Goal: Task Accomplishment & Management: Complete application form

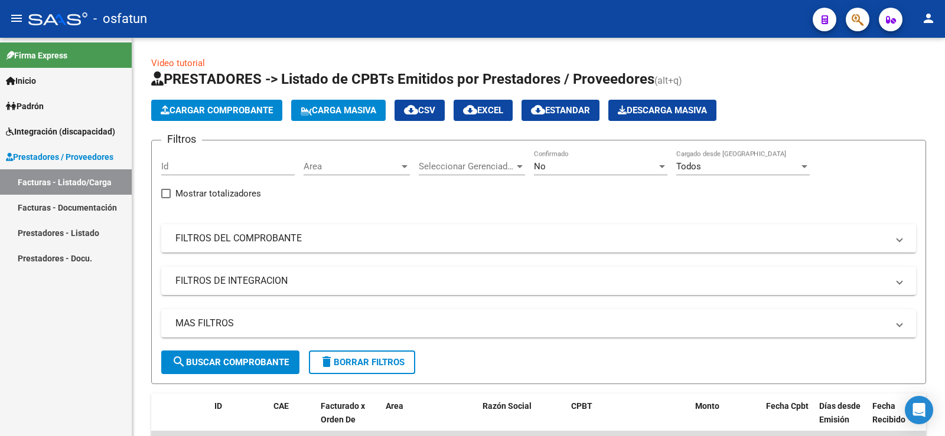
click at [87, 252] on link "Prestadores - Docu." at bounding box center [66, 258] width 132 height 25
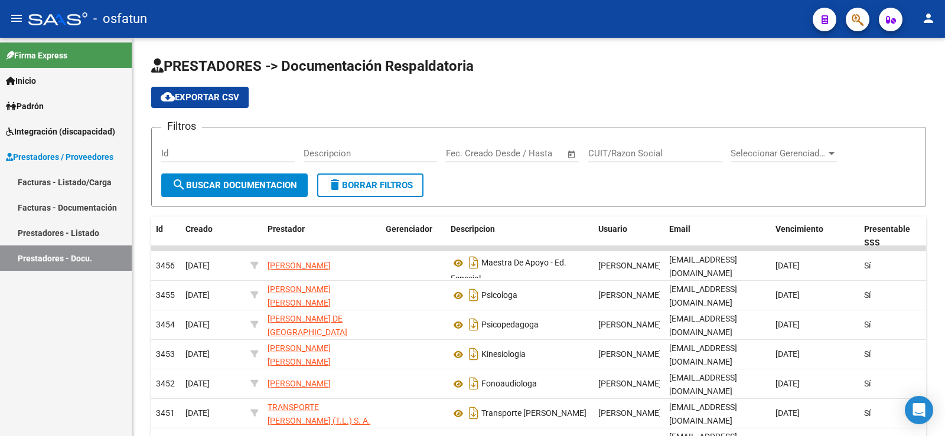
click at [58, 107] on link "Padrón" at bounding box center [66, 105] width 132 height 25
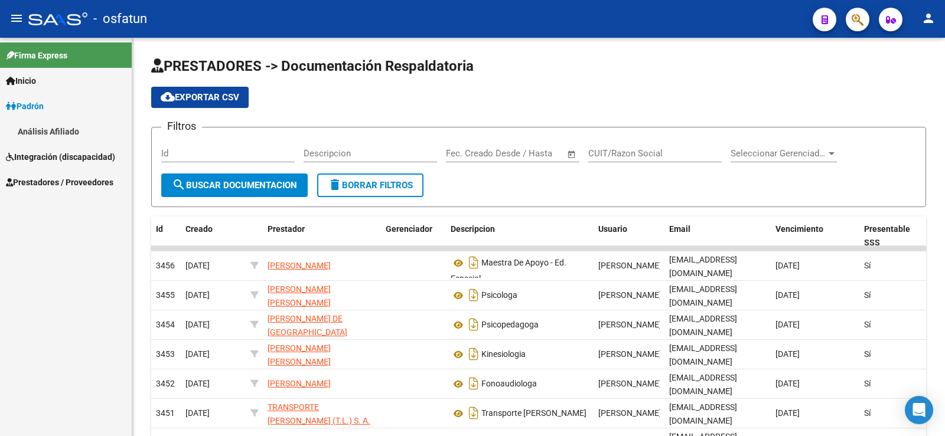
click at [50, 162] on span "Integración (discapacidad)" at bounding box center [60, 157] width 109 height 13
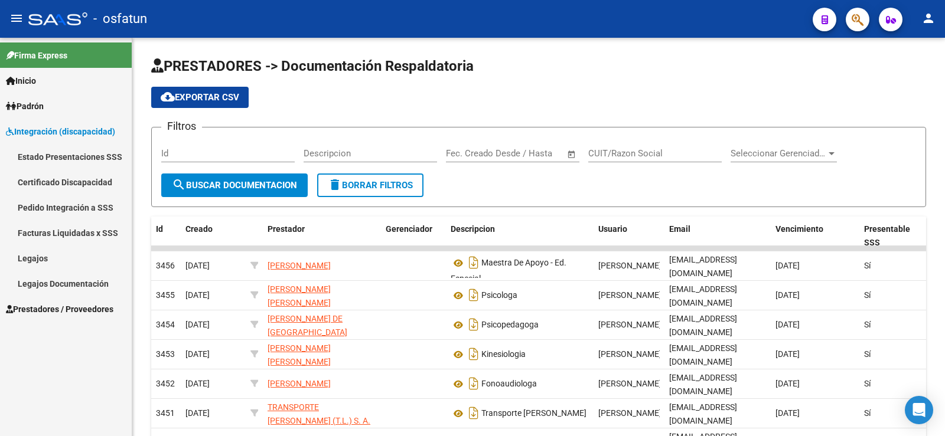
click at [57, 205] on link "Pedido Integración a SSS" at bounding box center [66, 207] width 132 height 25
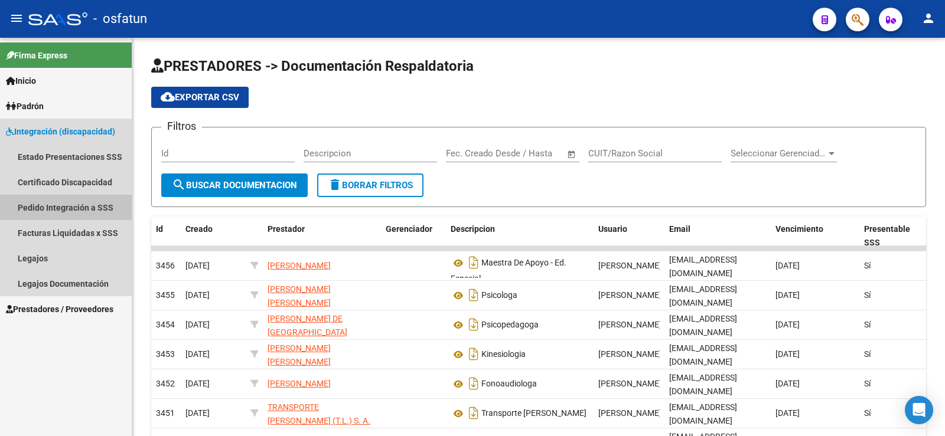
click at [67, 202] on link "Pedido Integración a SSS" at bounding box center [66, 207] width 132 height 25
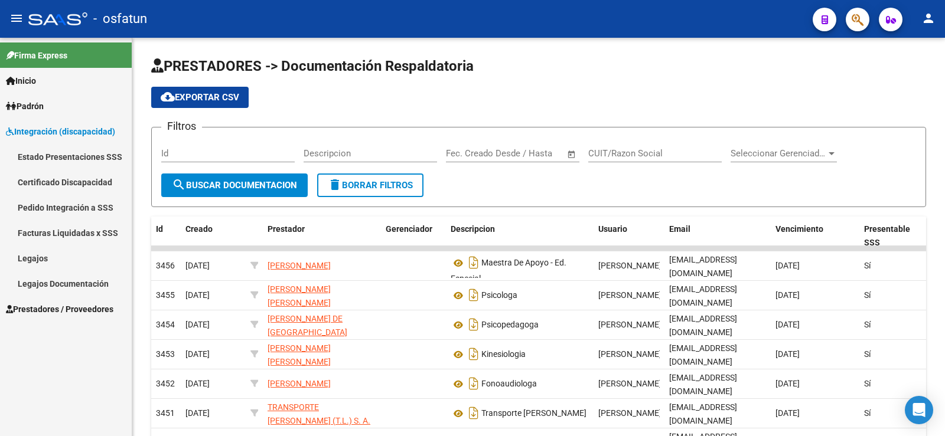
click at [41, 367] on div "Firma Express Inicio Instructivos Contacto OS Padrón Análisis Afiliado Integrac…" at bounding box center [66, 237] width 132 height 399
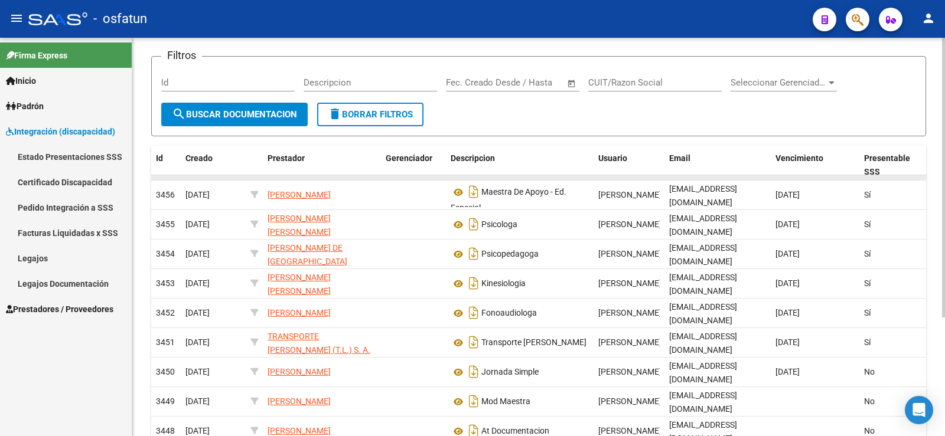
scroll to position [118, 0]
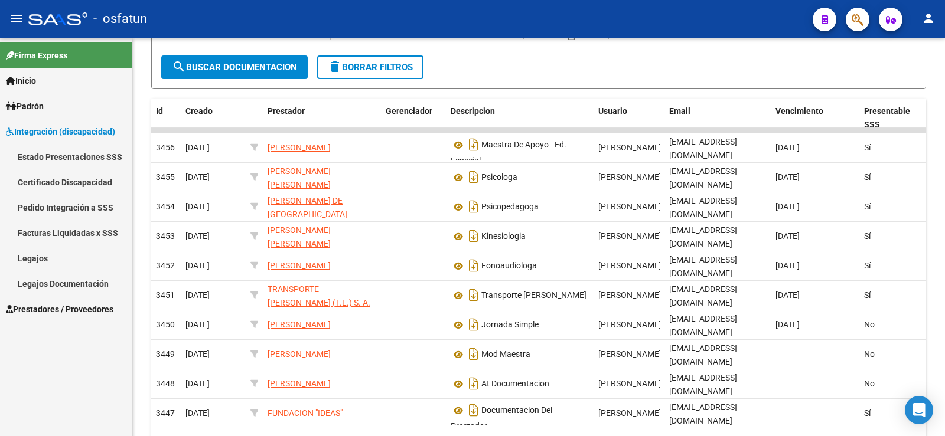
click at [93, 108] on link "Padrón" at bounding box center [66, 105] width 132 height 25
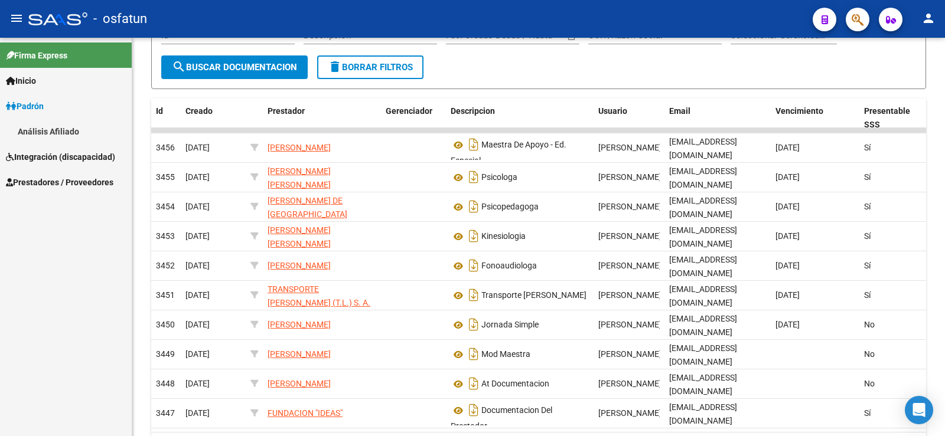
click at [49, 134] on link "Análisis Afiliado" at bounding box center [66, 131] width 132 height 25
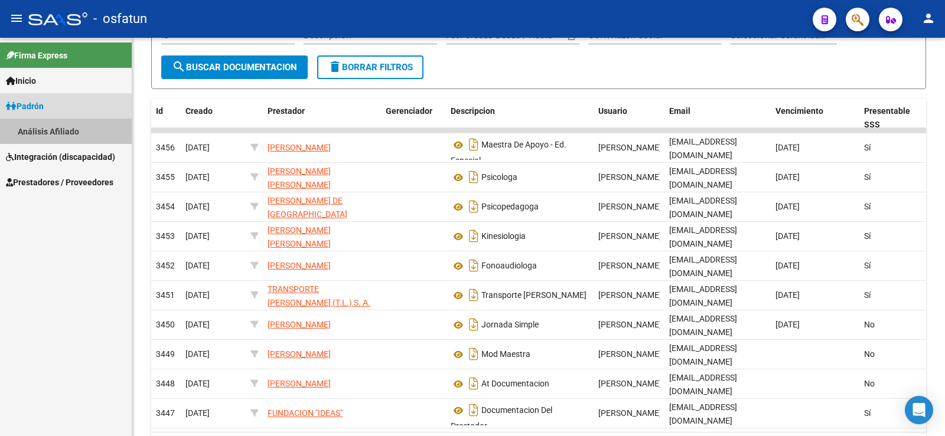
click at [60, 129] on link "Análisis Afiliado" at bounding box center [66, 131] width 132 height 25
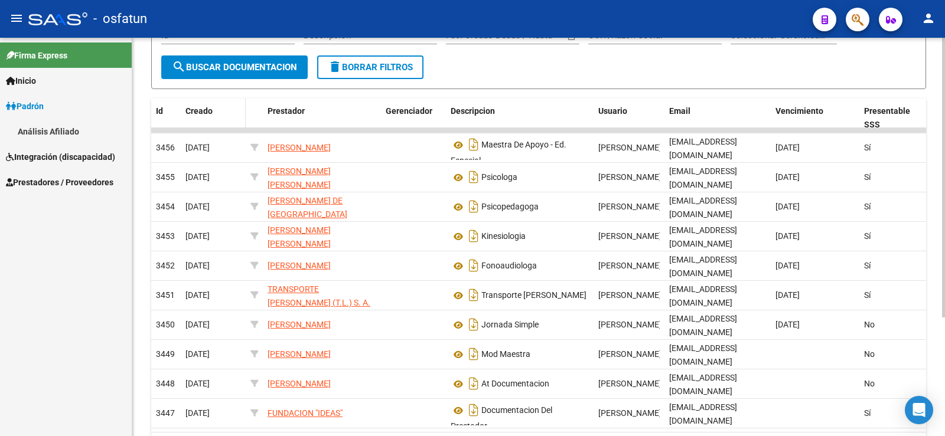
scroll to position [0, 0]
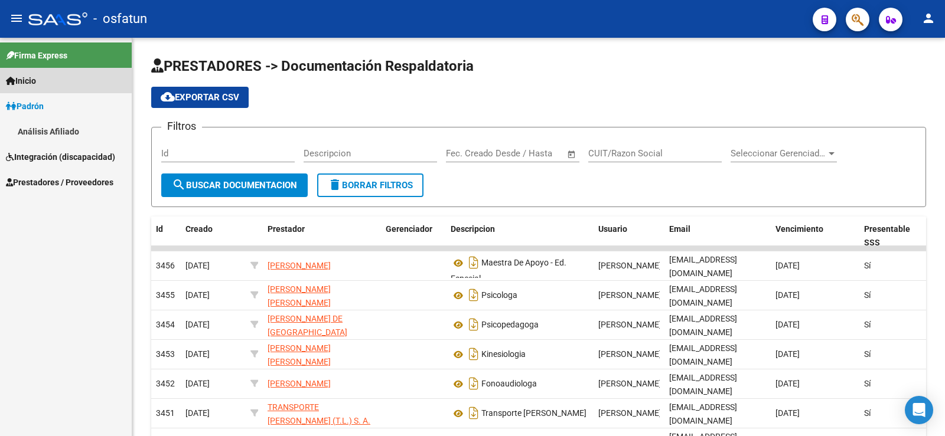
click at [42, 85] on link "Inicio" at bounding box center [66, 80] width 132 height 25
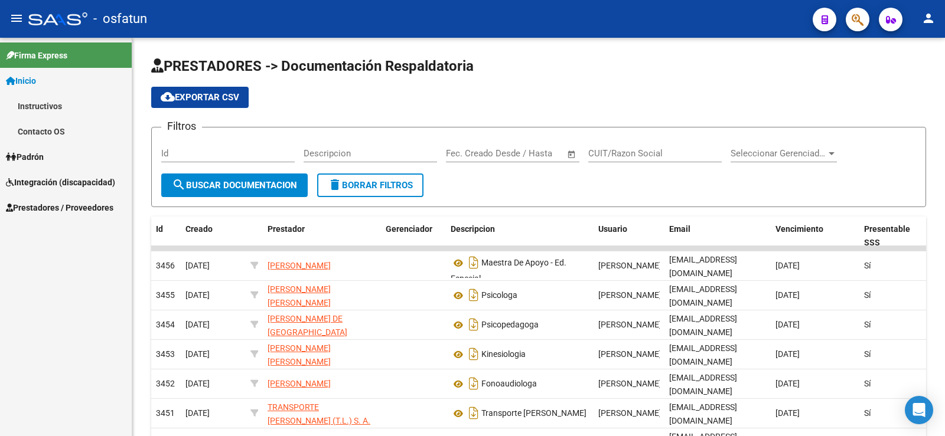
click at [50, 159] on link "Padrón" at bounding box center [66, 156] width 132 height 25
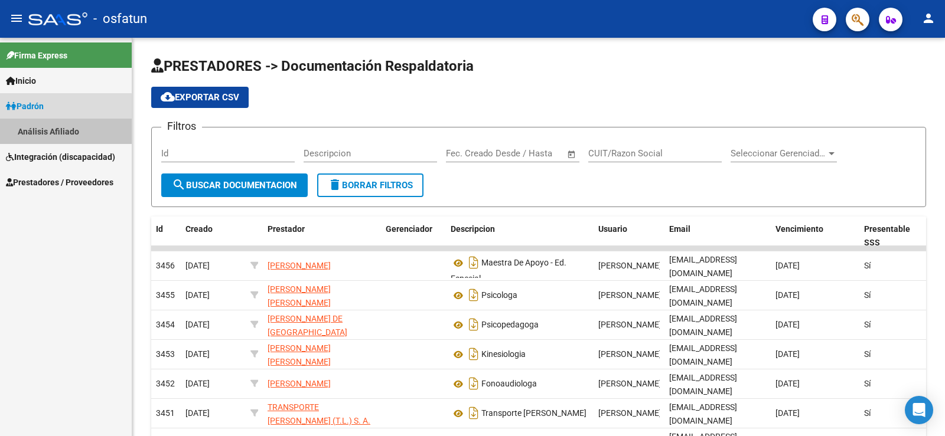
click at [45, 122] on link "Análisis Afiliado" at bounding box center [66, 131] width 132 height 25
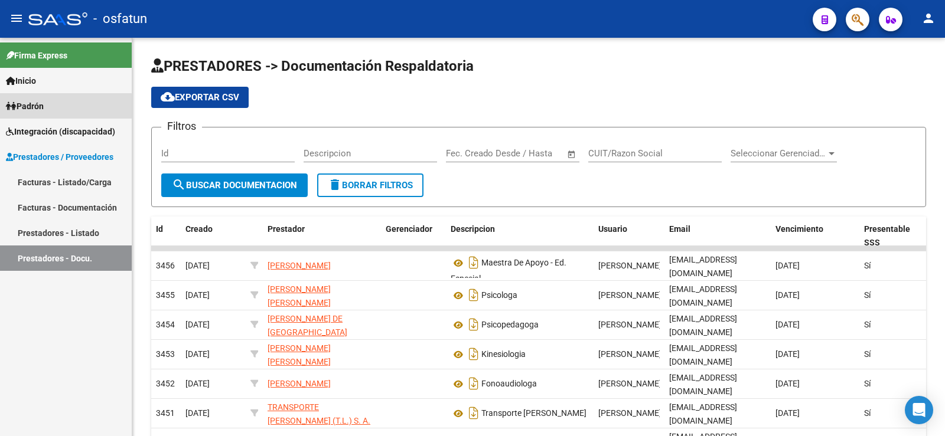
click at [32, 109] on span "Padrón" at bounding box center [25, 106] width 38 height 13
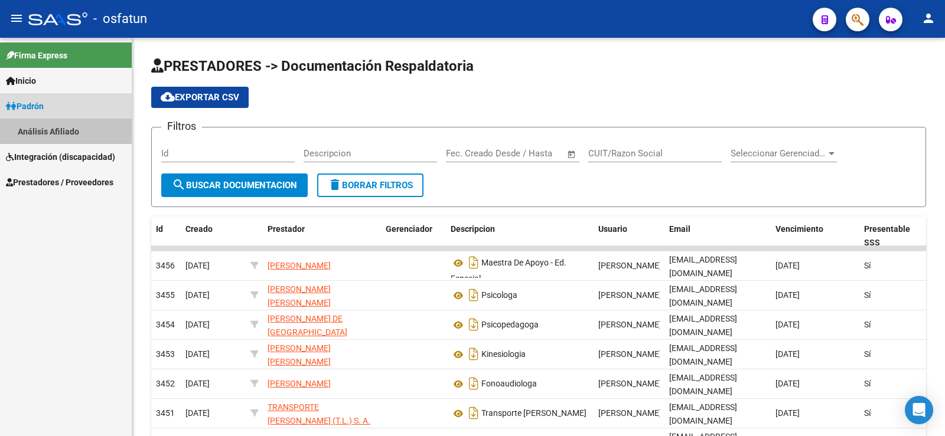
click at [35, 128] on link "Análisis Afiliado" at bounding box center [66, 131] width 132 height 25
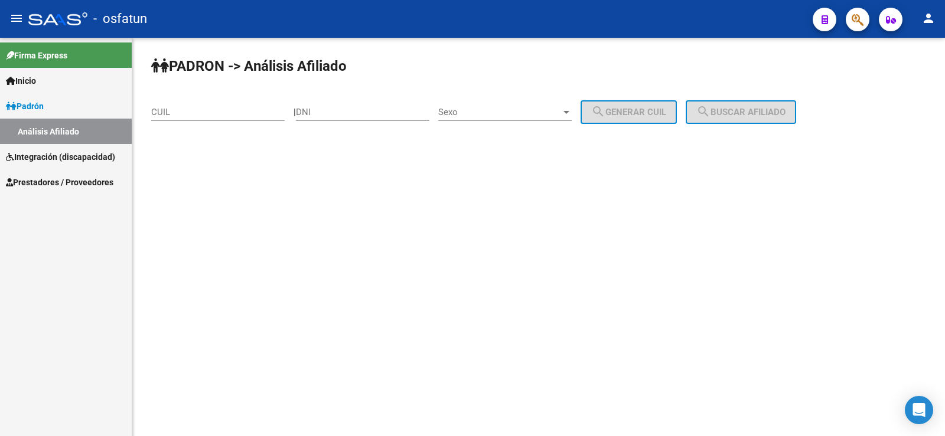
drag, startPoint x: 237, startPoint y: 100, endPoint x: 233, endPoint y: 113, distance: 14.2
click at [236, 102] on div "CUIL" at bounding box center [217, 108] width 133 height 25
click at [233, 114] on input "CUIL" at bounding box center [217, 112] width 133 height 11
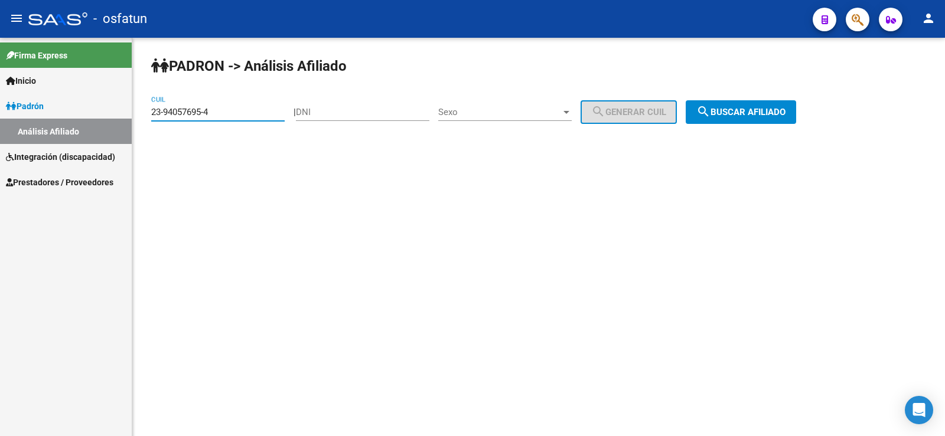
type input "23-94057695-4"
click at [751, 113] on span "search Buscar afiliado" at bounding box center [740, 112] width 89 height 11
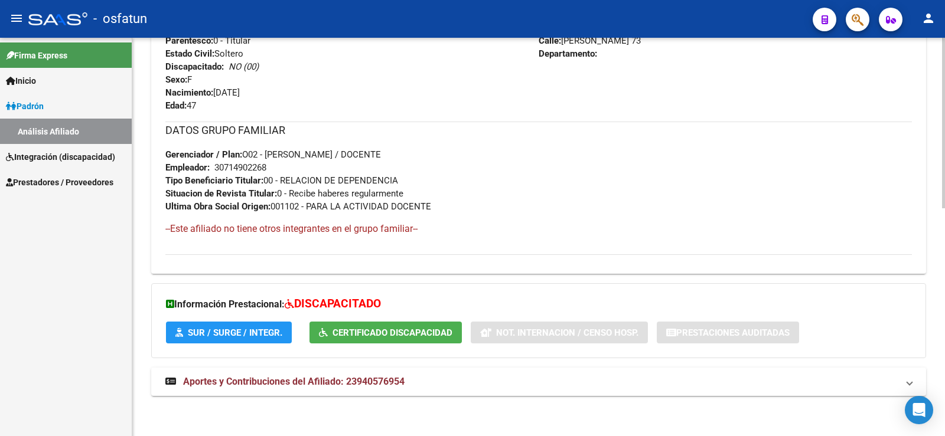
scroll to position [533, 0]
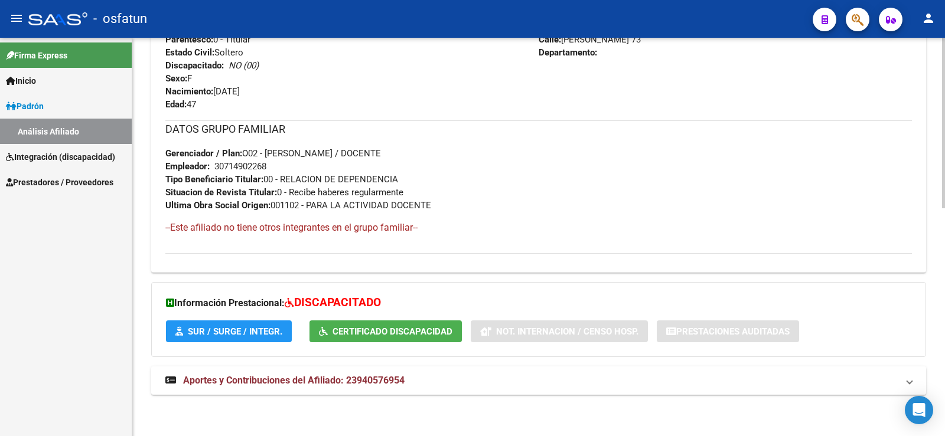
click at [226, 371] on mat-expansion-panel-header "Aportes y Contribuciones del Afiliado: 23940576954" at bounding box center [538, 381] width 775 height 28
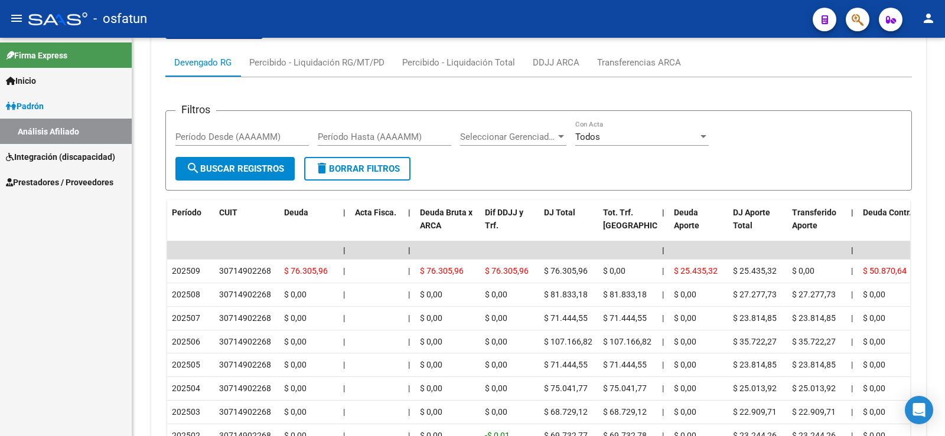
scroll to position [946, 0]
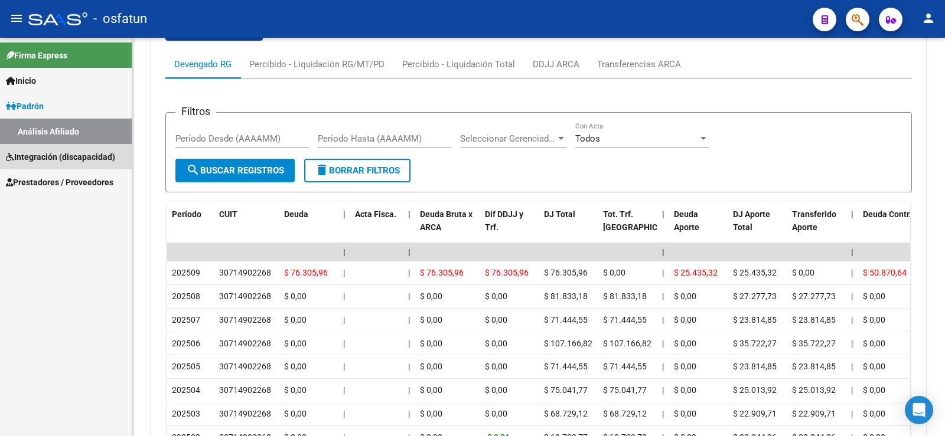
click at [59, 155] on span "Integración (discapacidad)" at bounding box center [60, 157] width 109 height 13
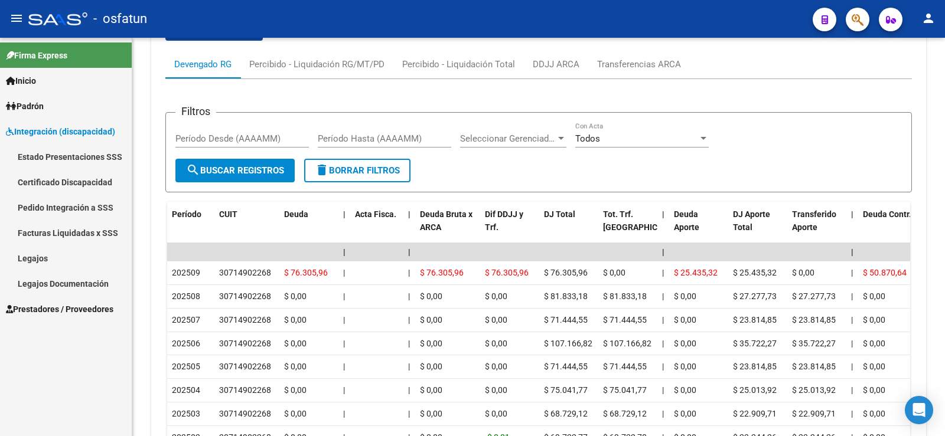
click at [12, 15] on mat-icon "menu" at bounding box center [16, 18] width 14 height 14
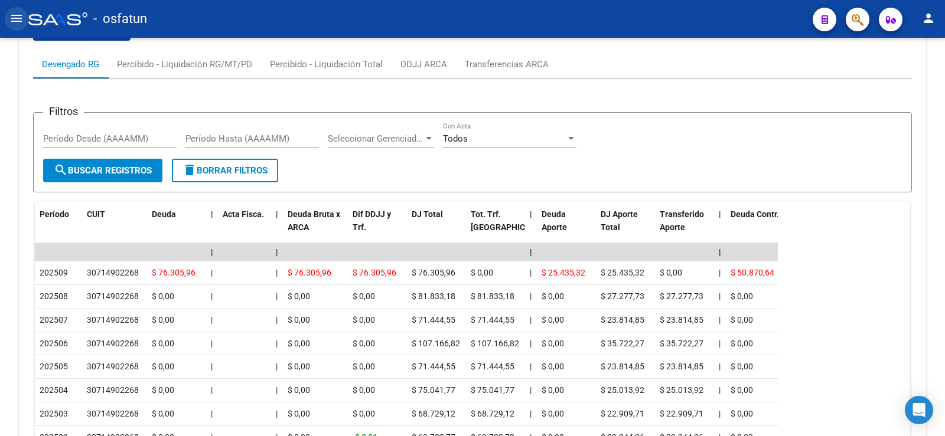
click at [11, 14] on mat-icon "menu" at bounding box center [16, 18] width 14 height 14
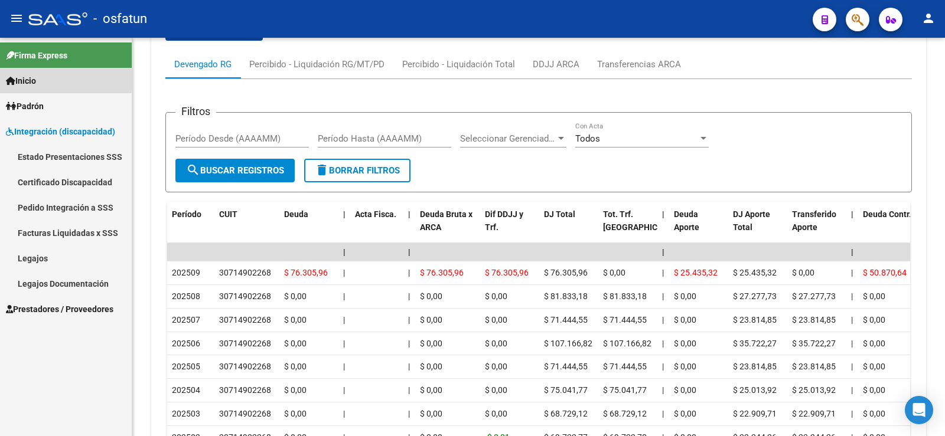
click at [30, 80] on span "Inicio" at bounding box center [21, 80] width 30 height 13
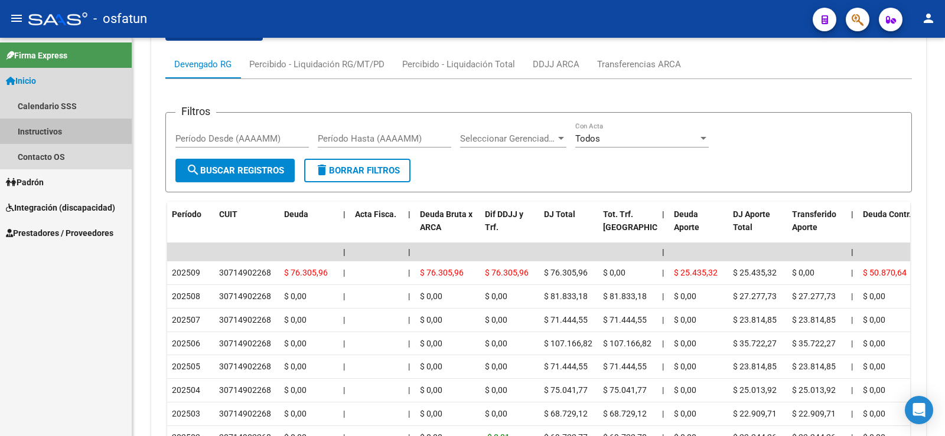
click at [54, 139] on link "Instructivos" at bounding box center [66, 131] width 132 height 25
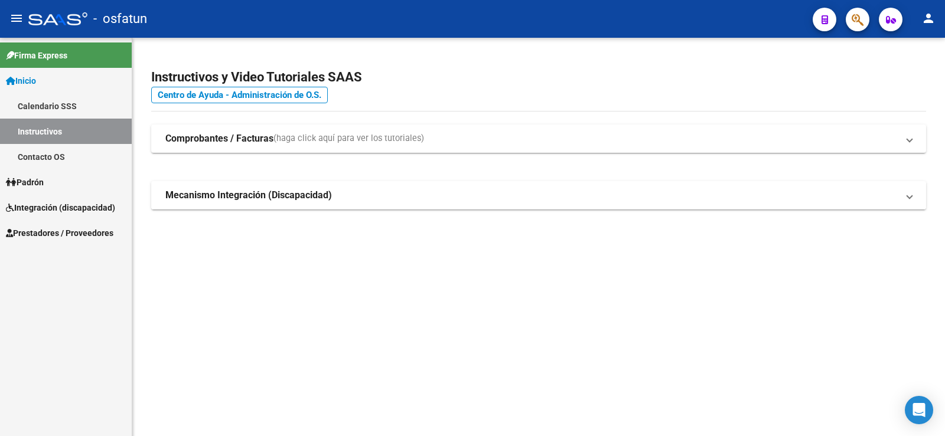
click at [324, 203] on mat-expansion-panel-header "Mecanismo Integración (Discapacidad)" at bounding box center [538, 195] width 775 height 28
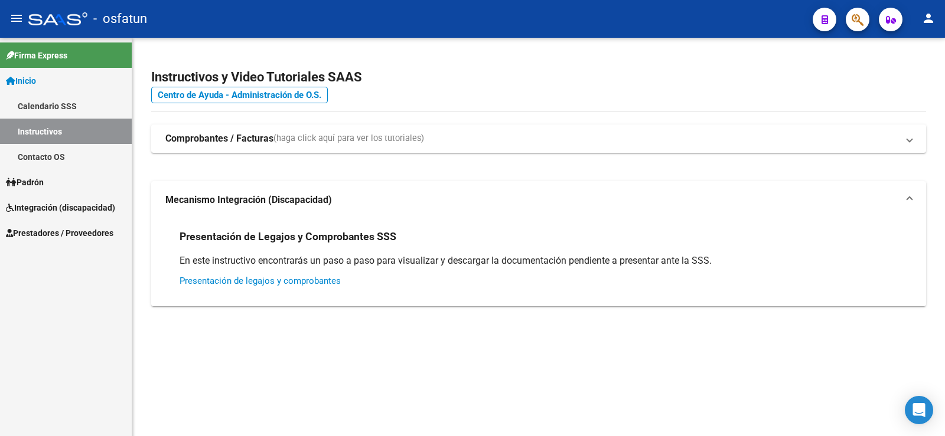
click at [305, 280] on link "Presentación de legajos y comprobantes" at bounding box center [259, 281] width 161 height 11
click at [66, 231] on span "Prestadores / Proveedores" at bounding box center [59, 233] width 107 height 13
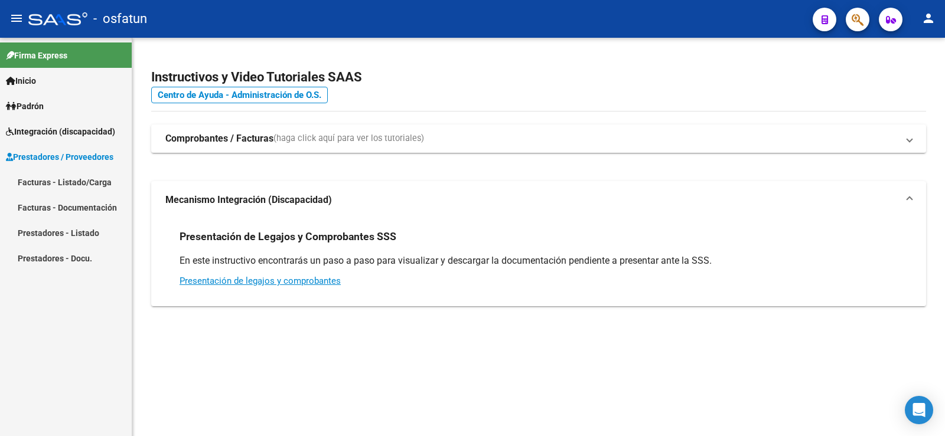
click at [68, 255] on link "Prestadores - Docu." at bounding box center [66, 258] width 132 height 25
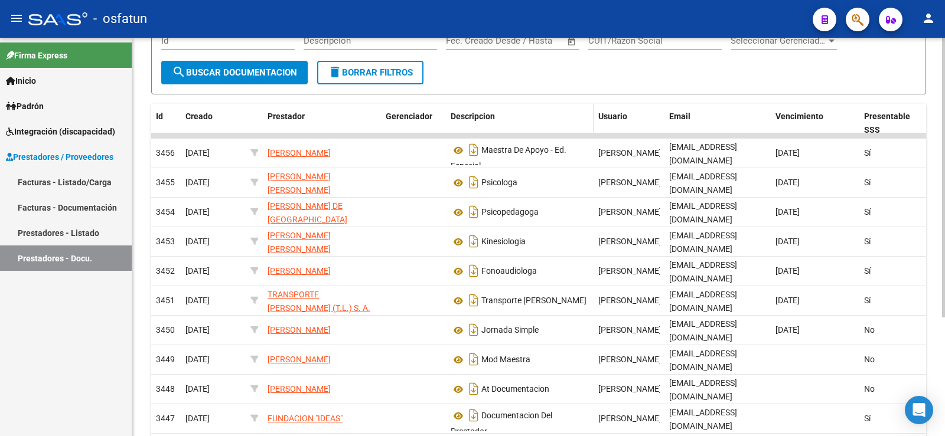
scroll to position [169, 0]
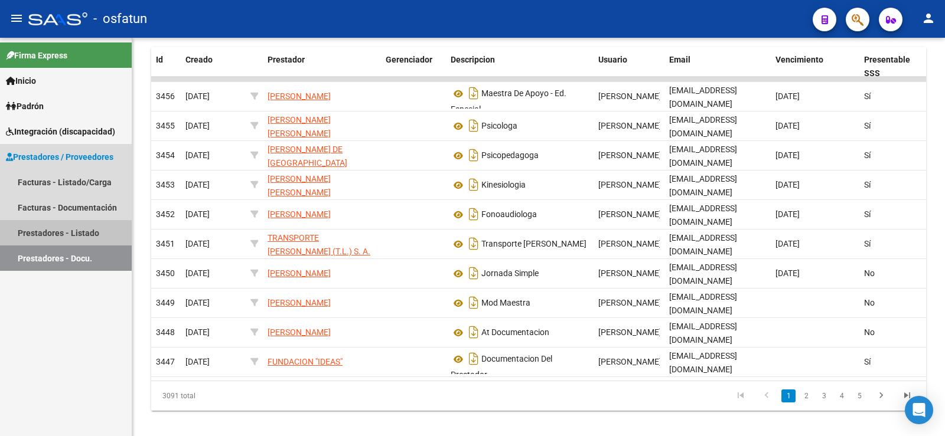
click at [64, 230] on link "Prestadores - Listado" at bounding box center [66, 232] width 132 height 25
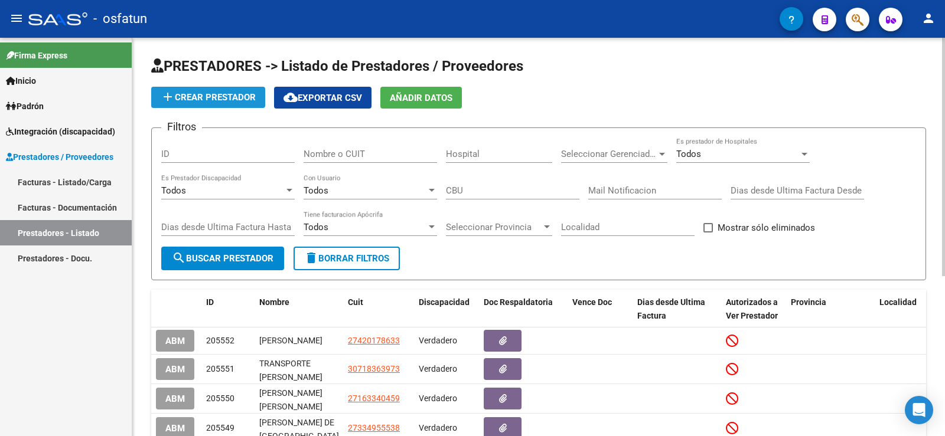
click at [240, 94] on span "add Crear Prestador" at bounding box center [208, 97] width 95 height 11
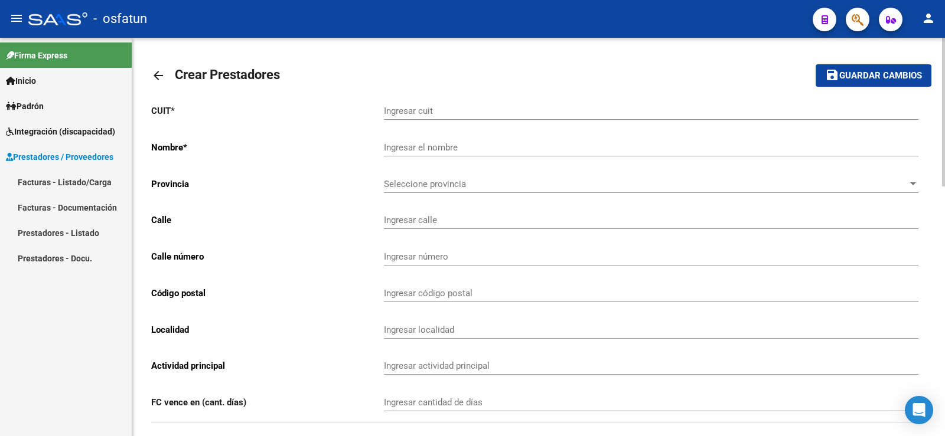
click at [400, 110] on input "Ingresar cuit" at bounding box center [651, 111] width 534 height 11
drag, startPoint x: 412, startPoint y: 119, endPoint x: 412, endPoint y: 112, distance: 7.1
paste input "27-35771631-2"
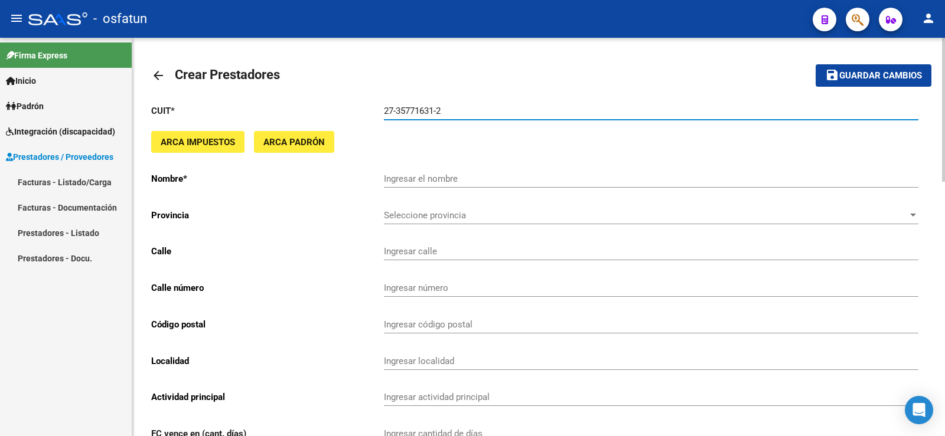
type input "27-35771631-2"
click at [420, 177] on input "Ingresar el nombre" at bounding box center [651, 179] width 534 height 11
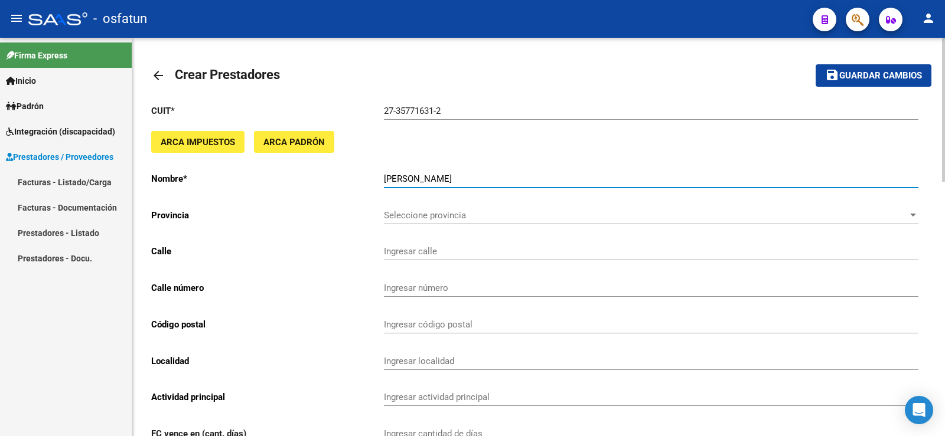
type input "[PERSON_NAME]"
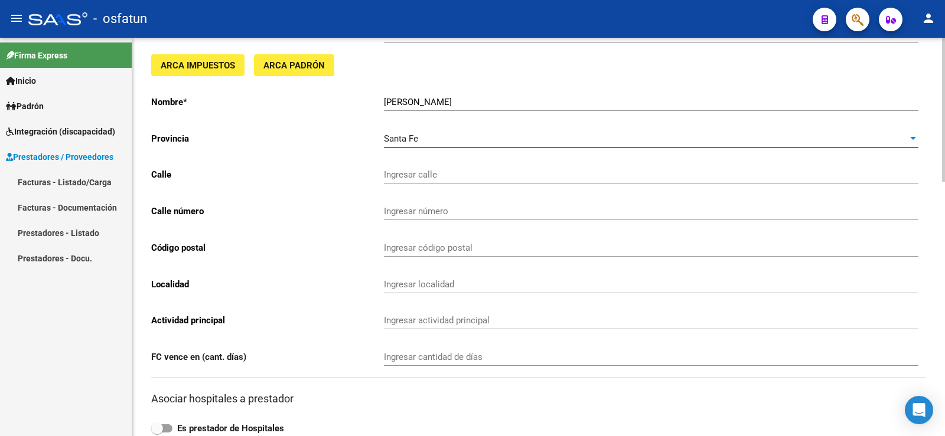
scroll to position [53, 0]
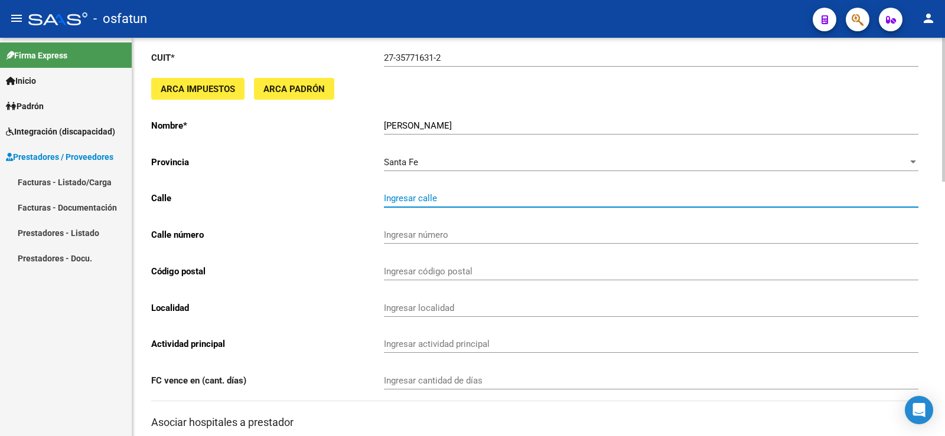
click at [436, 200] on input "Ingresar calle" at bounding box center [651, 198] width 534 height 11
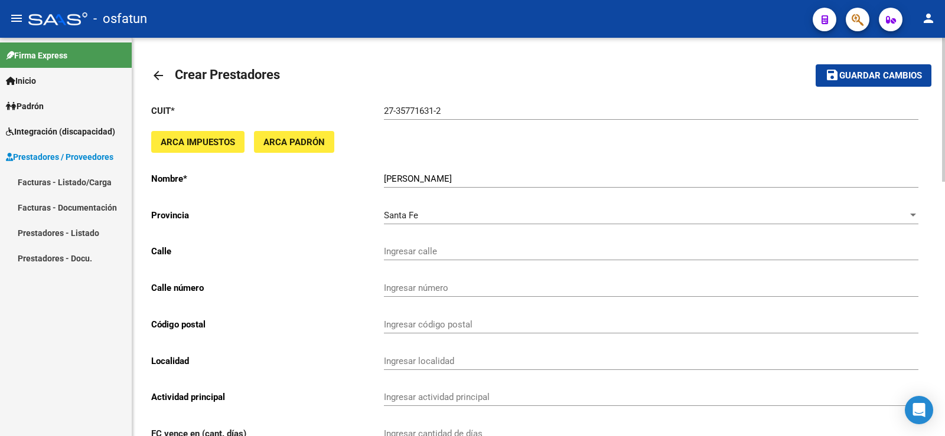
scroll to position [59, 0]
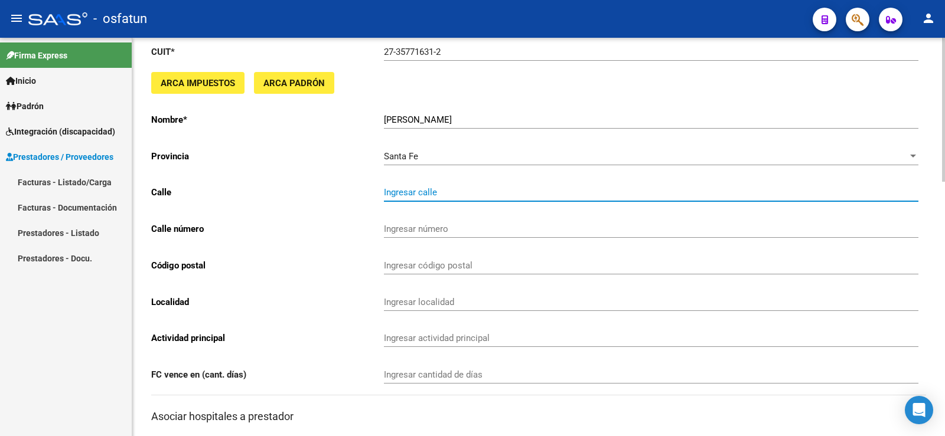
click at [405, 194] on input "Ingresar calle" at bounding box center [651, 192] width 534 height 11
type input "[PERSON_NAME]"
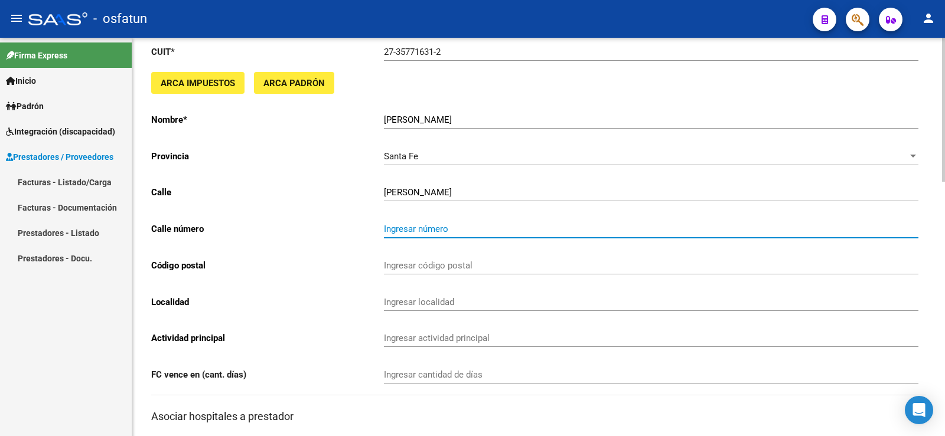
click at [397, 226] on input "Ingresar número" at bounding box center [651, 229] width 534 height 11
type input "1588"
click at [422, 260] on div "Ingresar código postal" at bounding box center [651, 261] width 534 height 25
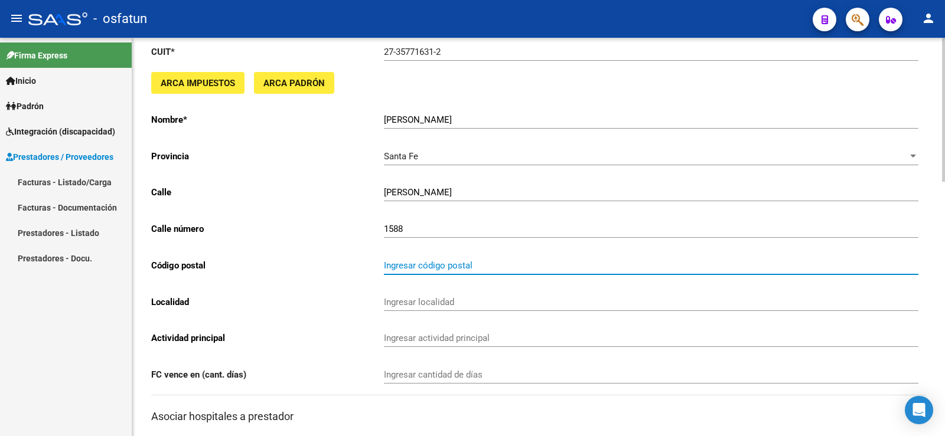
click at [423, 261] on input "Ingresar código postal" at bounding box center [651, 265] width 534 height 11
type input "2300"
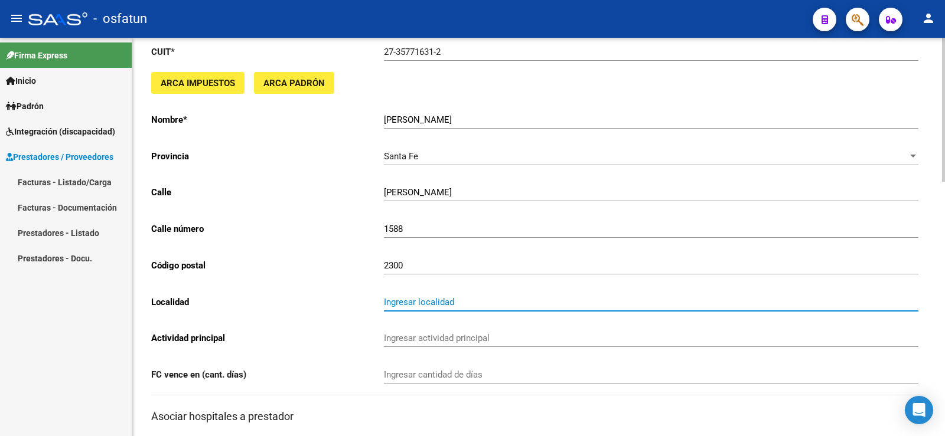
click at [411, 303] on input "Ingresar localidad" at bounding box center [651, 302] width 534 height 11
type input "RAFAELA"
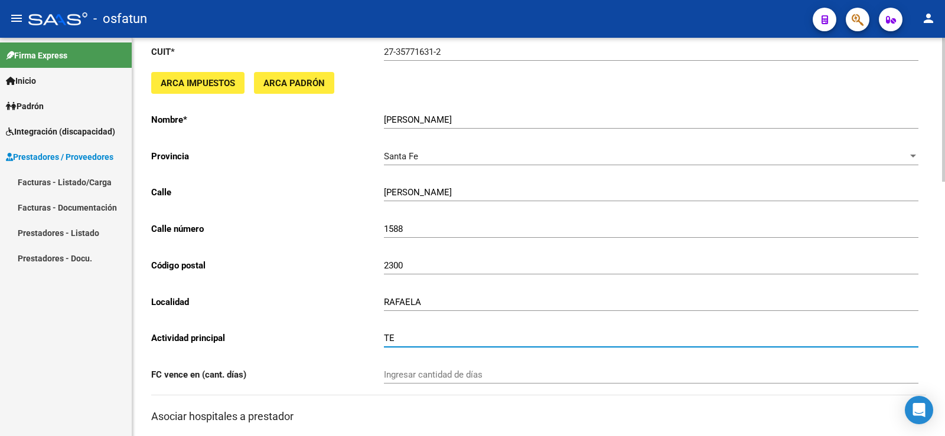
type input "T"
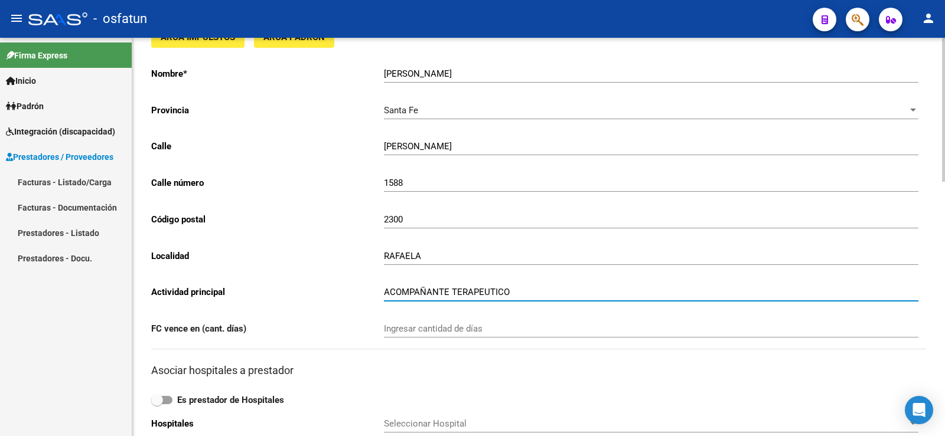
scroll to position [177, 0]
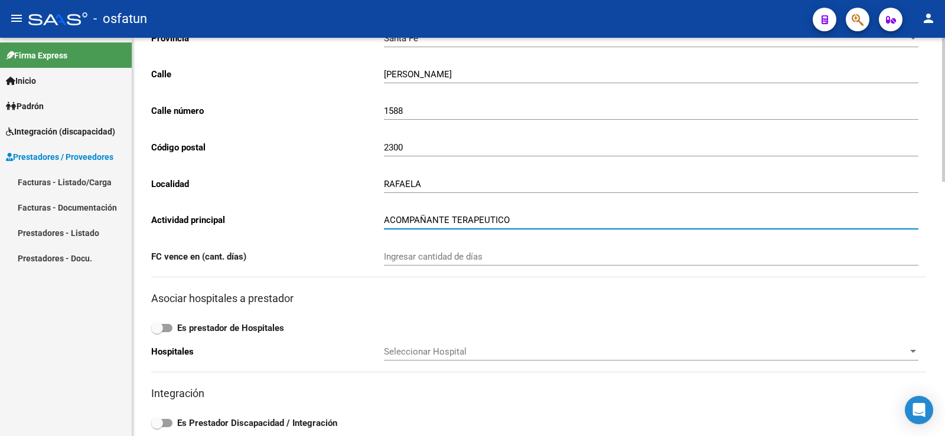
type input "ACOMPAÑANTE TERAPEUTICO"
click at [400, 261] on input "Ingresar cantidad de días" at bounding box center [651, 257] width 534 height 11
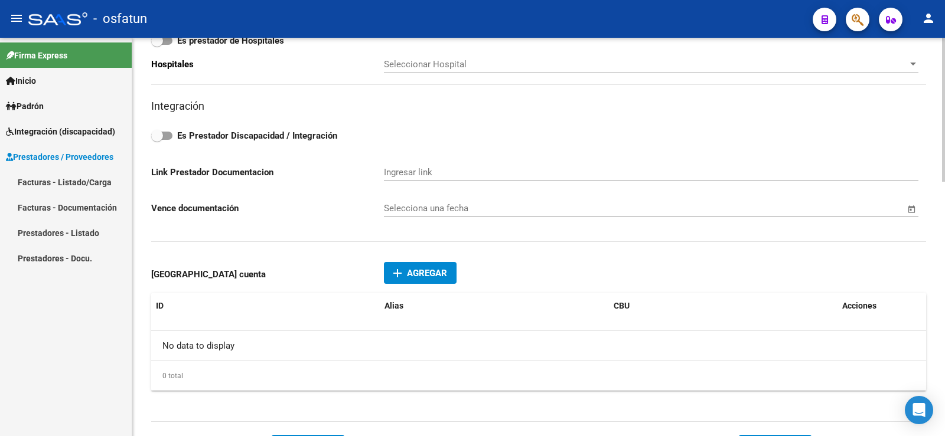
scroll to position [466, 0]
click at [170, 135] on span at bounding box center [161, 134] width 21 height 8
click at [157, 139] on input "Es Prestador Discapacidad / Integración" at bounding box center [156, 139] width 1 height 1
checkbox input "true"
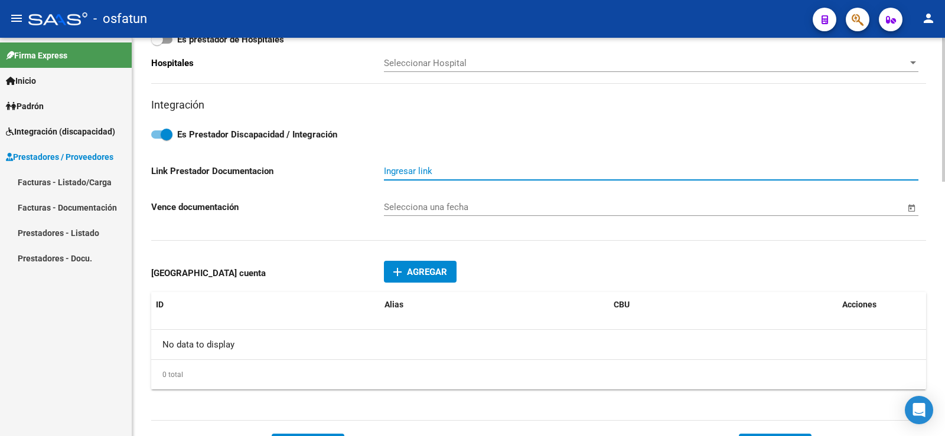
click at [527, 174] on input "Ingresar link" at bounding box center [651, 171] width 534 height 11
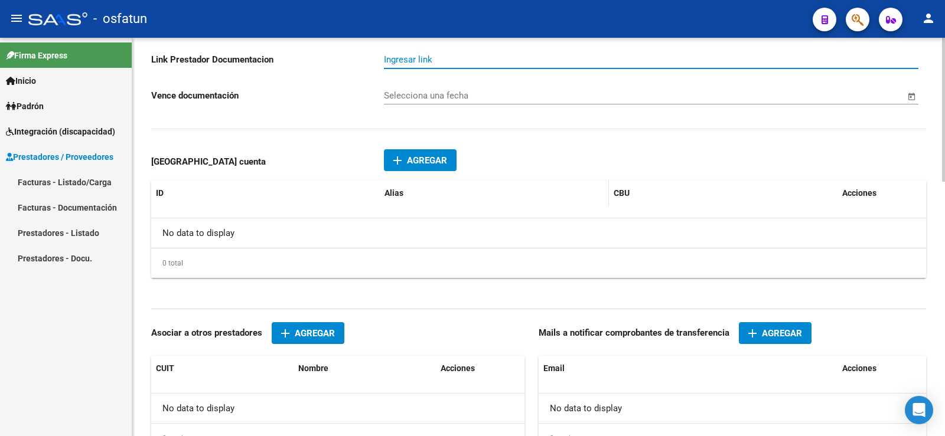
scroll to position [584, 0]
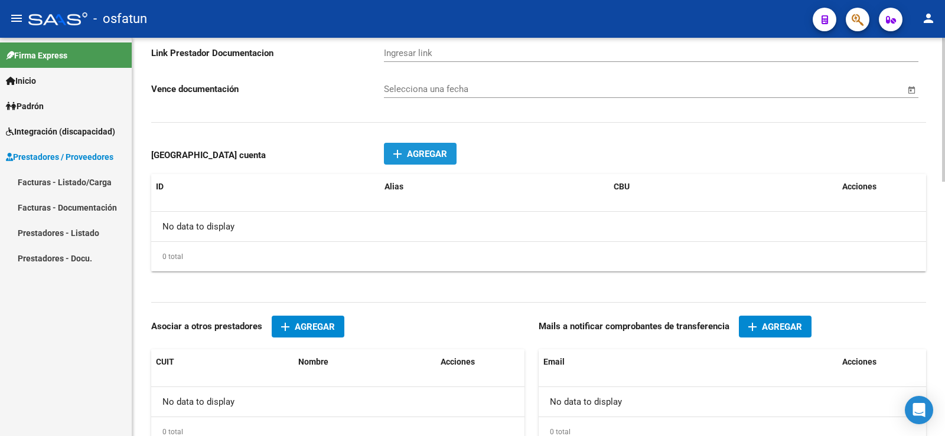
click at [426, 155] on span "Agregar" at bounding box center [427, 154] width 40 height 11
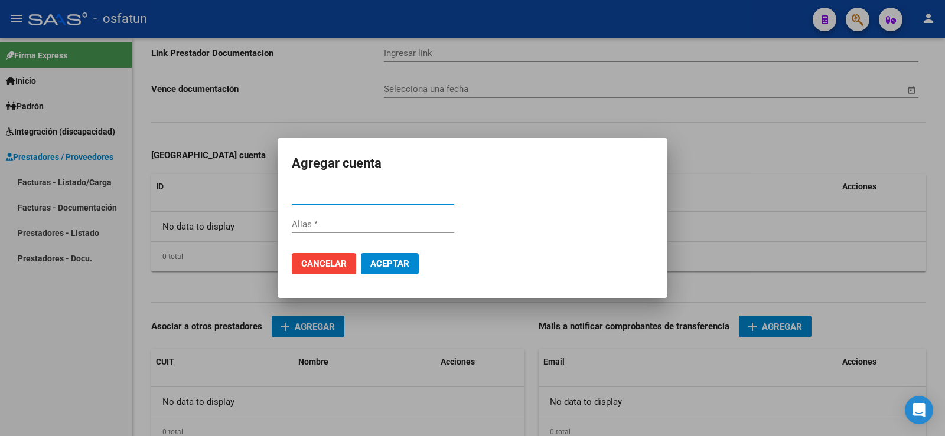
click at [321, 195] on input "CBU *" at bounding box center [373, 195] width 162 height 11
paste input "0070079530004066095739"
type input "0070079530004066095739"
click at [313, 230] on div "Alias" at bounding box center [373, 225] width 162 height 18
click at [388, 263] on span "Aceptar" at bounding box center [389, 264] width 39 height 11
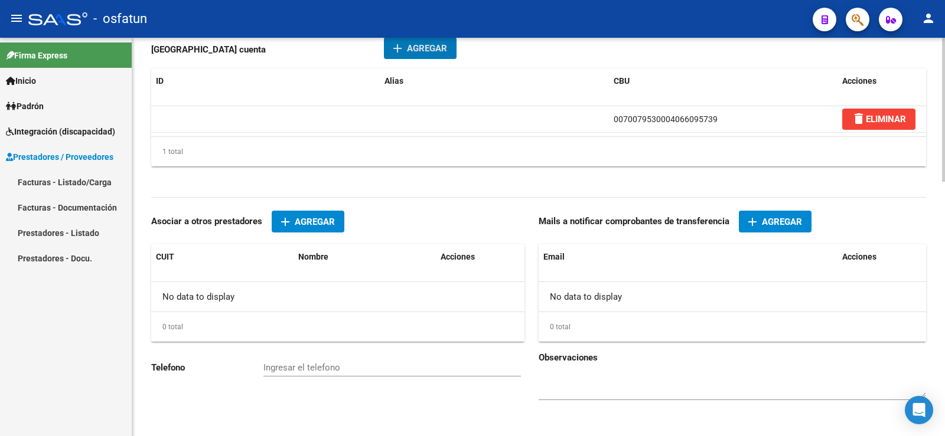
scroll to position [703, 0]
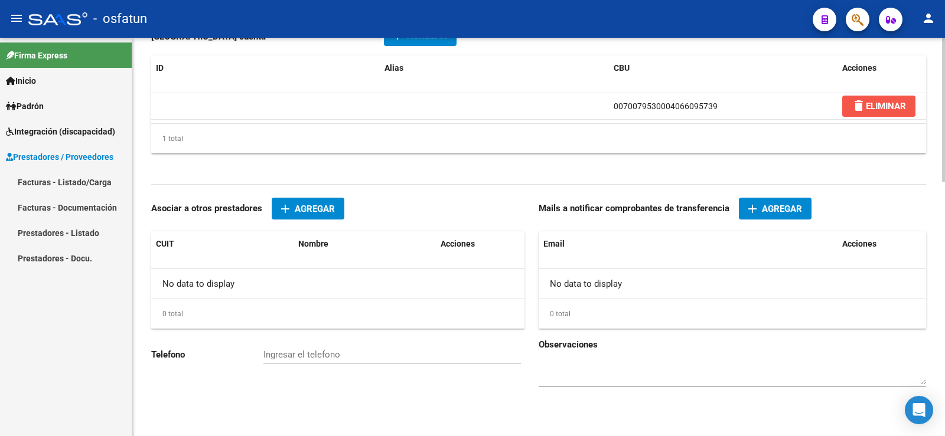
drag, startPoint x: 860, startPoint y: 109, endPoint x: 698, endPoint y: 136, distance: 164.7
click at [860, 108] on mat-icon "delete" at bounding box center [858, 106] width 14 height 14
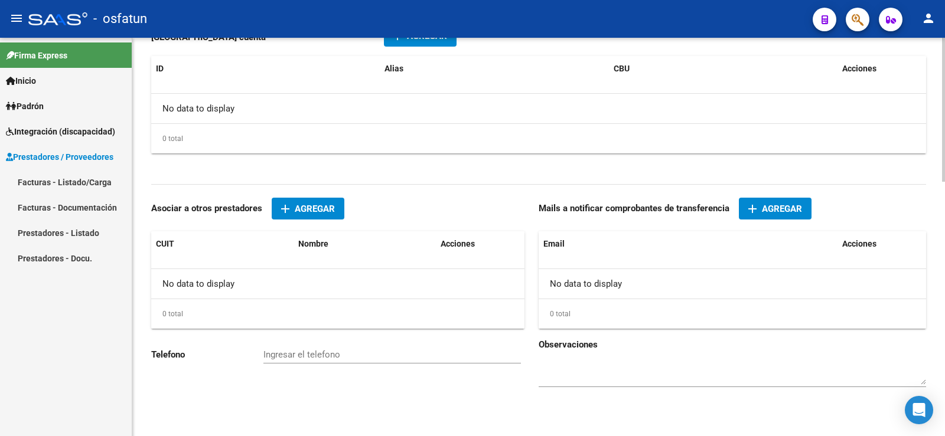
scroll to position [643, 0]
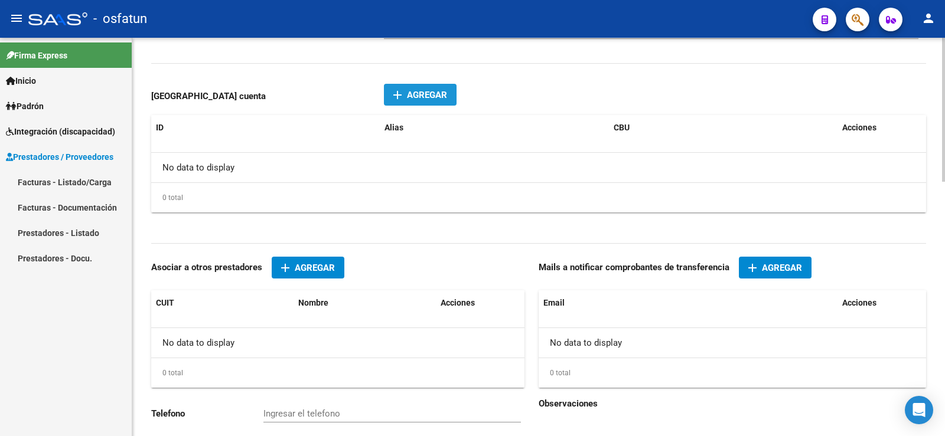
click at [421, 91] on span "Agregar" at bounding box center [427, 95] width 40 height 11
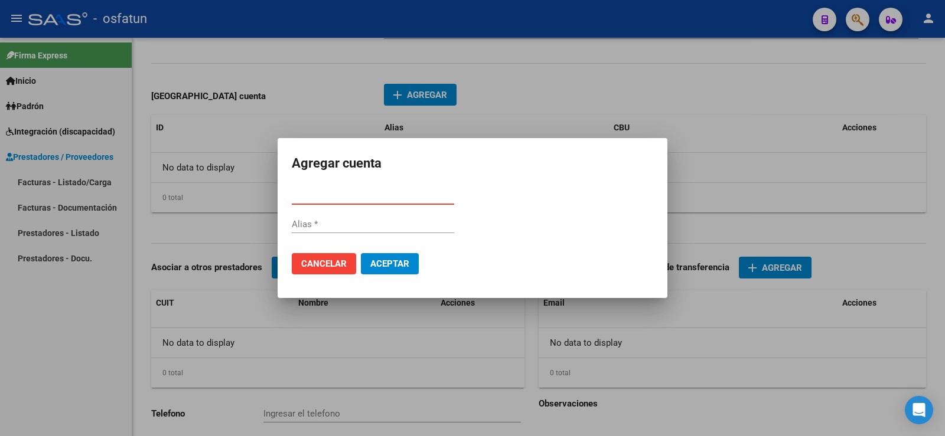
click at [63, 329] on div at bounding box center [472, 218] width 945 height 436
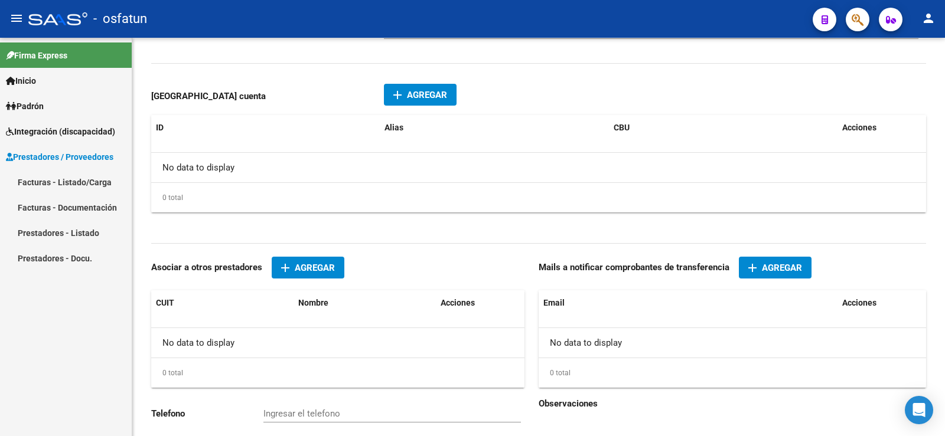
click at [35, 79] on span "Inicio" at bounding box center [21, 80] width 30 height 13
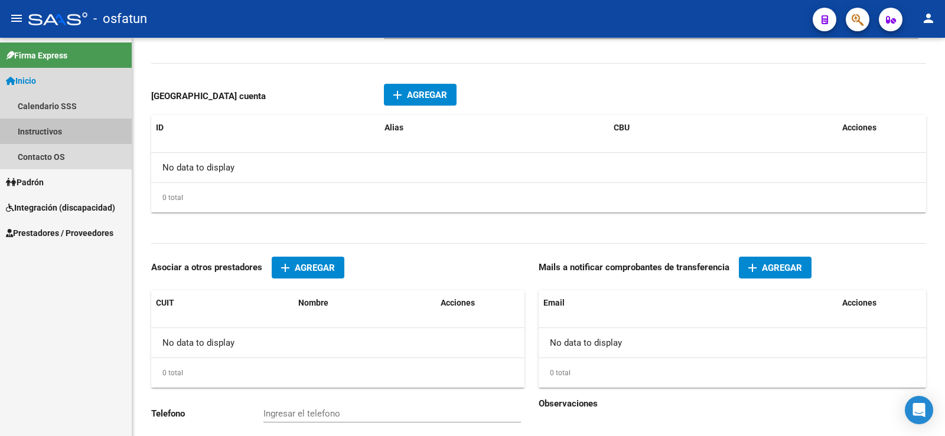
click at [43, 136] on link "Instructivos" at bounding box center [66, 131] width 132 height 25
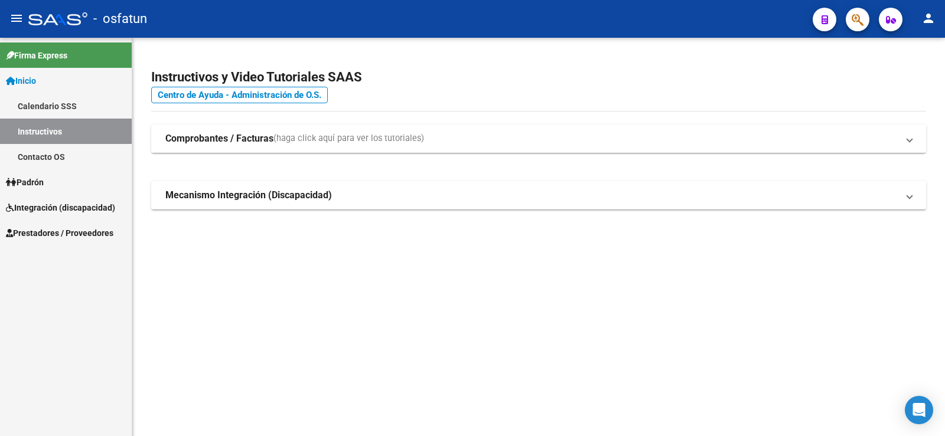
click at [235, 142] on strong "Comprobantes / Facturas" at bounding box center [219, 138] width 108 height 13
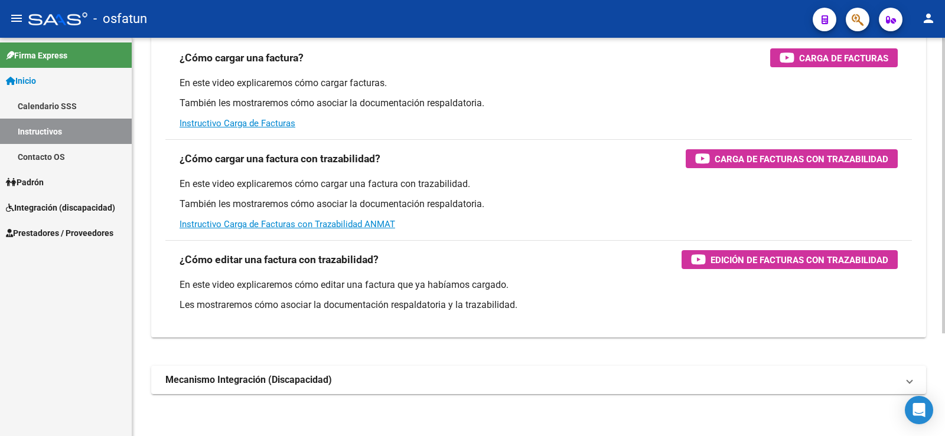
scroll to position [138, 0]
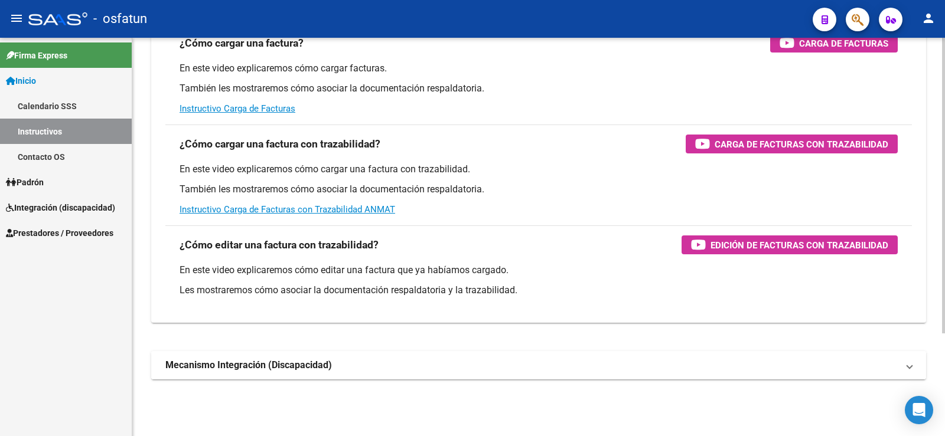
click at [899, 363] on span "Mecanismo Integración (Discapacidad)" at bounding box center [536, 365] width 742 height 13
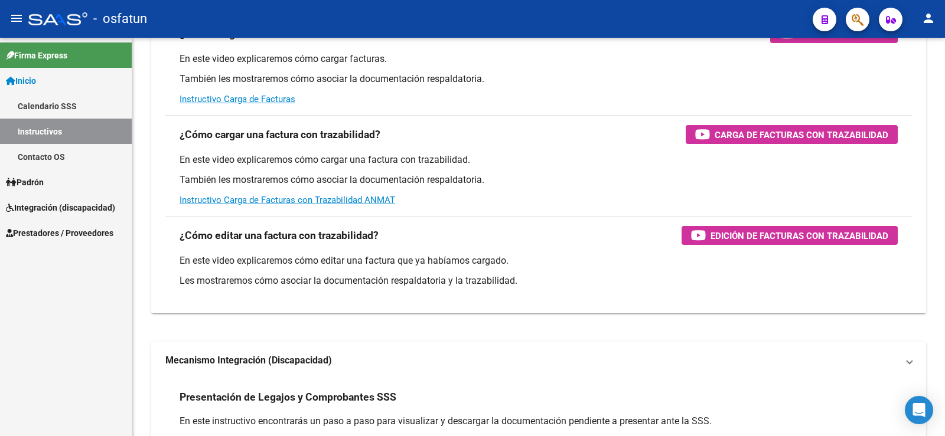
scroll to position [0, 0]
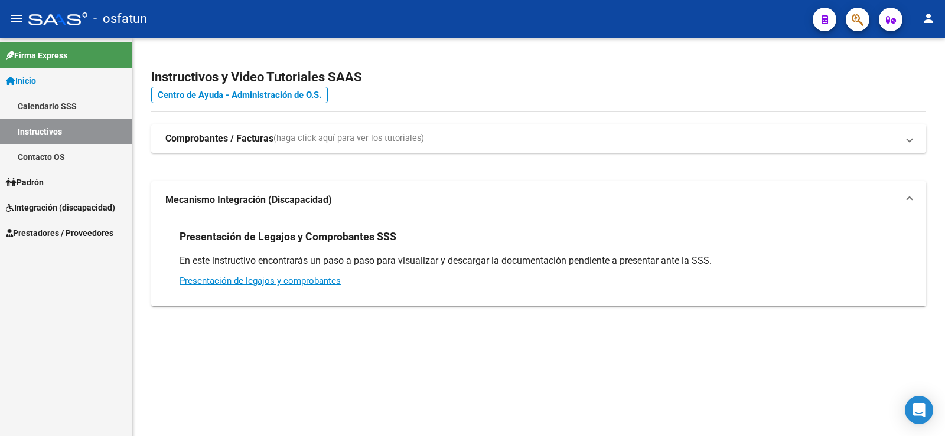
click at [448, 142] on mat-panel-title "Comprobantes / Facturas (haga click aquí para ver los tutoriales)" at bounding box center [531, 138] width 732 height 13
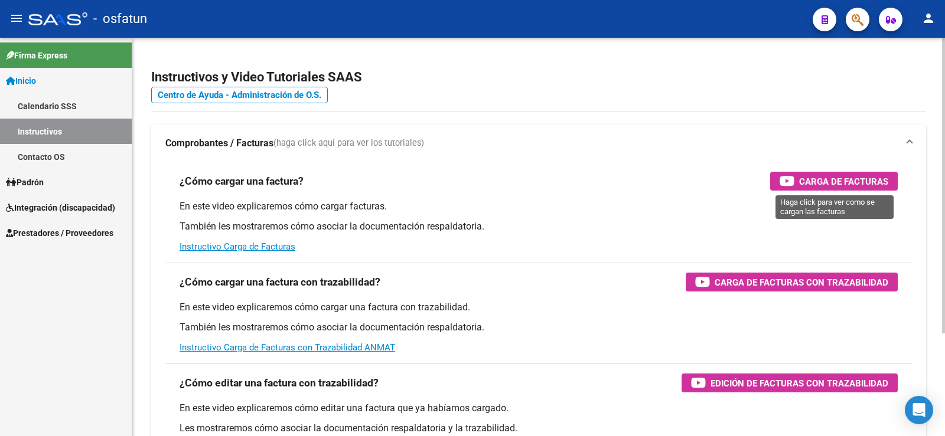
click at [800, 177] on span "Carga de Facturas" at bounding box center [843, 181] width 89 height 15
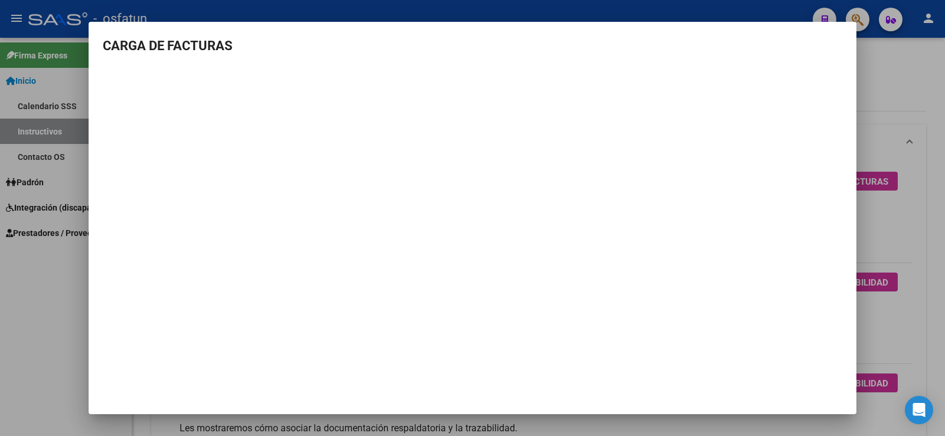
click at [880, 70] on div at bounding box center [472, 218] width 945 height 436
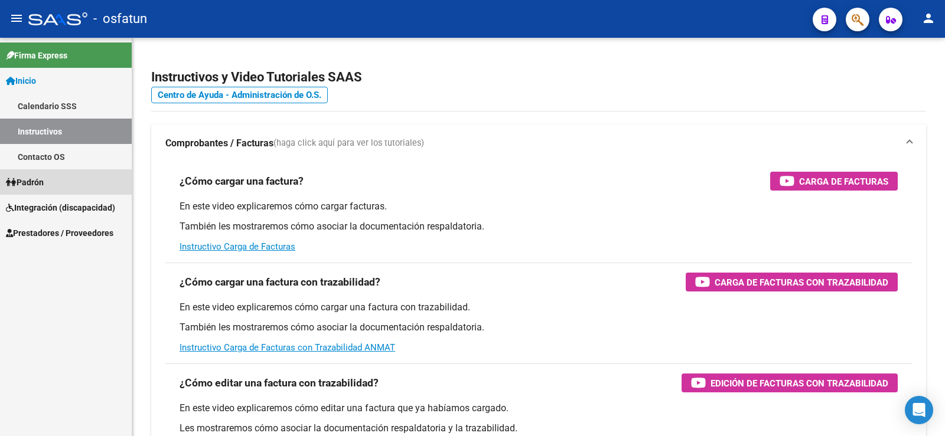
click at [44, 177] on span "Padrón" at bounding box center [25, 182] width 38 height 13
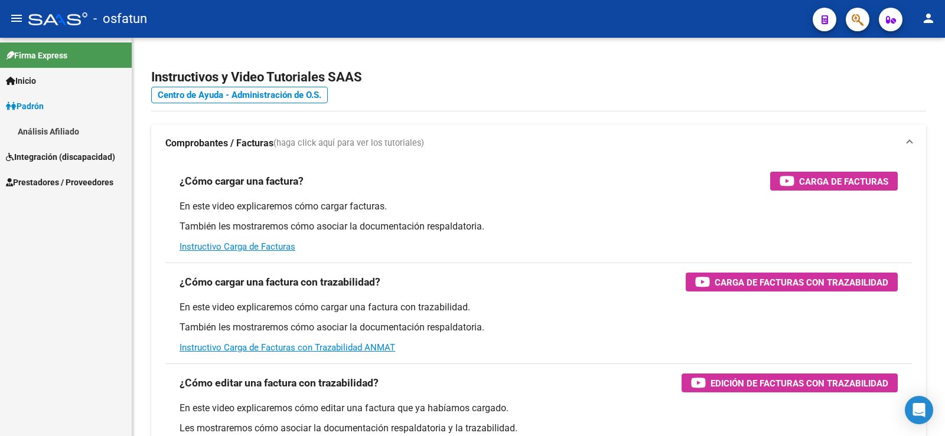
click at [43, 162] on span "Integración (discapacidad)" at bounding box center [60, 157] width 109 height 13
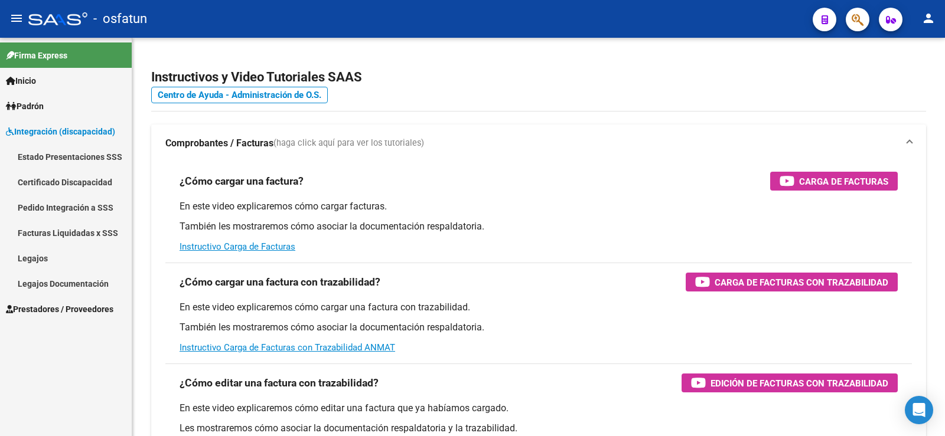
click at [50, 204] on link "Pedido Integración a SSS" at bounding box center [66, 207] width 132 height 25
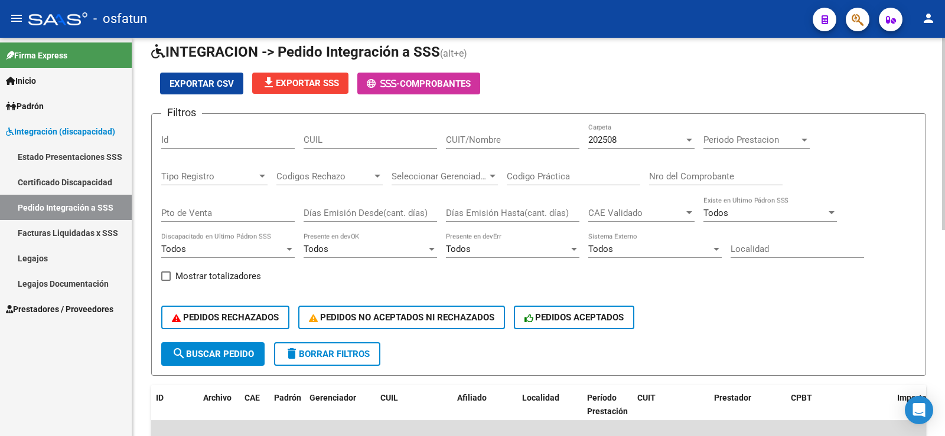
scroll to position [118, 0]
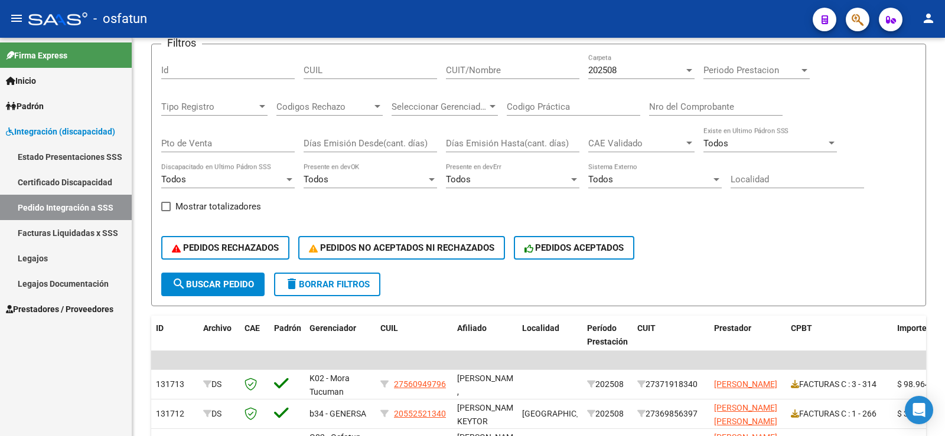
click at [71, 308] on span "Prestadores / Proveedores" at bounding box center [59, 309] width 107 height 13
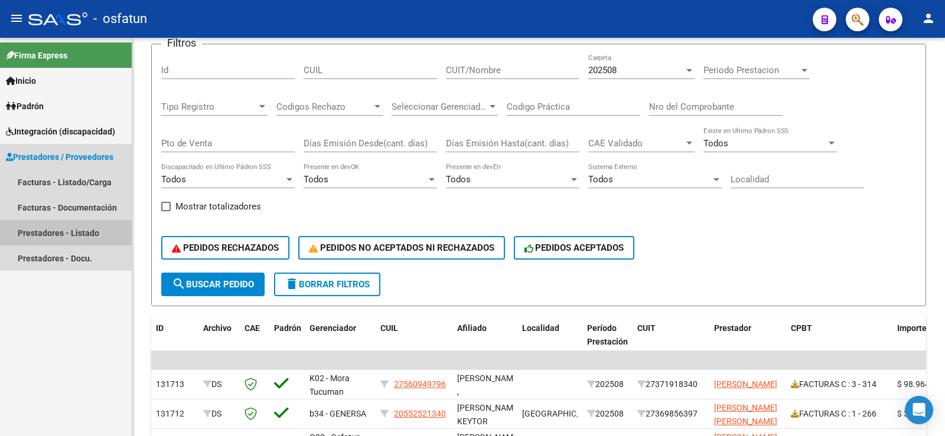
click at [92, 234] on link "Prestadores - Listado" at bounding box center [66, 232] width 132 height 25
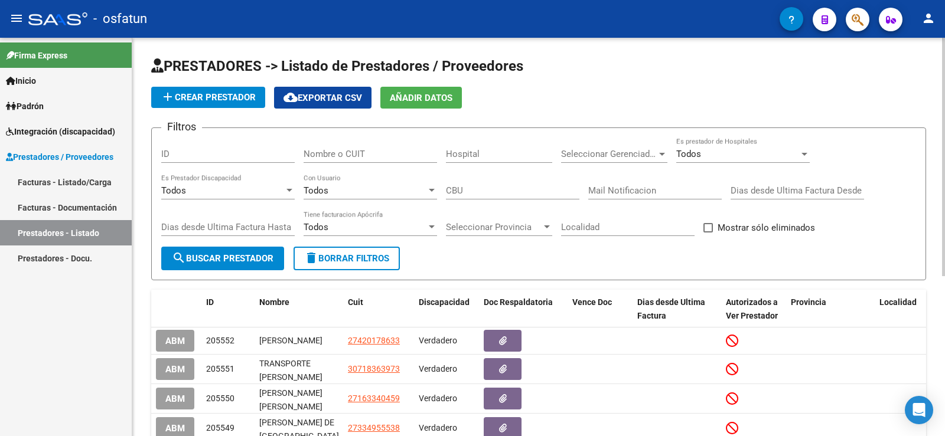
click at [223, 96] on span "add Crear Prestador" at bounding box center [208, 97] width 95 height 11
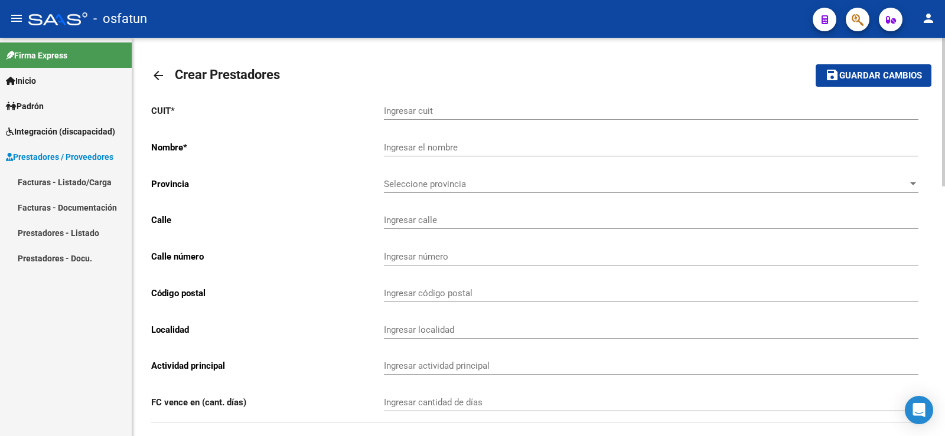
click at [435, 107] on input "Ingresar cuit" at bounding box center [651, 111] width 534 height 11
paste input "27-35771631-2"
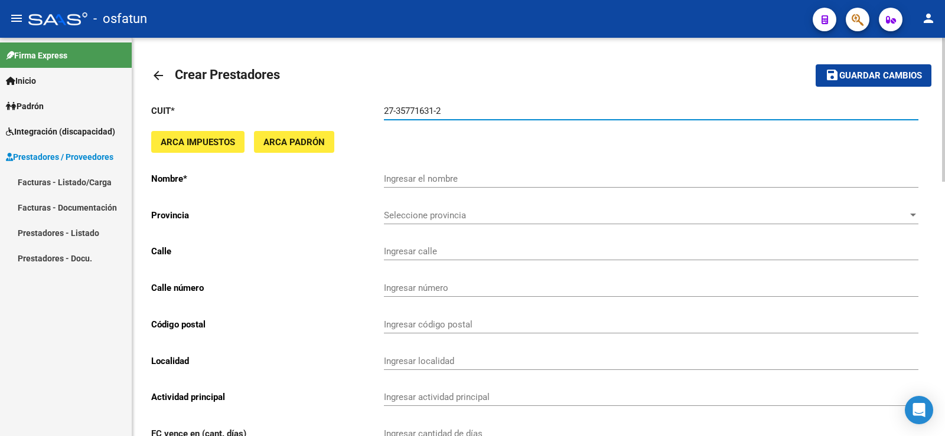
type input "27-35771631-2"
click at [402, 176] on input "Ingresar el nombre" at bounding box center [651, 179] width 534 height 11
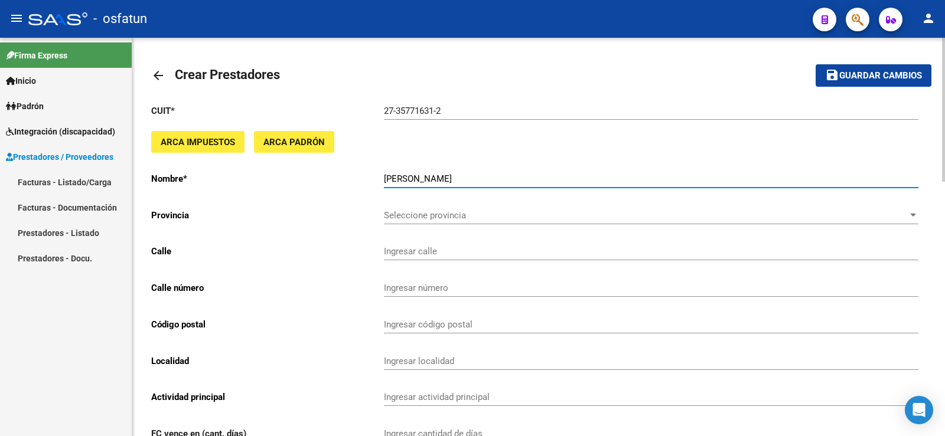
type input "[PERSON_NAME]"
click at [275, 144] on span "ARCA Padrón" at bounding box center [293, 142] width 61 height 11
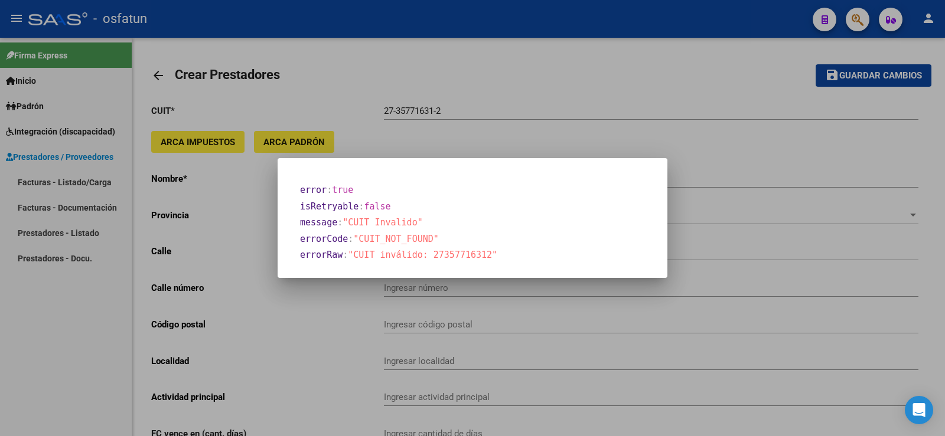
click at [221, 142] on div at bounding box center [472, 218] width 945 height 436
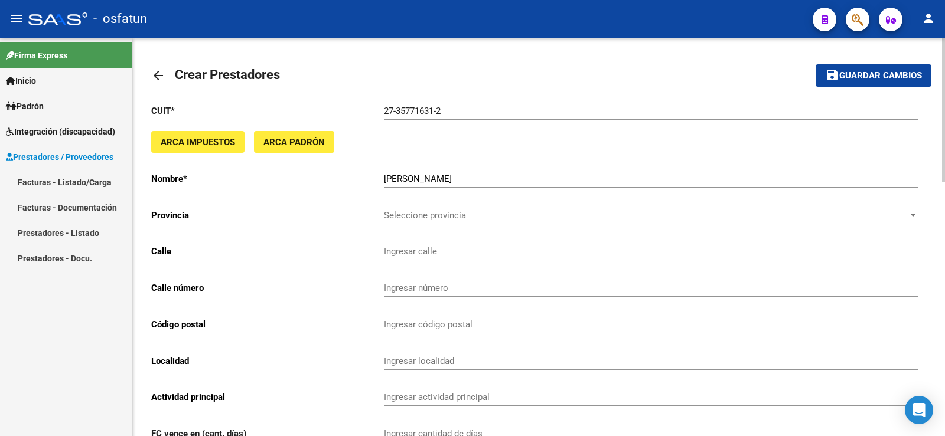
click at [216, 139] on span "ARCA Impuestos" at bounding box center [198, 142] width 74 height 11
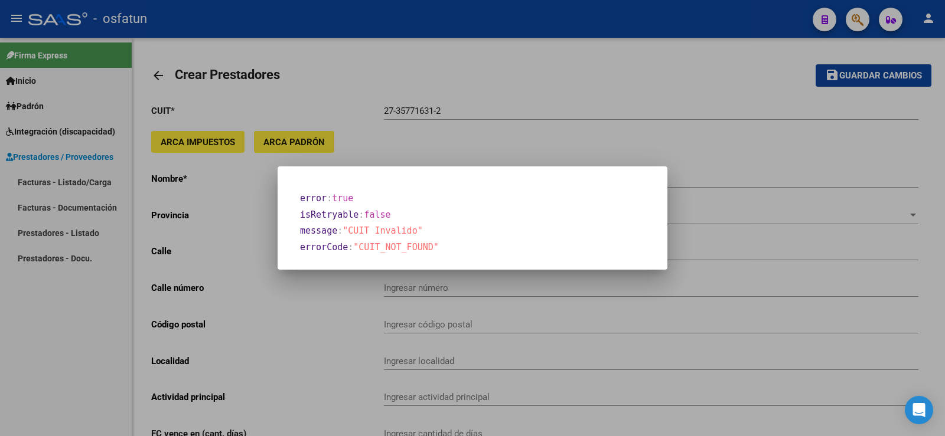
click at [510, 136] on div at bounding box center [472, 218] width 945 height 436
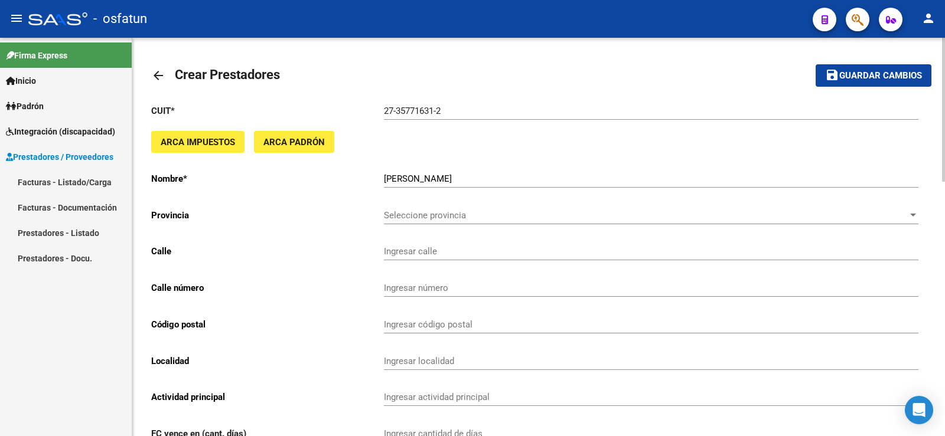
click at [465, 207] on div "Seleccione provincia [GEOGRAPHIC_DATA] provincia" at bounding box center [651, 211] width 534 height 25
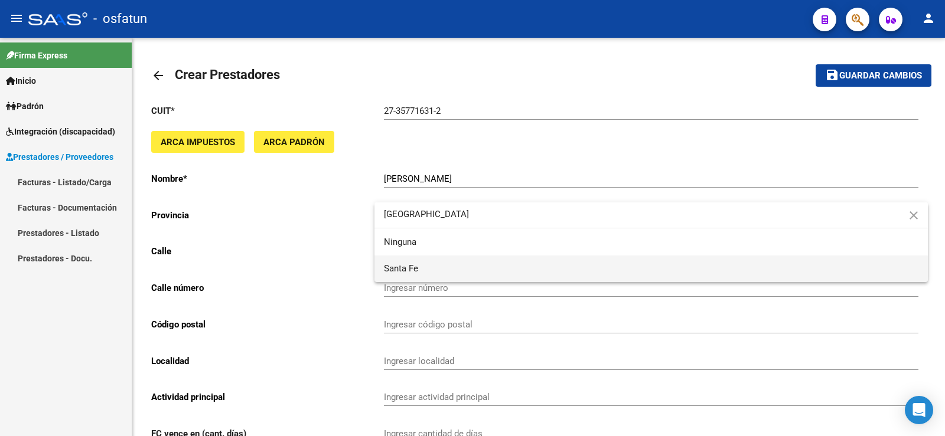
type input "[GEOGRAPHIC_DATA]"
click at [396, 275] on span "Santa Fe" at bounding box center [651, 269] width 534 height 27
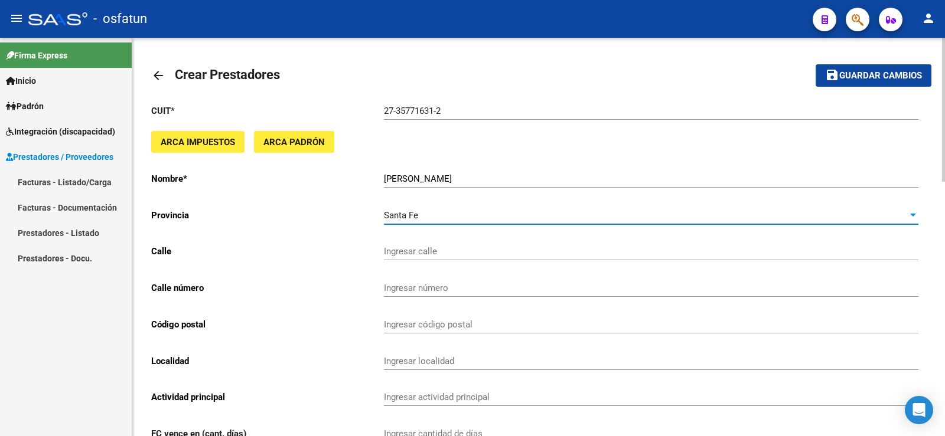
click at [412, 250] on input "Ingresar calle" at bounding box center [651, 251] width 534 height 11
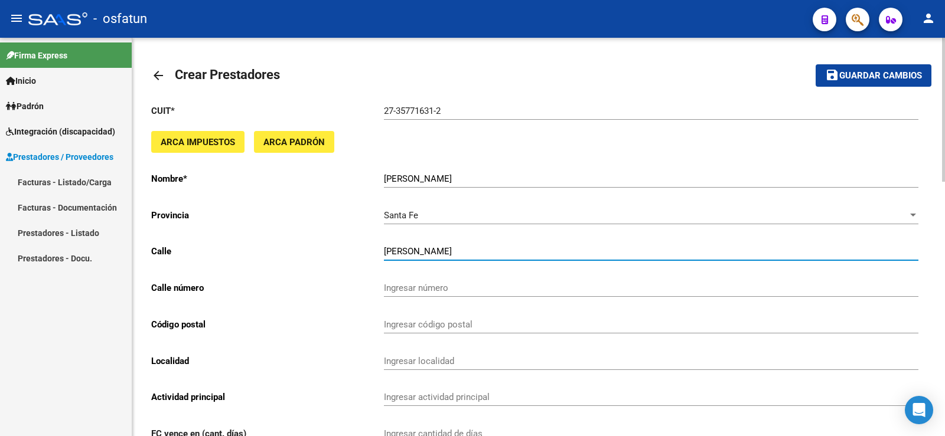
type input "[PERSON_NAME]"
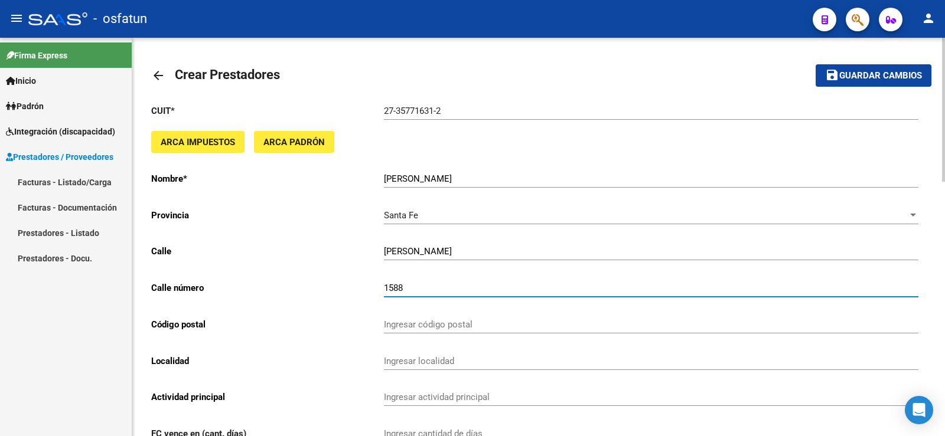
type input "1588"
click at [454, 320] on input "Ingresar código postal" at bounding box center [651, 324] width 534 height 11
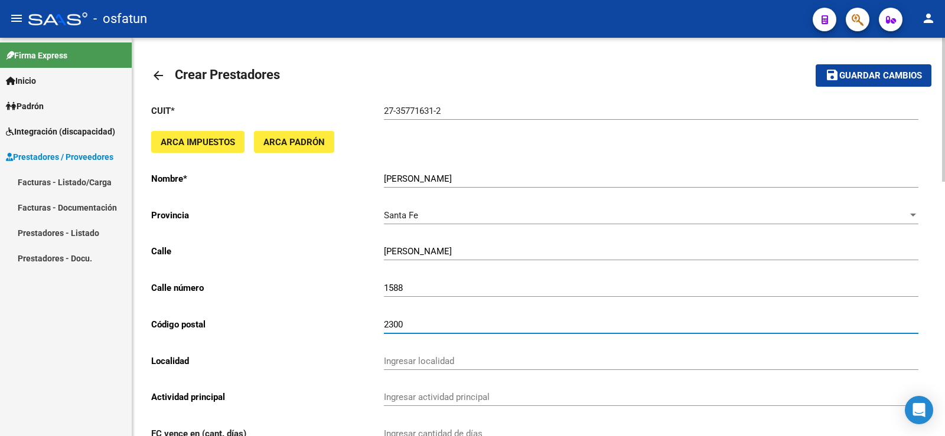
type input "2300"
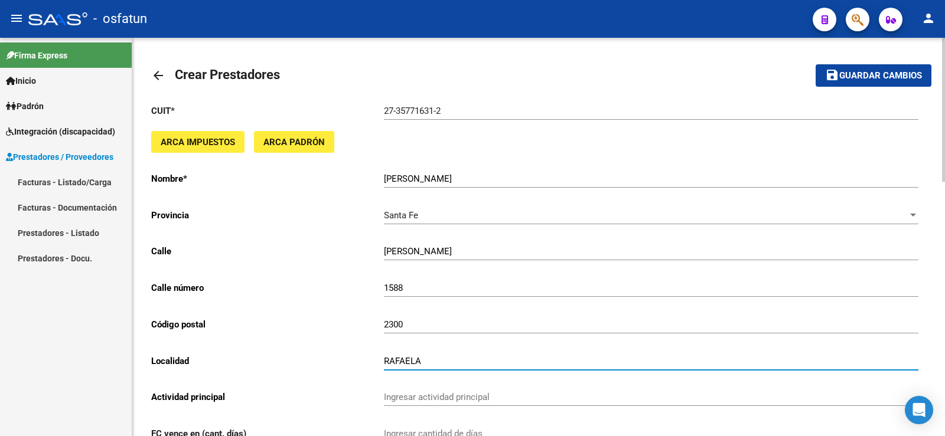
type input "RAFAELA"
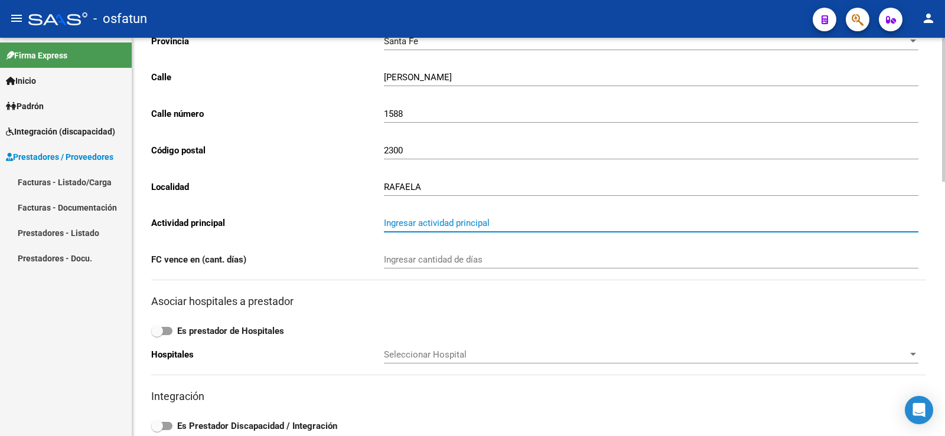
scroll to position [177, 0]
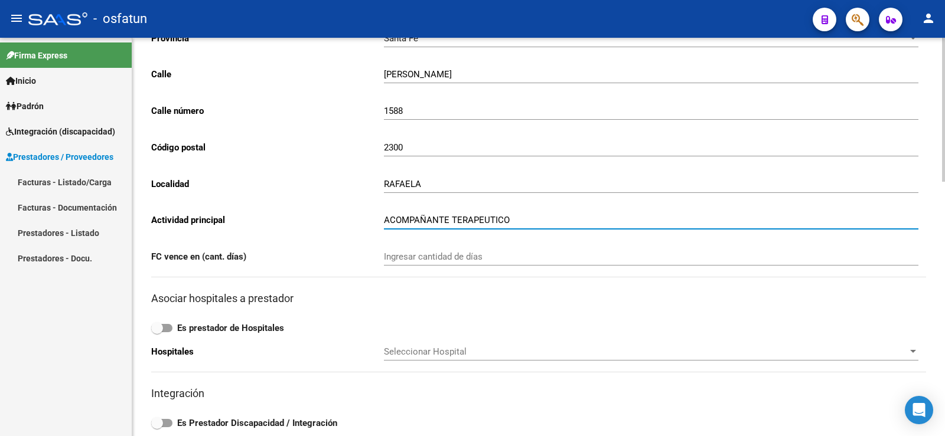
type input "ACOMPAÑANTE TERAPEUTICO"
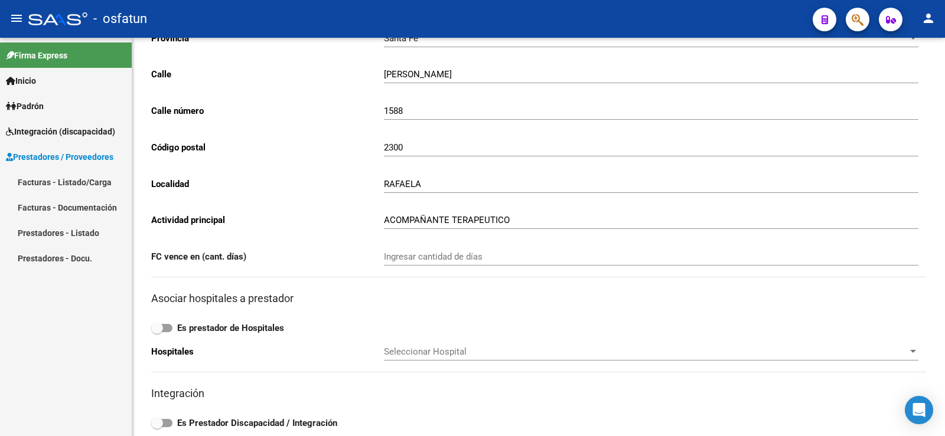
click at [40, 343] on div "Firma Express Inicio Calendario SSS Instructivos Contacto OS Padrón Análisis Af…" at bounding box center [66, 237] width 132 height 399
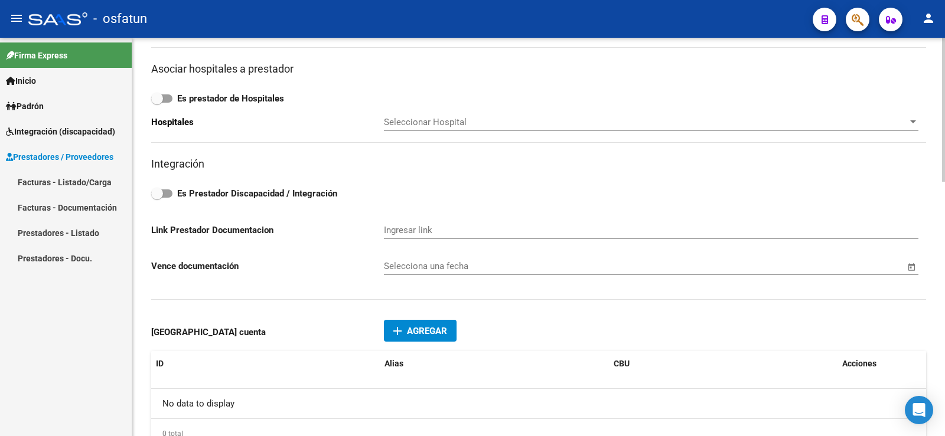
scroll to position [413, 0]
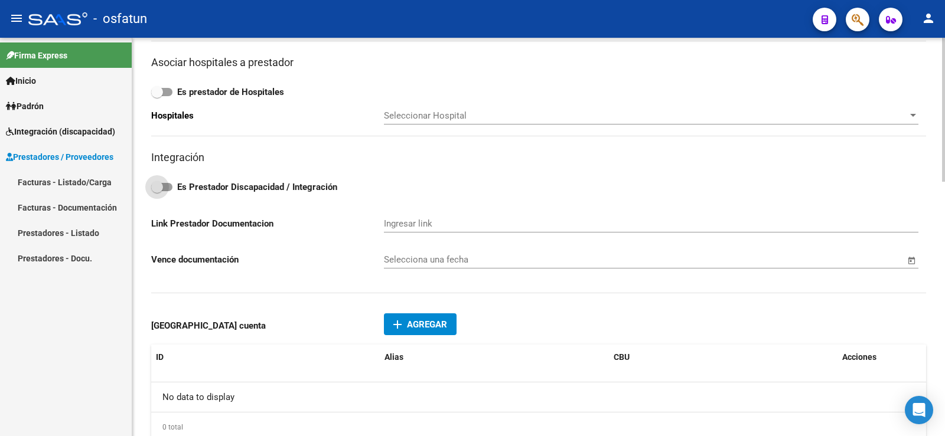
click at [167, 189] on span at bounding box center [161, 187] width 21 height 8
click at [157, 191] on input "Es Prestador Discapacidad / Integración" at bounding box center [156, 191] width 1 height 1
checkbox input "true"
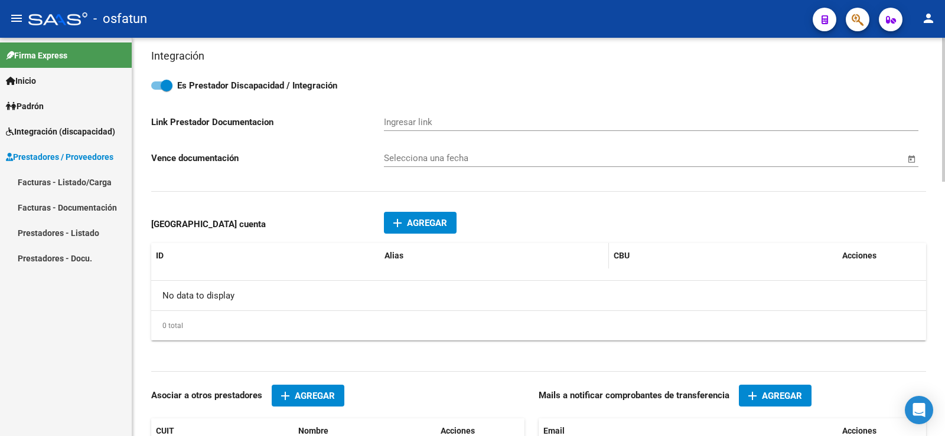
scroll to position [531, 0]
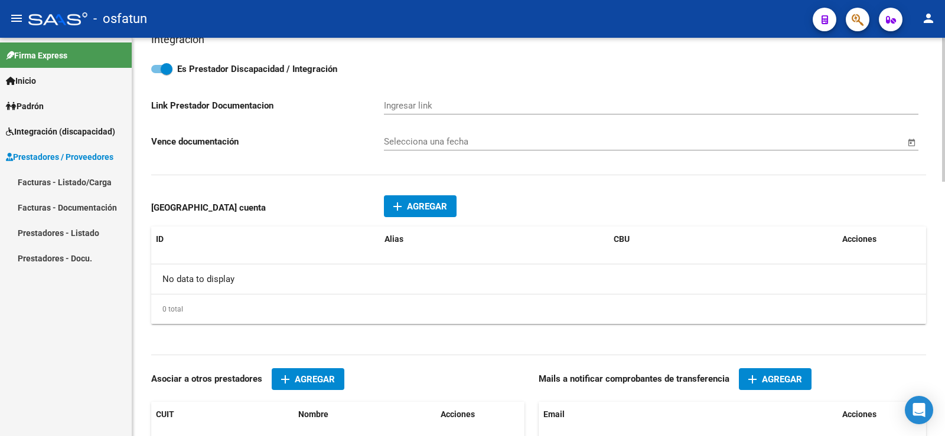
click at [432, 205] on span "Agregar" at bounding box center [427, 206] width 40 height 11
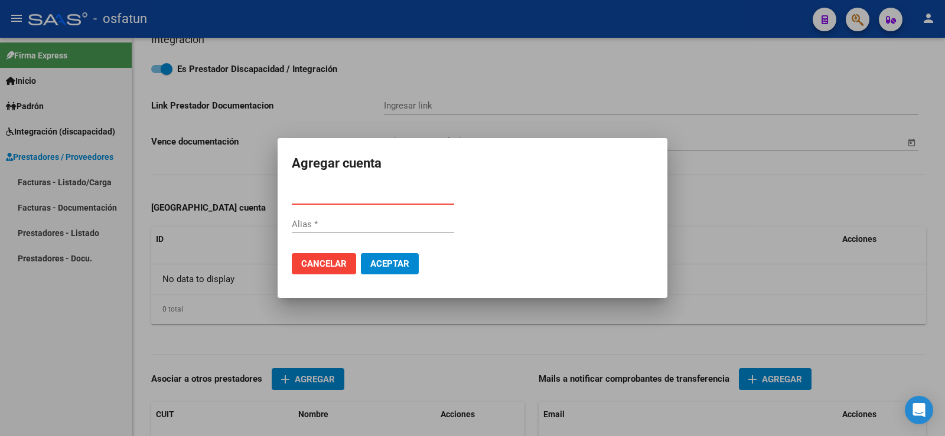
paste input "0110423730042358825547"
type input "0110423730042358825547"
click at [401, 265] on span "Aceptar" at bounding box center [389, 264] width 39 height 11
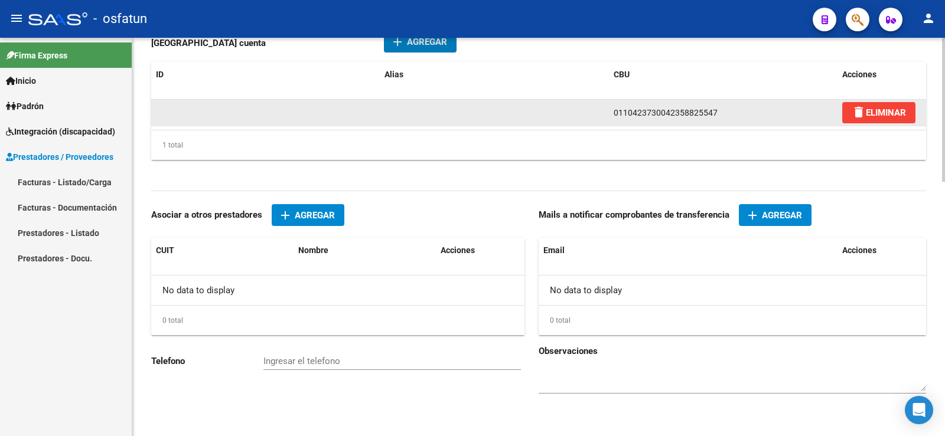
scroll to position [703, 0]
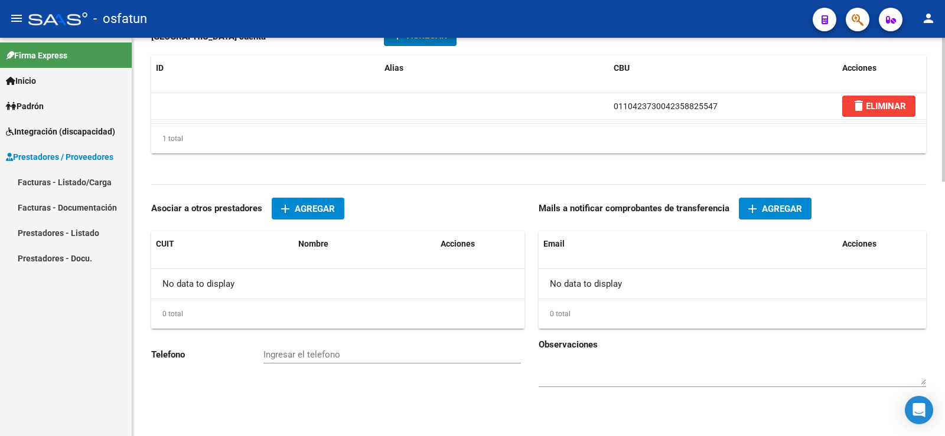
click at [307, 356] on input "Ingresar el telefono" at bounding box center [391, 355] width 257 height 11
paste input "[PHONE_NUMBER]"
type input "[PHONE_NUMBER]"
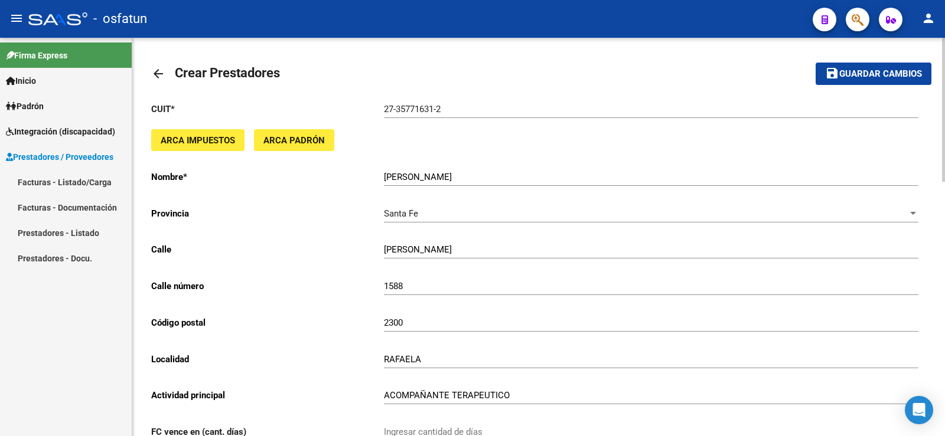
scroll to position [0, 0]
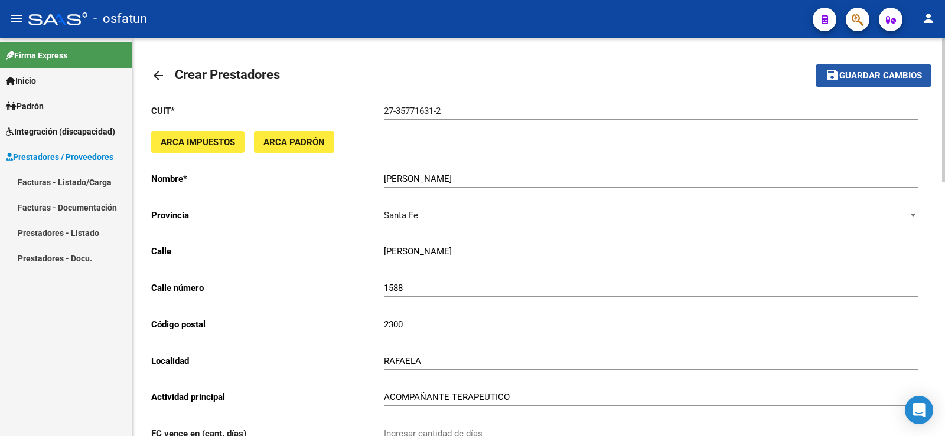
drag, startPoint x: 863, startPoint y: 77, endPoint x: 858, endPoint y: 72, distance: 7.1
click at [861, 72] on span "Guardar cambios" at bounding box center [880, 76] width 83 height 11
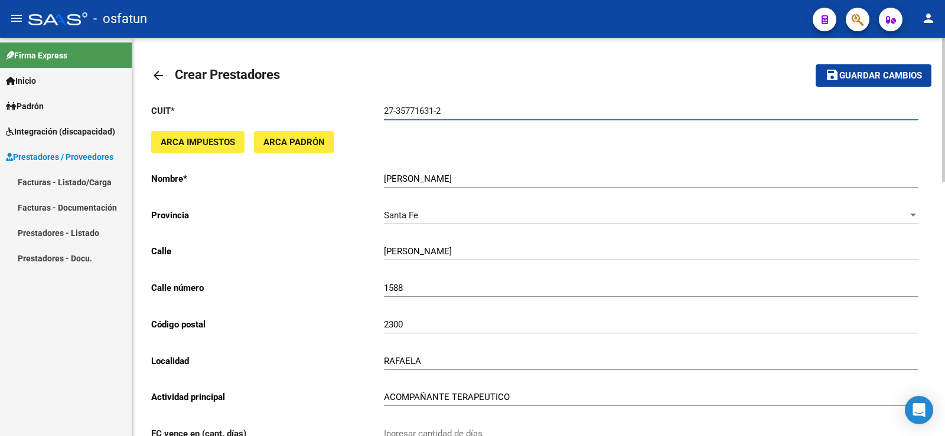
click at [396, 109] on input "27-35771631-2" at bounding box center [651, 111] width 534 height 11
click at [439, 108] on input "27-35771631-2" at bounding box center [651, 111] width 534 height 11
drag, startPoint x: 451, startPoint y: 115, endPoint x: 281, endPoint y: 117, distance: 170.1
click at [451, 114] on input "27-35771631-2" at bounding box center [651, 111] width 534 height 11
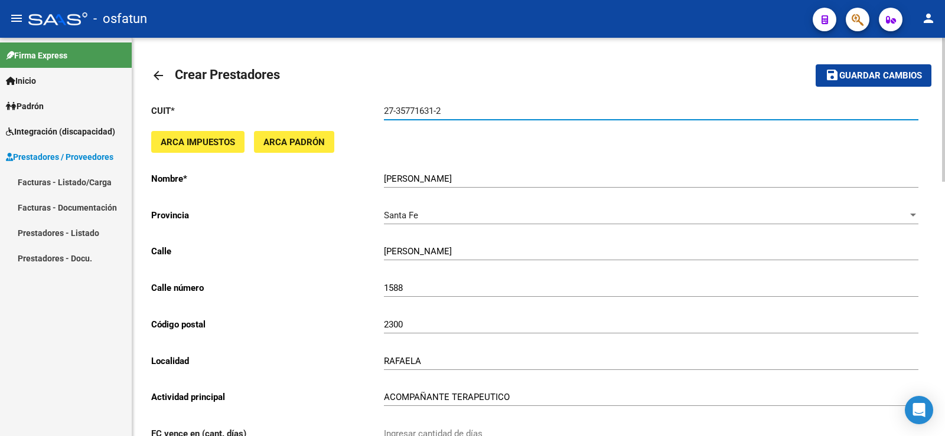
click at [395, 110] on input "27-35771631-2" at bounding box center [651, 111] width 534 height 11
type input "27-35771631-2"
click at [836, 80] on mat-icon "save" at bounding box center [832, 75] width 14 height 14
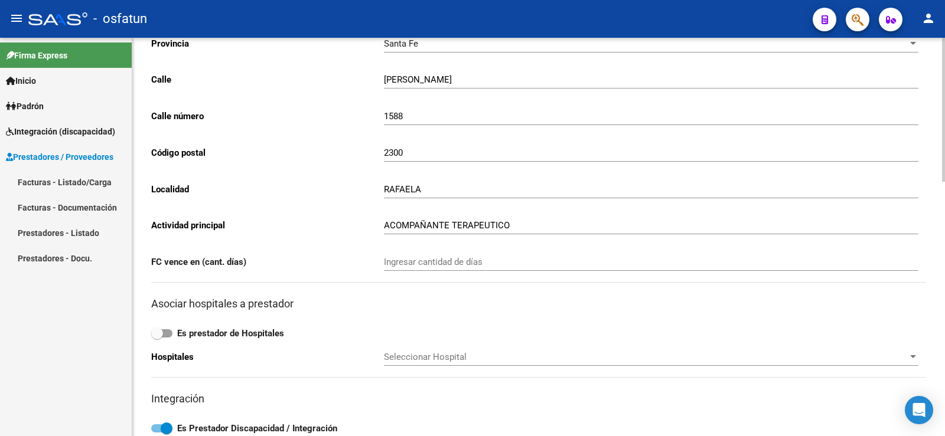
scroll to position [177, 0]
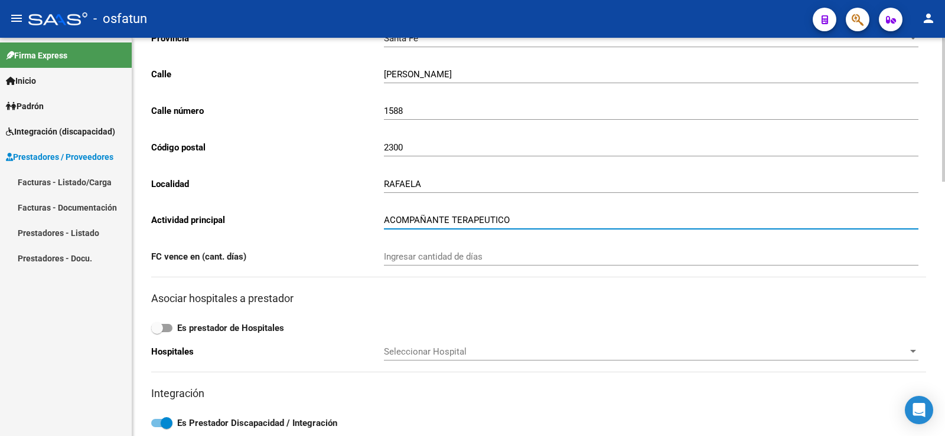
drag, startPoint x: 519, startPoint y: 218, endPoint x: 290, endPoint y: 224, distance: 229.2
click at [290, 224] on app-form-text-field "Actividad principal ACOMPAÑANTE TERAPEUTICO Ingresar actividad principal" at bounding box center [534, 220] width 767 height 11
click at [517, 215] on input "ACOMPAÑANTE TERAPEUTICO" at bounding box center [651, 220] width 534 height 11
click at [426, 217] on input "ACOMPAÑANTE TERAPEUTICO" at bounding box center [651, 220] width 534 height 11
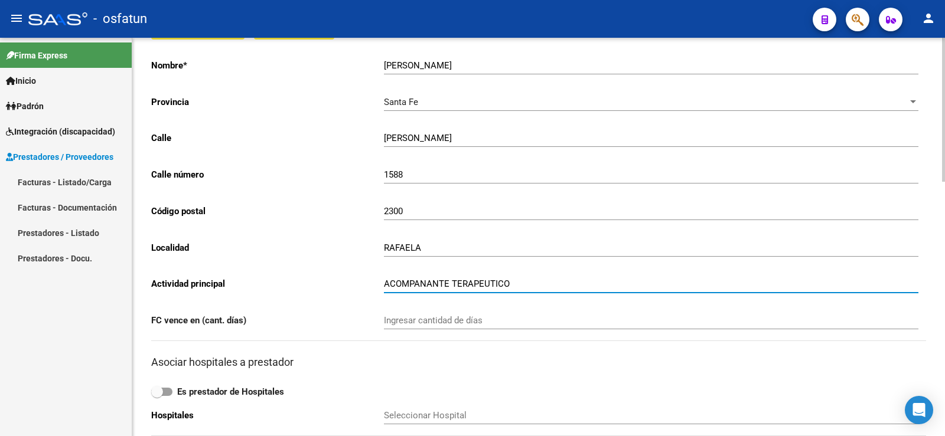
scroll to position [0, 0]
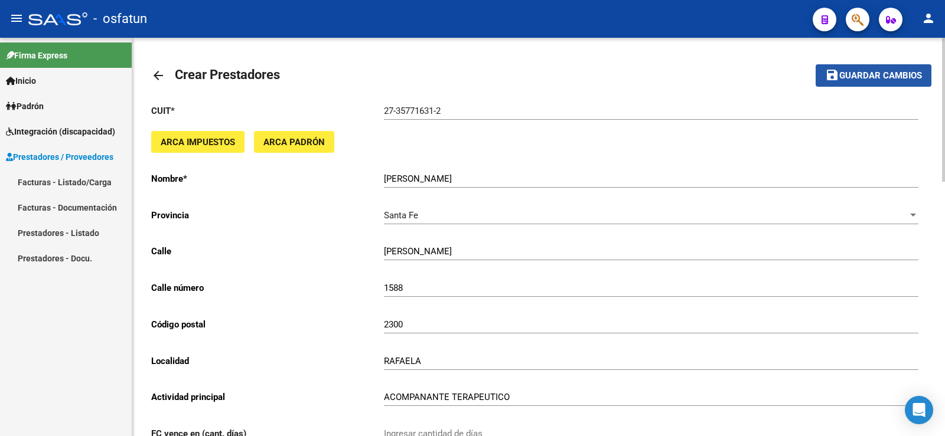
click at [851, 74] on span "Guardar cambios" at bounding box center [880, 76] width 83 height 11
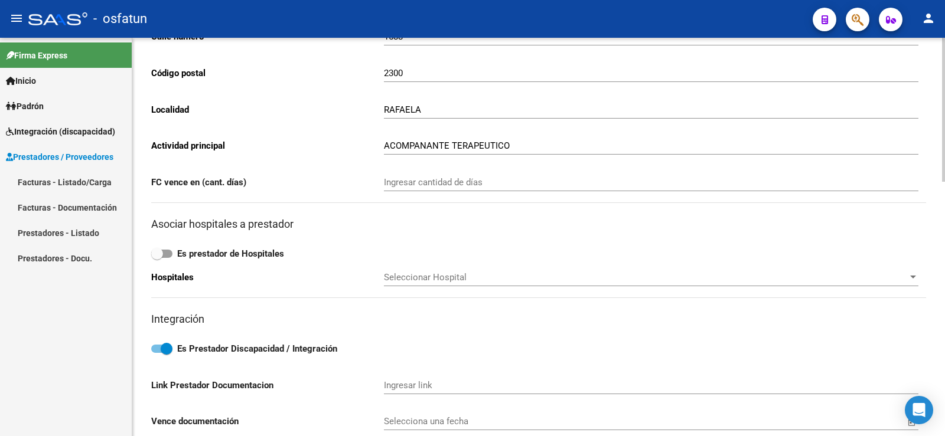
scroll to position [295, 0]
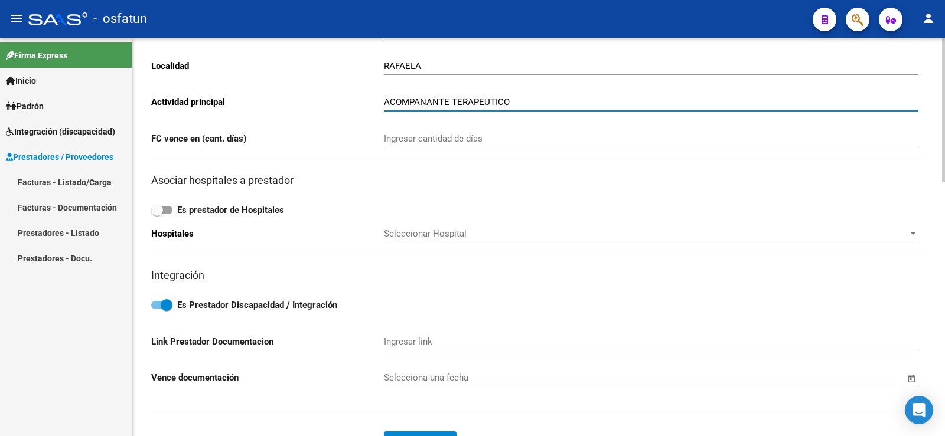
drag, startPoint x: 515, startPoint y: 98, endPoint x: 354, endPoint y: 103, distance: 160.7
click at [354, 103] on app-form-text-field "Actividad principal ACOMPANANTE TERAPEUTICO Ingresar actividad principal" at bounding box center [534, 102] width 767 height 11
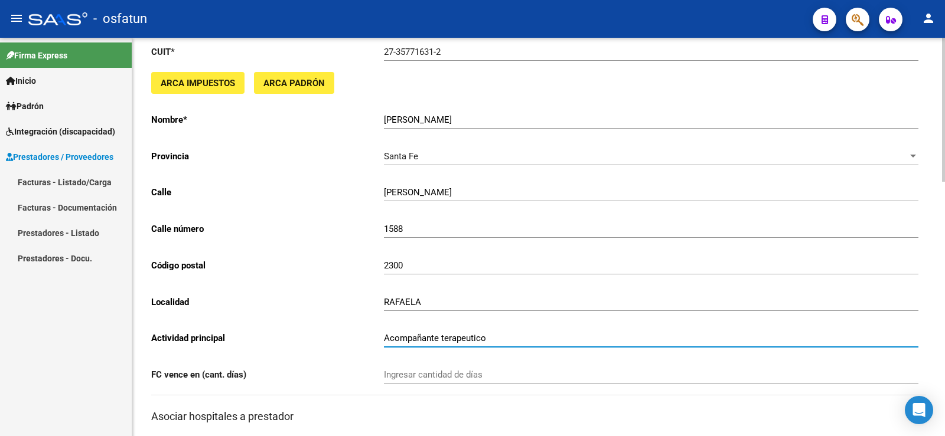
scroll to position [0, 0]
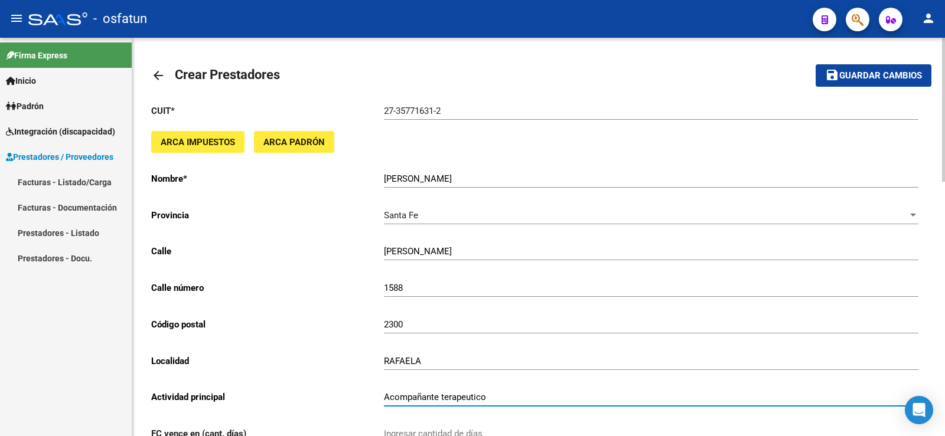
type input "Acompañante terapeutico"
click at [855, 79] on span "Guardar cambios" at bounding box center [880, 76] width 83 height 11
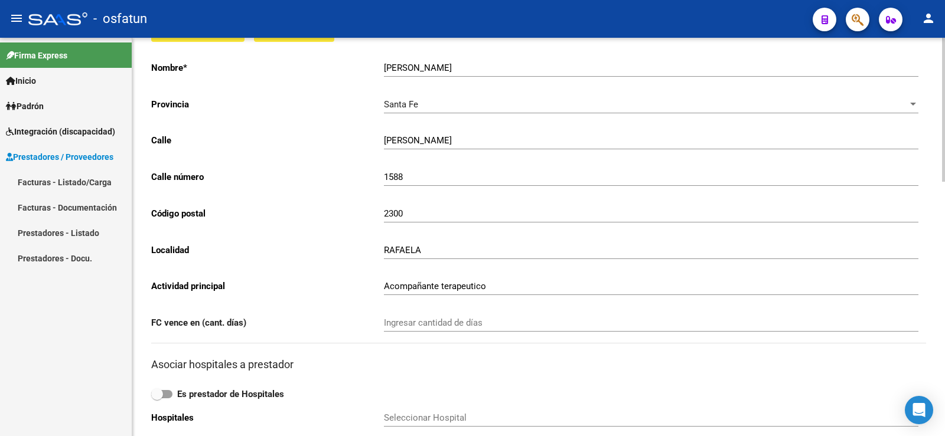
scroll to position [118, 0]
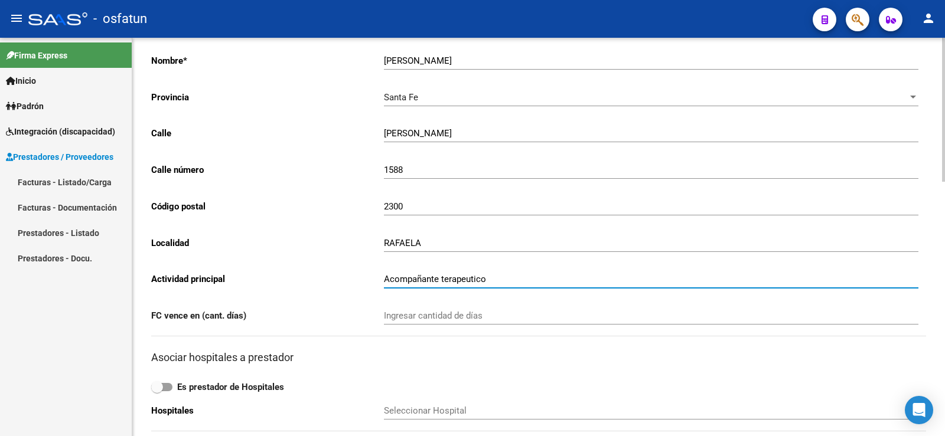
drag, startPoint x: 495, startPoint y: 278, endPoint x: 192, endPoint y: 273, distance: 302.9
click at [194, 278] on app-form-text-field "Actividad principal Acompañante terapeutico Ingresar actividad principal" at bounding box center [534, 279] width 767 height 11
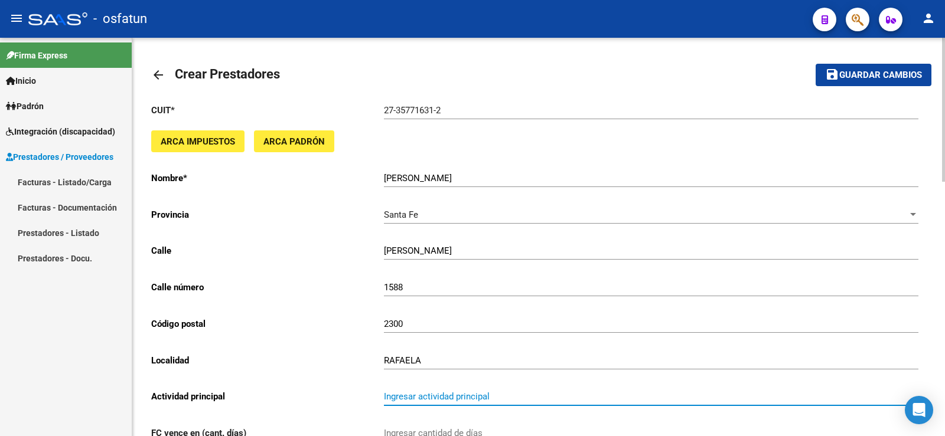
scroll to position [0, 0]
click at [848, 71] on span "Guardar cambios" at bounding box center [880, 76] width 83 height 11
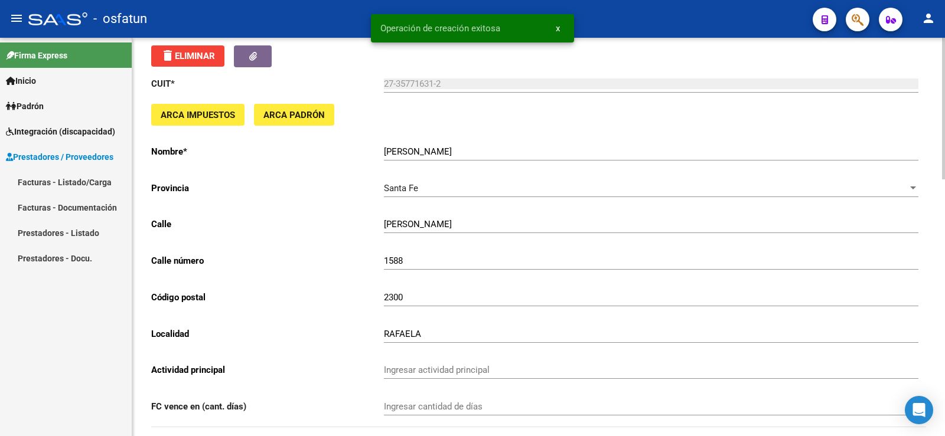
scroll to position [118, 0]
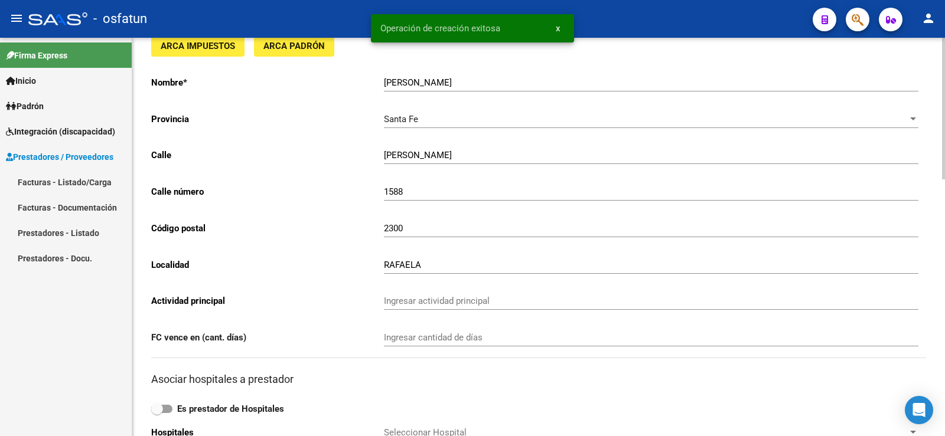
click at [482, 301] on input "Ingresar actividad principal" at bounding box center [651, 301] width 534 height 11
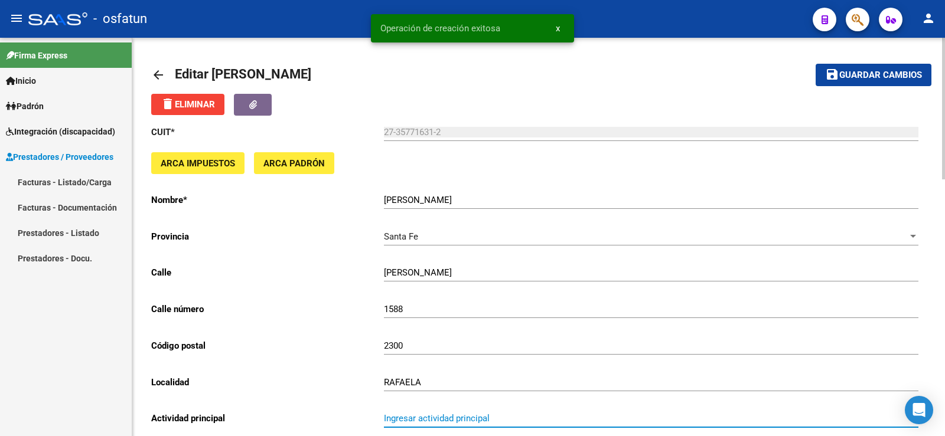
scroll to position [0, 0]
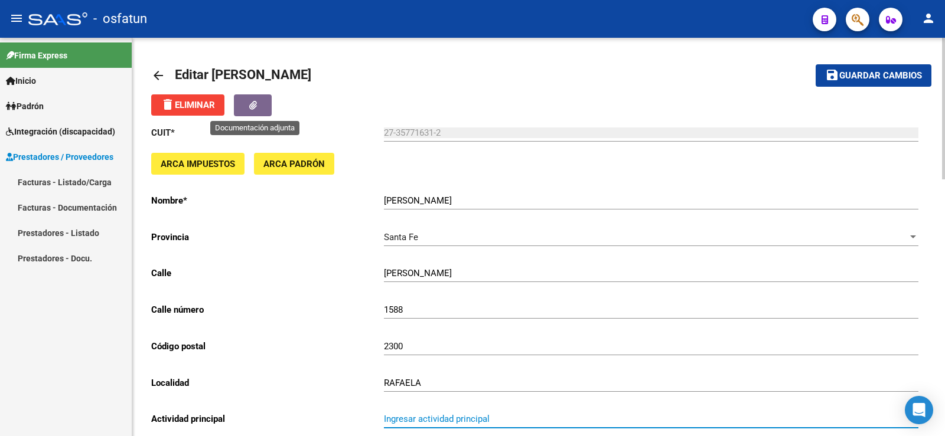
click at [263, 103] on button "button" at bounding box center [253, 105] width 38 height 22
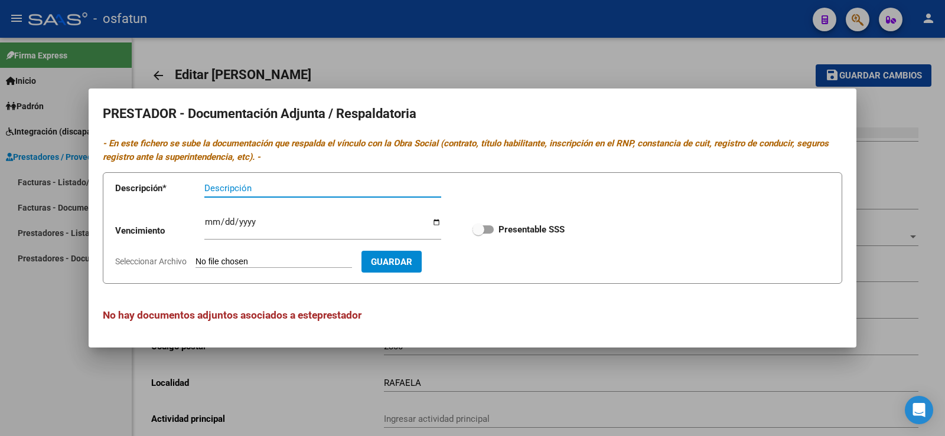
click at [262, 187] on input "Descripción" at bounding box center [322, 188] width 237 height 11
type input "CBU"
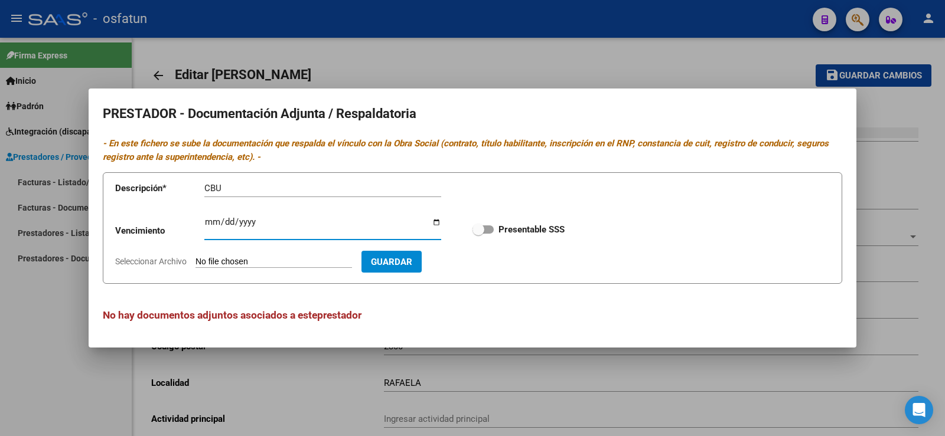
click at [269, 225] on input "Ingresar vencimiento" at bounding box center [322, 226] width 237 height 19
click at [286, 254] on form "Descripción * CBU Descripción Vencimiento Ingresar vencimiento Presentable SSS …" at bounding box center [472, 228] width 739 height 112
click at [278, 265] on input "Seleccionar Archivo" at bounding box center [273, 262] width 156 height 11
type input "C:\fakepath\CBU.jpg"
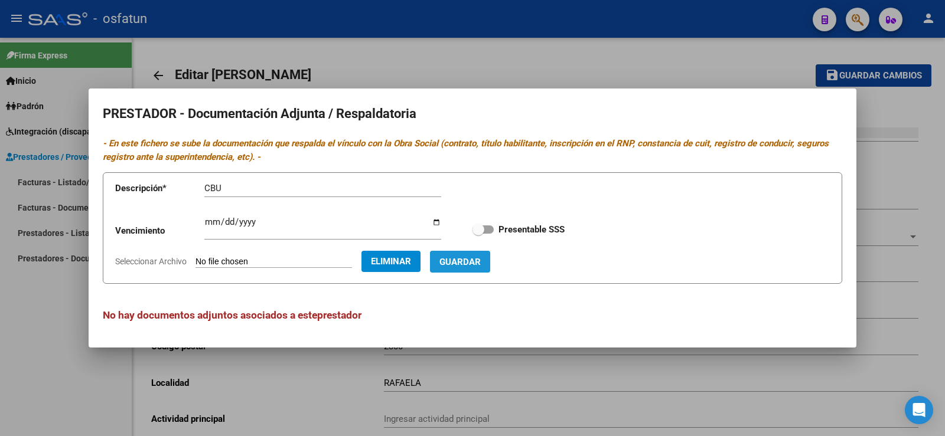
click at [481, 267] on span "Guardar" at bounding box center [459, 262] width 41 height 11
checkbox input "true"
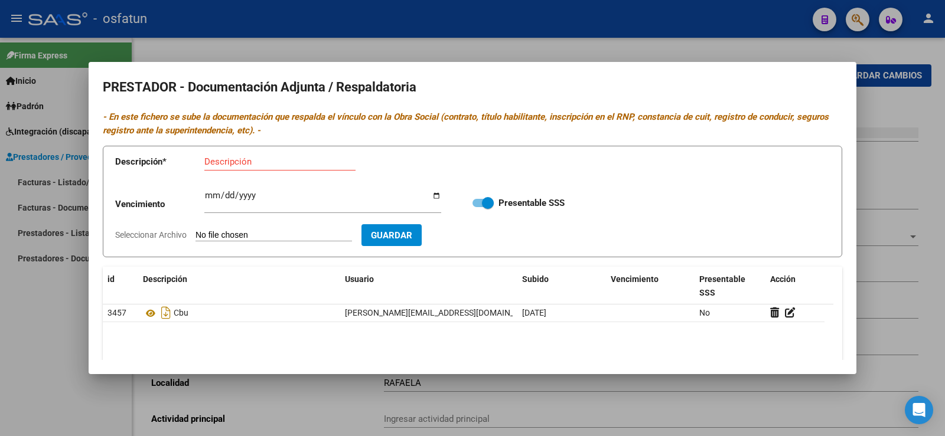
click at [3, 339] on div at bounding box center [472, 218] width 945 height 436
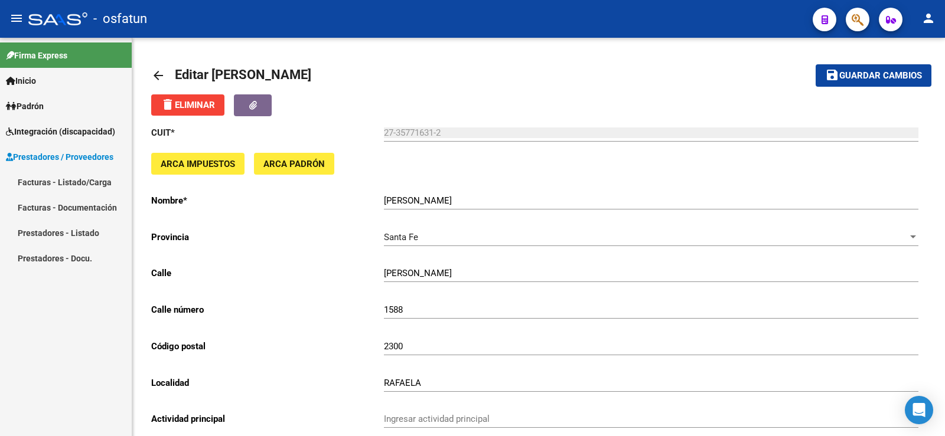
click at [67, 253] on link "Prestadores - Docu." at bounding box center [66, 258] width 132 height 25
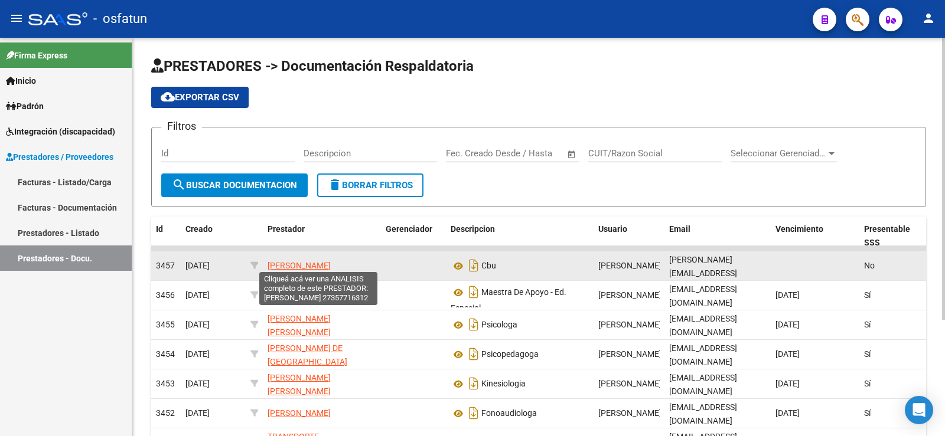
click at [324, 262] on span "[PERSON_NAME]" at bounding box center [298, 265] width 63 height 9
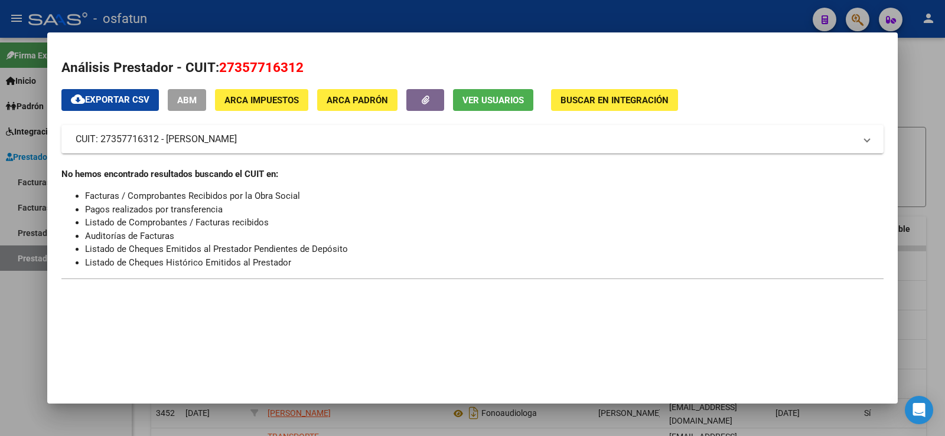
click at [618, 93] on button "Buscar en Integración" at bounding box center [614, 100] width 127 height 22
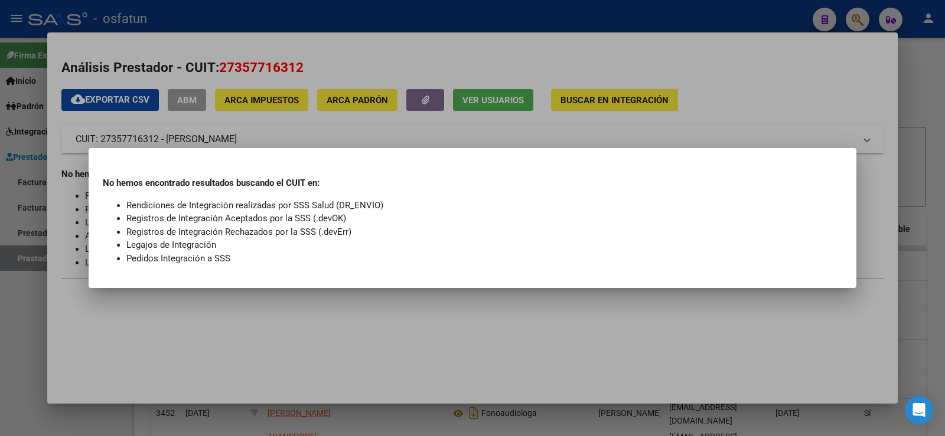
click at [484, 118] on div at bounding box center [472, 218] width 945 height 436
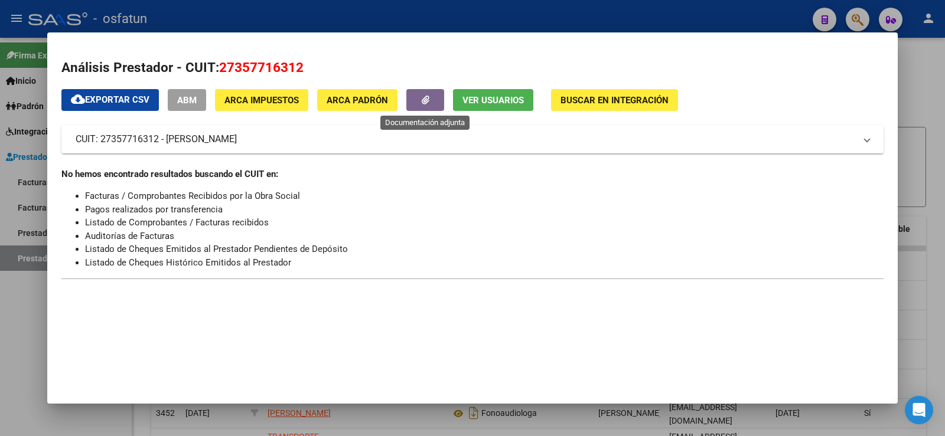
click at [439, 96] on button "button" at bounding box center [425, 100] width 38 height 22
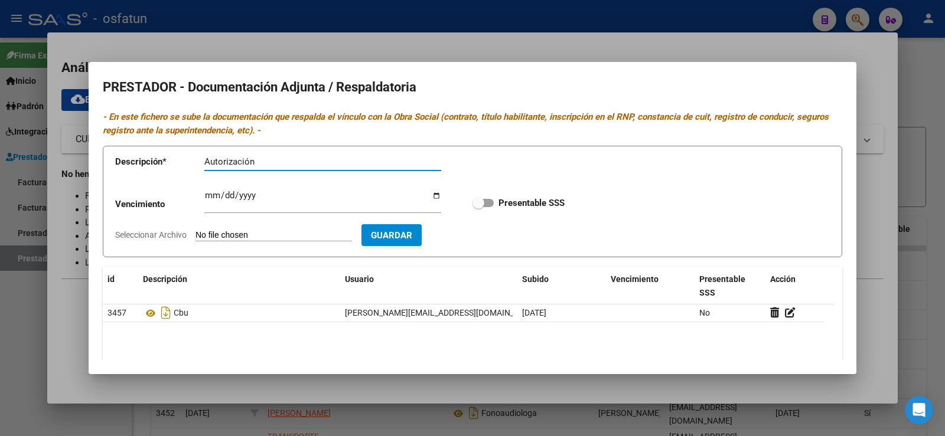
type input "Autorización"
click at [262, 235] on input "Seleccionar Archivo" at bounding box center [273, 235] width 156 height 11
type input "C:\fakepath\Autorización.jpg"
click at [481, 227] on button "Guardar" at bounding box center [460, 235] width 60 height 22
checkbox input "true"
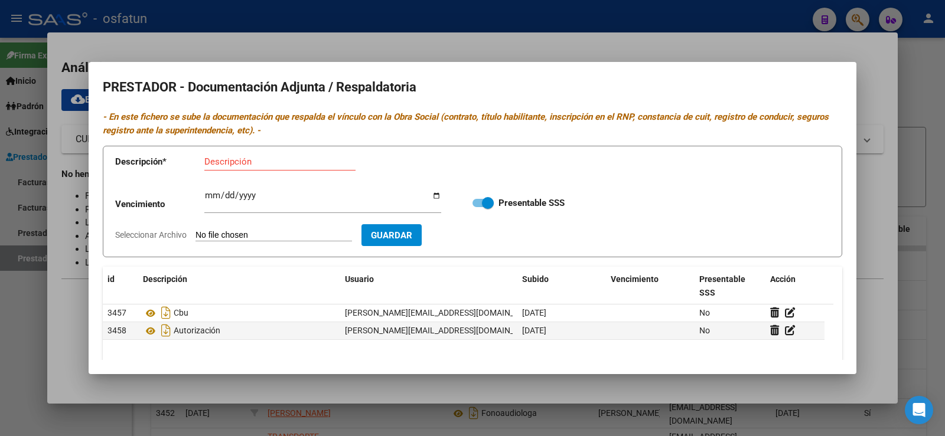
click at [243, 165] on input "Descripción" at bounding box center [279, 161] width 151 height 11
type input "p"
click at [292, 231] on input "Seleccionar Archivo" at bounding box center [273, 235] width 156 height 11
click at [294, 162] on input "Pedido médico" at bounding box center [322, 161] width 237 height 11
type input "Pedido médico Mayo"
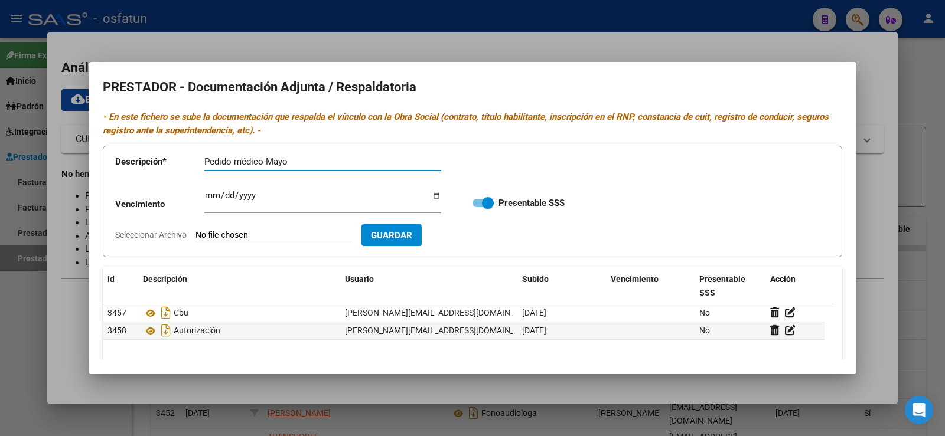
click at [340, 235] on input "Seleccionar Archivo" at bounding box center [273, 235] width 156 height 11
type input "C:\fakepath\Solicitud asistente domiciliario- [PERSON_NAME] [DATE].pdf"
click at [240, 201] on input "Ingresar vencimiento" at bounding box center [322, 200] width 237 height 19
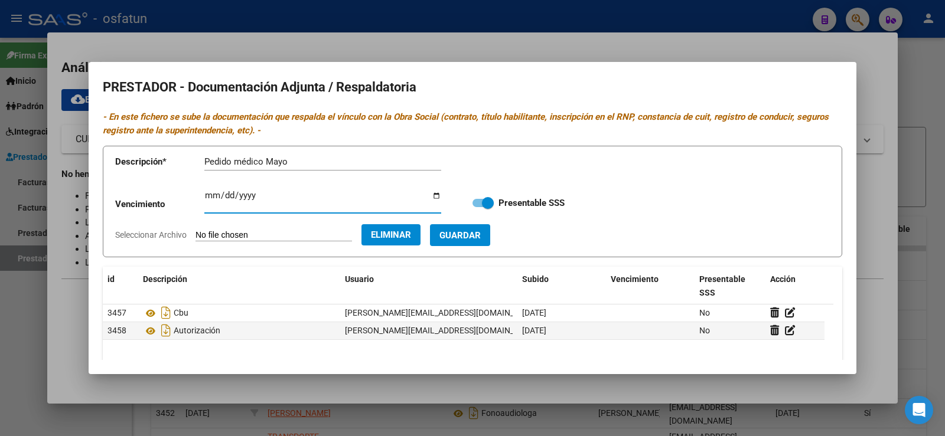
click at [435, 197] on input "Ingresar vencimiento" at bounding box center [322, 200] width 237 height 19
click at [481, 232] on span "Guardar" at bounding box center [459, 235] width 41 height 11
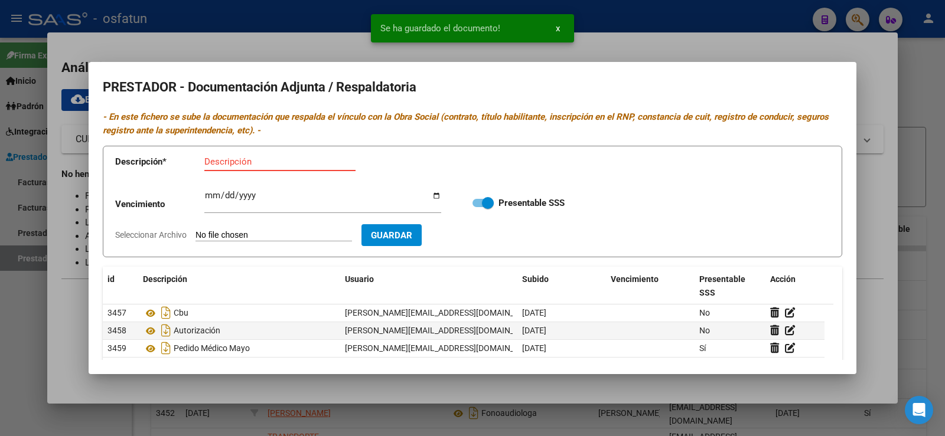
click at [256, 157] on input "Descripción" at bounding box center [279, 161] width 151 height 11
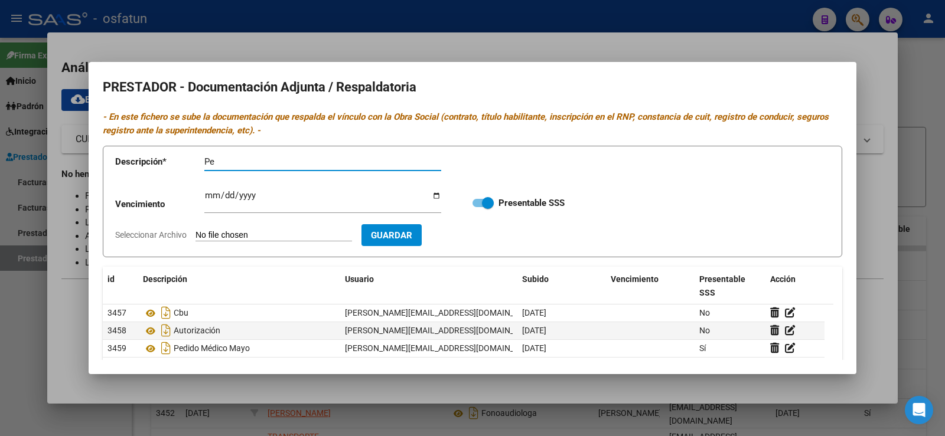
type input "P"
click at [36, 305] on div at bounding box center [472, 218] width 945 height 436
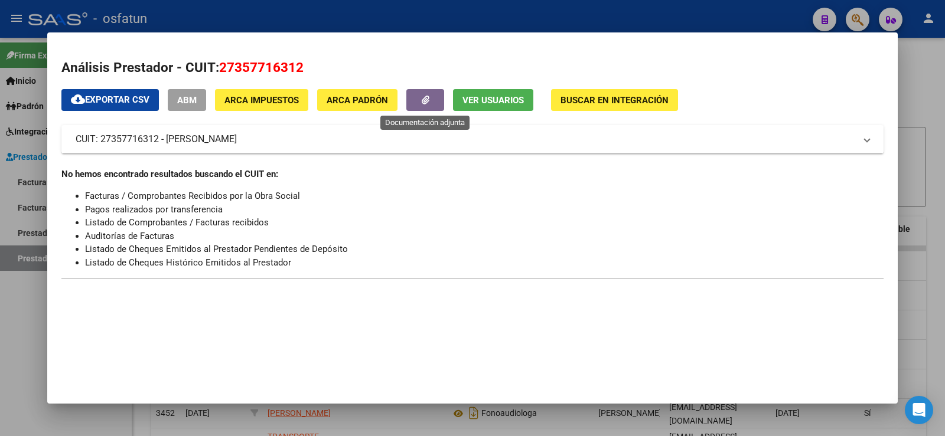
click at [423, 102] on icon "button" at bounding box center [426, 100] width 8 height 9
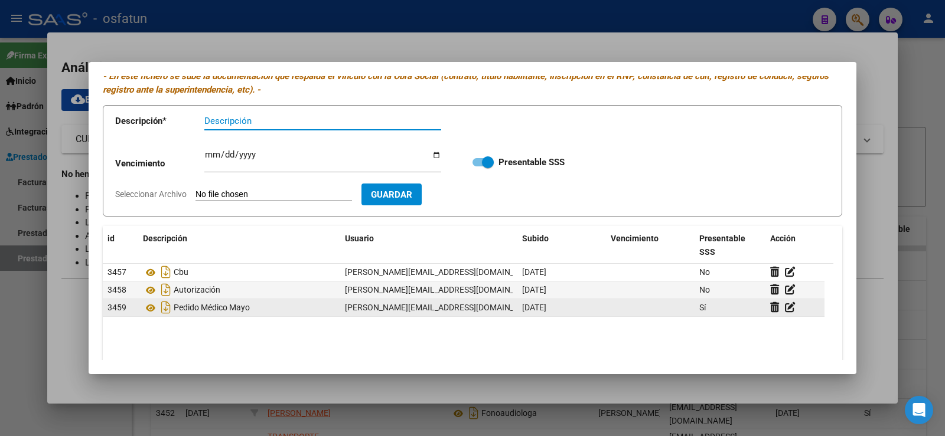
scroll to position [59, 0]
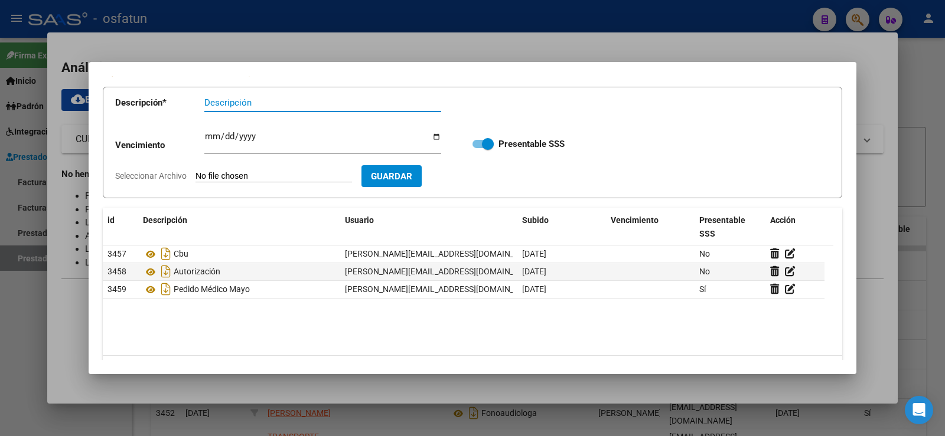
drag, startPoint x: 22, startPoint y: 308, endPoint x: 198, endPoint y: 358, distance: 182.2
click at [23, 308] on div at bounding box center [472, 218] width 945 height 436
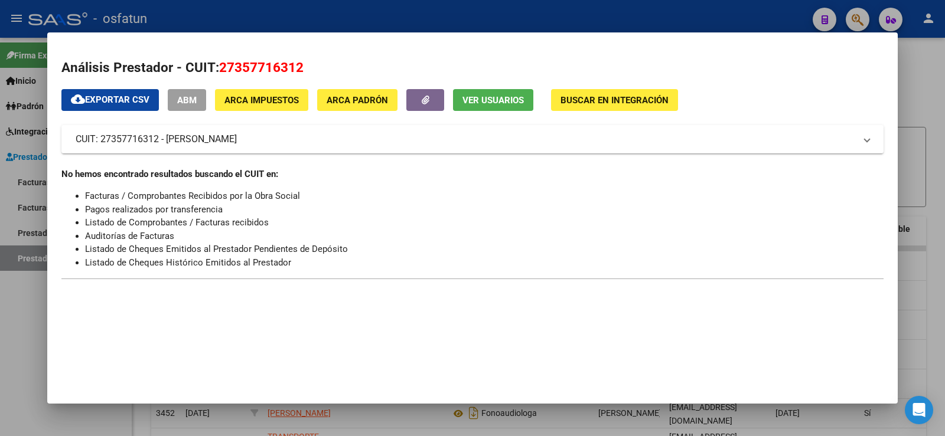
click at [34, 301] on div at bounding box center [472, 218] width 945 height 436
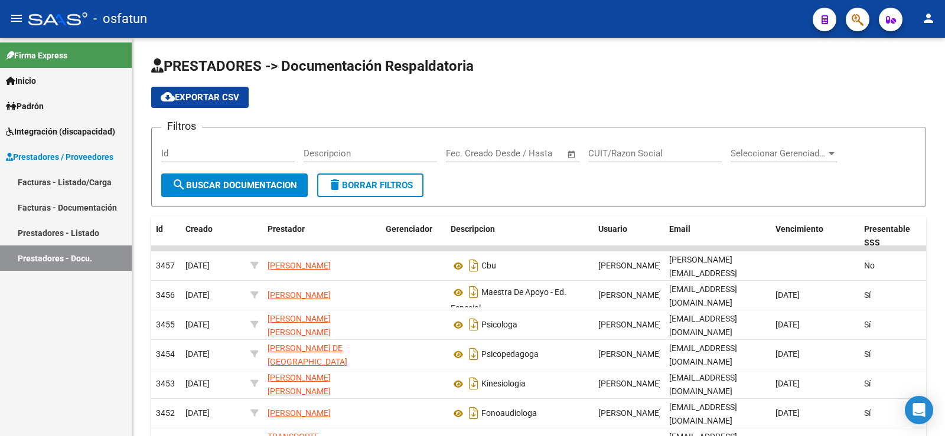
click at [31, 103] on span "Padrón" at bounding box center [25, 106] width 38 height 13
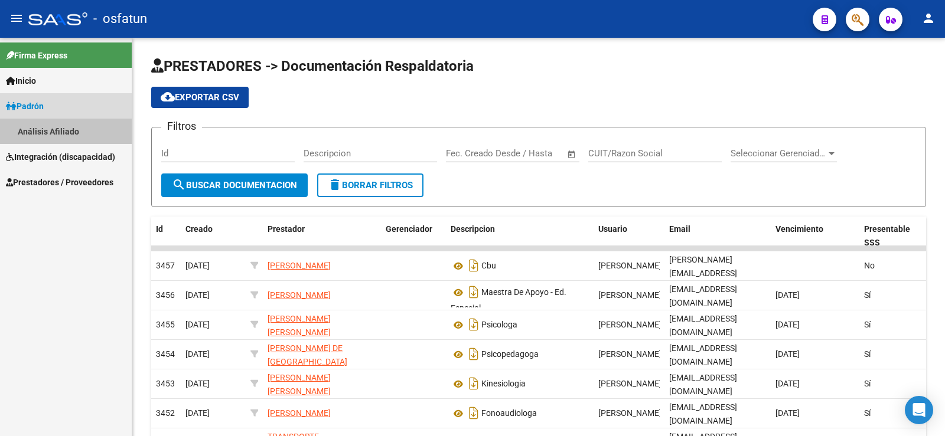
click at [35, 133] on link "Análisis Afiliado" at bounding box center [66, 131] width 132 height 25
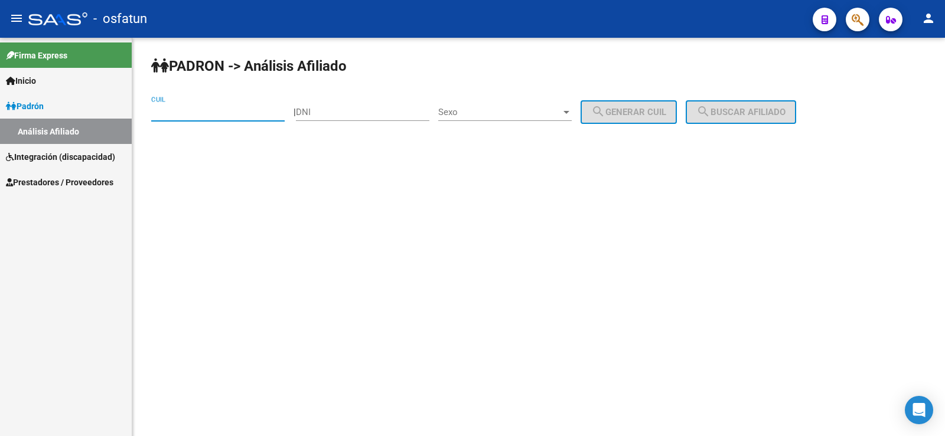
click at [226, 94] on div "PADRON -> Análisis Afiliado CUIL | DNI Sexo Sexo search Generar CUIL search Bus…" at bounding box center [538, 100] width 812 height 124
type input "23-94057695-4"
click at [796, 104] on button "search Buscar afiliado" at bounding box center [740, 112] width 110 height 24
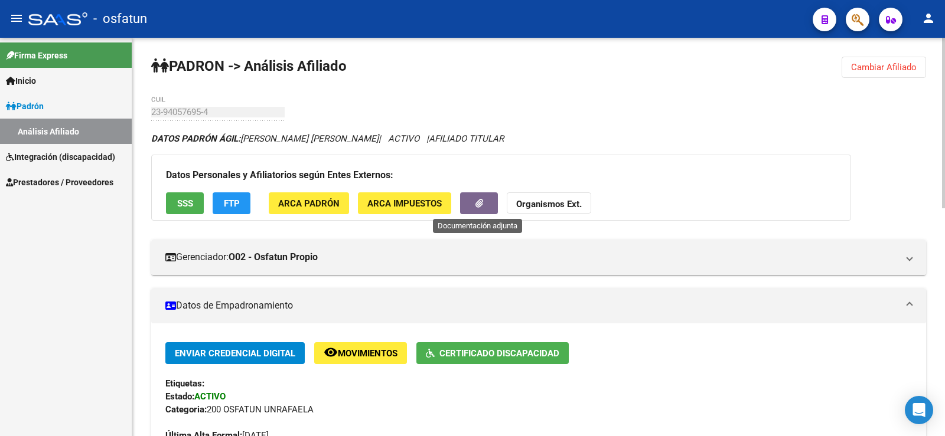
click at [481, 192] on button "button" at bounding box center [479, 203] width 38 height 22
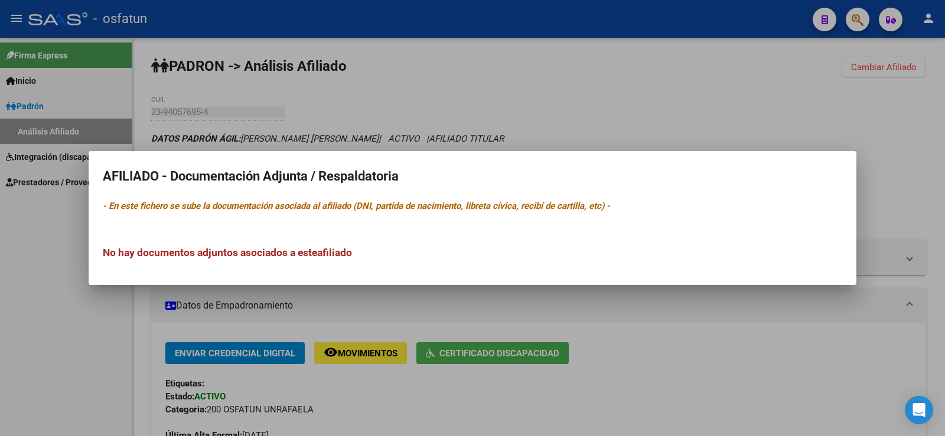
click at [49, 231] on div at bounding box center [472, 218] width 945 height 436
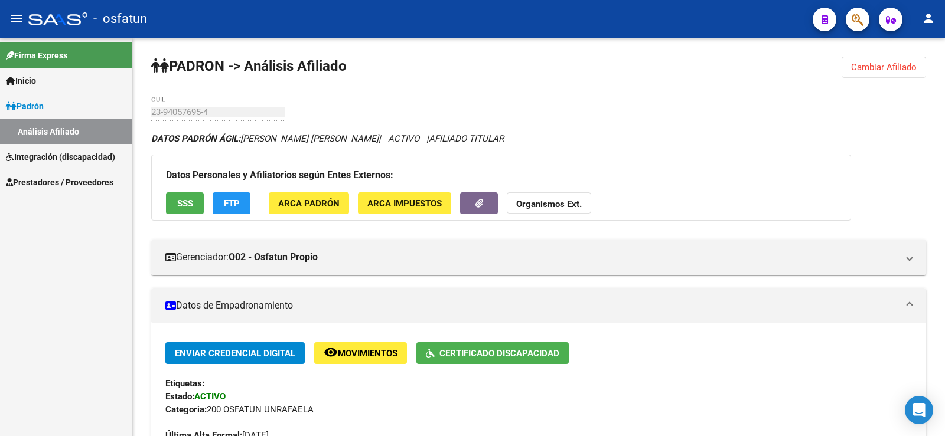
click at [51, 182] on span "Prestadores / Proveedores" at bounding box center [59, 182] width 107 height 13
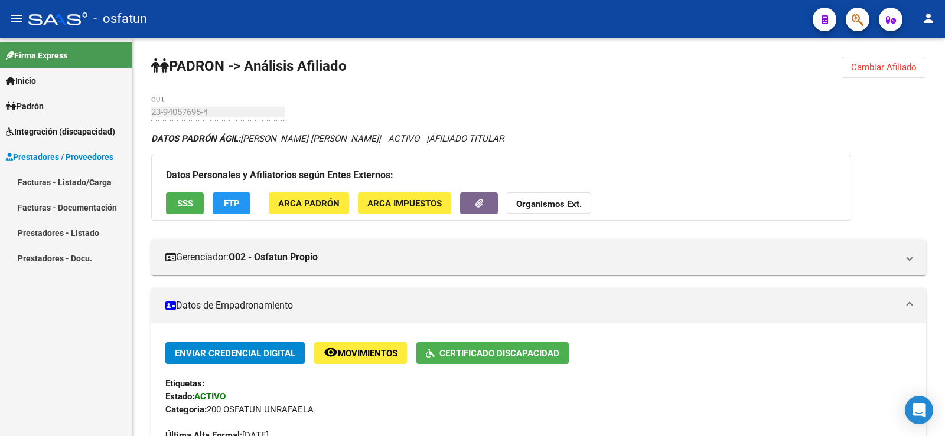
click at [53, 234] on link "Prestadores - Listado" at bounding box center [66, 232] width 132 height 25
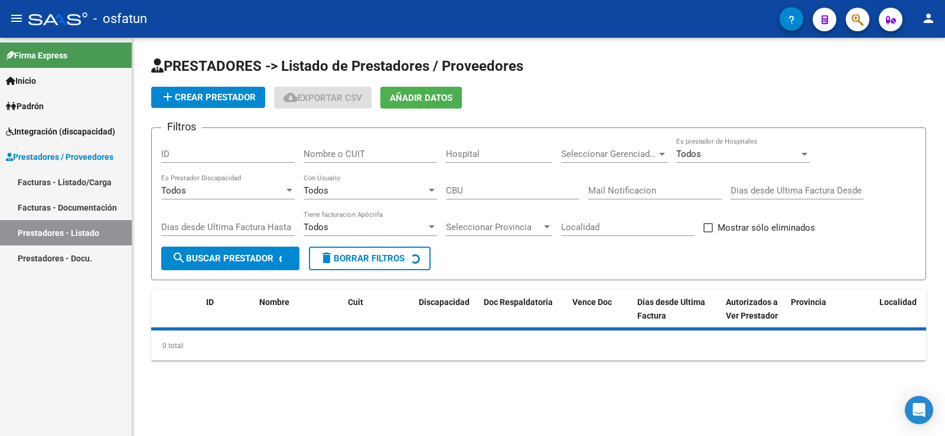
click at [241, 94] on span "add Crear Prestador" at bounding box center [208, 97] width 95 height 11
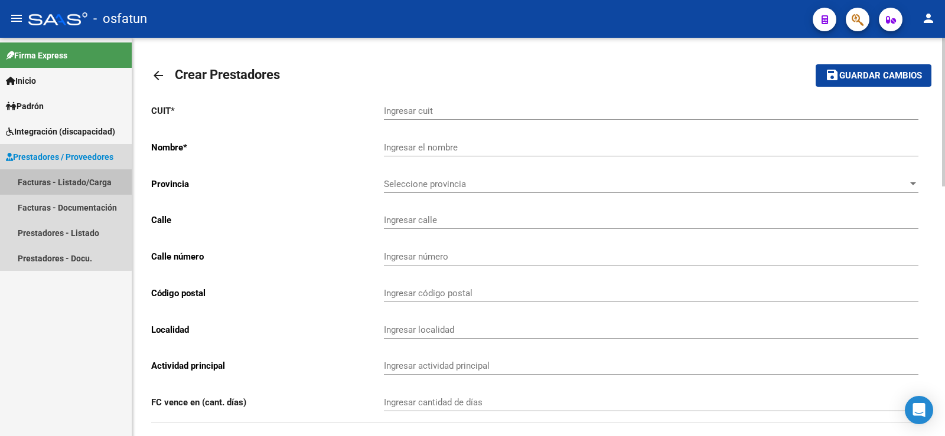
click at [32, 181] on link "Facturas - Listado/Carga" at bounding box center [66, 181] width 132 height 25
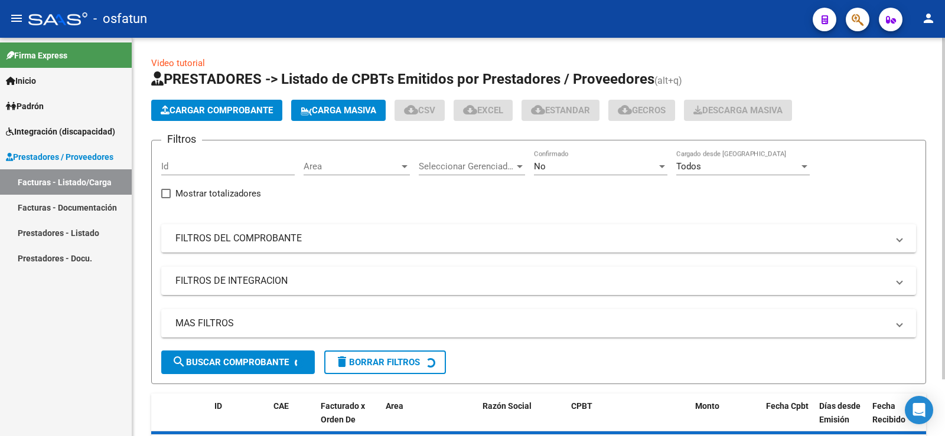
click at [218, 113] on span "Cargar Comprobante" at bounding box center [217, 110] width 112 height 11
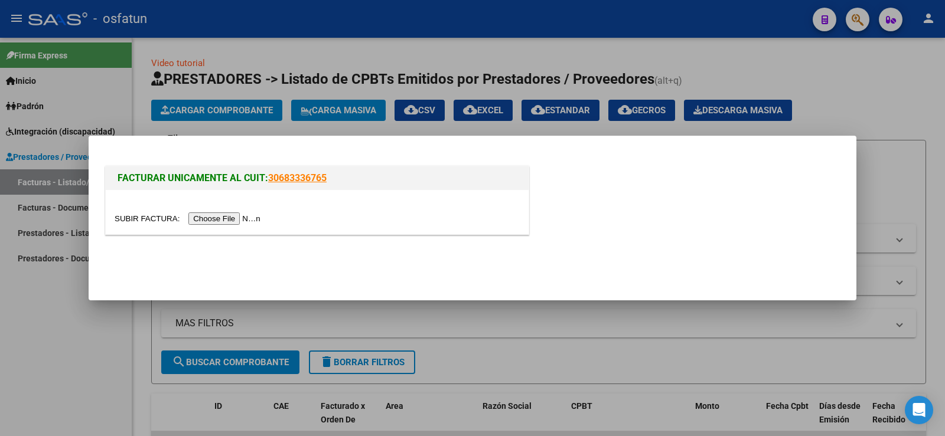
click at [249, 217] on input "file" at bounding box center [189, 219] width 149 height 12
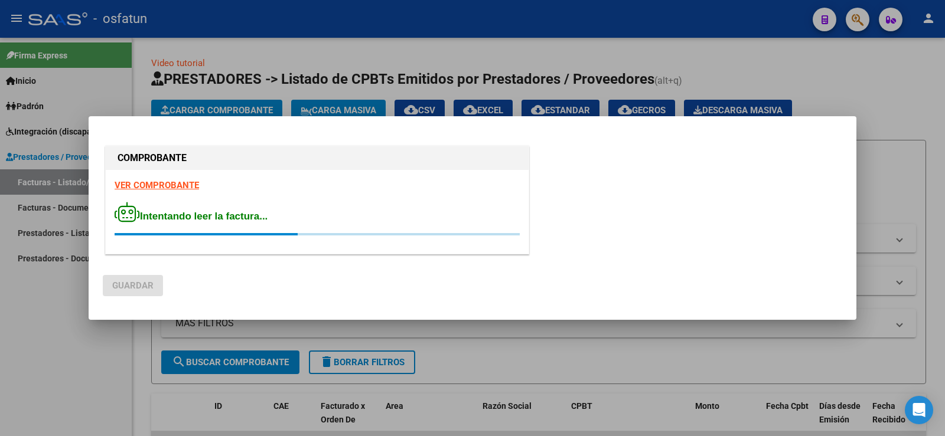
click at [50, 331] on div at bounding box center [472, 218] width 945 height 436
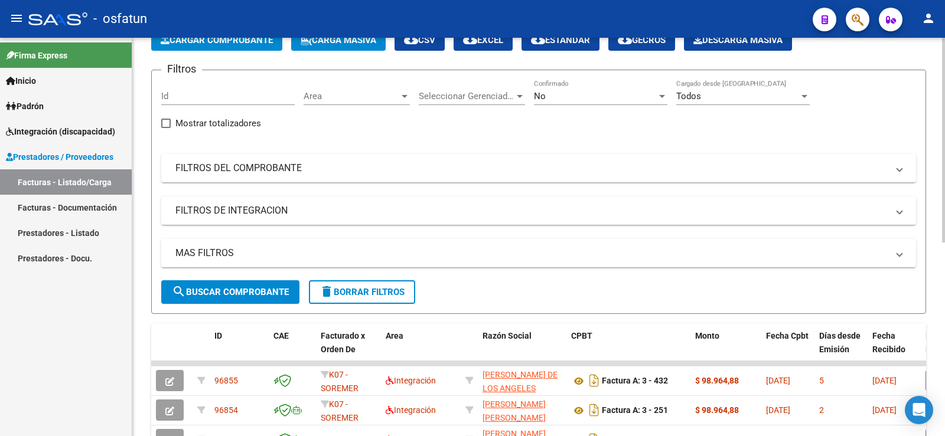
scroll to position [59, 0]
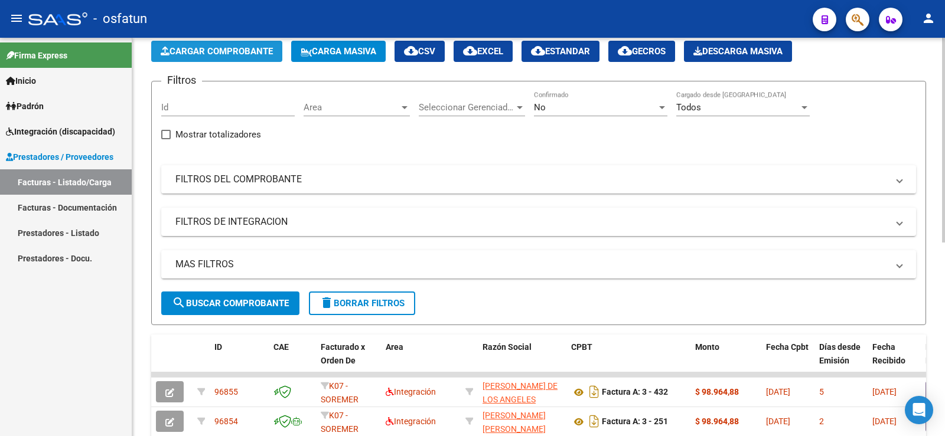
click at [210, 47] on span "Cargar Comprobante" at bounding box center [217, 51] width 112 height 11
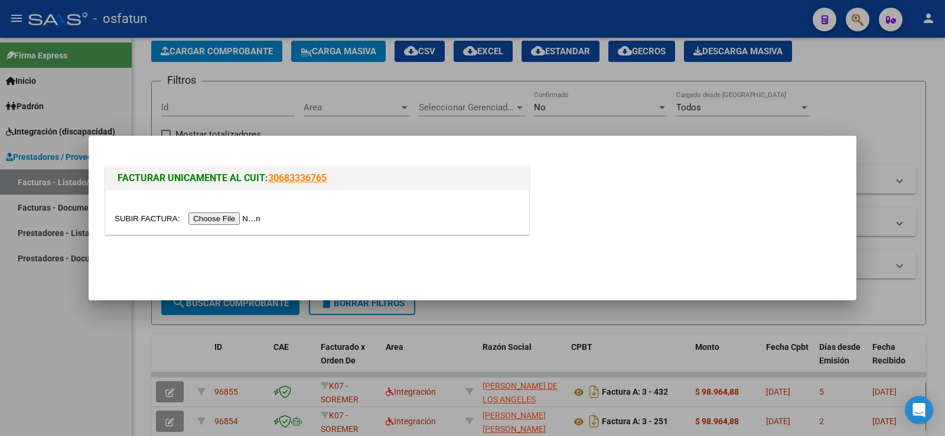
click at [245, 216] on input "file" at bounding box center [189, 219] width 149 height 12
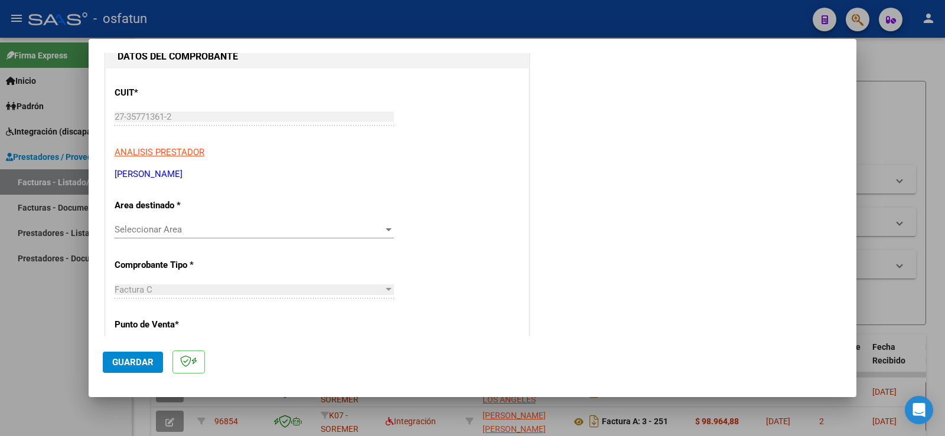
scroll to position [177, 0]
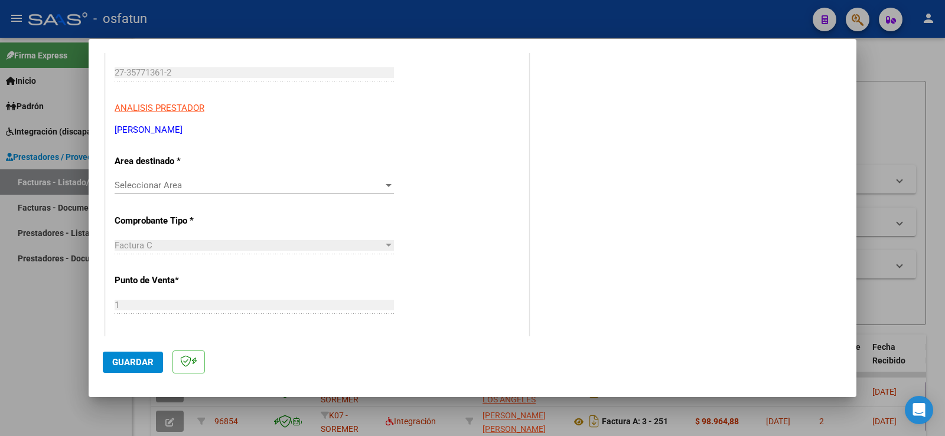
click at [166, 186] on span "Seleccionar Area" at bounding box center [249, 185] width 269 height 11
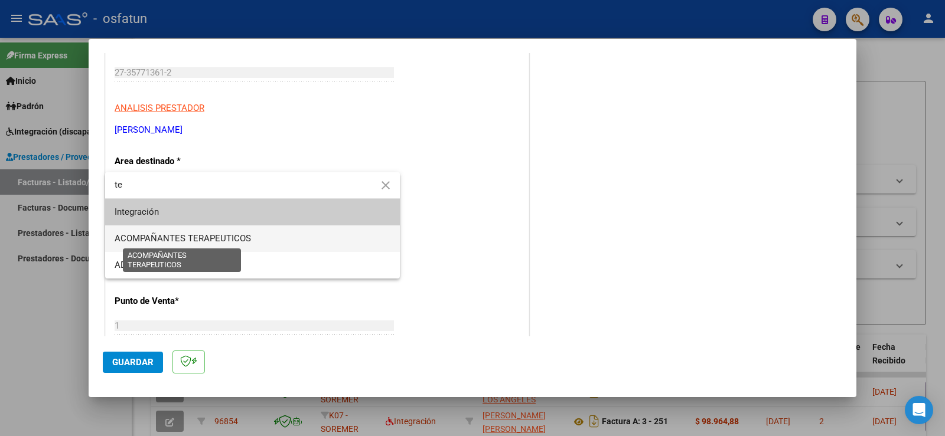
type input "te"
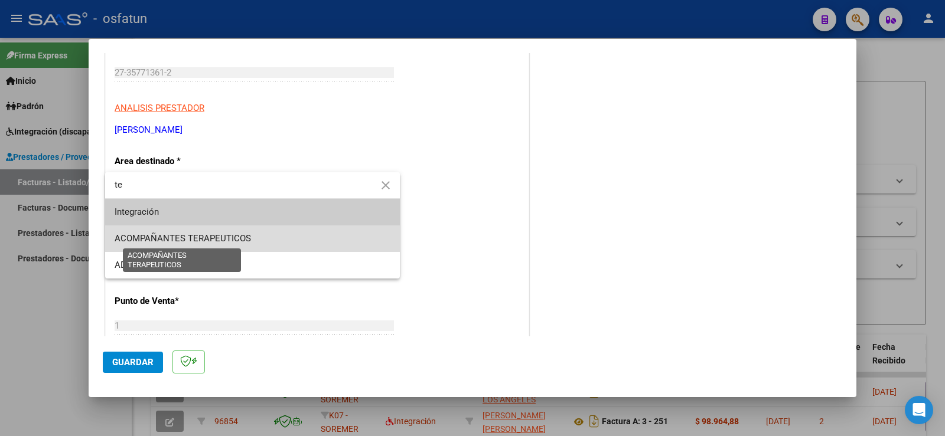
click at [170, 237] on span "ACOMPAÑANTES TERAPEUTICOS" at bounding box center [183, 238] width 136 height 11
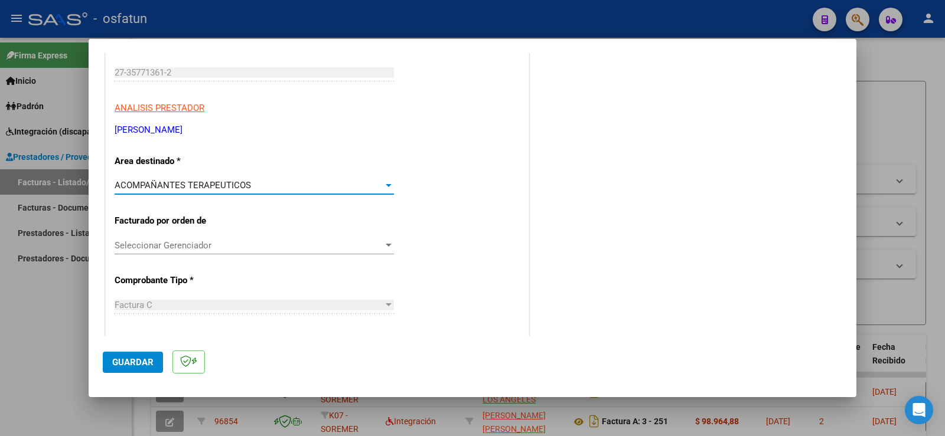
scroll to position [236, 0]
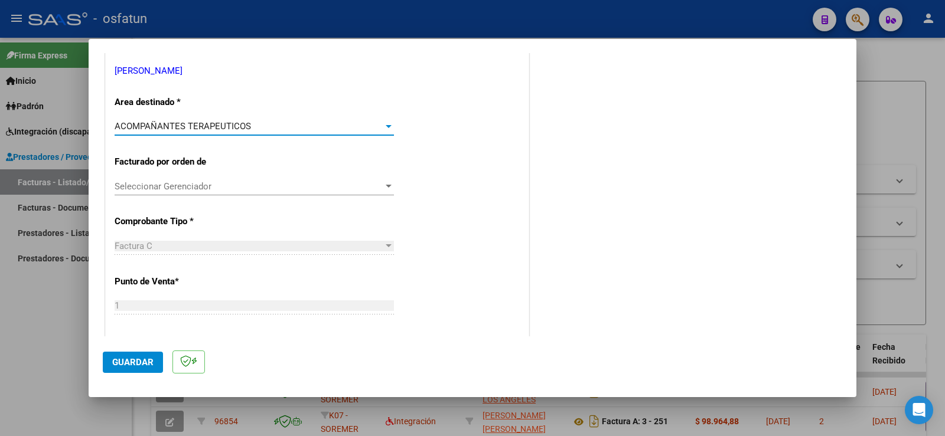
click at [172, 191] on span "Seleccionar Gerenciador" at bounding box center [249, 186] width 269 height 11
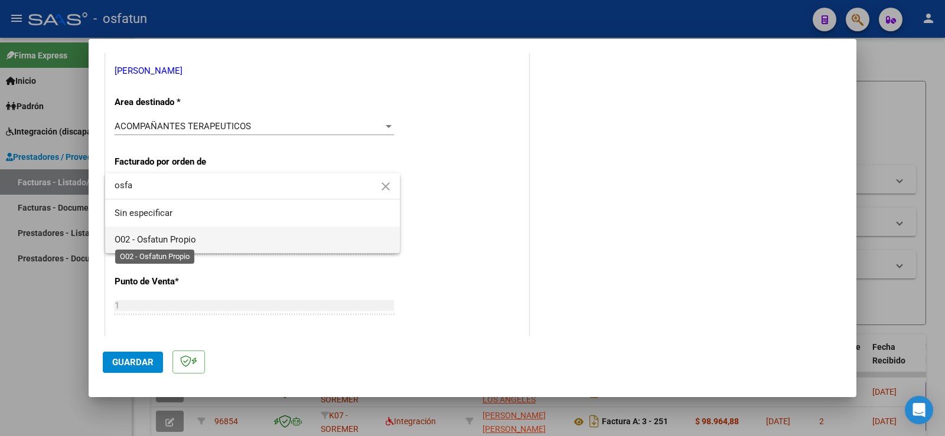
type input "osfa"
click at [175, 239] on span "O02 - Osfatun Propio" at bounding box center [155, 239] width 81 height 11
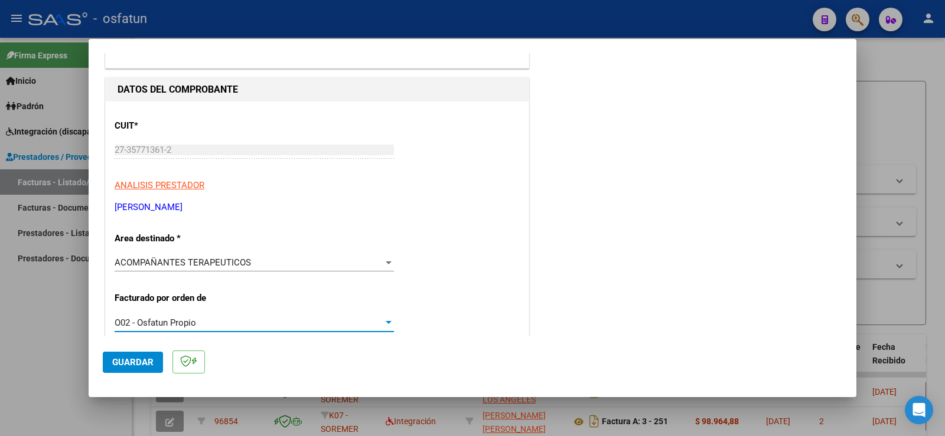
scroll to position [0, 0]
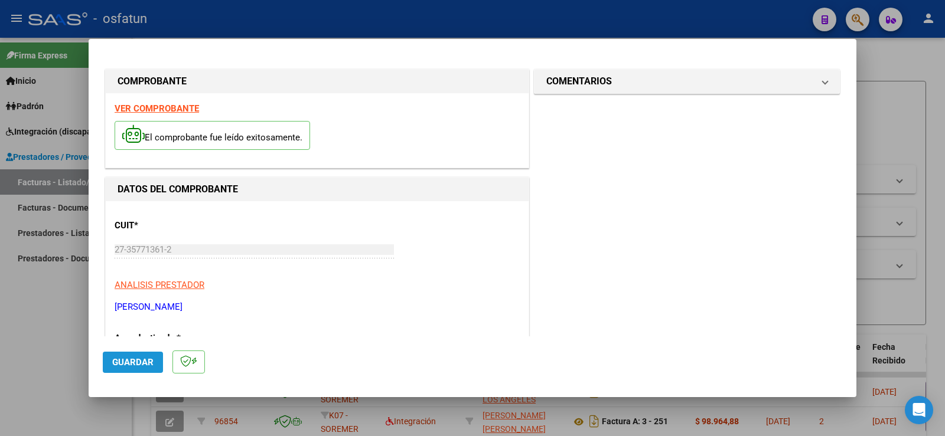
click at [128, 364] on span "Guardar" at bounding box center [132, 362] width 41 height 11
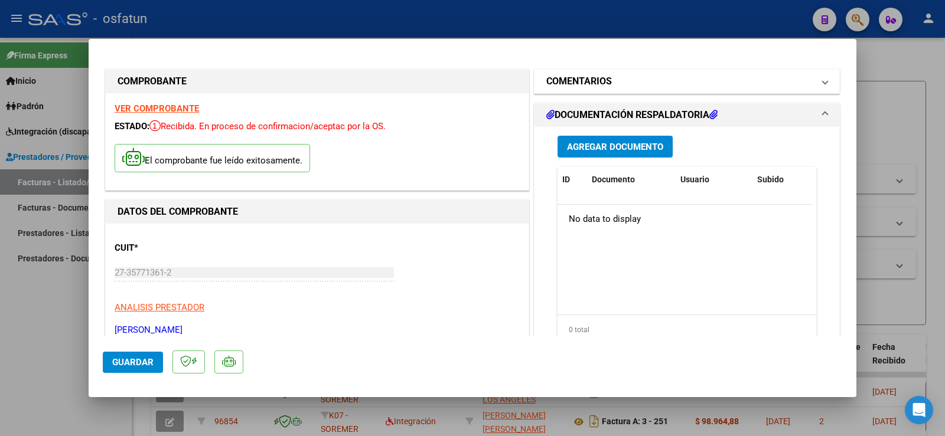
click at [789, 84] on mat-panel-title "COMENTARIOS" at bounding box center [679, 81] width 267 height 14
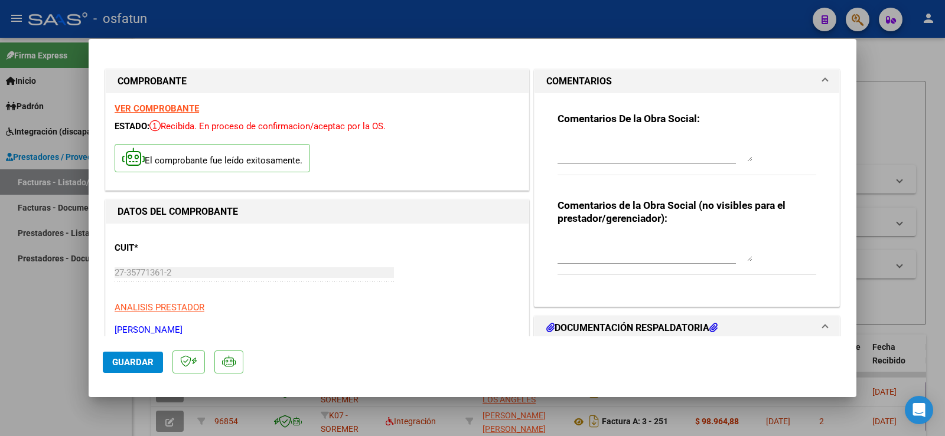
click at [788, 86] on mat-panel-title "COMENTARIOS" at bounding box center [679, 81] width 267 height 14
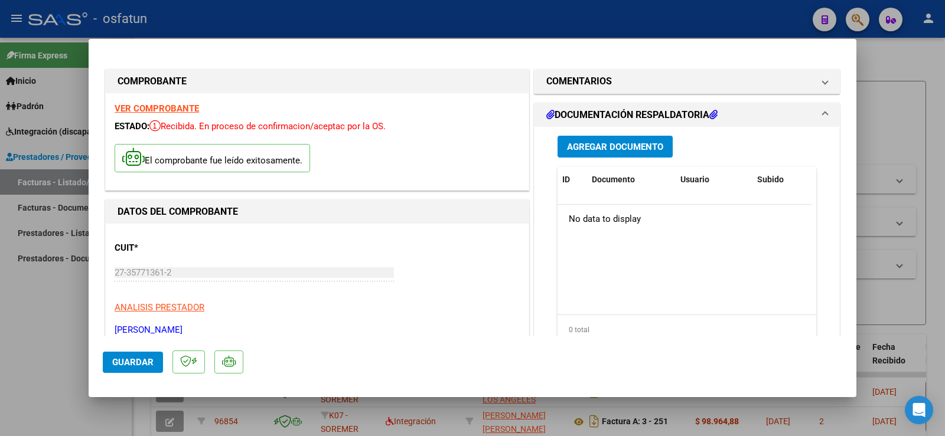
click at [612, 147] on span "Agregar Documento" at bounding box center [615, 147] width 96 height 11
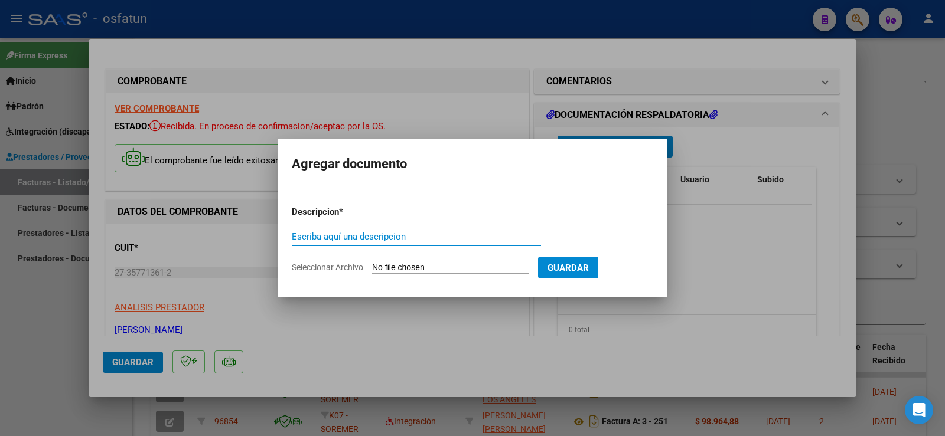
click at [321, 239] on input "Escriba aquí una descripcion" at bounding box center [416, 236] width 249 height 11
type input "Planilla"
click at [442, 269] on input "Seleccionar Archivo" at bounding box center [450, 268] width 156 height 11
drag, startPoint x: 476, startPoint y: 263, endPoint x: 476, endPoint y: 278, distance: 14.8
click at [478, 276] on form "Descripcion * Planilla Escriba aquí una descripcion Seleccionar Archivo Guardar" at bounding box center [472, 240] width 361 height 86
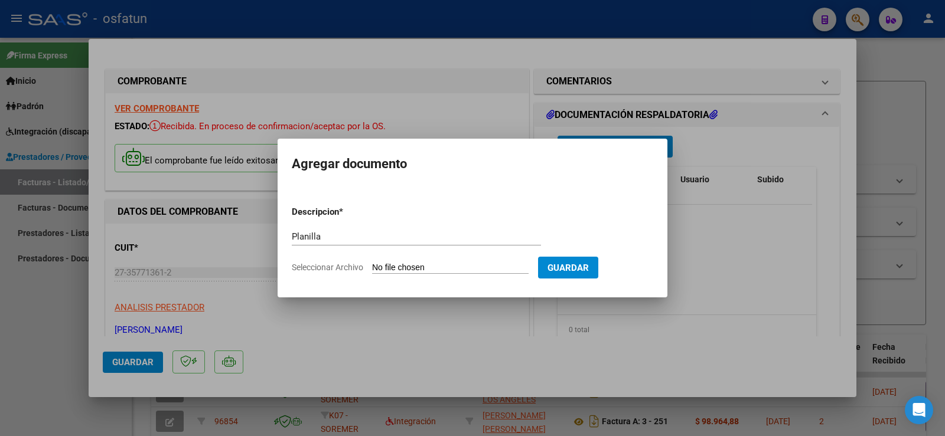
click at [481, 263] on input "Seleccionar Archivo" at bounding box center [450, 268] width 156 height 11
type input "C:\fakepath\Planilla de Horarios.pdf"
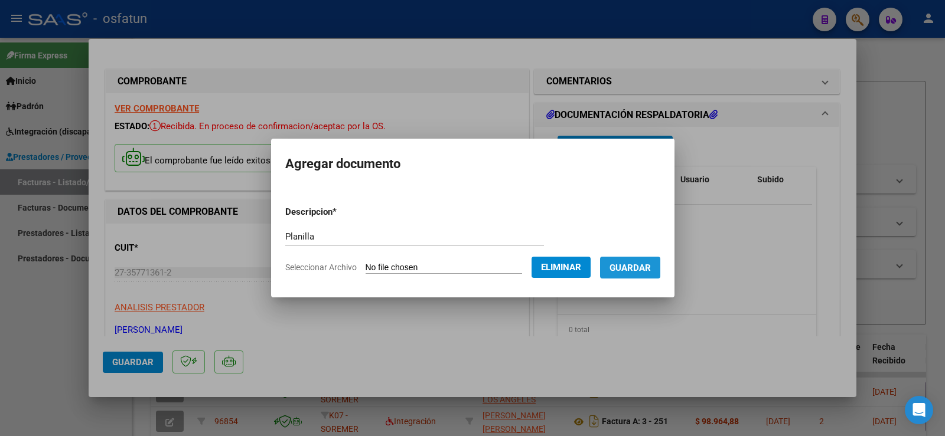
click at [651, 268] on span "Guardar" at bounding box center [629, 268] width 41 height 11
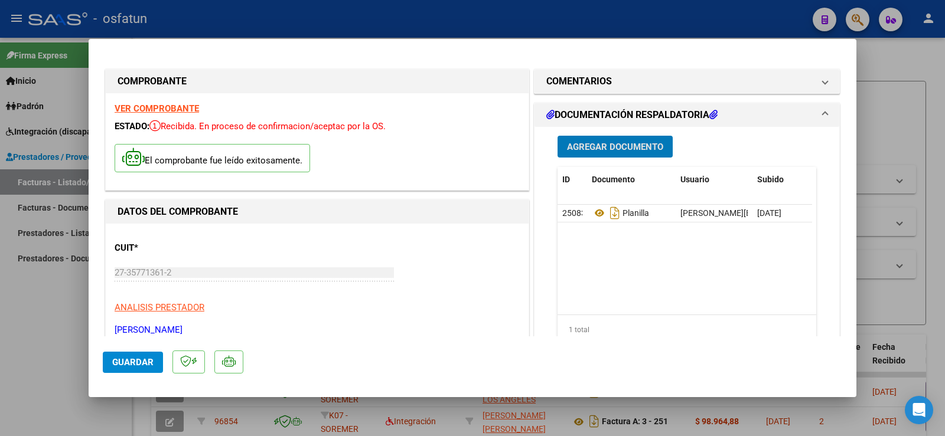
drag, startPoint x: 582, startPoint y: 151, endPoint x: 587, endPoint y: 148, distance: 6.4
click at [587, 148] on span "Agregar Documento" at bounding box center [615, 147] width 96 height 11
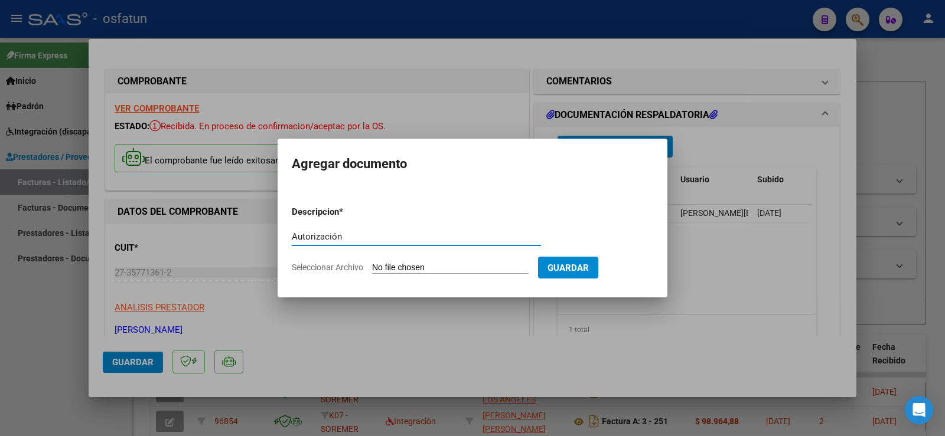
type input "Autorización"
click at [423, 269] on input "Seleccionar Archivo" at bounding box center [450, 268] width 156 height 11
type input "C:\fakepath\Autorización Septiembre.pdf"
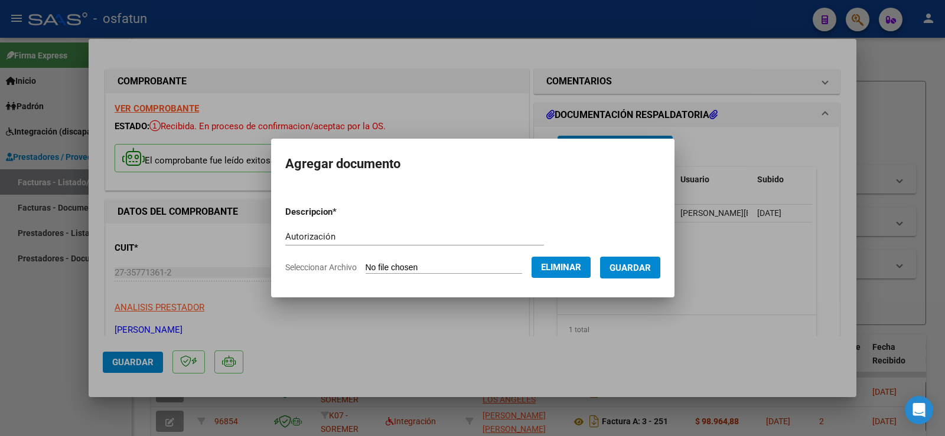
click at [629, 272] on span "Guardar" at bounding box center [629, 268] width 41 height 11
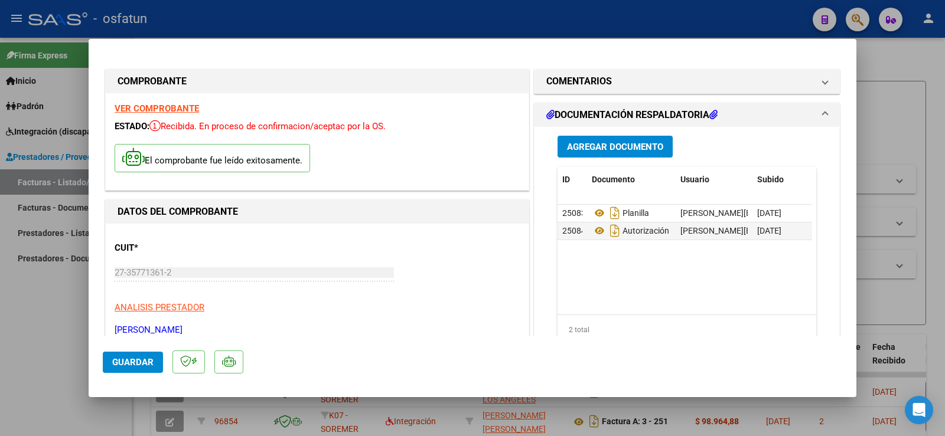
click at [21, 291] on div at bounding box center [472, 218] width 945 height 436
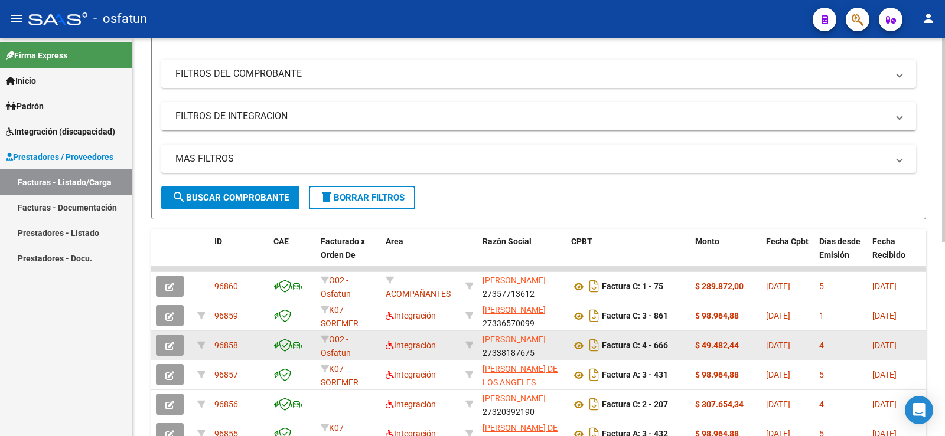
scroll to position [177, 0]
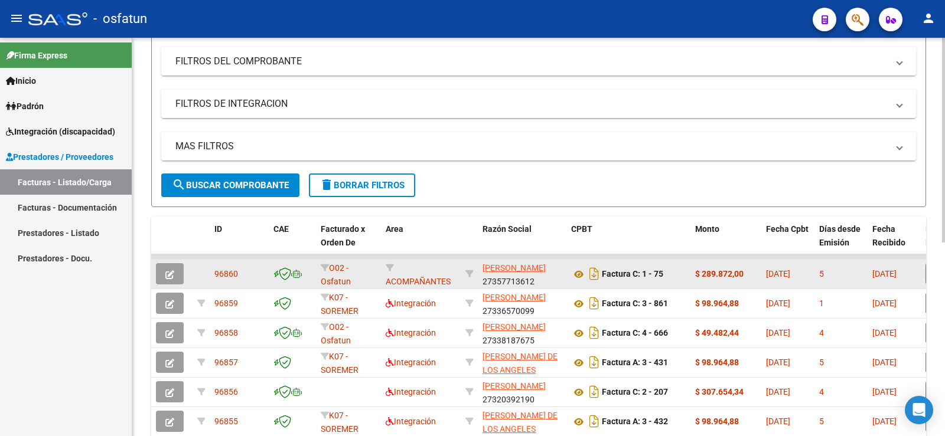
click at [507, 273] on app-link-go-to "[PERSON_NAME]" at bounding box center [513, 269] width 63 height 14
click at [502, 273] on span "[PERSON_NAME]" at bounding box center [513, 267] width 63 height 9
type textarea "27357713612"
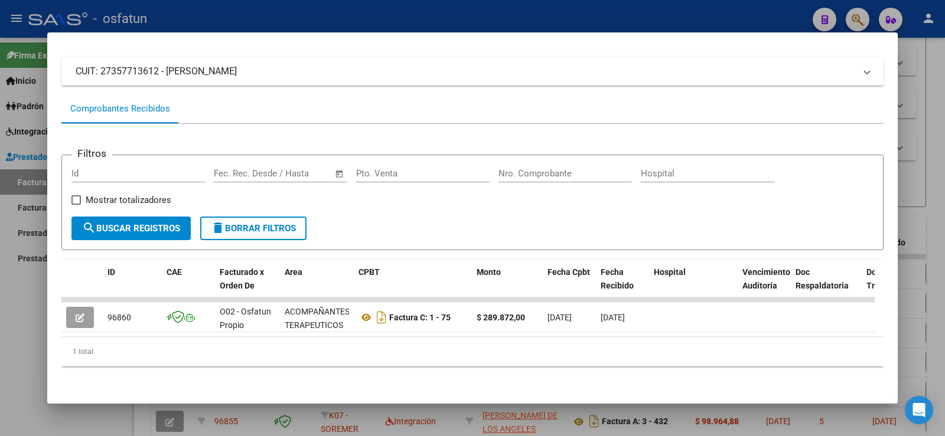
scroll to position [76, 0]
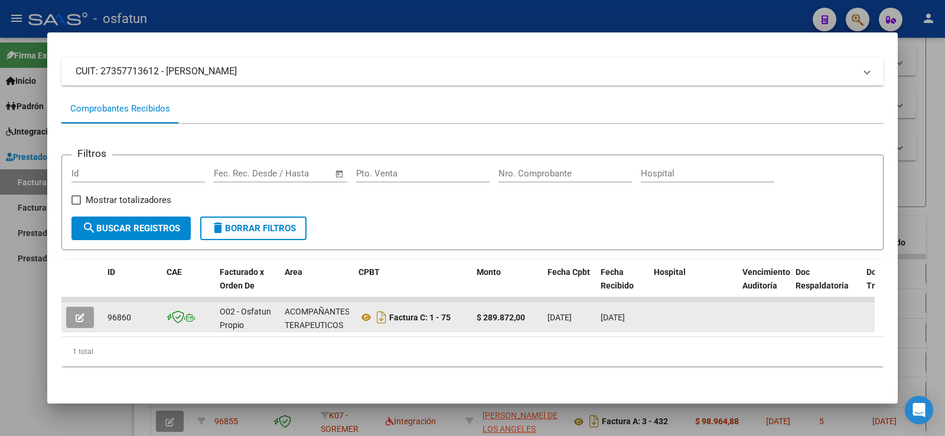
click at [77, 314] on icon "button" at bounding box center [80, 318] width 9 height 9
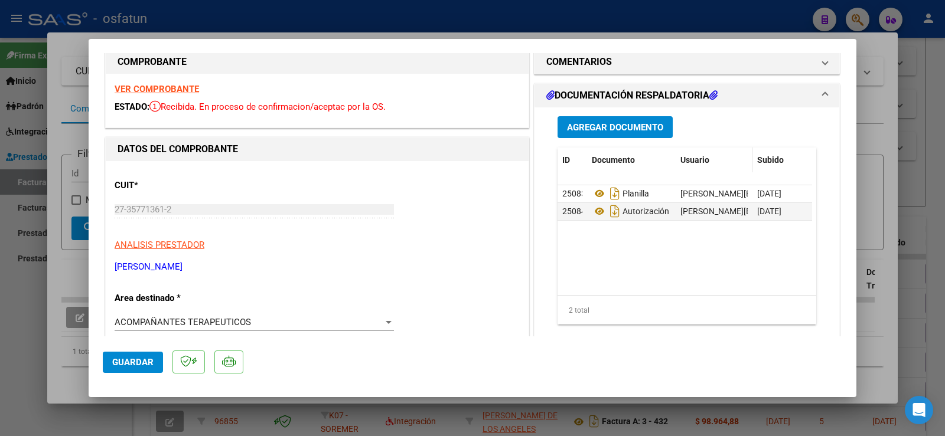
scroll to position [0, 0]
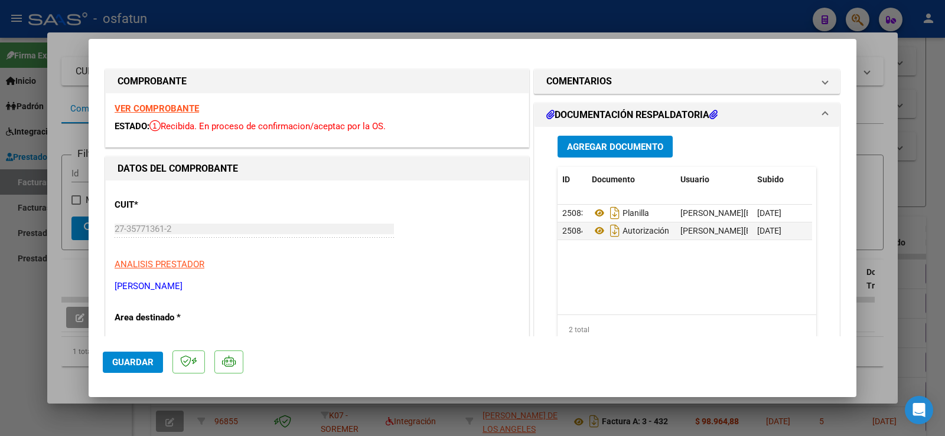
click at [2, 312] on div at bounding box center [472, 218] width 945 height 436
type input "$ 0,00"
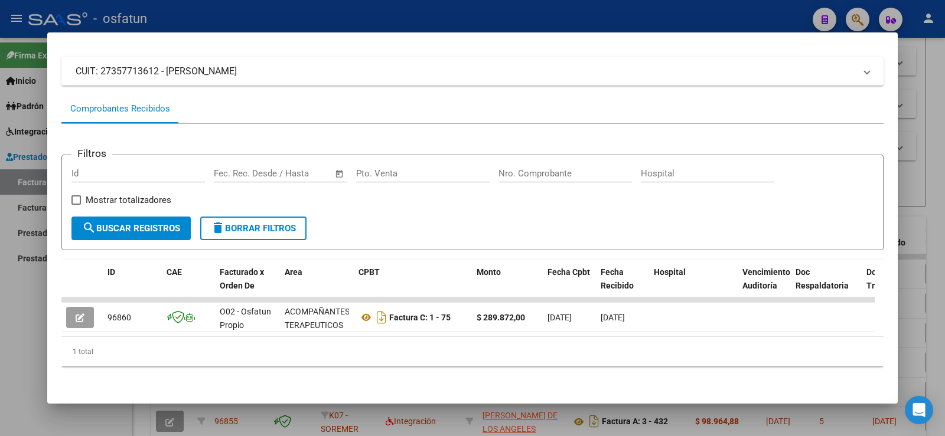
click at [12, 301] on div at bounding box center [472, 218] width 945 height 436
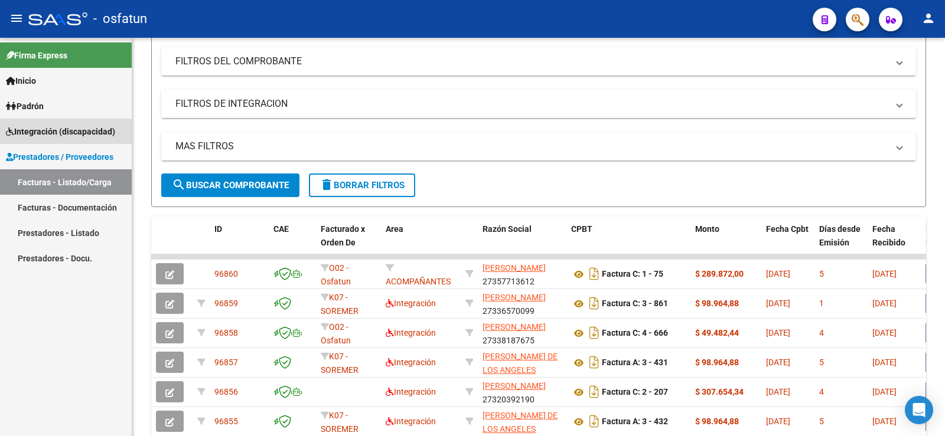
click at [47, 142] on link "Integración (discapacidad)" at bounding box center [66, 131] width 132 height 25
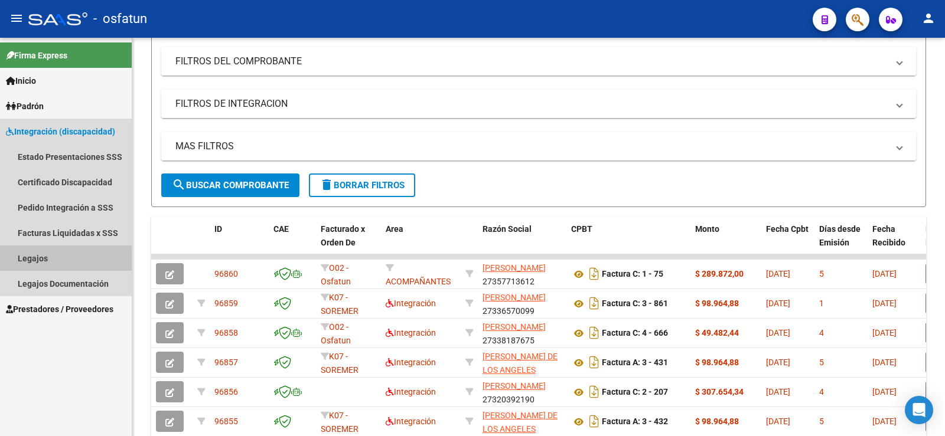
click at [43, 261] on link "Legajos" at bounding box center [66, 258] width 132 height 25
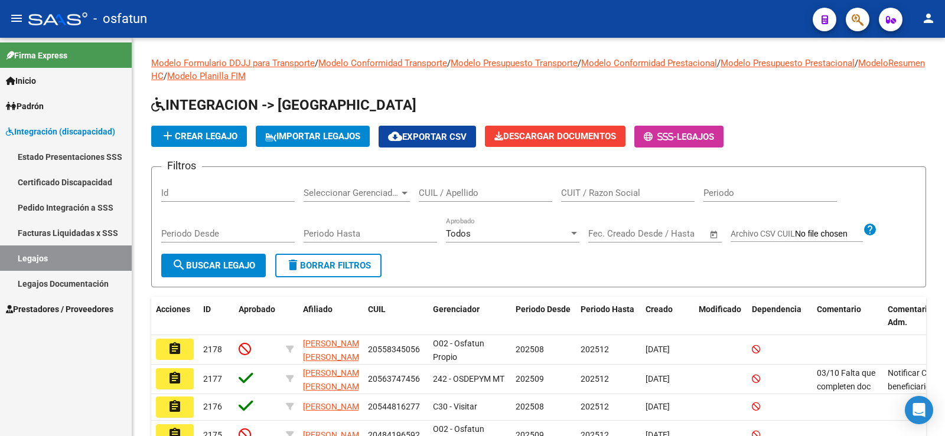
click at [86, 280] on link "Legajos Documentación" at bounding box center [66, 283] width 132 height 25
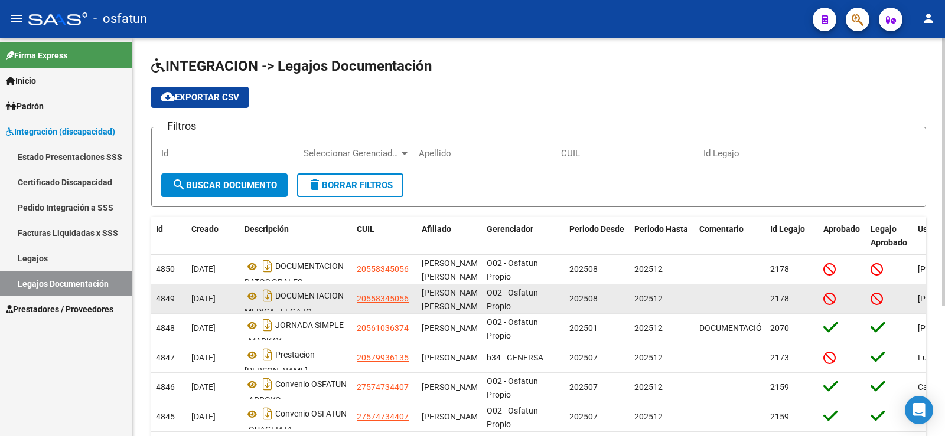
scroll to position [29, 0]
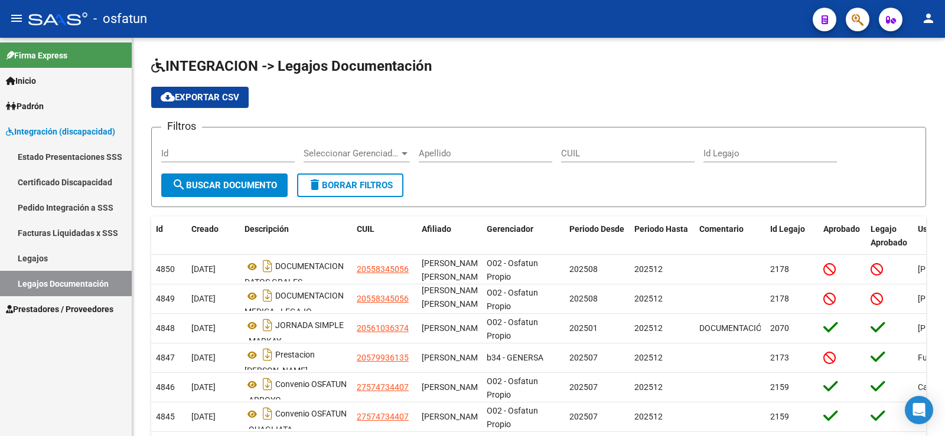
click at [66, 254] on link "Legajos" at bounding box center [66, 258] width 132 height 25
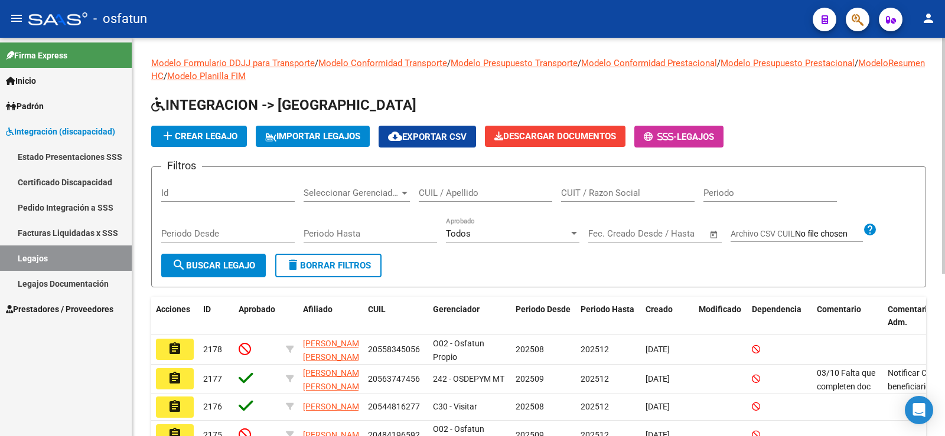
click at [200, 194] on input "Id" at bounding box center [227, 193] width 133 height 11
click at [471, 196] on input "CUIL / Apellido" at bounding box center [485, 193] width 133 height 11
type input "23940576954"
click at [210, 259] on button "search Buscar Legajo" at bounding box center [213, 266] width 105 height 24
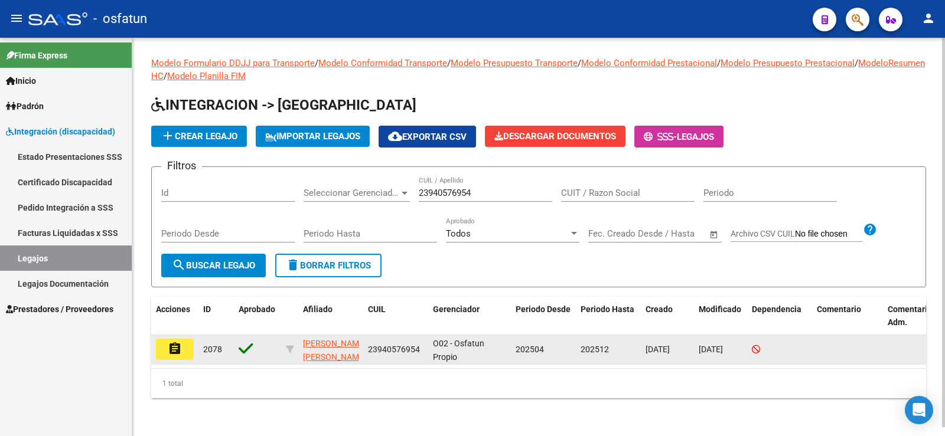
click at [176, 353] on mat-icon "assignment" at bounding box center [175, 349] width 14 height 14
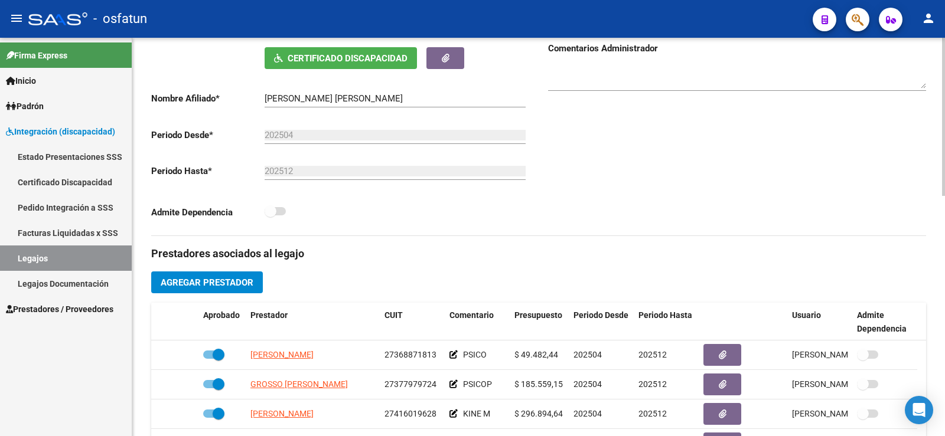
scroll to position [413, 0]
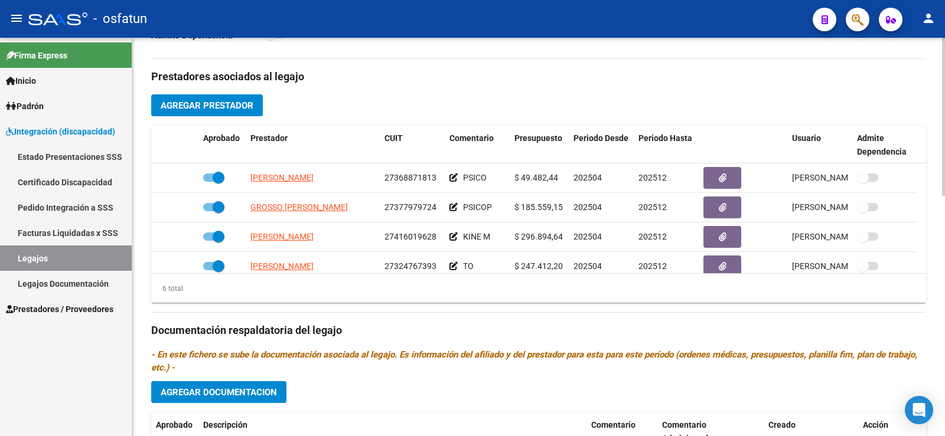
click at [222, 98] on button "Agregar Prestador" at bounding box center [207, 105] width 112 height 22
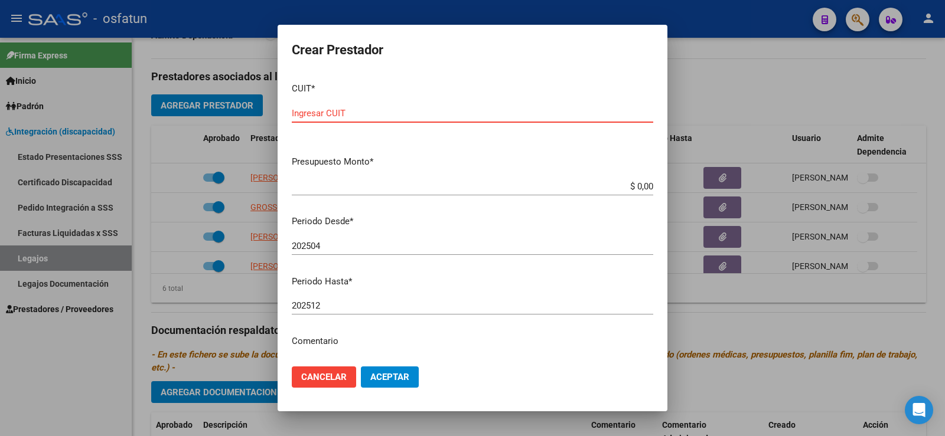
click at [334, 109] on input "Ingresar CUIT" at bounding box center [472, 113] width 361 height 11
paste input "27-35771631-2"
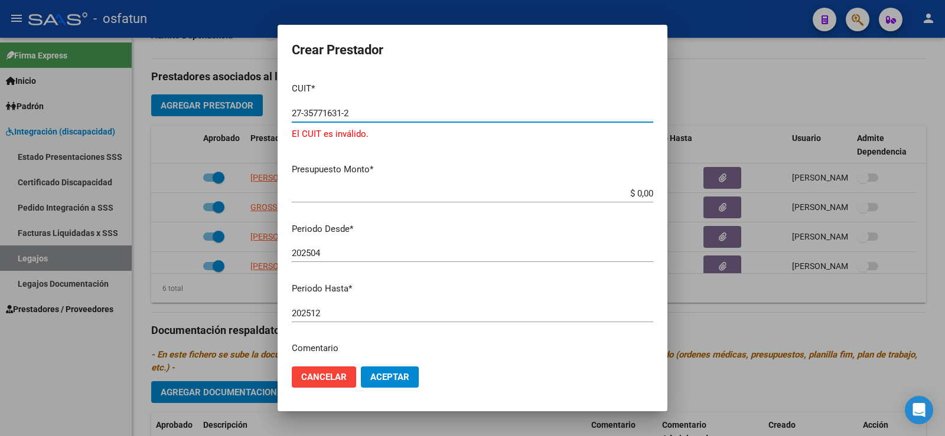
click at [303, 115] on input "27-35771631-2" at bounding box center [472, 113] width 361 height 11
click at [345, 112] on input "27-35771631-2" at bounding box center [472, 113] width 361 height 11
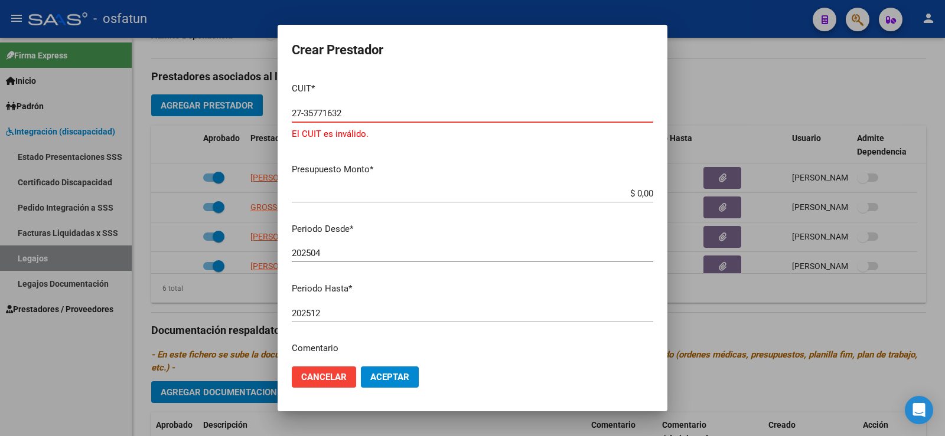
click at [303, 115] on input "27-35771632" at bounding box center [472, 113] width 361 height 11
click at [304, 113] on input "27-35771632" at bounding box center [472, 113] width 361 height 11
type input "27-35771632"
click at [321, 377] on span "Cancelar" at bounding box center [323, 377] width 45 height 11
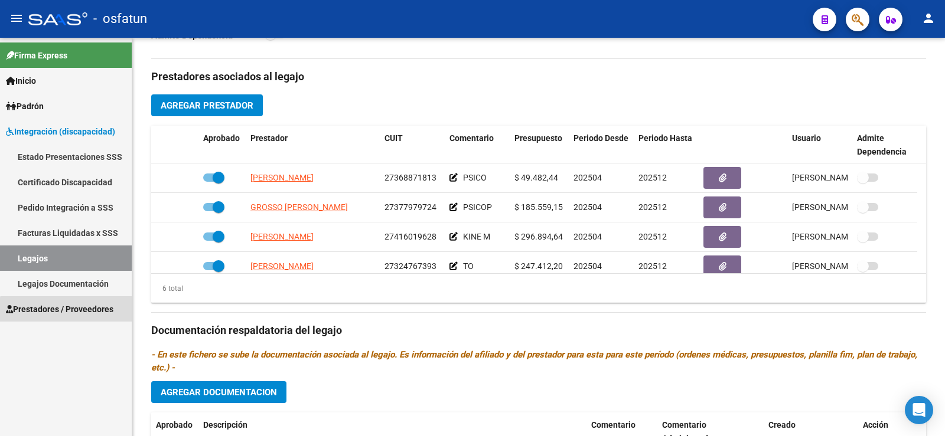
click at [68, 311] on span "Prestadores / Proveedores" at bounding box center [59, 309] width 107 height 13
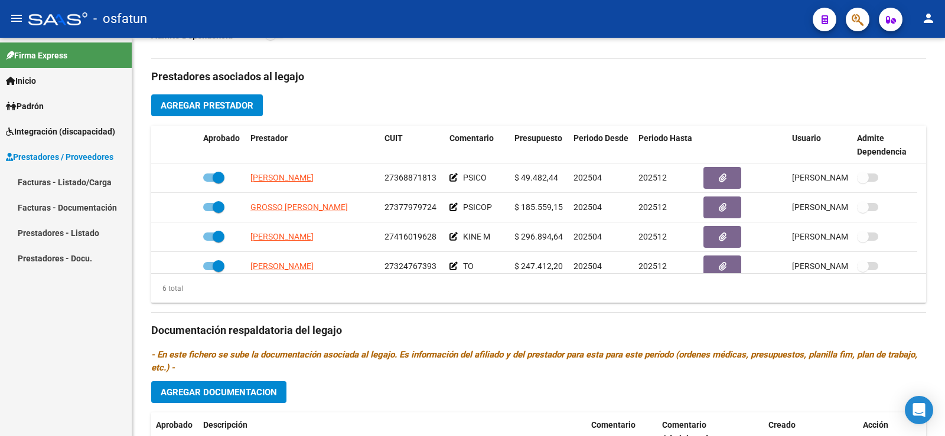
click at [63, 235] on link "Prestadores - Listado" at bounding box center [66, 232] width 132 height 25
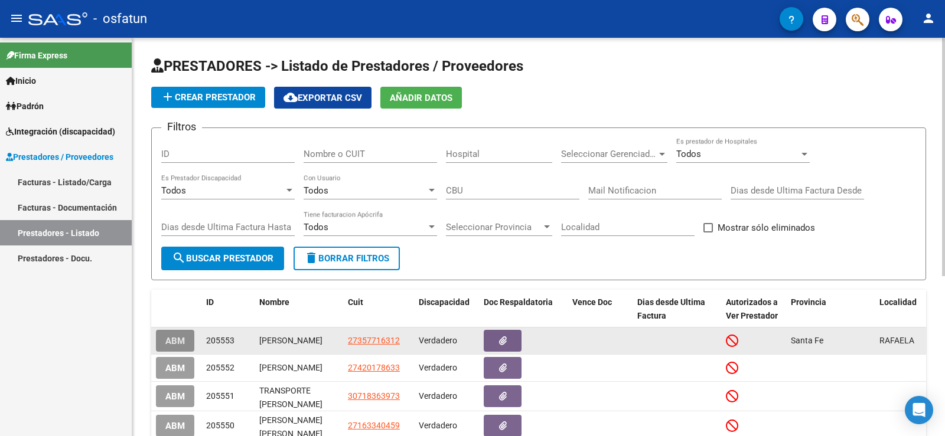
click at [181, 344] on span "ABM" at bounding box center [174, 341] width 19 height 11
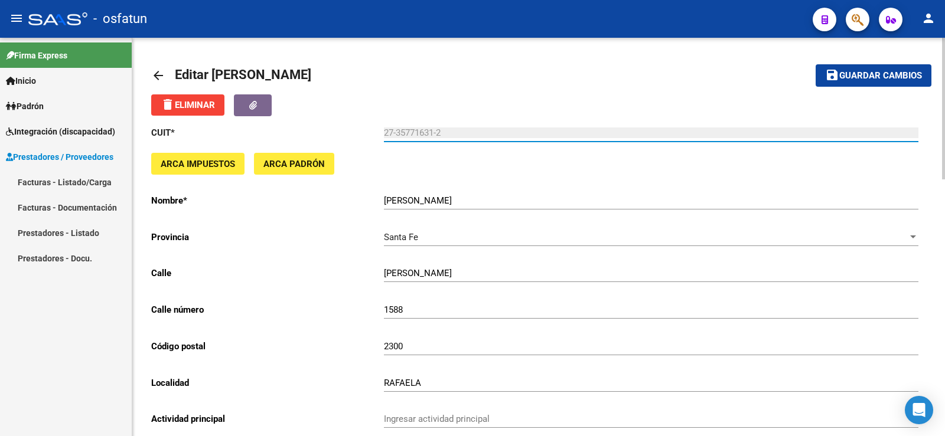
drag, startPoint x: 456, startPoint y: 129, endPoint x: 355, endPoint y: 139, distance: 100.8
click at [342, 136] on app-form-text-field "CUIT * 27-35771631-2 Ingresar cuit" at bounding box center [534, 133] width 767 height 11
click at [448, 131] on input "27-35771631-2" at bounding box center [651, 133] width 534 height 11
click at [406, 138] on input "27-35771631-2" at bounding box center [651, 133] width 534 height 11
drag, startPoint x: 433, startPoint y: 132, endPoint x: 333, endPoint y: 131, distance: 100.4
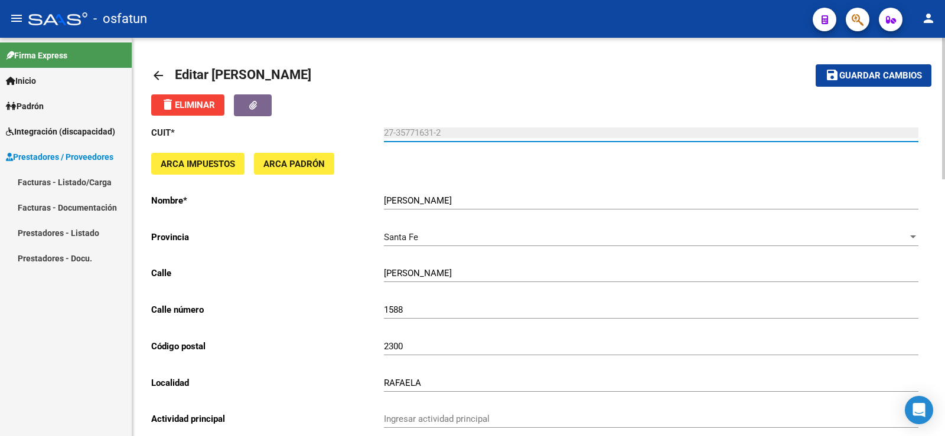
click at [373, 132] on app-form-text-field "CUIT * 27-35771631-2 Ingresar cuit" at bounding box center [534, 133] width 767 height 11
click at [179, 108] on span "delete Eliminar" at bounding box center [188, 105] width 54 height 11
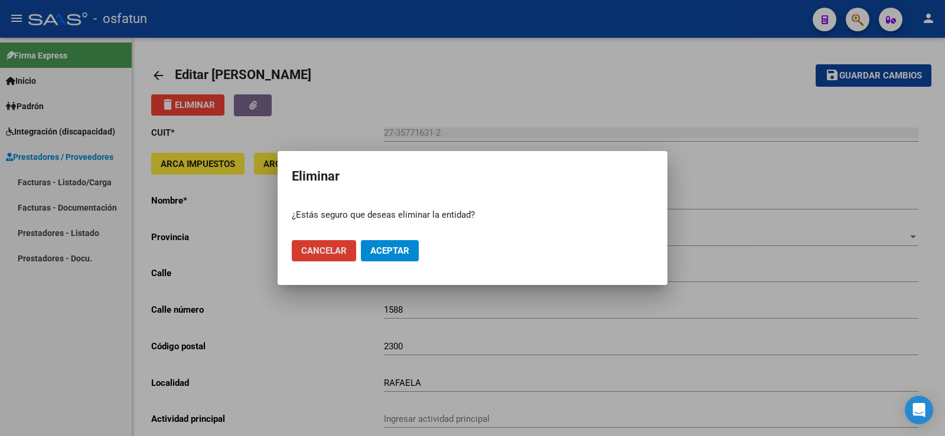
click at [387, 252] on span "Aceptar" at bounding box center [389, 251] width 39 height 11
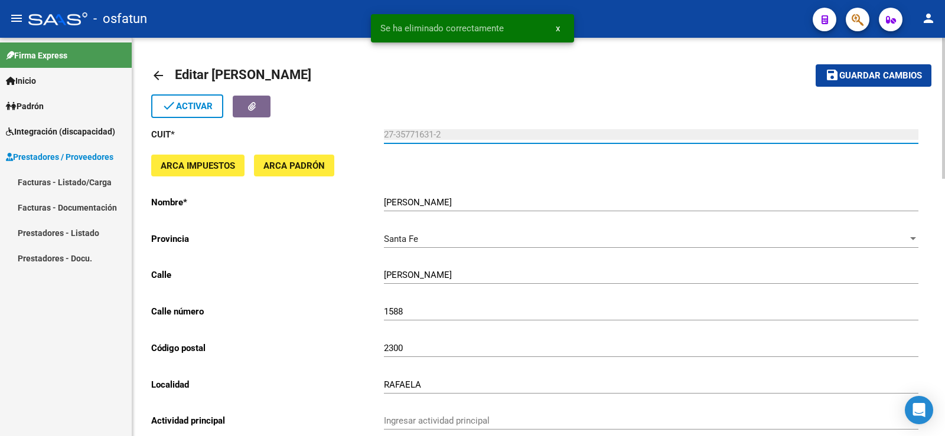
drag, startPoint x: 436, startPoint y: 132, endPoint x: 456, endPoint y: 129, distance: 20.3
click at [436, 130] on input "27-35771631-2" at bounding box center [651, 134] width 534 height 11
drag, startPoint x: 456, startPoint y: 129, endPoint x: 254, endPoint y: 135, distance: 202.0
click at [254, 135] on app-form-text-field "CUIT * 27-35771631-2 Ingresar cuit" at bounding box center [534, 134] width 767 height 11
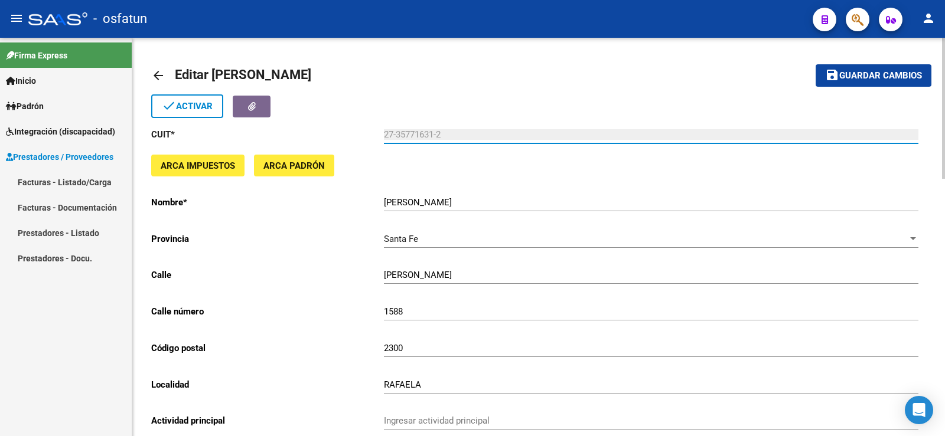
click at [159, 72] on mat-icon "arrow_back" at bounding box center [158, 75] width 14 height 14
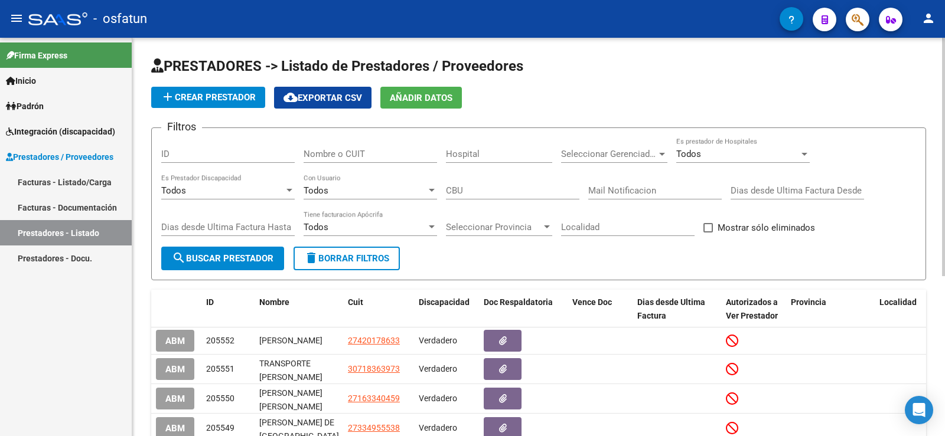
click at [205, 101] on span "add Crear Prestador" at bounding box center [208, 97] width 95 height 11
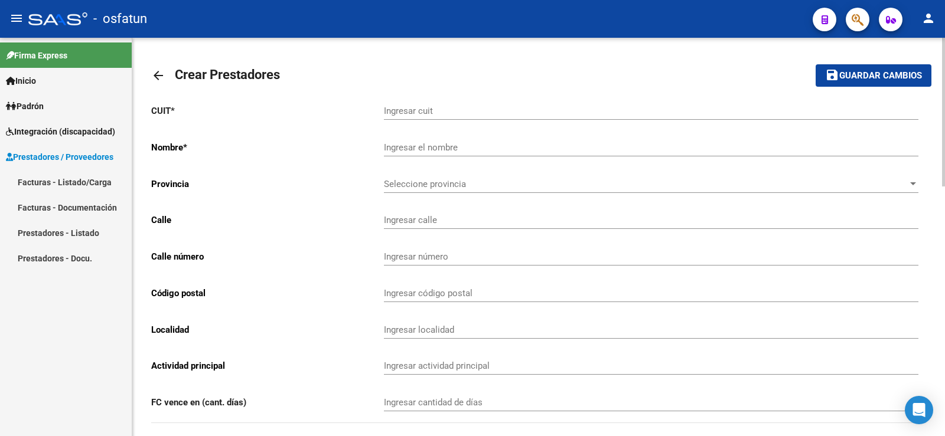
click at [461, 110] on input "Ingresar cuit" at bounding box center [651, 111] width 534 height 11
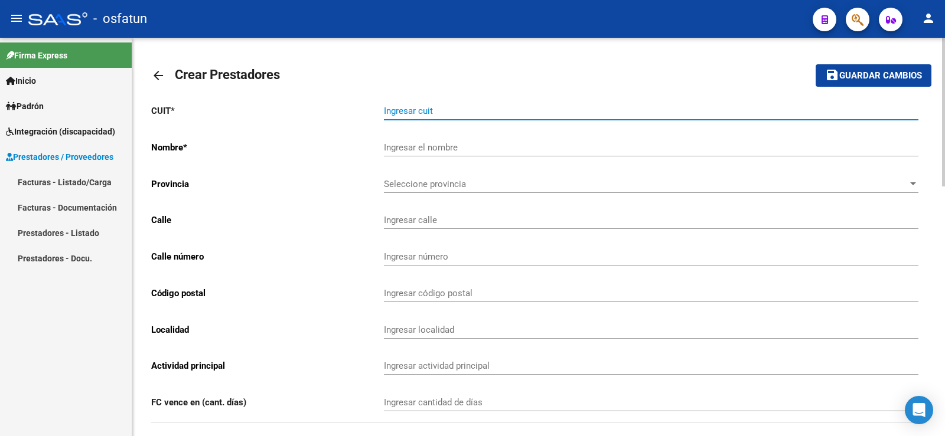
paste input "27-35771631-2"
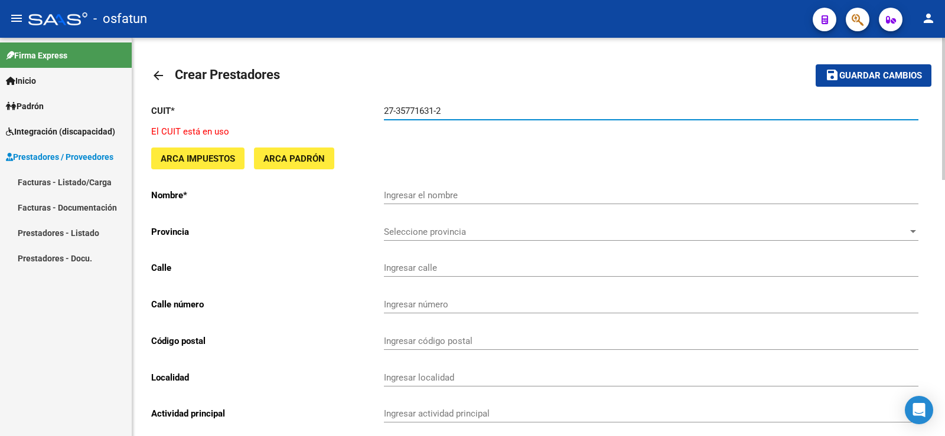
drag, startPoint x: 465, startPoint y: 108, endPoint x: 342, endPoint y: 115, distance: 122.4
click at [342, 115] on app-form-text-field "CUIT * 27-35771631-2 Ingresar cuit" at bounding box center [534, 111] width 767 height 11
paste input "36"
type input "27-35771361-2"
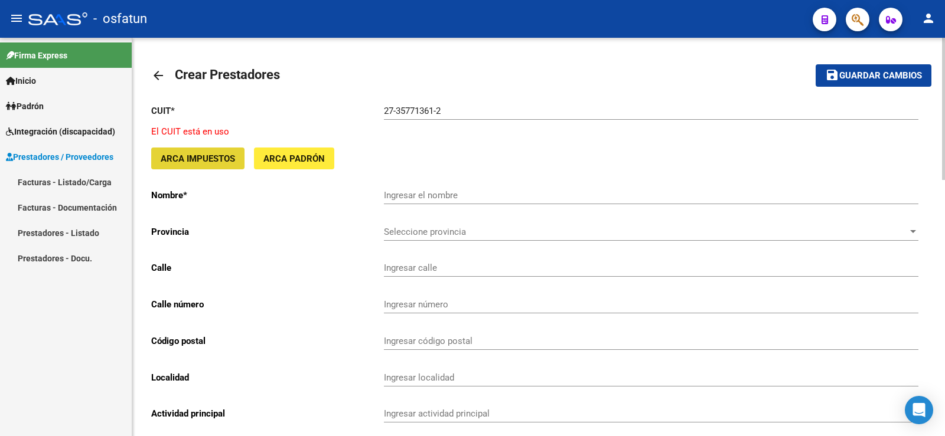
click at [210, 161] on span "ARCA Impuestos" at bounding box center [198, 159] width 74 height 11
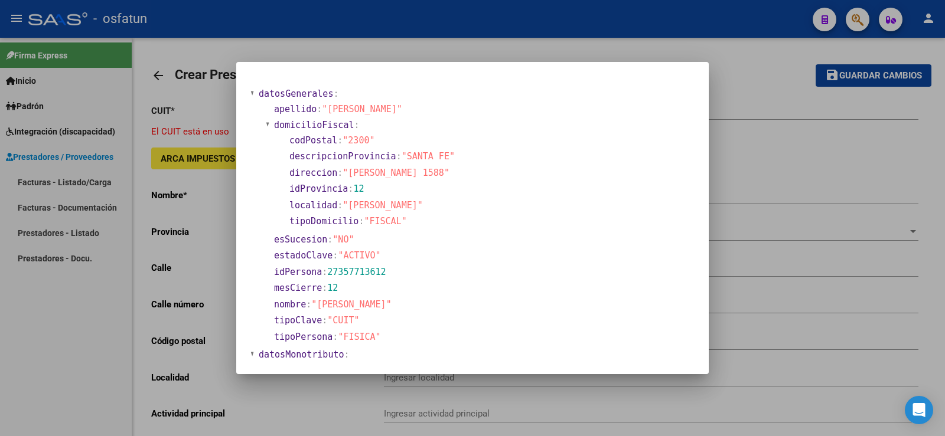
click at [766, 168] on div at bounding box center [472, 218] width 945 height 436
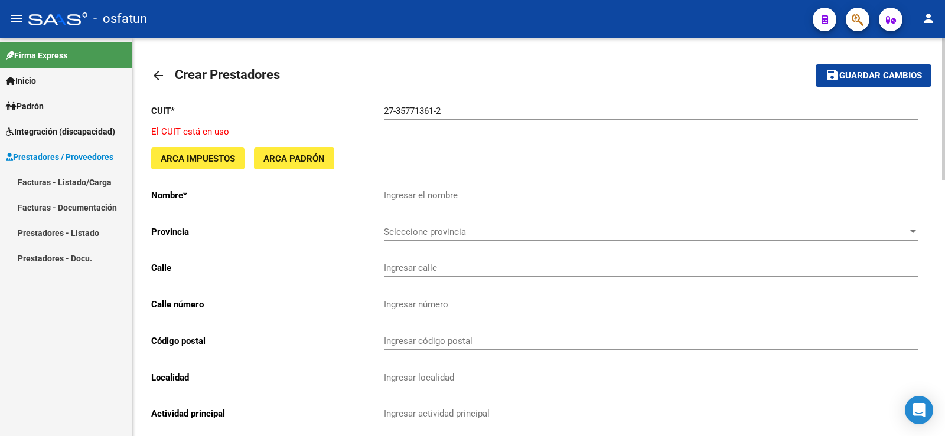
click at [426, 195] on input "Ingresar el nombre" at bounding box center [651, 195] width 534 height 11
type input "q"
type input "[PERSON_NAME]"
click at [187, 195] on span "*" at bounding box center [185, 195] width 4 height 11
drag, startPoint x: 544, startPoint y: 199, endPoint x: 385, endPoint y: 190, distance: 159.7
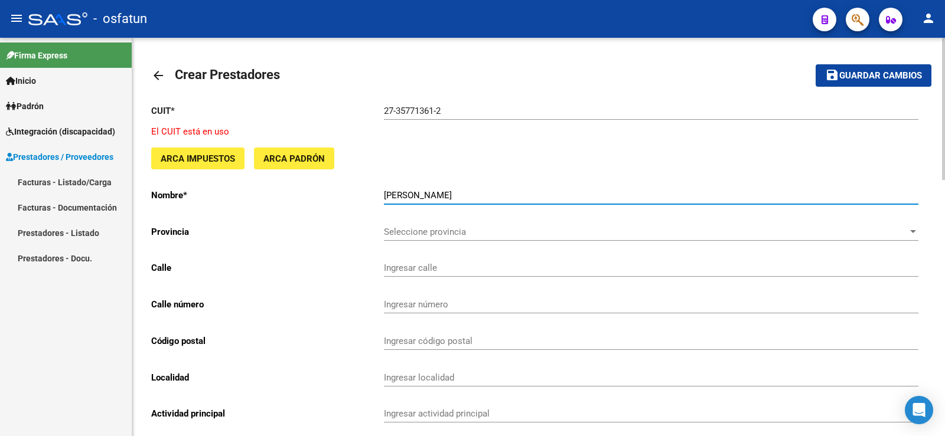
click at [385, 190] on input "[PERSON_NAME]" at bounding box center [651, 195] width 534 height 11
click at [404, 228] on span "Seleccione provincia" at bounding box center [646, 232] width 524 height 11
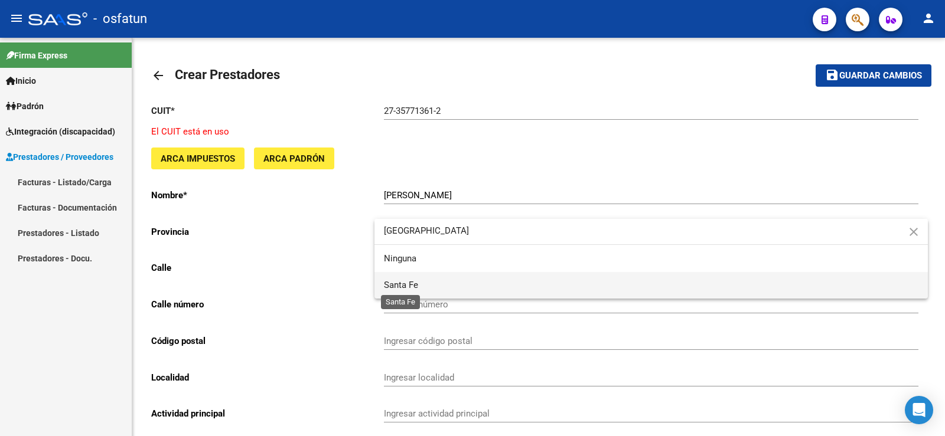
type input "[GEOGRAPHIC_DATA]"
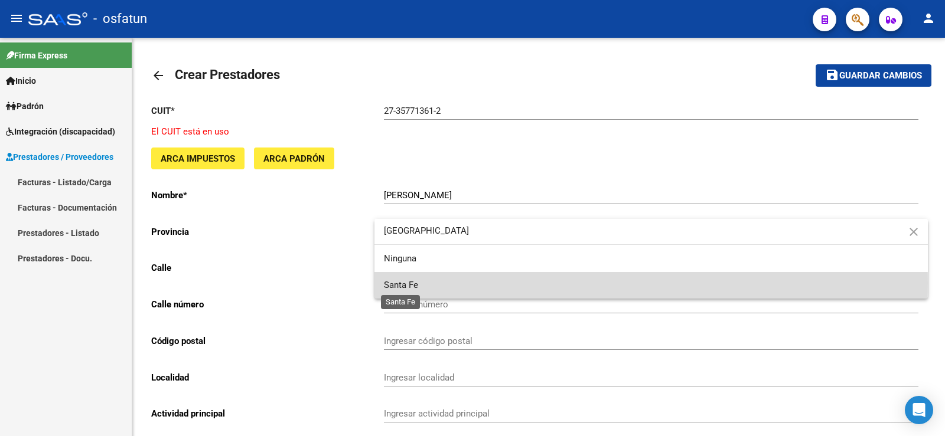
click at [407, 283] on span "Santa Fe" at bounding box center [401, 285] width 34 height 11
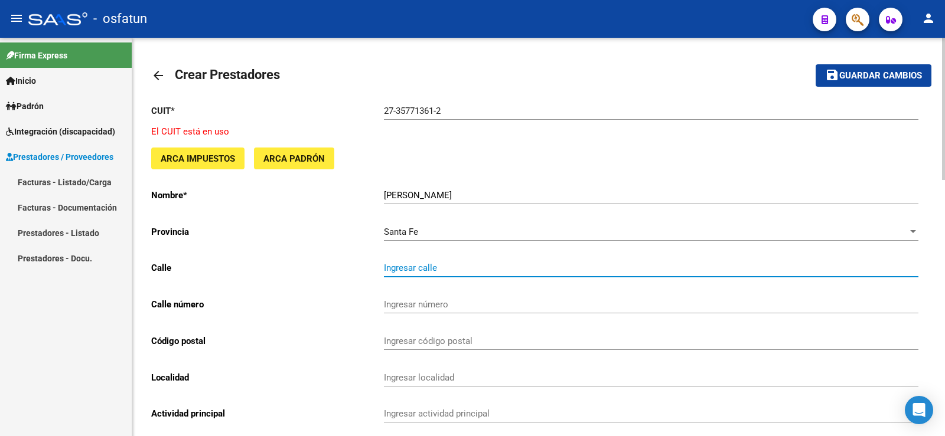
click at [407, 268] on input "Ingresar calle" at bounding box center [651, 268] width 534 height 11
type input "[PERSON_NAME]"
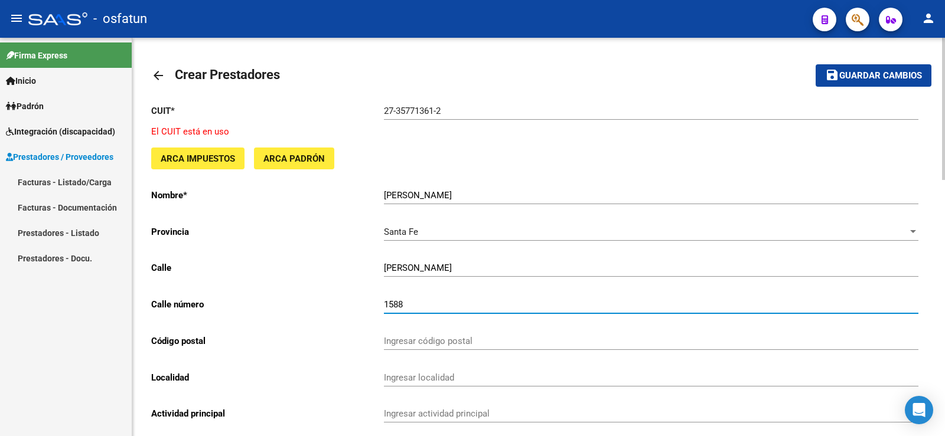
type input "1588"
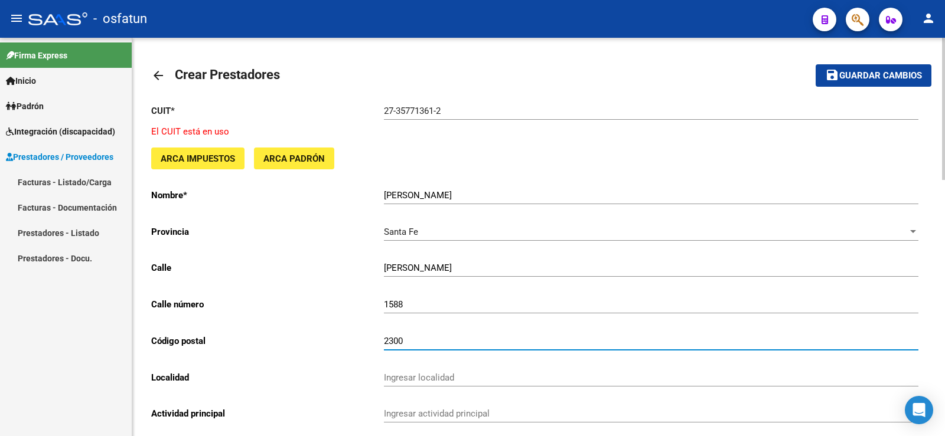
type input "2300"
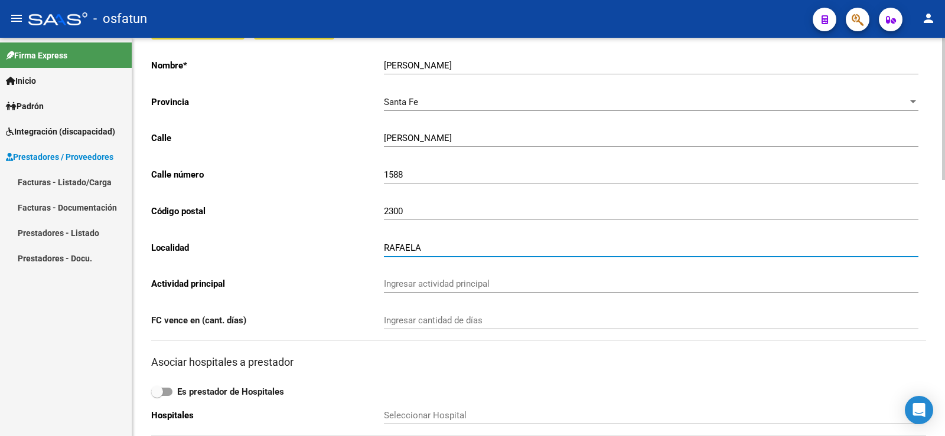
scroll to position [177, 0]
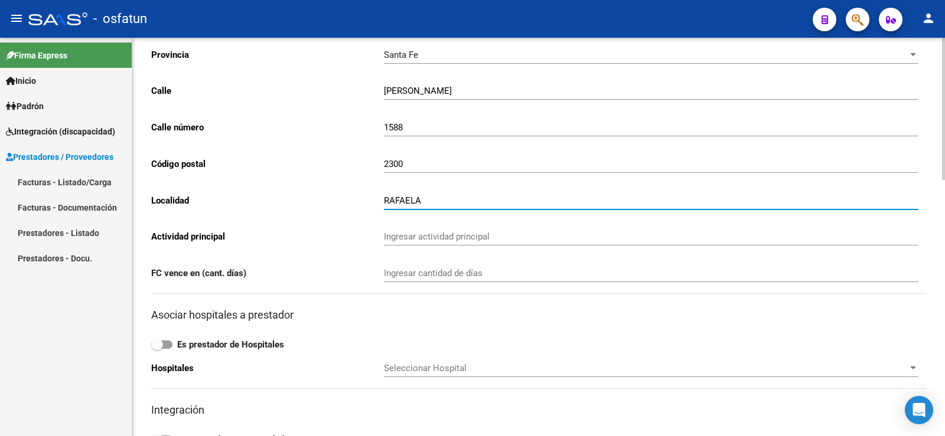
type input "RAFAELA"
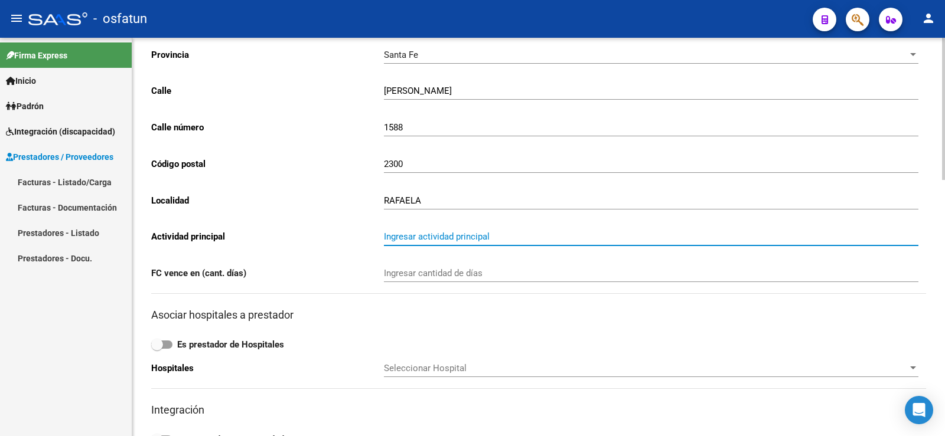
click at [433, 234] on input "Ingresar actividad principal" at bounding box center [651, 236] width 534 height 11
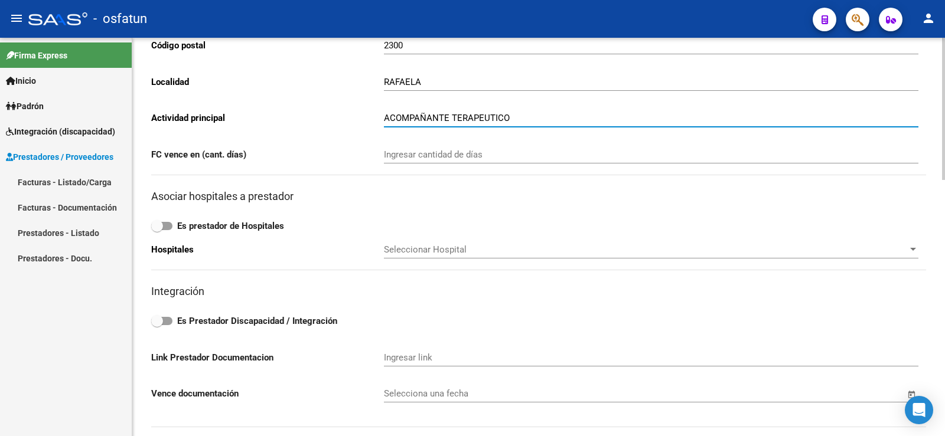
scroll to position [354, 0]
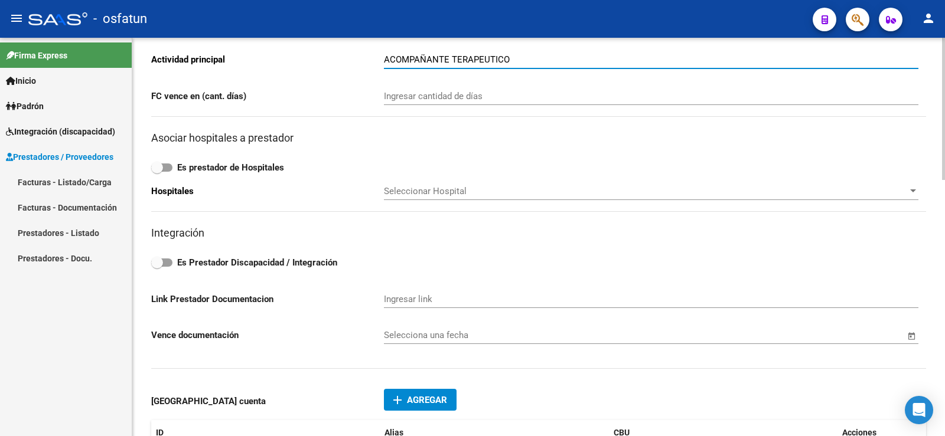
type input "ACOMPAÑANTE TERAPEUTICO"
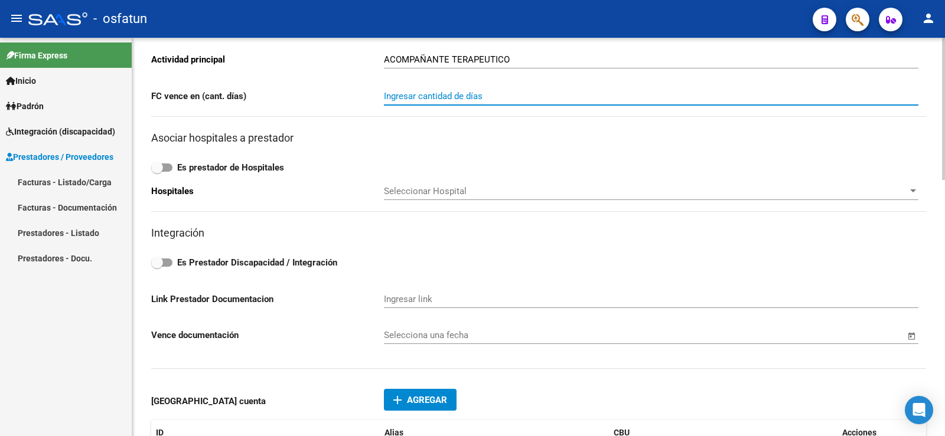
click at [416, 99] on input "Ingresar cantidad de días" at bounding box center [651, 96] width 534 height 11
type input "3"
click at [169, 265] on label "Es Prestador Discapacidad / Integración" at bounding box center [538, 263] width 775 height 14
click at [157, 267] on input "Es Prestador Discapacidad / Integración" at bounding box center [156, 267] width 1 height 1
checkbox input "true"
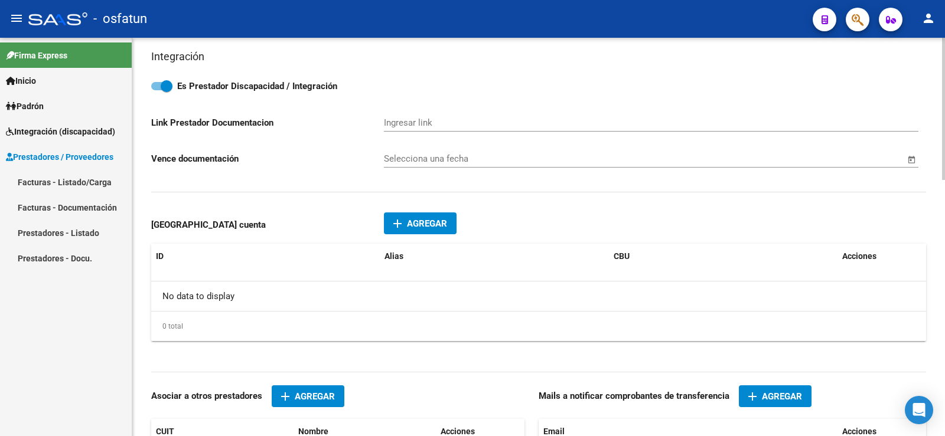
scroll to position [531, 0]
click at [436, 222] on span "Agregar" at bounding box center [427, 223] width 40 height 11
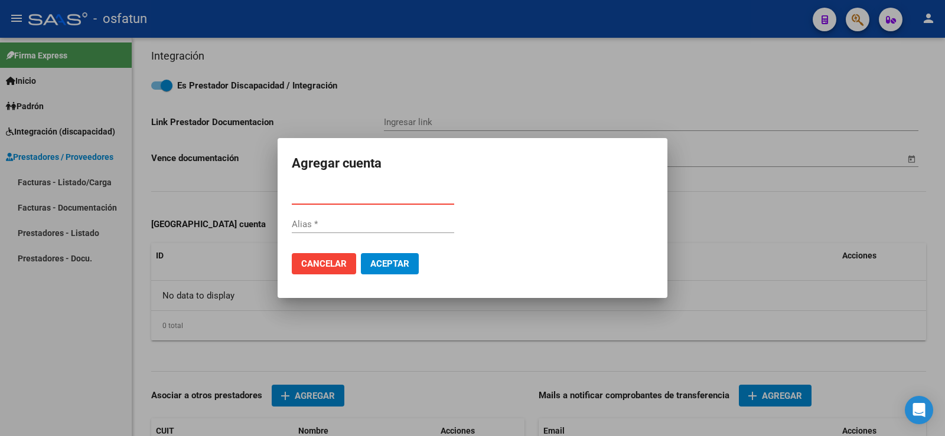
paste input "0110423730042358825547"
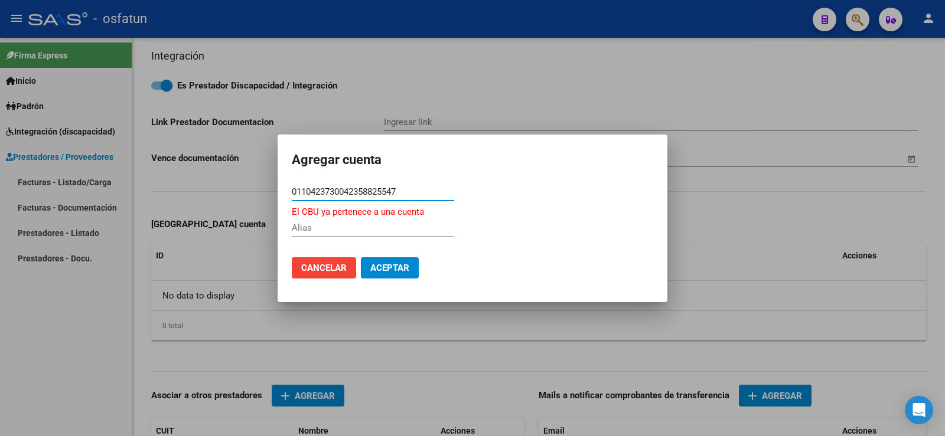
type input "0110423730042358825547"
click at [400, 273] on button "Aceptar" at bounding box center [390, 267] width 58 height 21
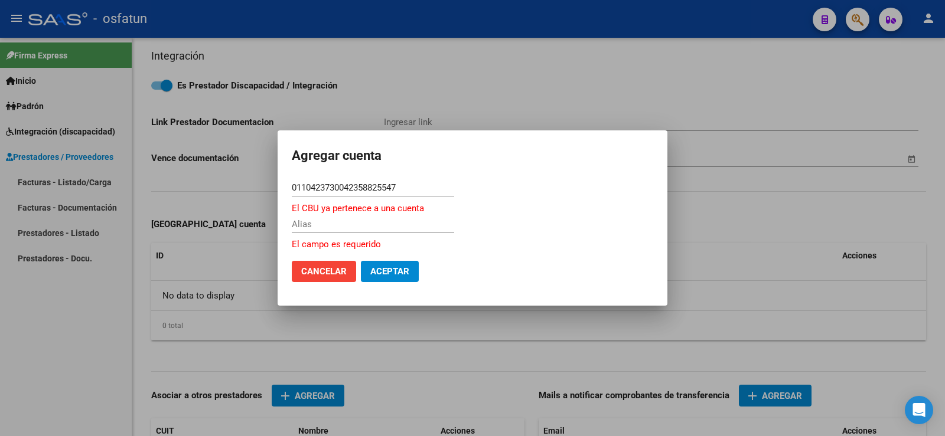
click at [325, 276] on span "Cancelar" at bounding box center [323, 271] width 45 height 11
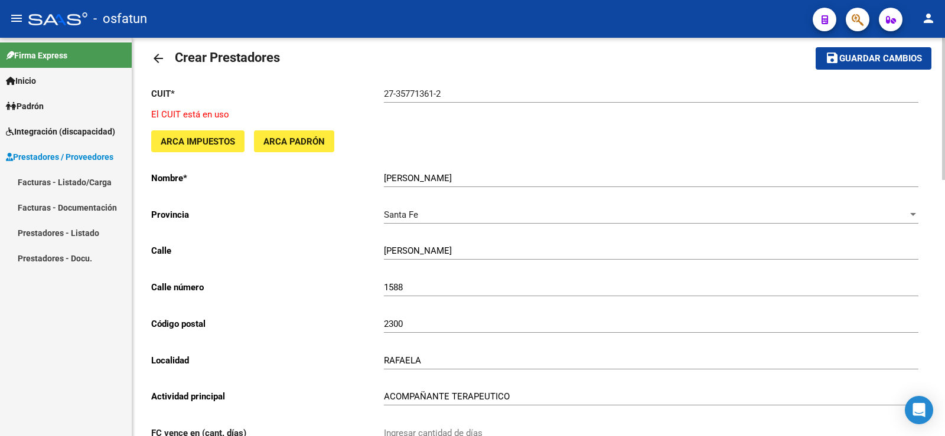
scroll to position [0, 0]
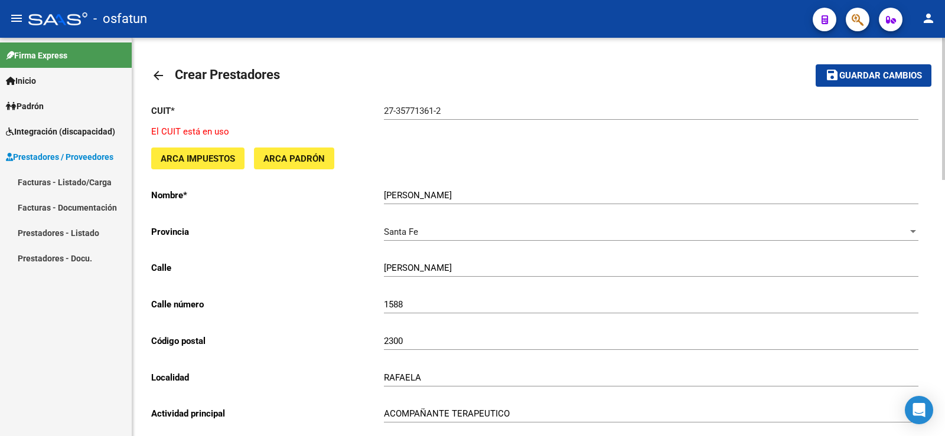
click at [162, 71] on mat-icon "arrow_back" at bounding box center [158, 75] width 14 height 14
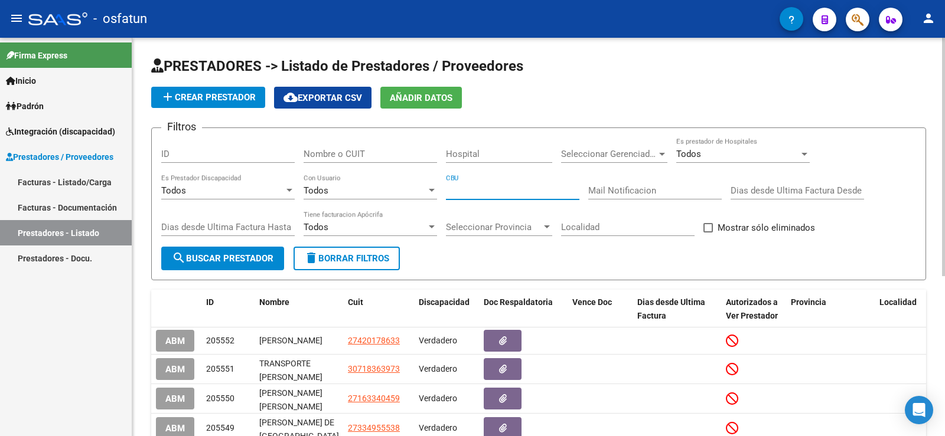
click at [471, 187] on input "CBU" at bounding box center [512, 190] width 133 height 11
paste input "0110423730042358825547"
type input "0110423730042358825547"
click at [244, 259] on span "search Buscar Prestador" at bounding box center [223, 258] width 102 height 11
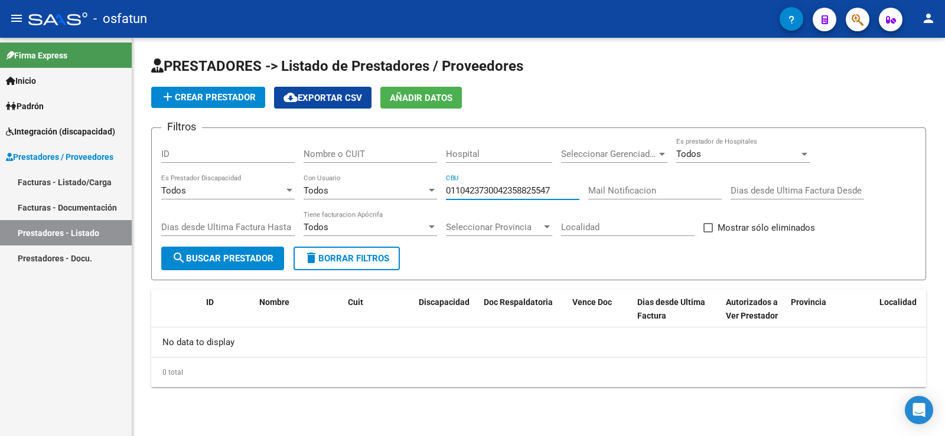
drag, startPoint x: 560, startPoint y: 192, endPoint x: 368, endPoint y: 192, distance: 191.3
click at [373, 192] on div "Filtros ID Nombre o CUIT Hospital Seleccionar Gerenciador Seleccionar Gerenciad…" at bounding box center [538, 192] width 755 height 109
click at [244, 268] on button "search Buscar Prestador" at bounding box center [222, 259] width 123 height 24
click at [338, 157] on input "Nombre o CUIT" at bounding box center [369, 154] width 133 height 11
paste input "27357713612"
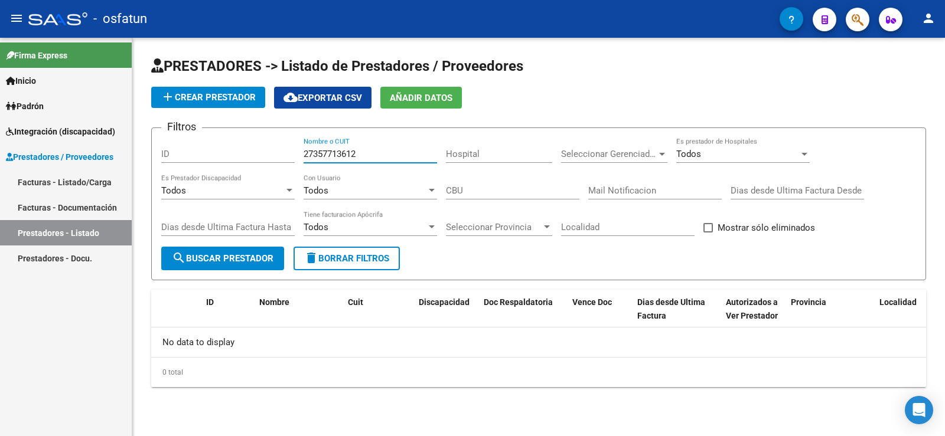
type input "27357713612"
click at [254, 256] on span "search Buscar Prestador" at bounding box center [223, 258] width 102 height 11
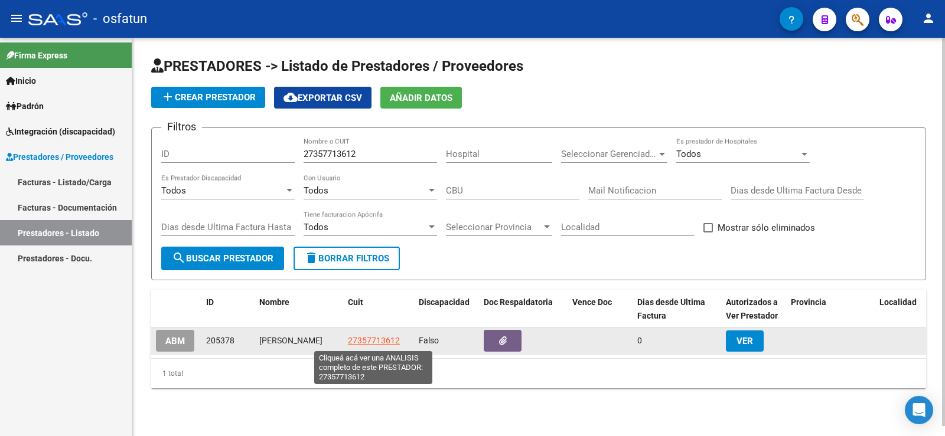
click at [374, 343] on span "27357713612" at bounding box center [374, 340] width 52 height 9
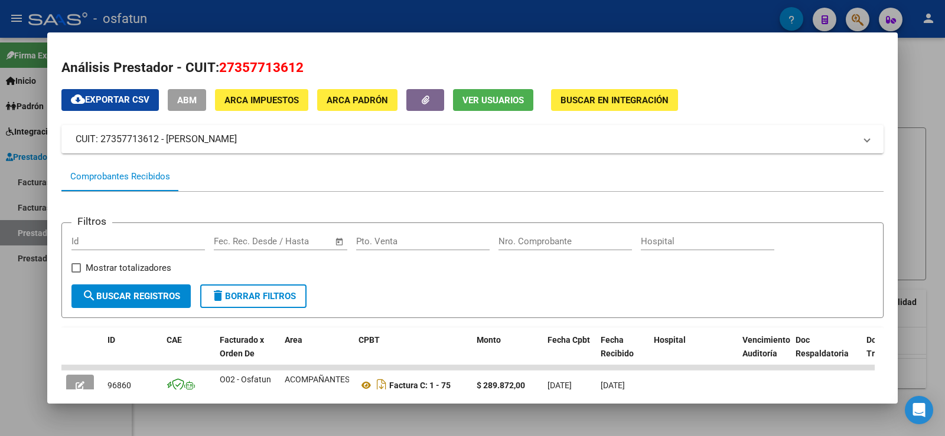
click at [188, 104] on span "ABM" at bounding box center [186, 100] width 19 height 11
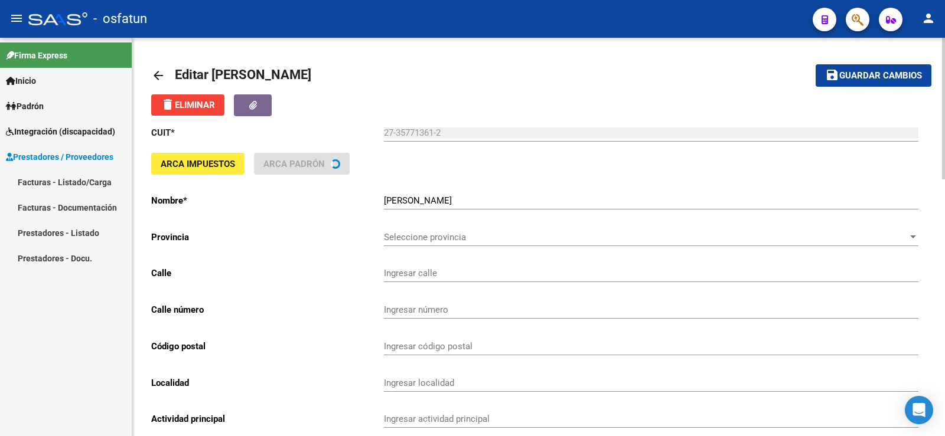
type input "[PERSON_NAME]"
type input "1588"
type input "2300"
type input "RAFAELA"
type input "869090"
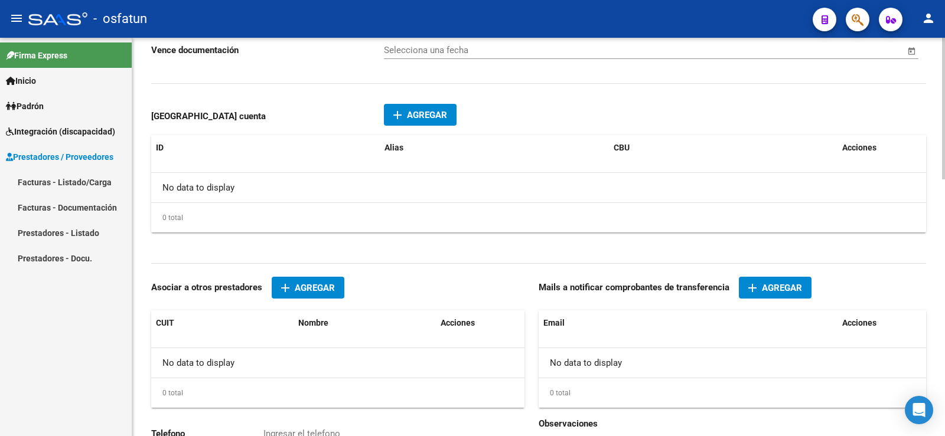
scroll to position [649, 0]
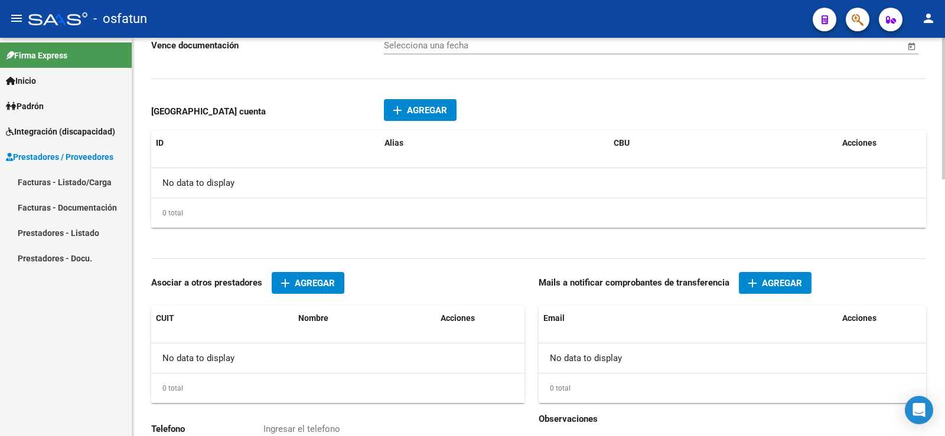
click at [418, 115] on span "Agregar" at bounding box center [427, 110] width 40 height 11
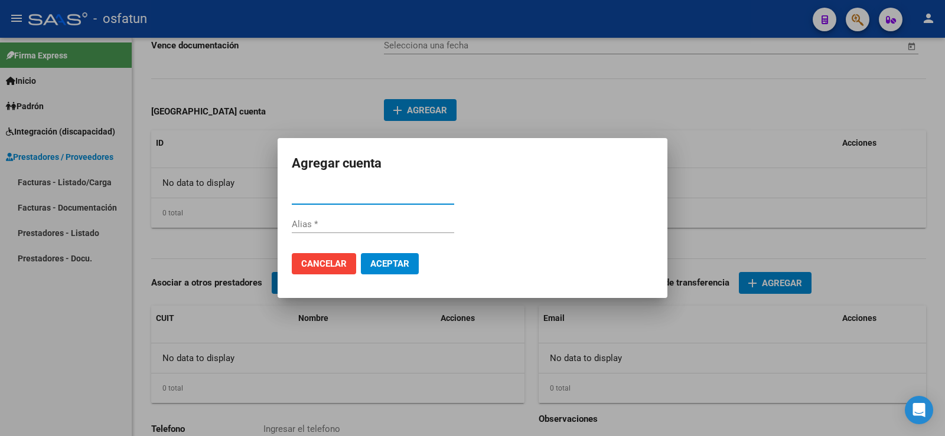
paste input "27357713612"
type input "27357713612"
drag, startPoint x: 360, startPoint y: 190, endPoint x: 234, endPoint y: 195, distance: 125.9
click at [234, 195] on div "Agregar cuenta 27357713612 CBU * Alias Cancelar Aceptar" at bounding box center [472, 218] width 945 height 436
paste input "0110423730042358825547"
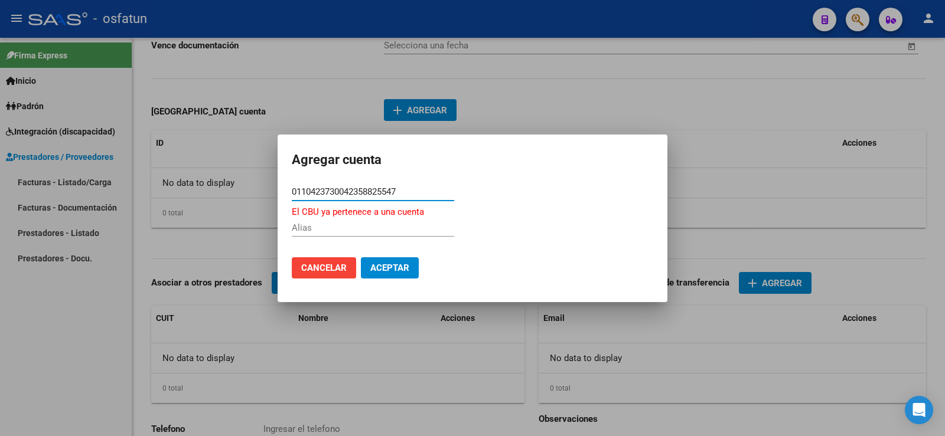
type input "0110423730042358825547"
click at [397, 269] on span "Aceptar" at bounding box center [389, 268] width 39 height 11
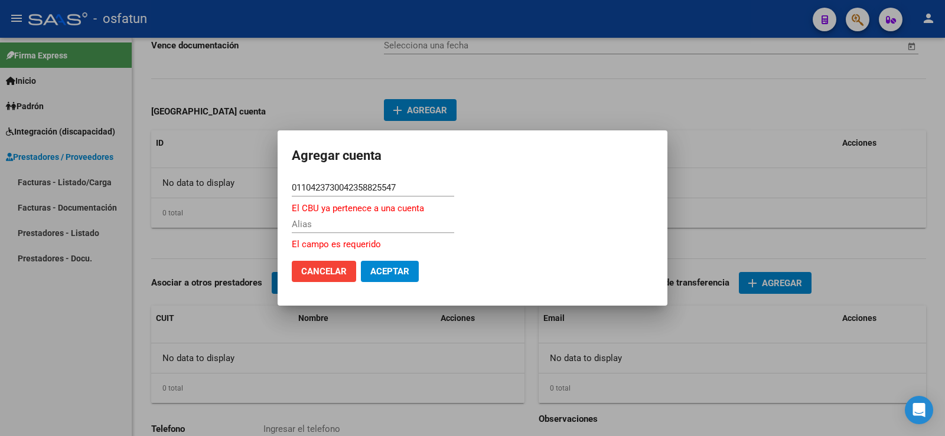
click at [397, 269] on span "Aceptar" at bounding box center [389, 271] width 39 height 11
click at [332, 275] on span "Cancelar" at bounding box center [323, 271] width 45 height 11
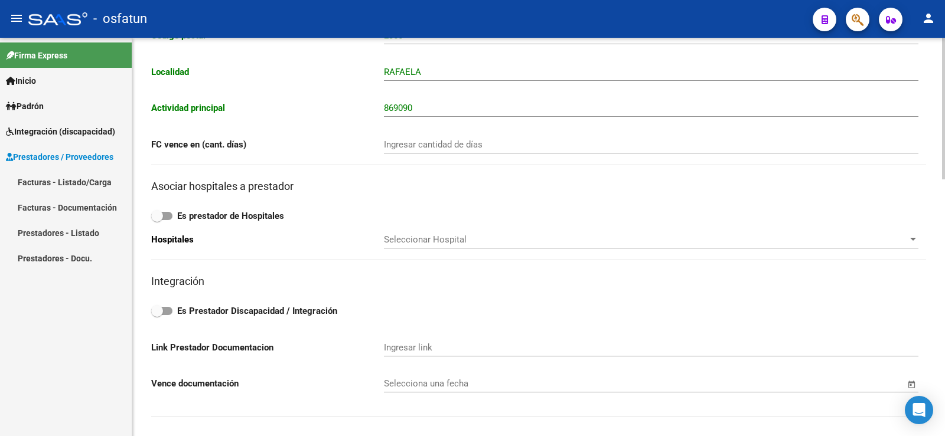
scroll to position [311, 0]
click at [54, 295] on div "Firma Express Inicio Calendario SSS Instructivos Contacto OS Padrón Análisis Af…" at bounding box center [66, 237] width 132 height 399
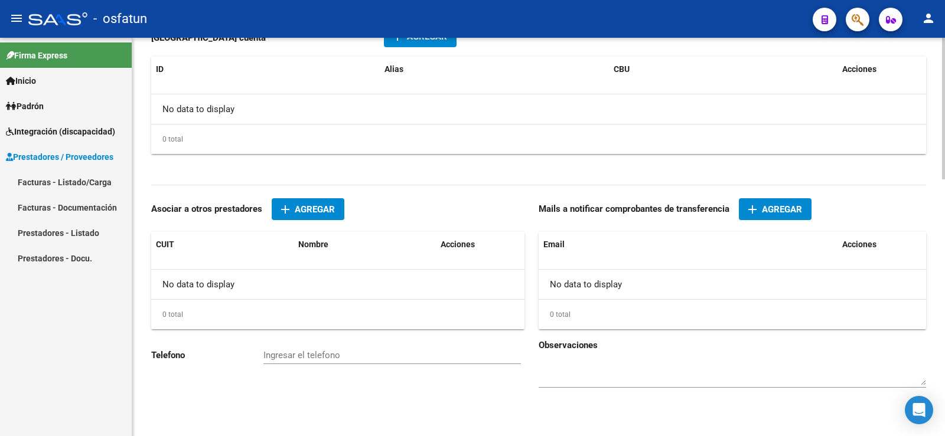
scroll to position [724, 0]
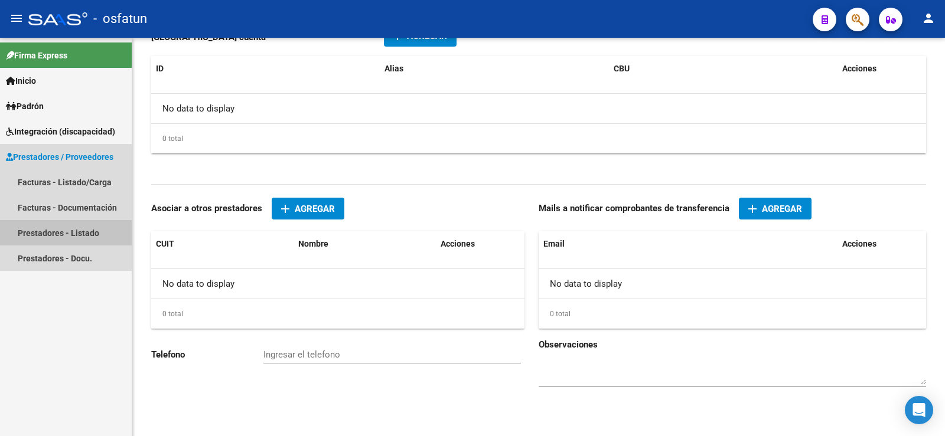
click at [63, 228] on link "Prestadores - Listado" at bounding box center [66, 232] width 132 height 25
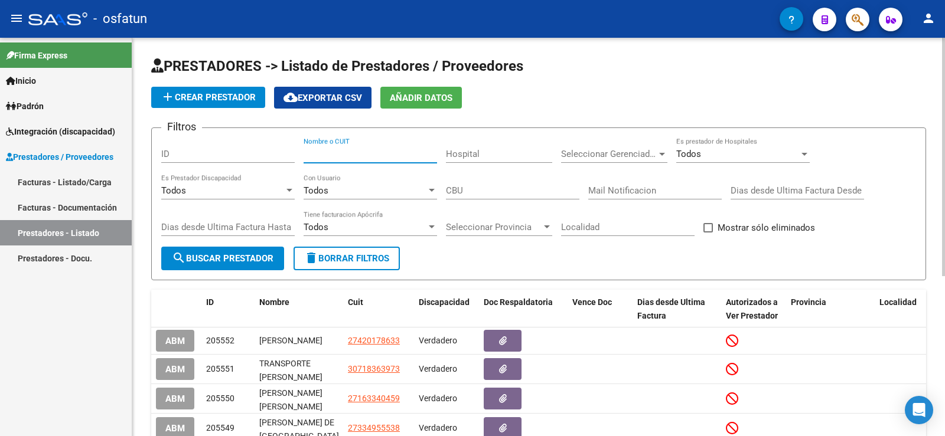
paste input "27357713612"
type input "27357713612"
click at [246, 267] on button "search Buscar Prestador" at bounding box center [222, 259] width 123 height 24
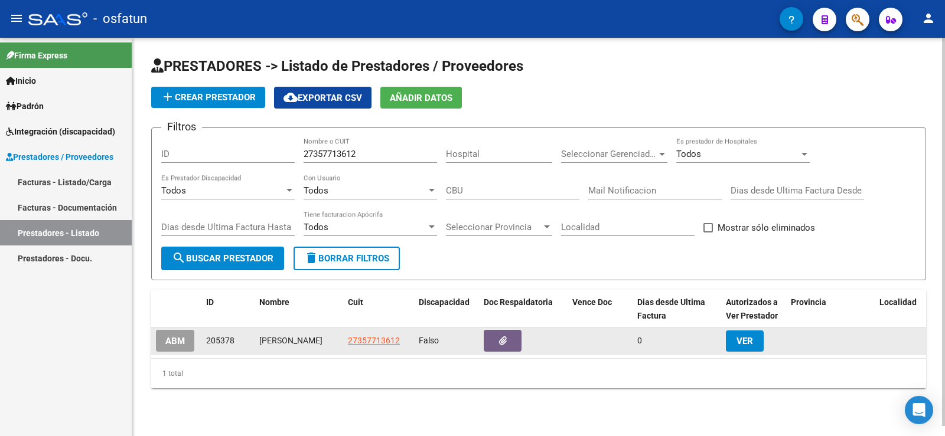
click at [753, 334] on button "VER" at bounding box center [745, 341] width 38 height 21
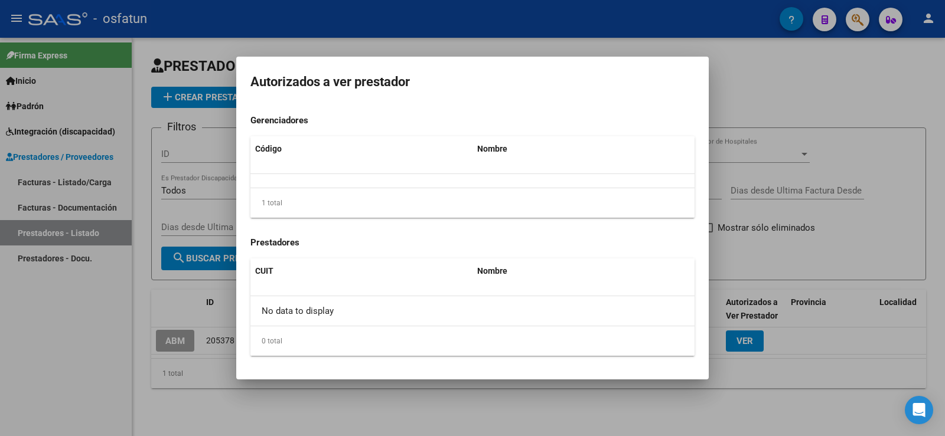
click at [830, 255] on div at bounding box center [472, 218] width 945 height 436
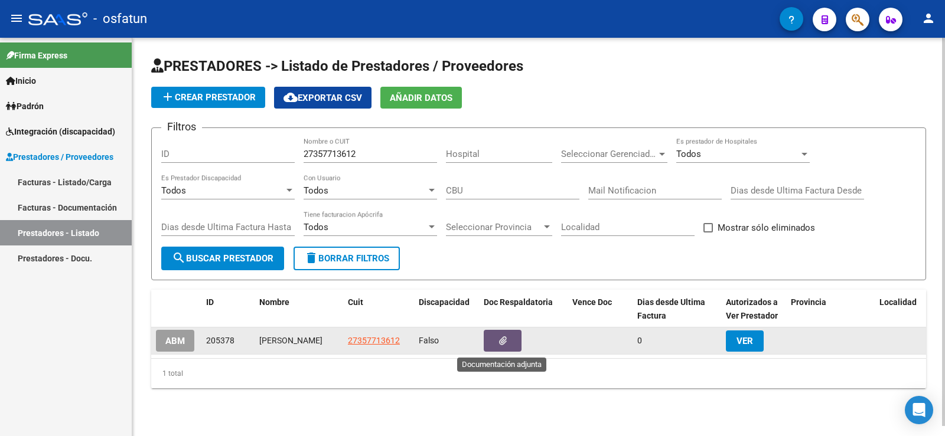
click at [506, 338] on icon "button" at bounding box center [503, 341] width 8 height 9
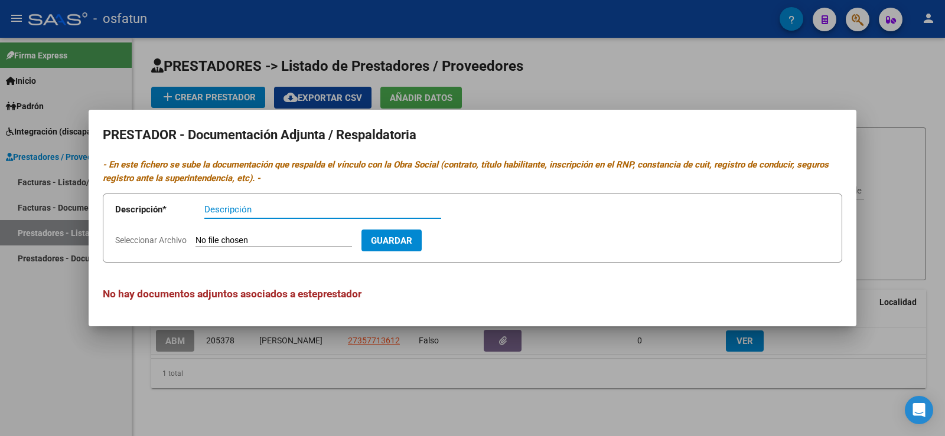
click at [298, 212] on input "Descripción" at bounding box center [322, 209] width 237 height 11
drag, startPoint x: 298, startPoint y: 211, endPoint x: 28, endPoint y: 302, distance: 284.7
click at [28, 302] on div at bounding box center [472, 218] width 945 height 436
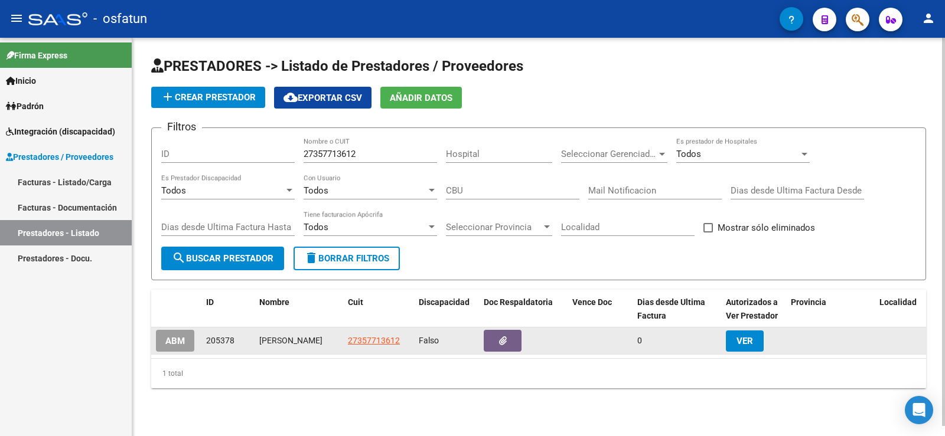
click at [177, 347] on span "ABM" at bounding box center [174, 341] width 19 height 11
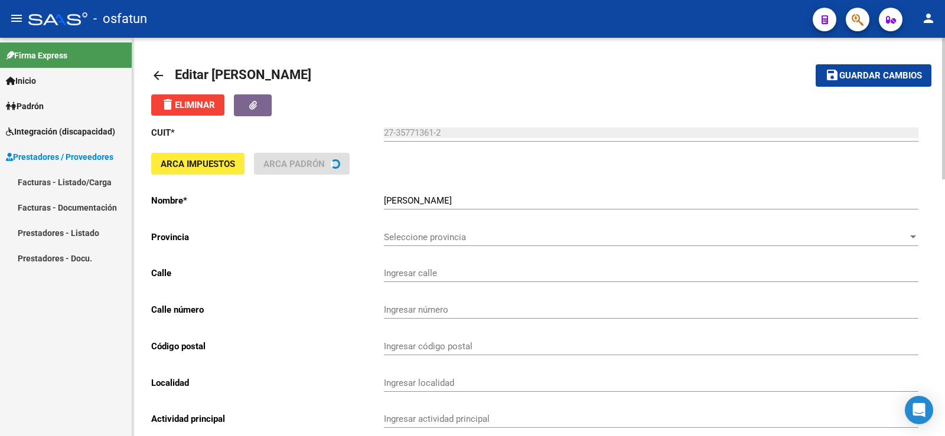
type input "[PERSON_NAME]"
type input "1588"
type input "2300"
type input "RAFAELA"
type input "869090"
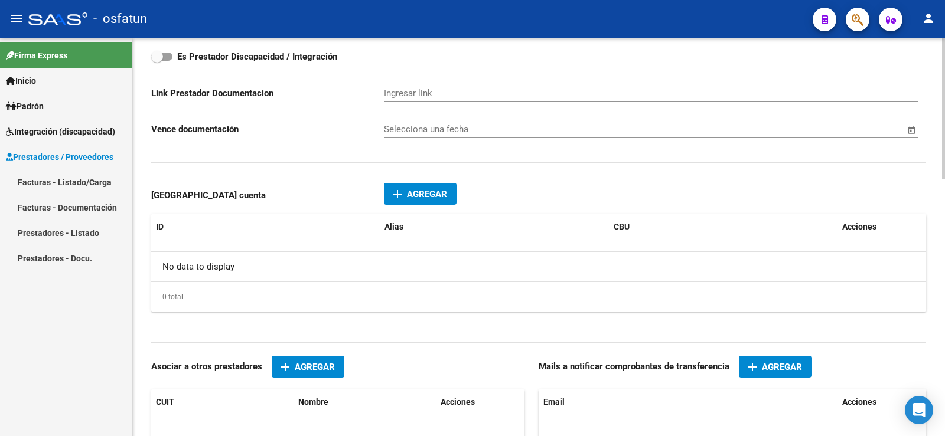
scroll to position [590, 0]
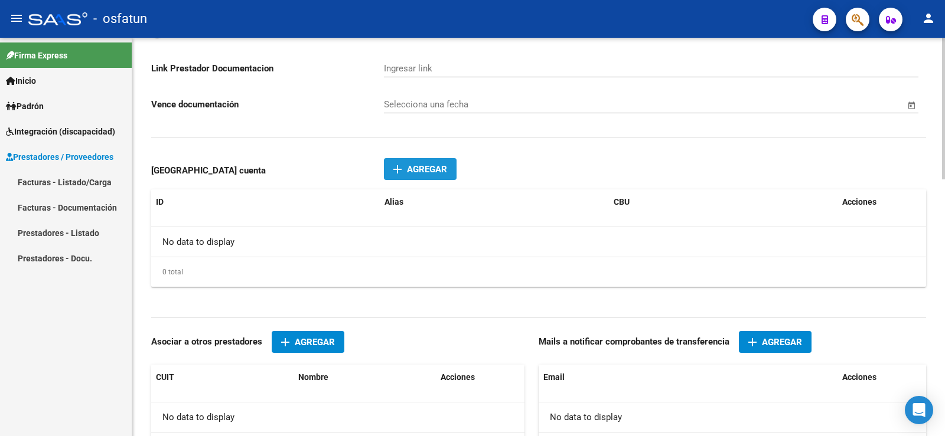
click at [442, 177] on button "add Agregar" at bounding box center [420, 169] width 73 height 22
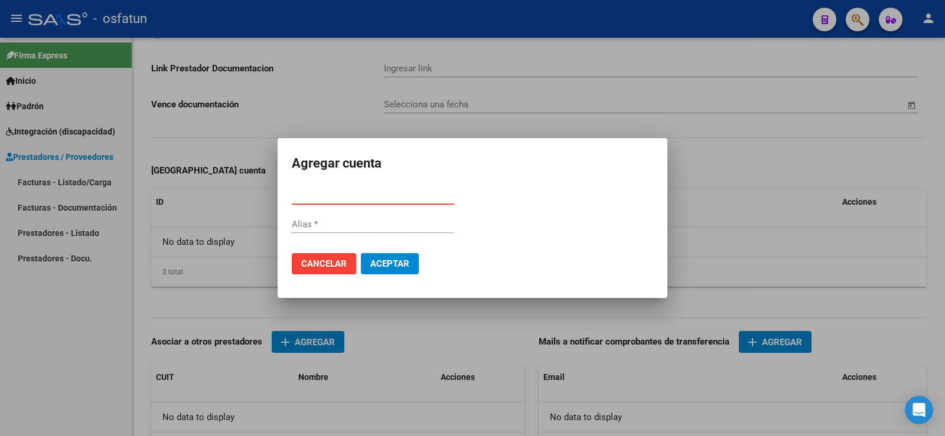
paste input "0110423730042358825547"
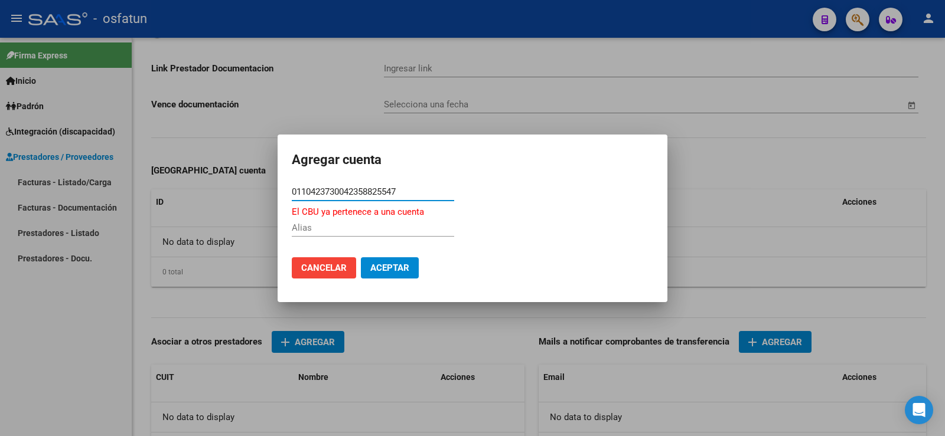
type input "0110423730042358825547"
click at [374, 275] on button "Aceptar" at bounding box center [390, 267] width 58 height 21
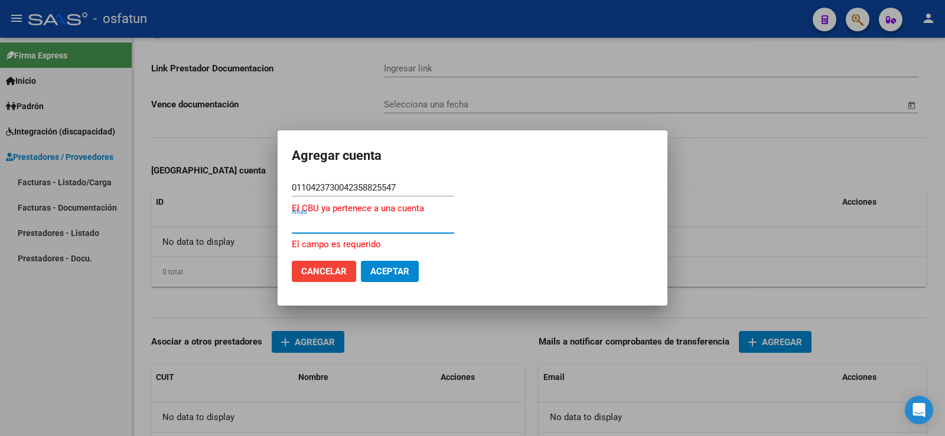
drag, startPoint x: 336, startPoint y: 268, endPoint x: 325, endPoint y: 270, distance: 10.8
click at [331, 268] on span "Cancelar" at bounding box center [323, 271] width 45 height 11
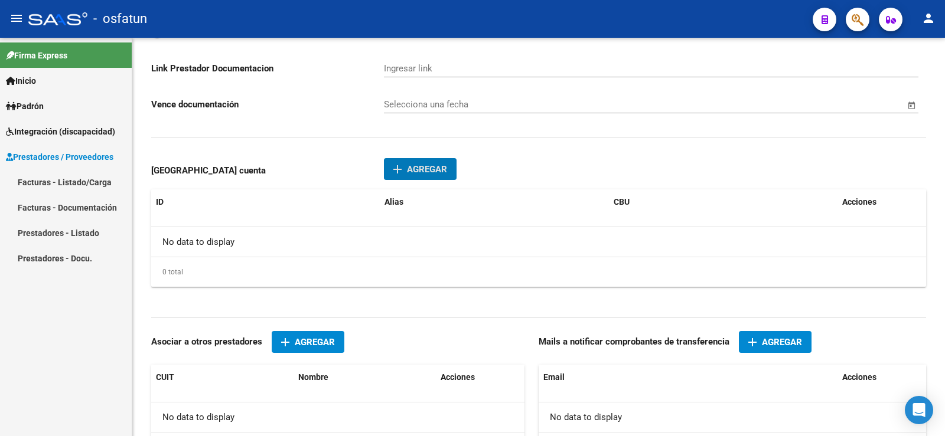
click at [48, 249] on link "Prestadores - Docu." at bounding box center [66, 258] width 132 height 25
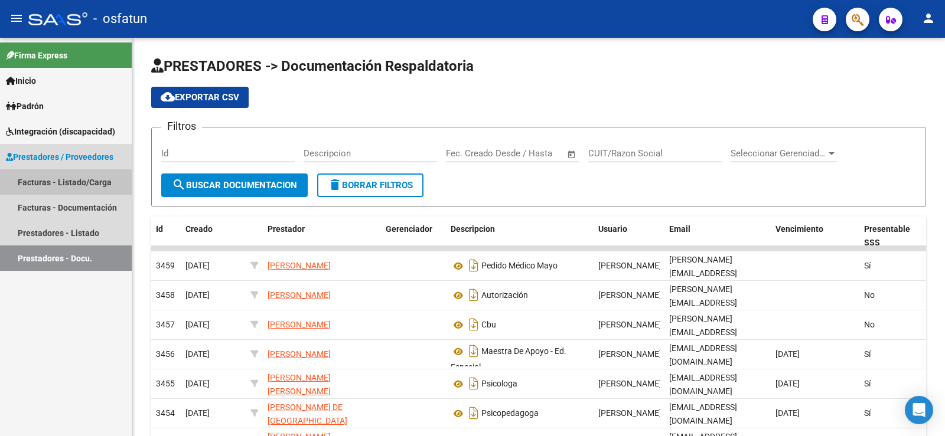
click at [51, 177] on link "Facturas - Listado/Carga" at bounding box center [66, 181] width 132 height 25
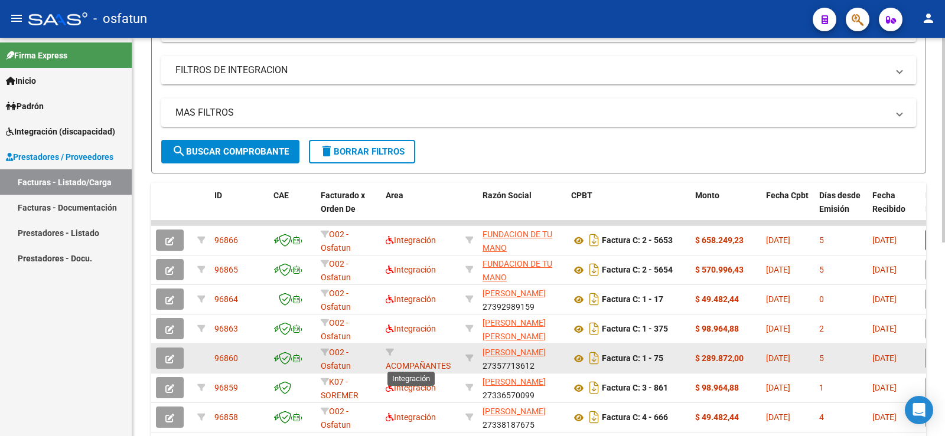
scroll to position [236, 0]
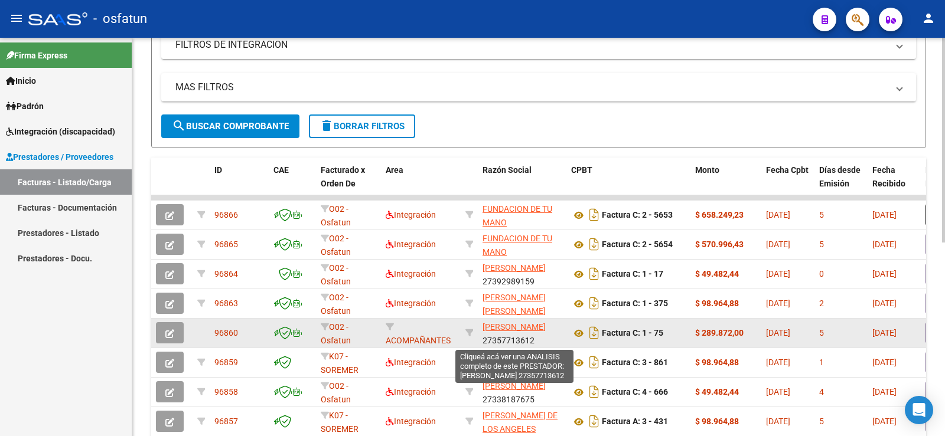
click at [502, 325] on span "[PERSON_NAME]" at bounding box center [513, 326] width 63 height 9
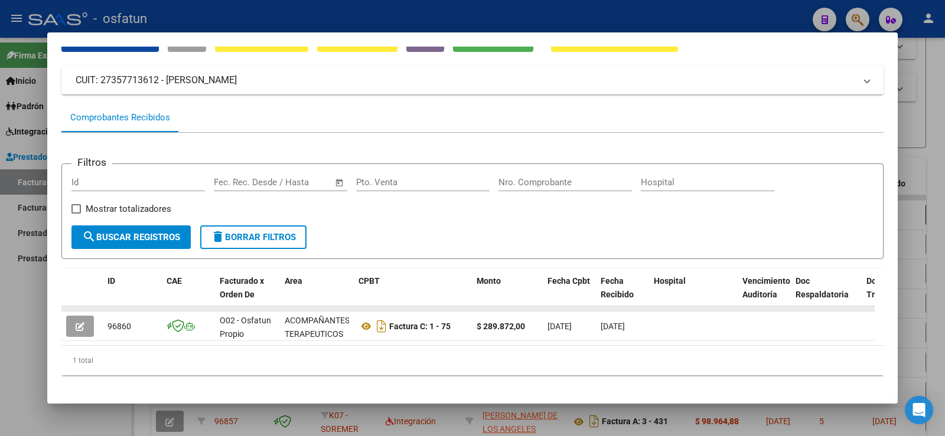
scroll to position [0, 0]
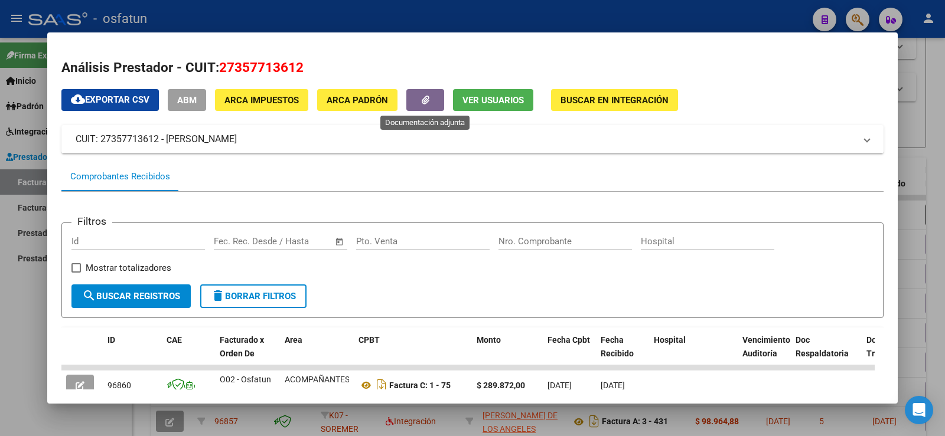
click at [423, 97] on icon "button" at bounding box center [426, 100] width 8 height 9
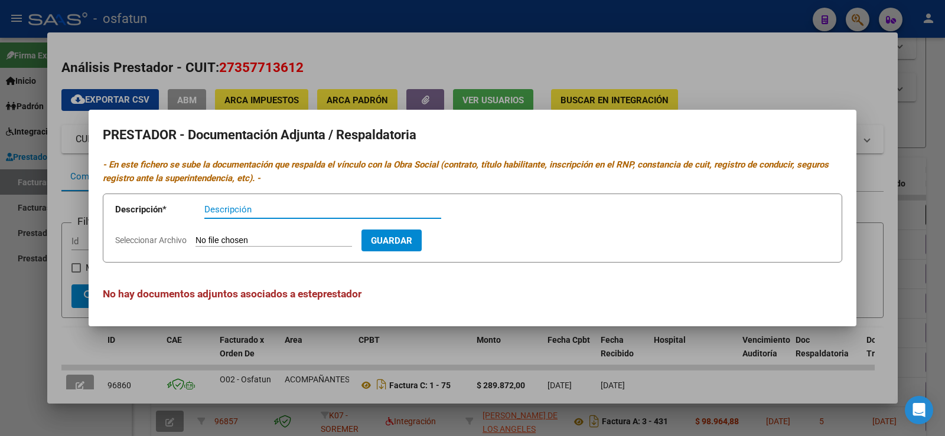
click at [64, 339] on div at bounding box center [472, 218] width 945 height 436
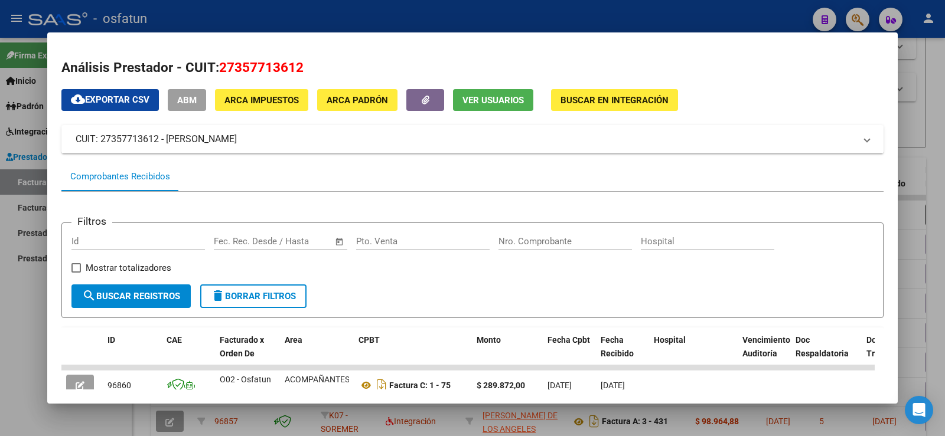
click at [586, 106] on button "Buscar en Integración" at bounding box center [614, 100] width 127 height 22
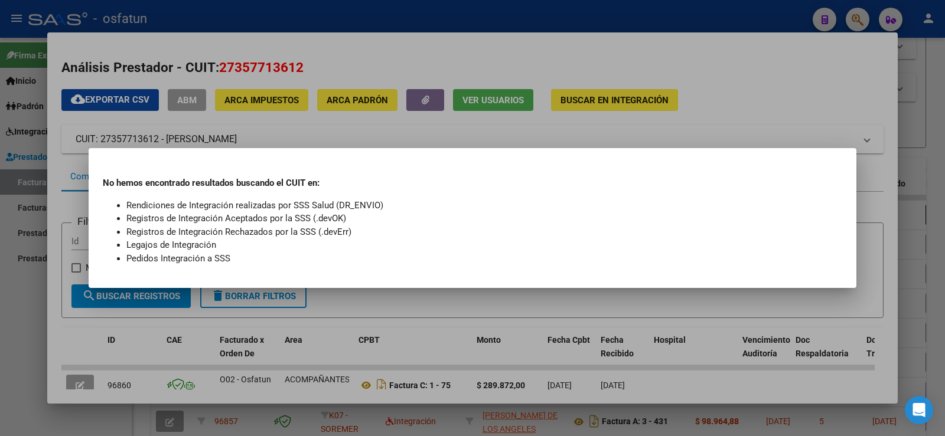
click at [581, 133] on div at bounding box center [472, 218] width 945 height 436
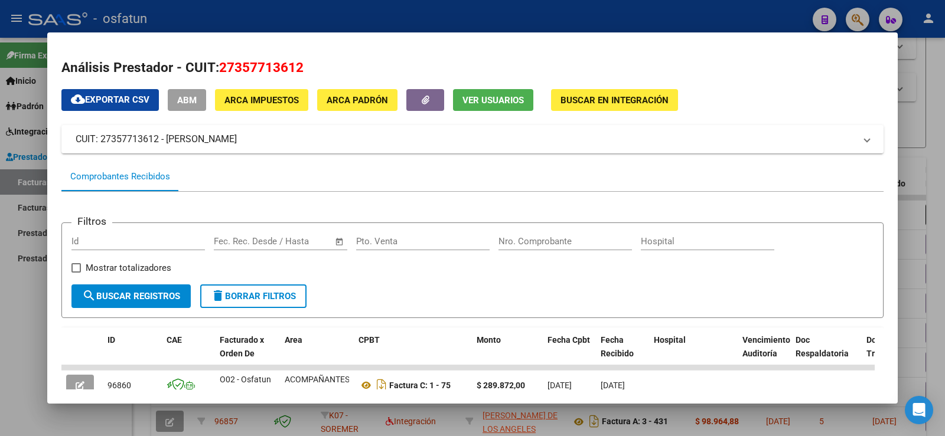
click at [191, 101] on span "ABM" at bounding box center [186, 100] width 19 height 11
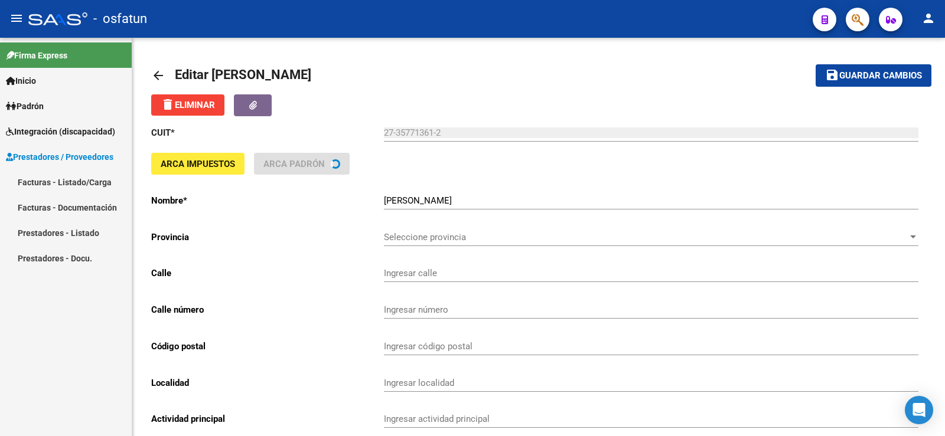
type input "[PERSON_NAME]"
type input "1588"
type input "2300"
type input "RAFAELA"
type input "869090"
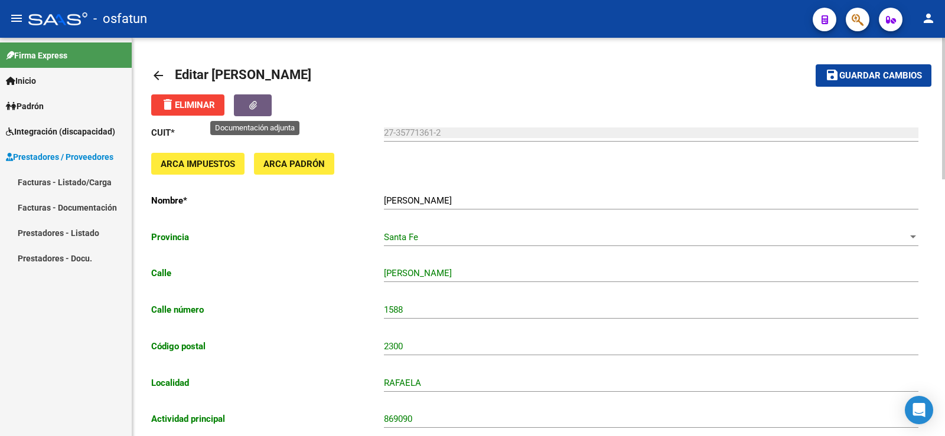
click at [262, 104] on button "button" at bounding box center [253, 105] width 38 height 22
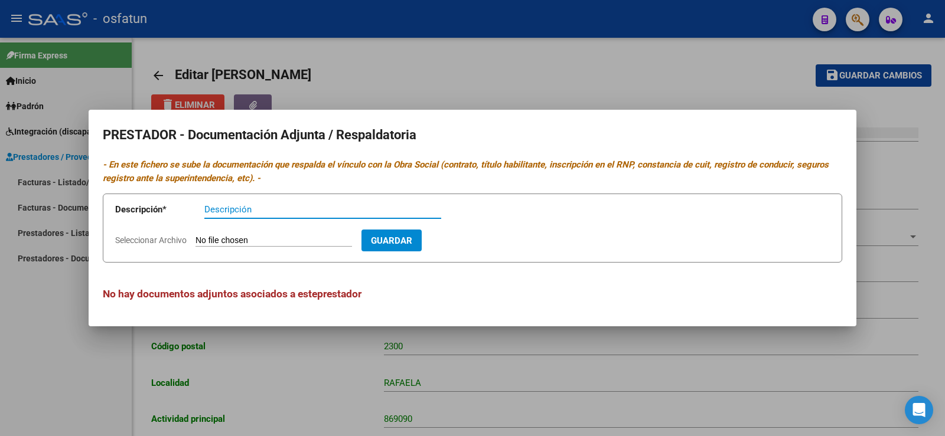
click at [290, 205] on input "Descripción" at bounding box center [322, 209] width 237 height 11
type input "CBU"
click at [266, 239] on input "Seleccionar Archivo" at bounding box center [273, 241] width 156 height 11
type input "C:\fakepath\CBU.jpg"
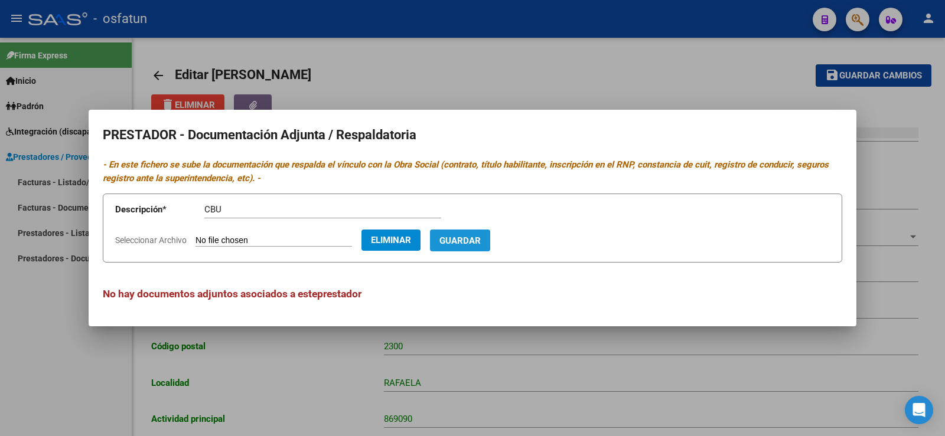
click at [481, 237] on span "Guardar" at bounding box center [459, 241] width 41 height 11
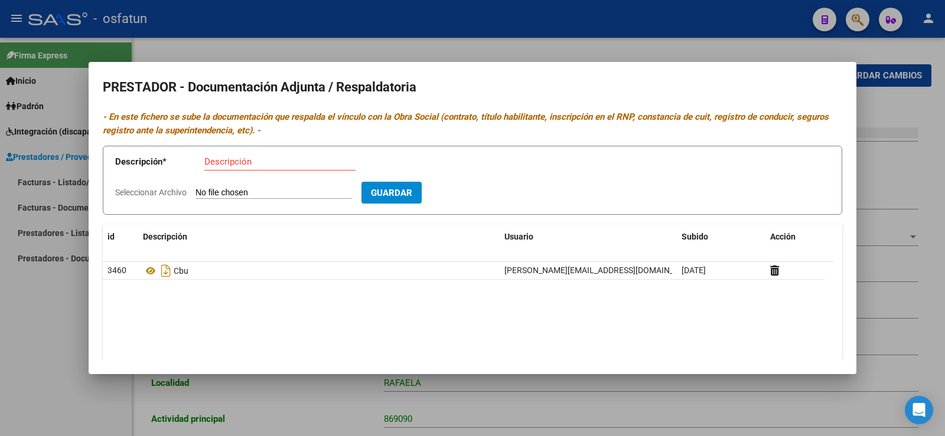
click at [67, 326] on div at bounding box center [472, 218] width 945 height 436
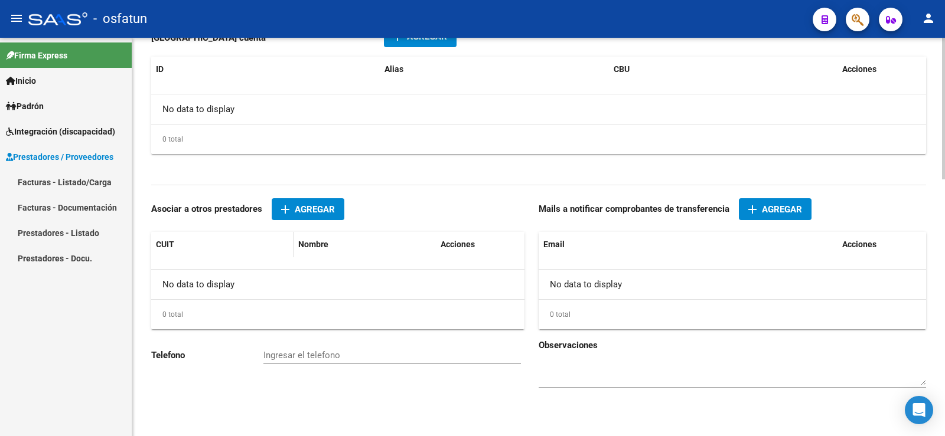
scroll to position [724, 0]
click at [68, 184] on link "Facturas - Listado/Carga" at bounding box center [66, 181] width 132 height 25
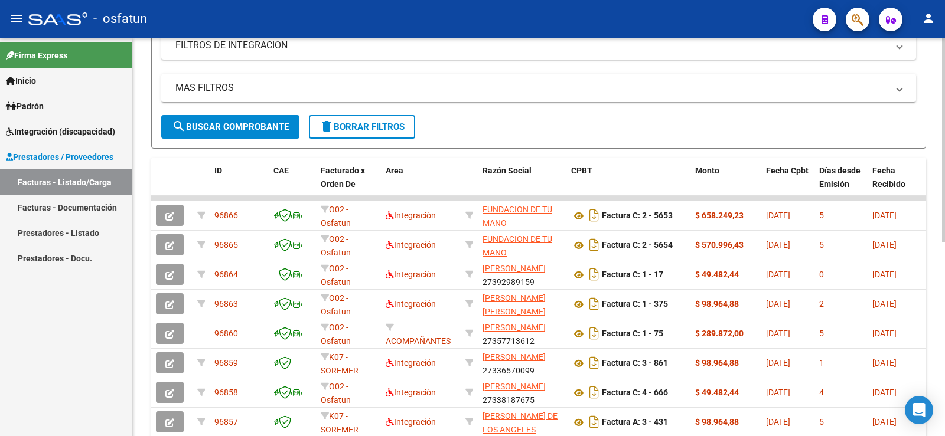
scroll to position [236, 0]
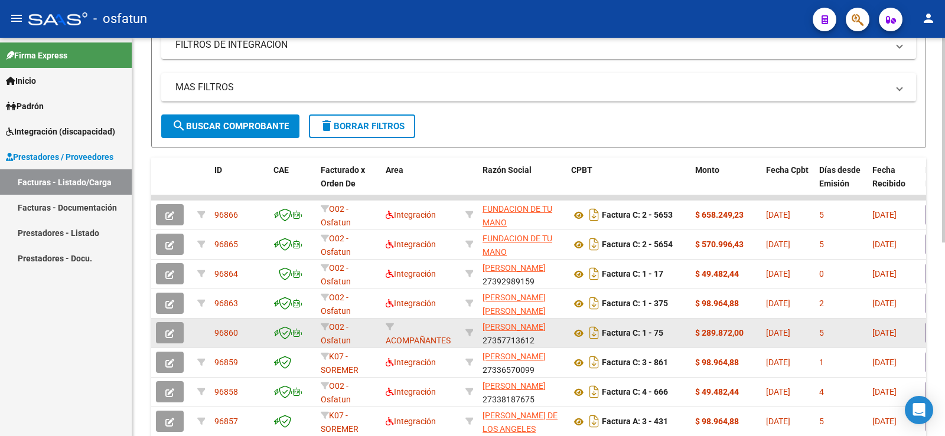
click at [168, 335] on icon "button" at bounding box center [169, 333] width 9 height 9
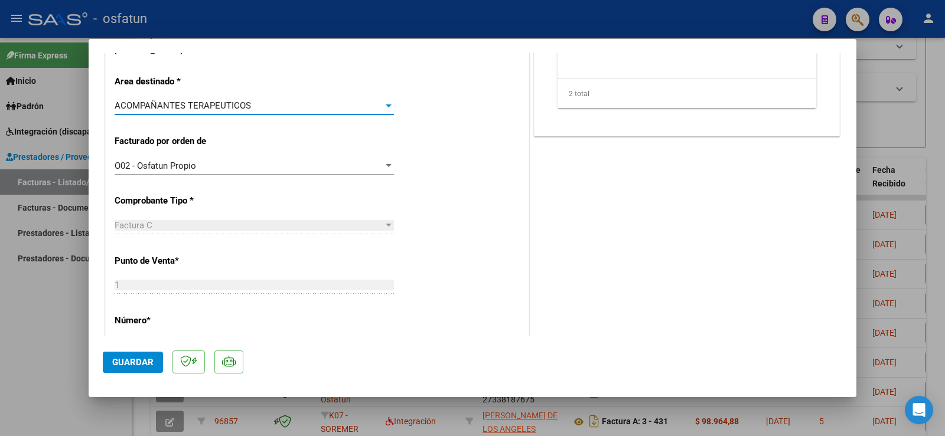
click at [354, 106] on div "ACOMPAÑANTES TERAPEUTICOS" at bounding box center [249, 105] width 269 height 11
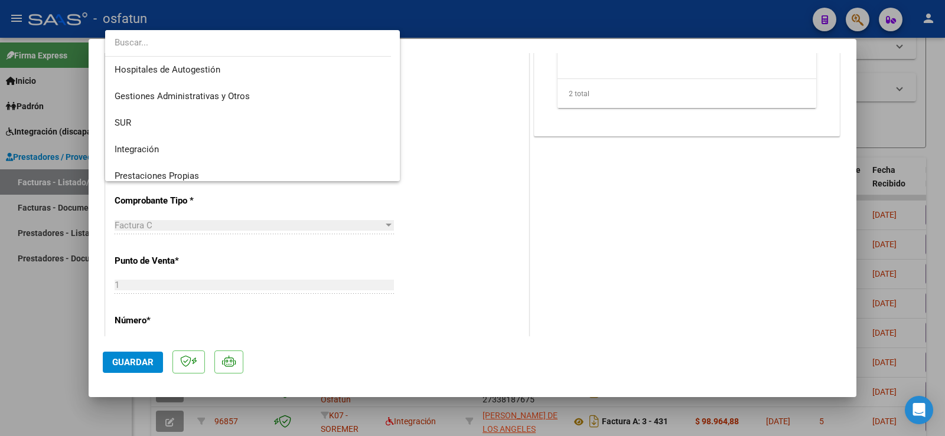
scroll to position [204, 0]
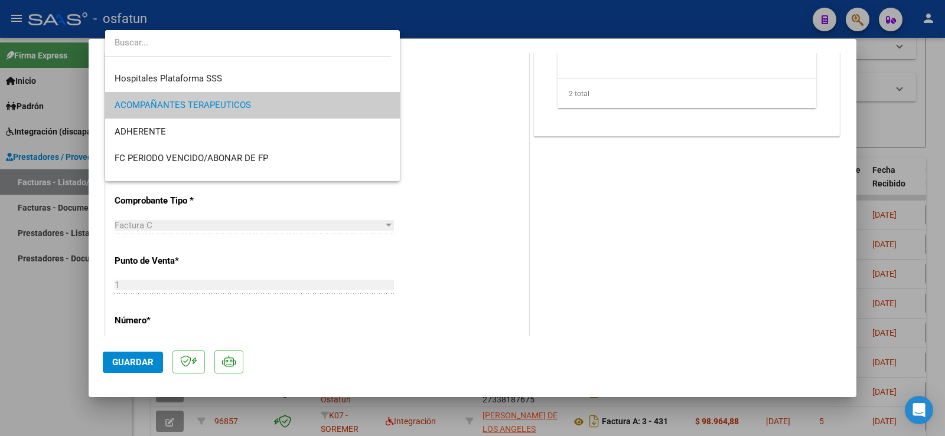
click at [254, 49] on input "dropdown search" at bounding box center [248, 43] width 286 height 27
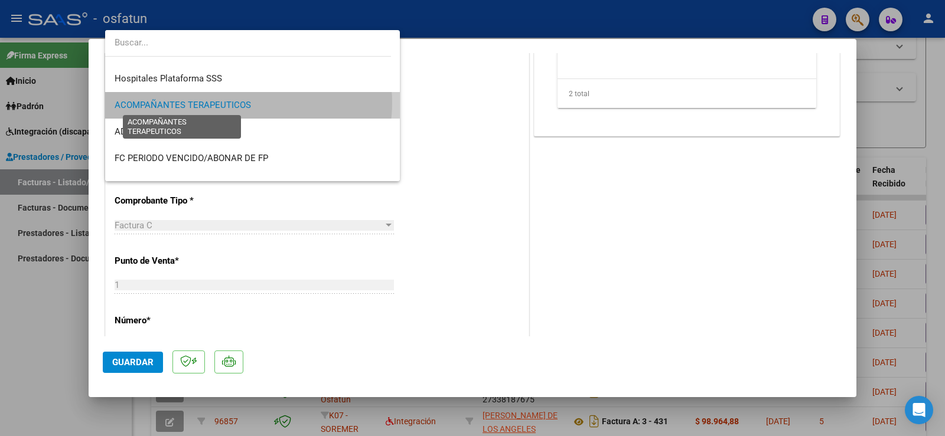
click at [247, 103] on span "ACOMPAÑANTES TERAPEUTICOS" at bounding box center [183, 105] width 136 height 11
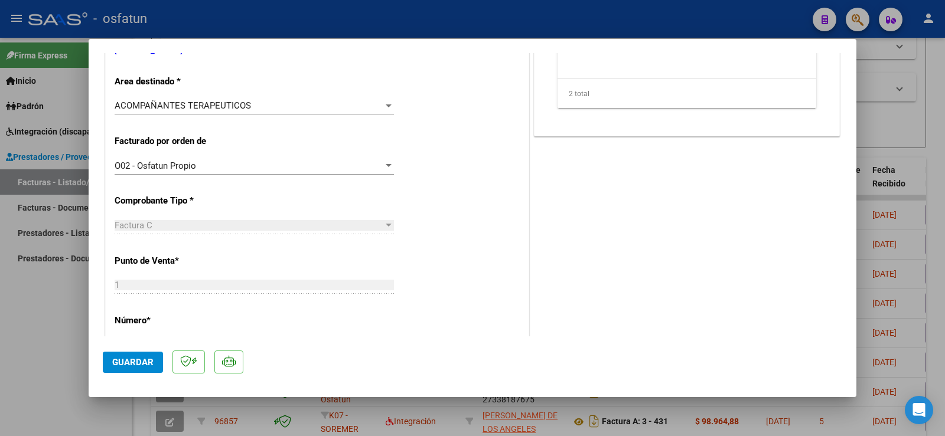
click at [0, 305] on div at bounding box center [472, 218] width 945 height 436
type input "$ 0,00"
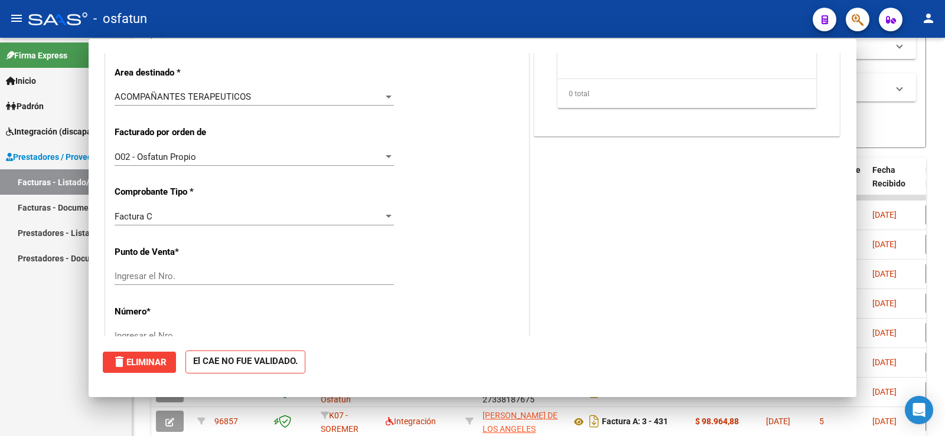
scroll to position [0, 0]
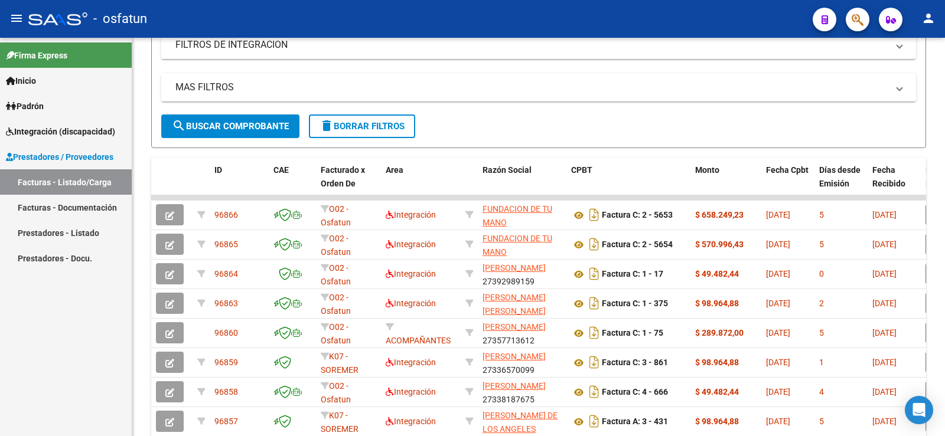
click at [8, 358] on div "Firma Express Inicio Calendario SSS Instructivos Contacto OS Padrón Análisis Af…" at bounding box center [66, 237] width 132 height 399
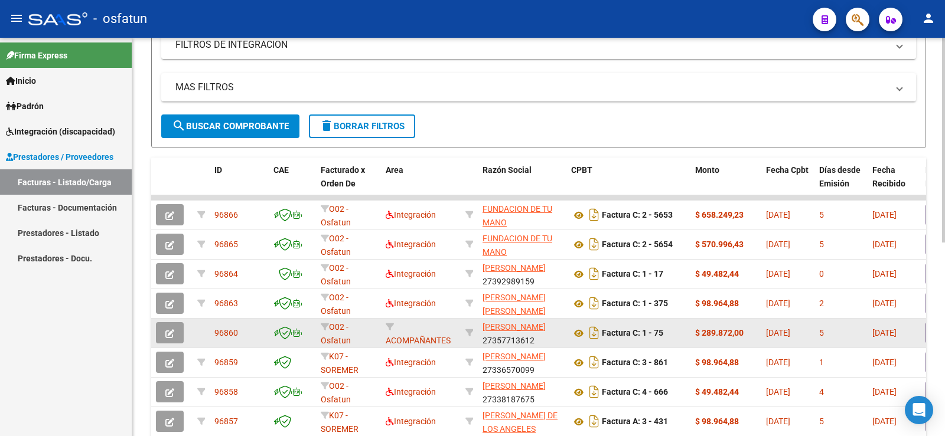
scroll to position [295, 0]
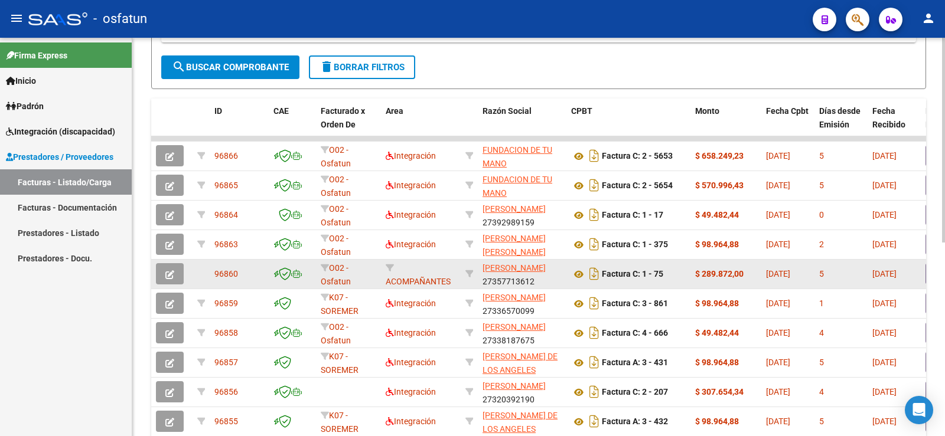
click at [172, 275] on icon "button" at bounding box center [169, 274] width 9 height 9
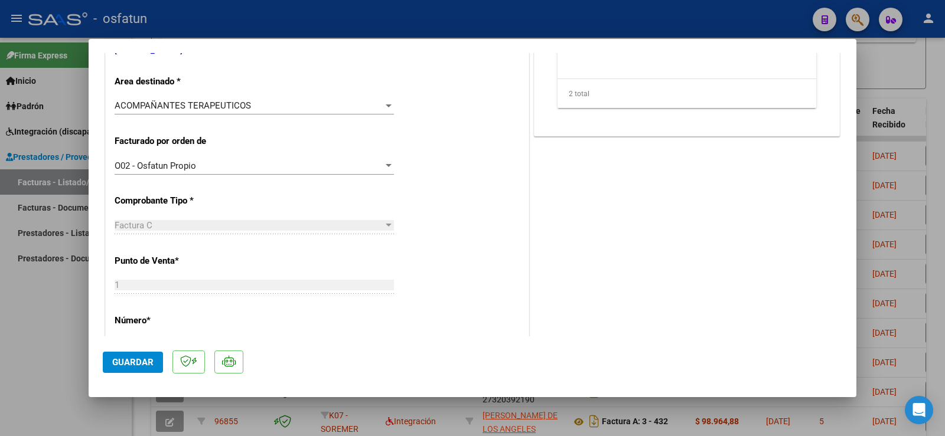
scroll to position [177, 0]
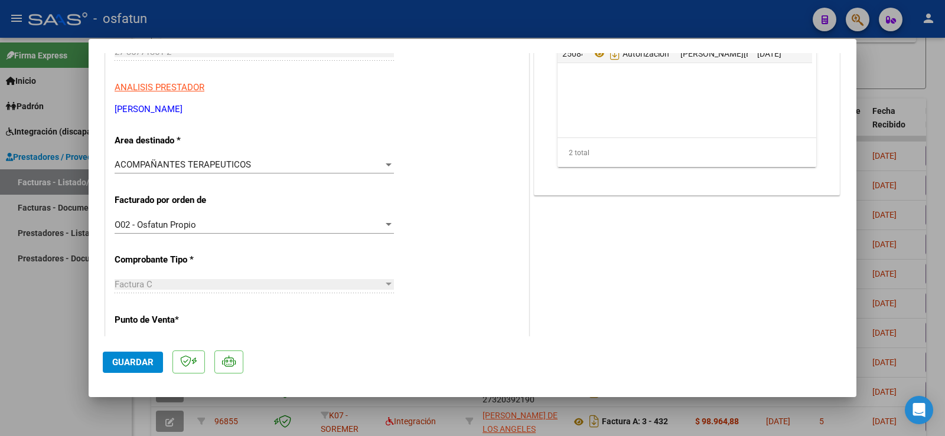
click at [283, 171] on div "ACOMPAÑANTES TERAPEUTICOS Seleccionar Area" at bounding box center [254, 165] width 279 height 18
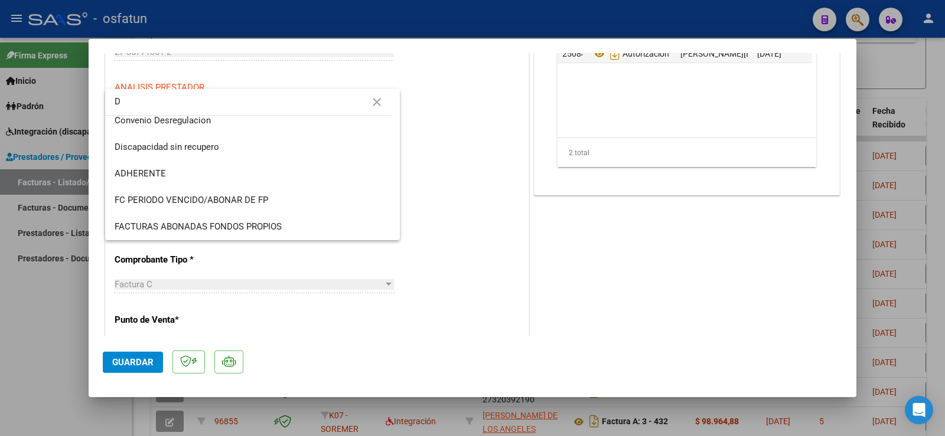
scroll to position [0, 0]
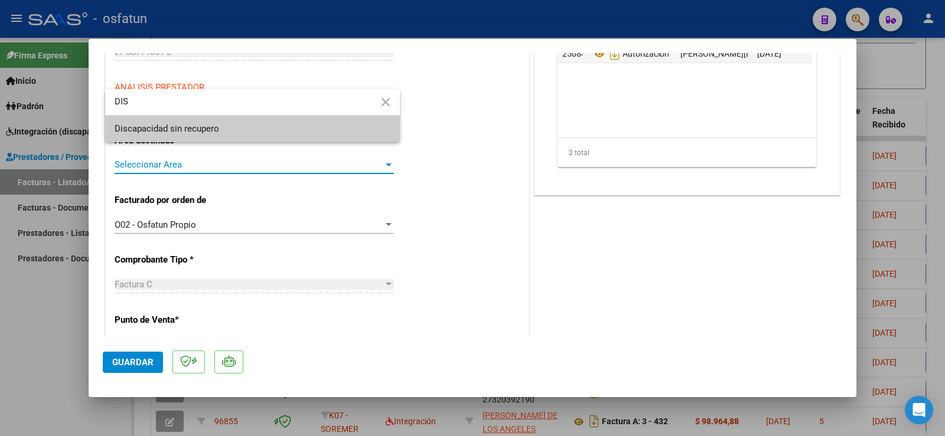
type input "DIS"
click at [257, 126] on span "Discapacidad sin recupero" at bounding box center [253, 129] width 276 height 27
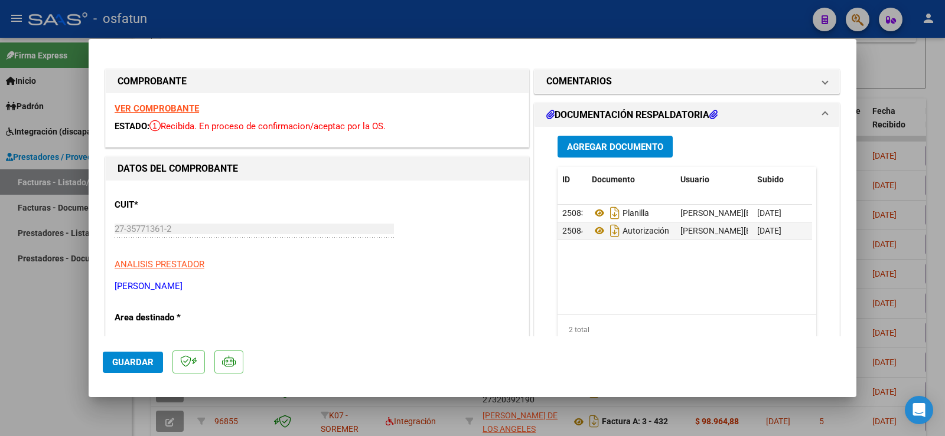
click at [138, 366] on span "Guardar" at bounding box center [132, 362] width 41 height 11
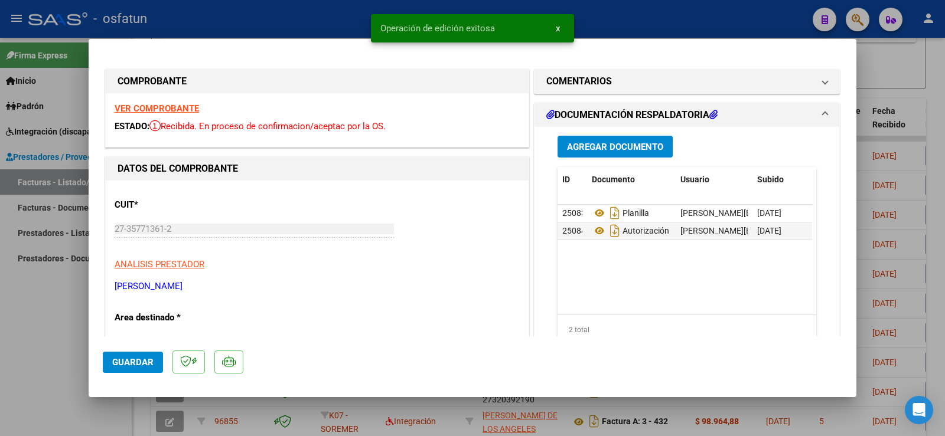
click at [667, 115] on h1 "DOCUMENTACIÓN RESPALDATORIA" at bounding box center [631, 115] width 171 height 14
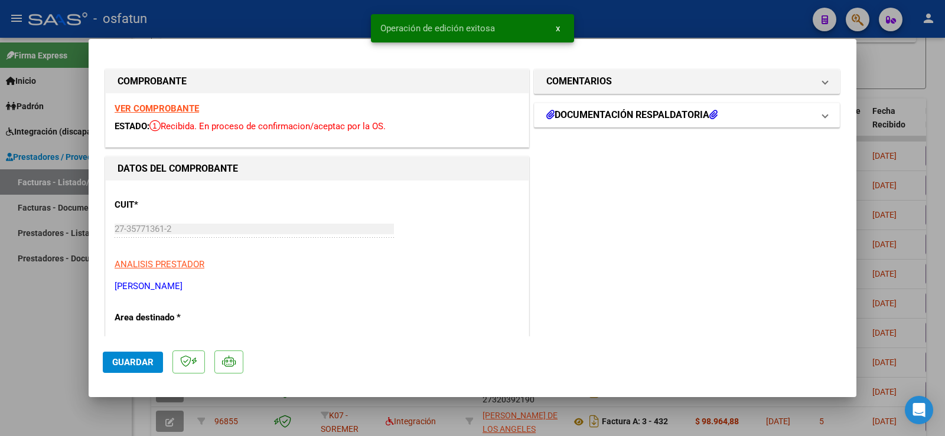
click at [666, 116] on h1 "DOCUMENTACIÓN RESPALDATORIA" at bounding box center [631, 115] width 171 height 14
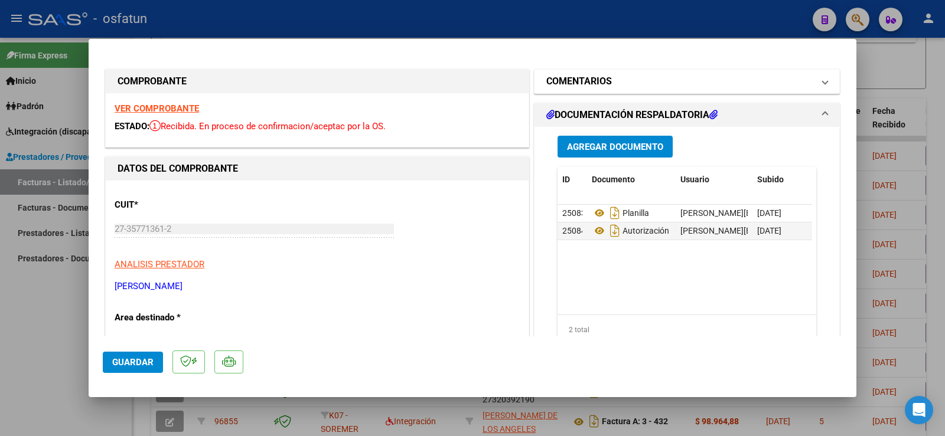
click at [595, 76] on h1 "COMENTARIOS" at bounding box center [579, 81] width 66 height 14
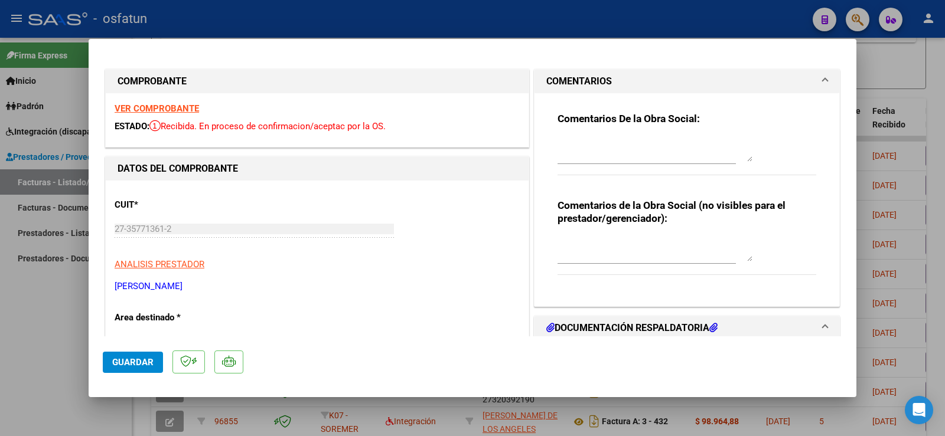
click at [42, 291] on div at bounding box center [472, 218] width 945 height 436
type input "$ 0,00"
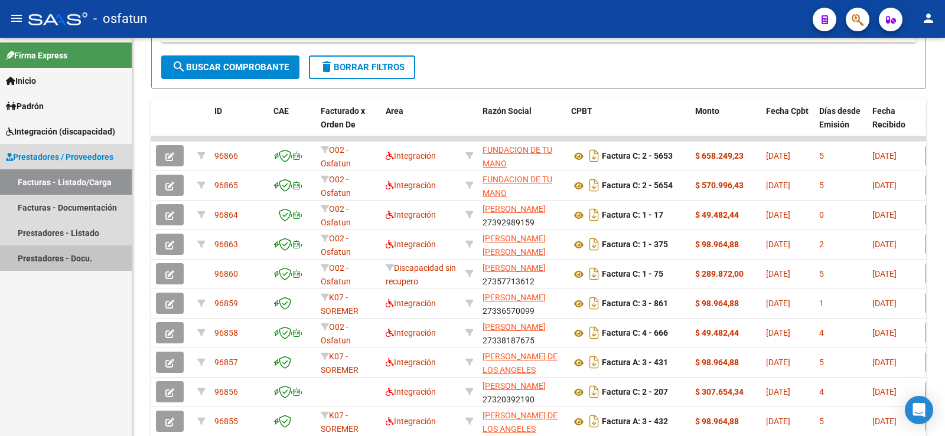
click at [50, 262] on link "Prestadores - Docu." at bounding box center [66, 258] width 132 height 25
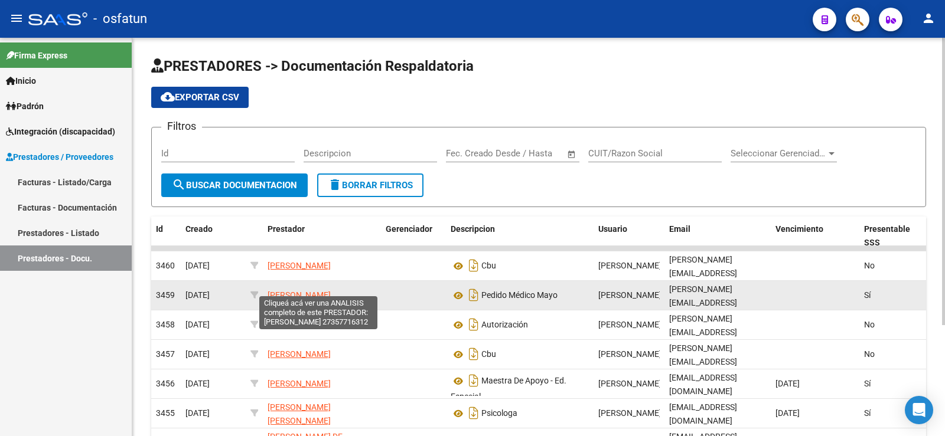
click at [319, 290] on span "[PERSON_NAME]" at bounding box center [298, 294] width 63 height 9
type textarea "27357716312"
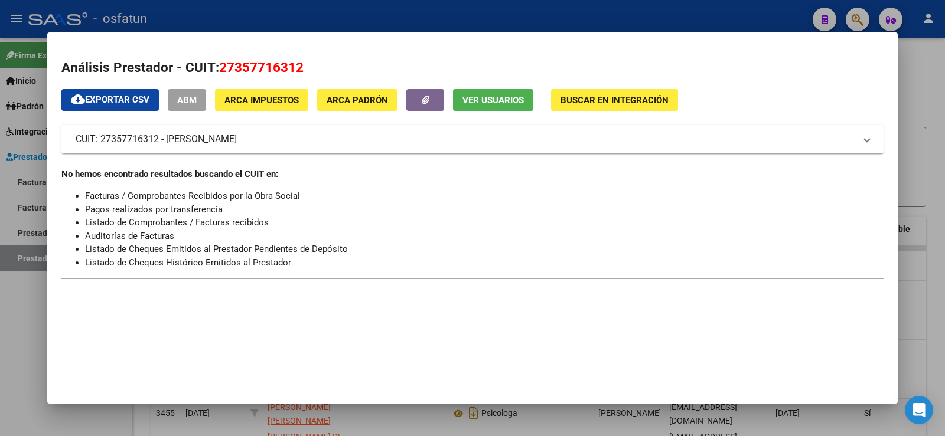
click at [29, 323] on div at bounding box center [472, 218] width 945 height 436
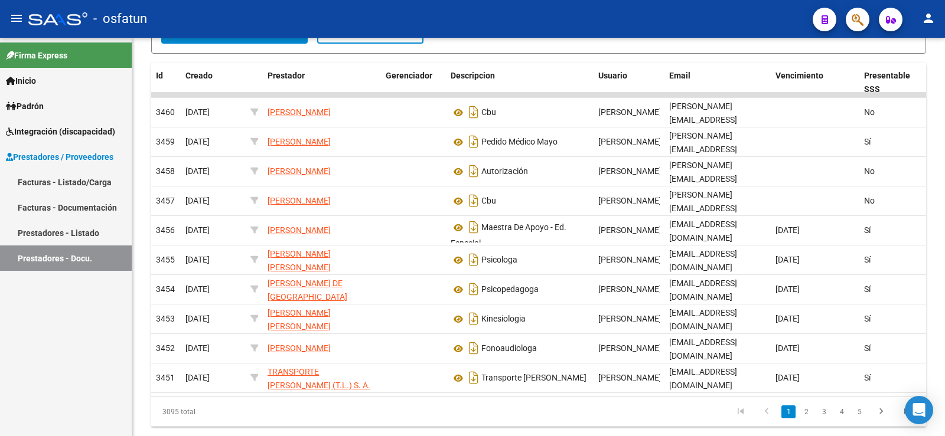
click at [22, 302] on div "Firma Express Inicio Calendario SSS Instructivos Contacto OS Padrón Análisis Af…" at bounding box center [66, 237] width 132 height 399
click at [44, 102] on span "Padrón" at bounding box center [25, 106] width 38 height 13
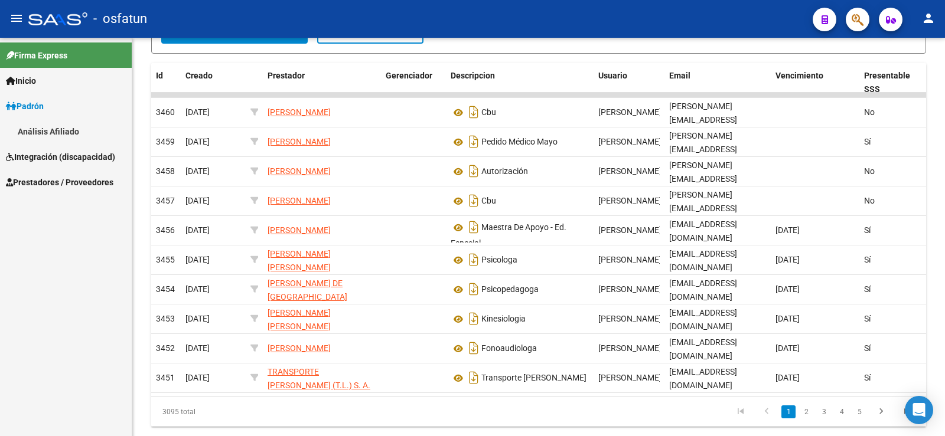
click at [67, 129] on link "Análisis Afiliado" at bounding box center [66, 131] width 132 height 25
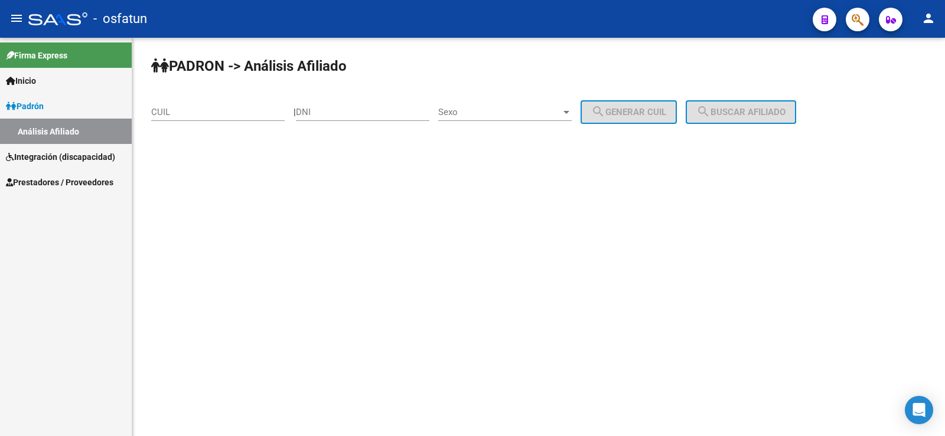
click at [217, 112] on input "CUIL" at bounding box center [217, 112] width 133 height 11
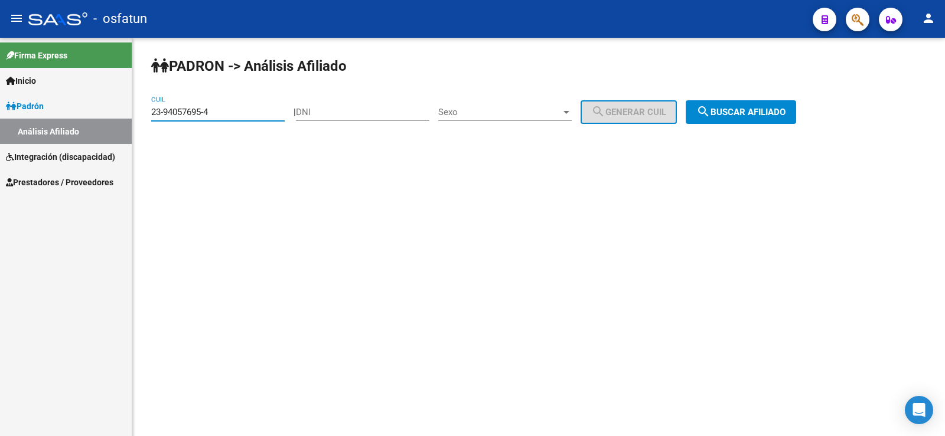
type input "23-94057695-4"
click at [710, 112] on mat-icon "search" at bounding box center [703, 112] width 14 height 14
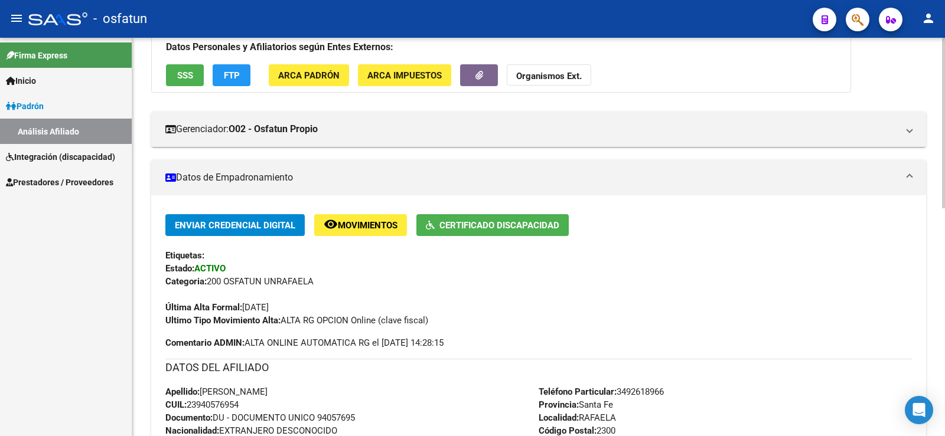
scroll to position [1, 0]
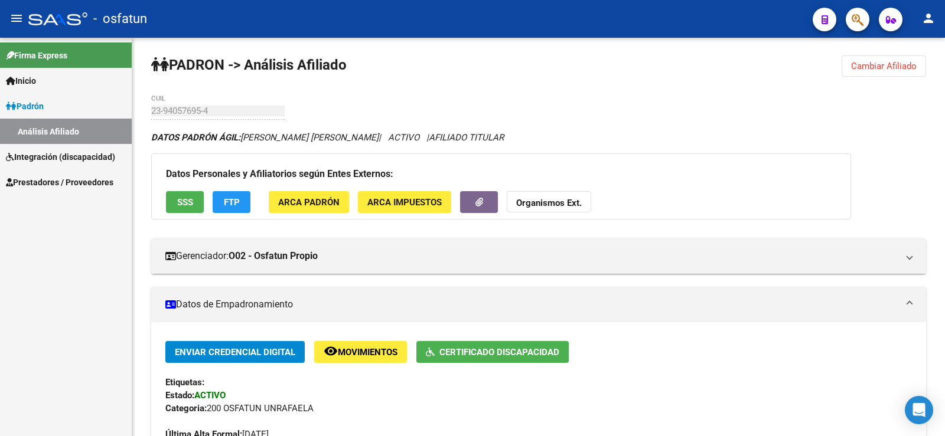
click at [76, 152] on span "Integración (discapacidad)" at bounding box center [60, 157] width 109 height 13
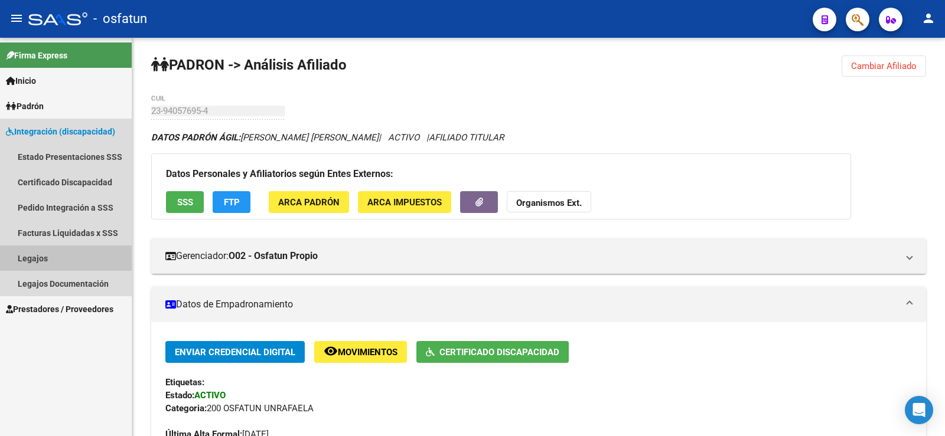
click at [50, 260] on link "Legajos" at bounding box center [66, 258] width 132 height 25
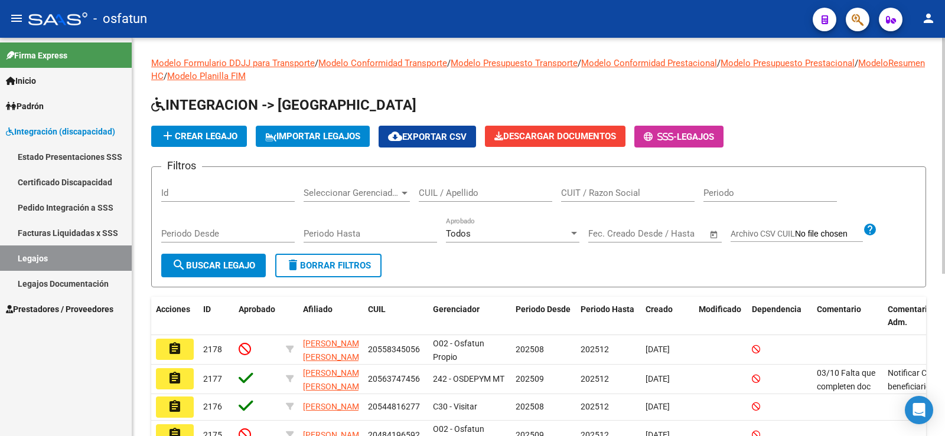
click at [450, 197] on input "CUIL / Apellido" at bounding box center [485, 193] width 133 height 11
type input "23940576954"
drag, startPoint x: 247, startPoint y: 241, endPoint x: 214, endPoint y: 268, distance: 43.2
click at [241, 246] on div "Periodo Desde" at bounding box center [227, 235] width 133 height 37
click at [214, 264] on span "search Buscar Legajo" at bounding box center [213, 265] width 83 height 11
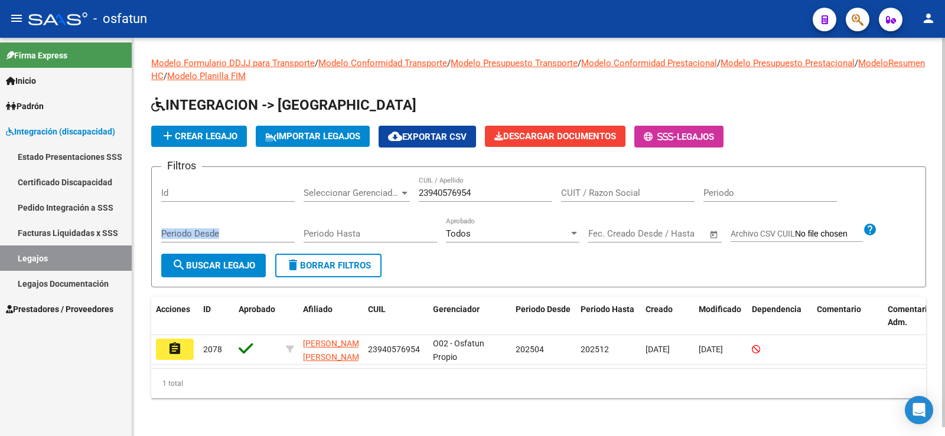
scroll to position [9, 0]
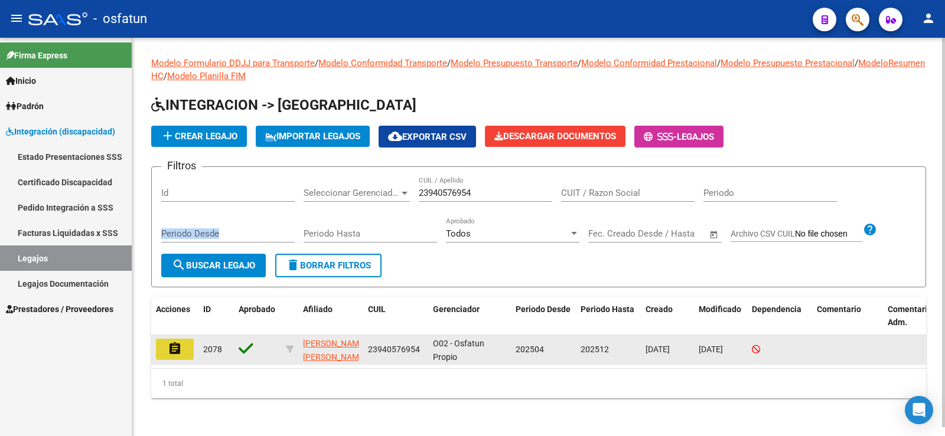
click at [174, 342] on mat-icon "assignment" at bounding box center [175, 349] width 14 height 14
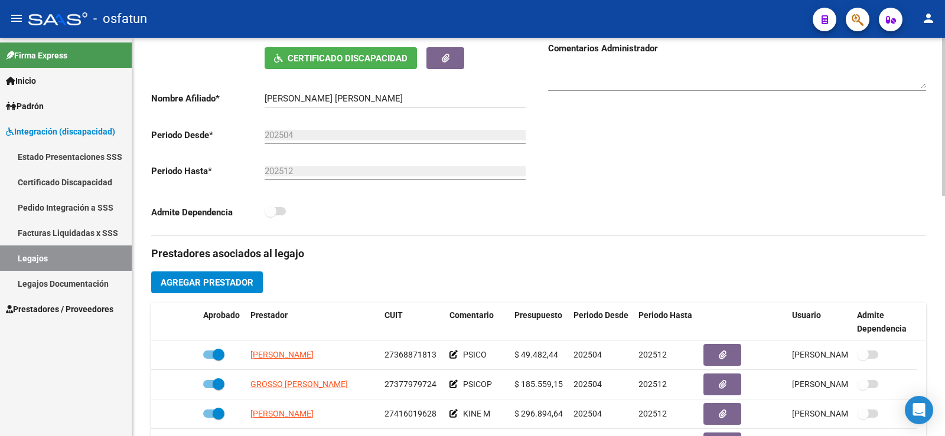
scroll to position [295, 0]
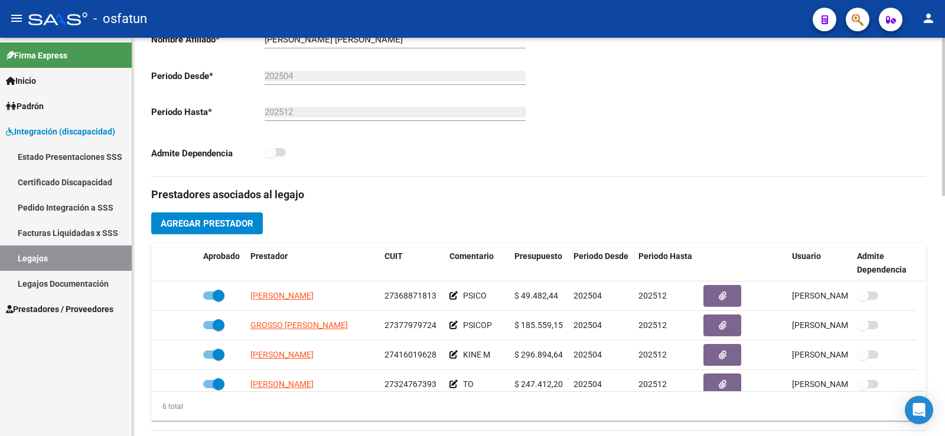
click at [235, 224] on span "Agregar Prestador" at bounding box center [207, 223] width 93 height 11
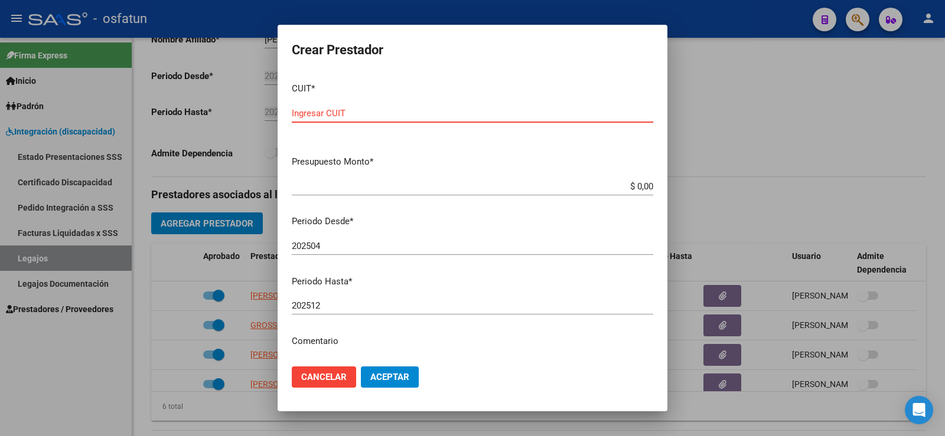
paste input "27-35771361-2"
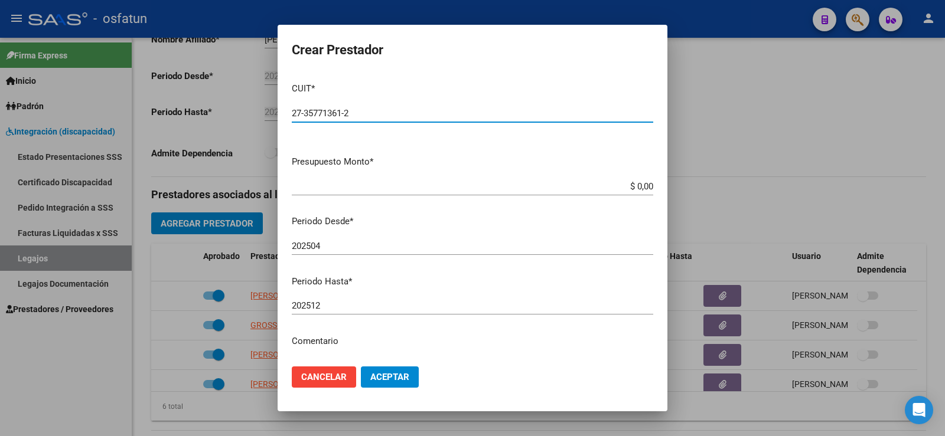
type input "27-35771361-2"
click at [381, 179] on div "$ 0,00 Ingresar el monto" at bounding box center [472, 187] width 361 height 18
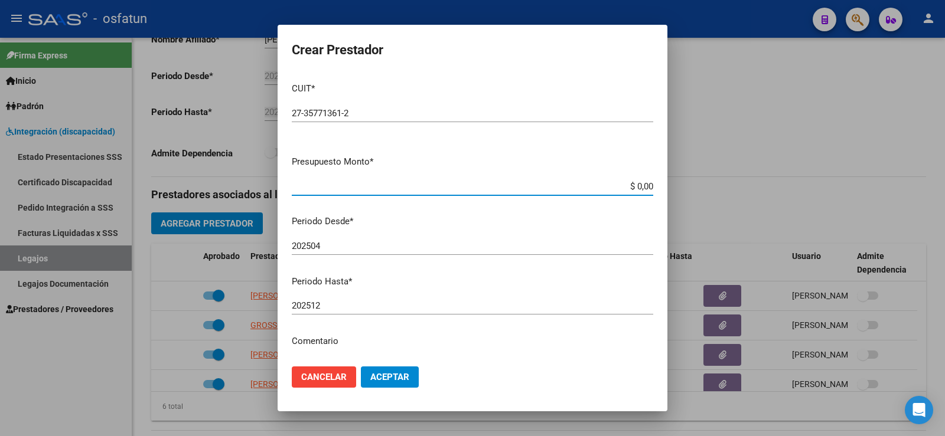
click at [631, 182] on input "$ 0,00" at bounding box center [472, 186] width 361 height 11
type input "$ 289.872,00"
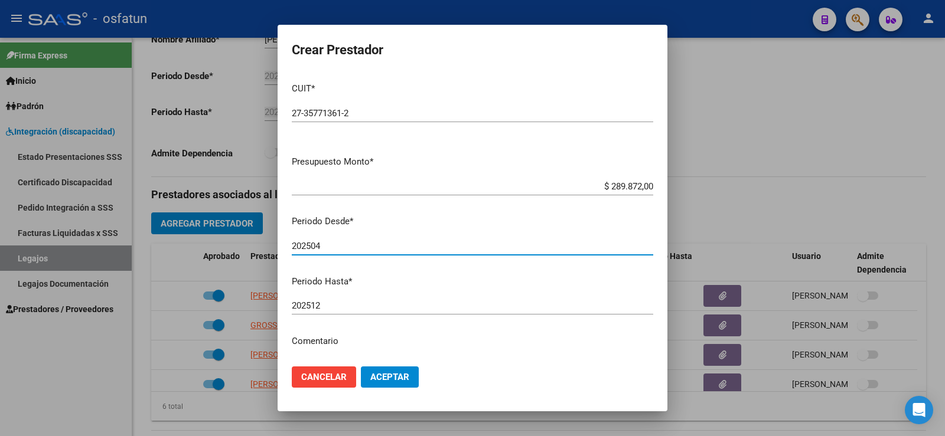
click at [324, 246] on input "202504" at bounding box center [472, 246] width 361 height 11
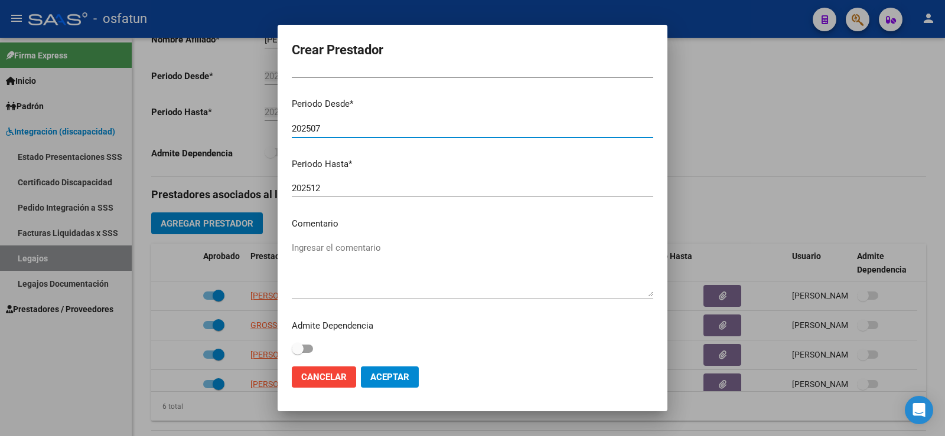
scroll to position [121, 0]
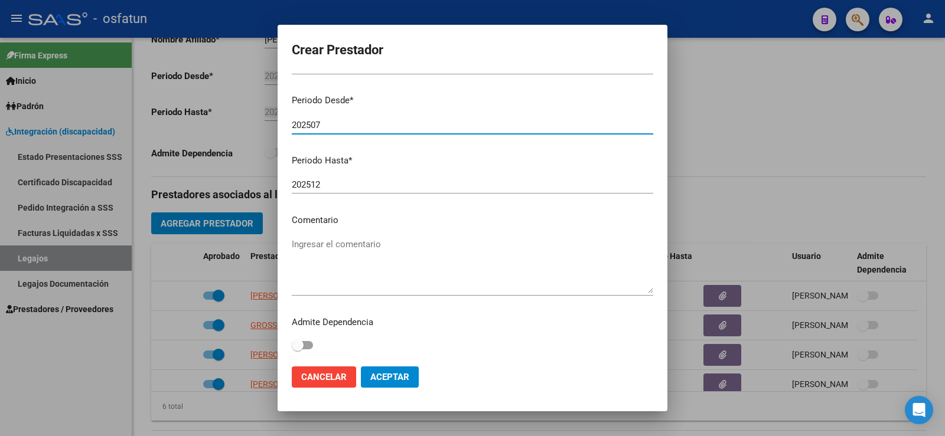
type input "202507"
click at [311, 345] on span at bounding box center [302, 345] width 21 height 8
click at [298, 350] on input "checkbox" at bounding box center [297, 350] width 1 height 1
checkbox input "true"
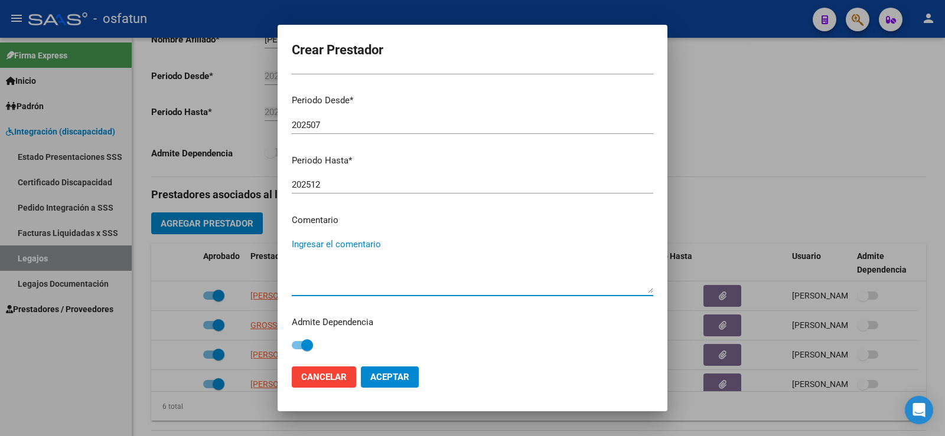
click at [390, 288] on textarea "Ingresar el comentario" at bounding box center [472, 266] width 361 height 56
type textarea "a"
type textarea "Acompañante terapéutico de Julio a Diciembre 2025 (4hs de Lunes a Viernes)"
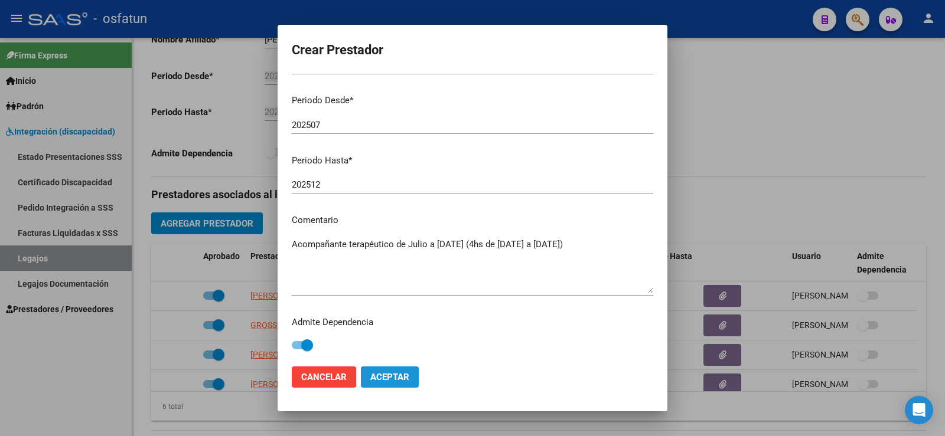
click at [399, 376] on span "Aceptar" at bounding box center [389, 377] width 39 height 11
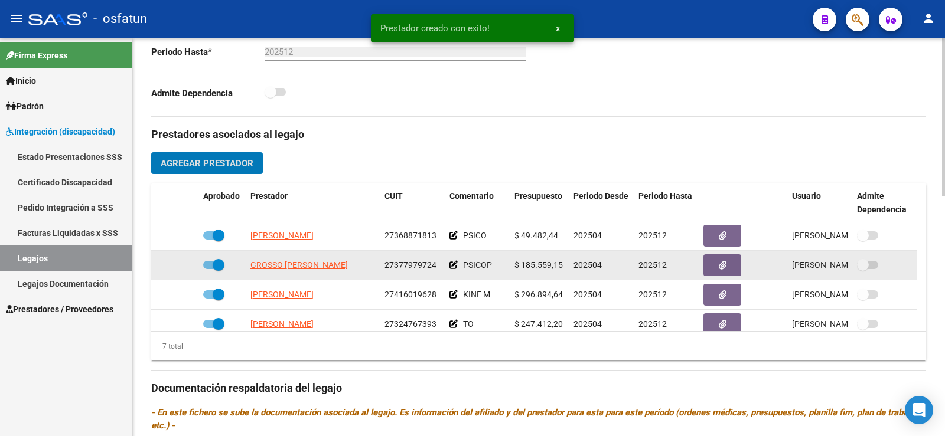
scroll to position [354, 0]
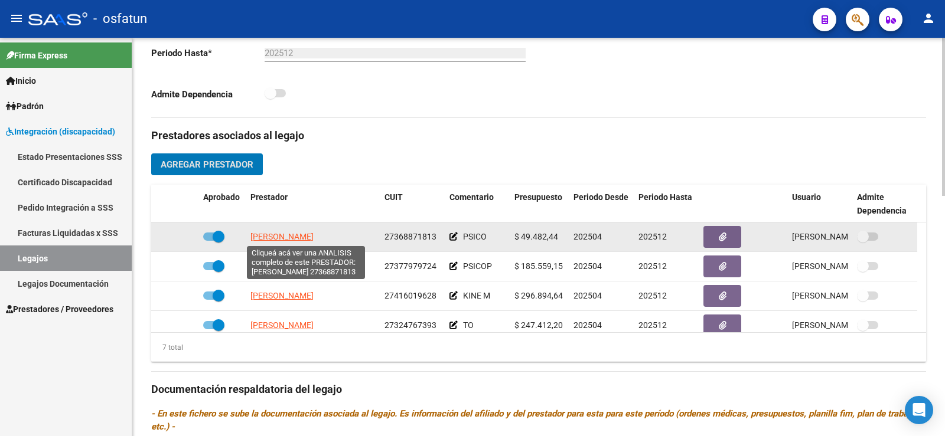
click at [301, 231] on app-link-go-to "[PERSON_NAME]" at bounding box center [281, 237] width 63 height 14
click at [306, 234] on span "[PERSON_NAME]" at bounding box center [281, 236] width 63 height 9
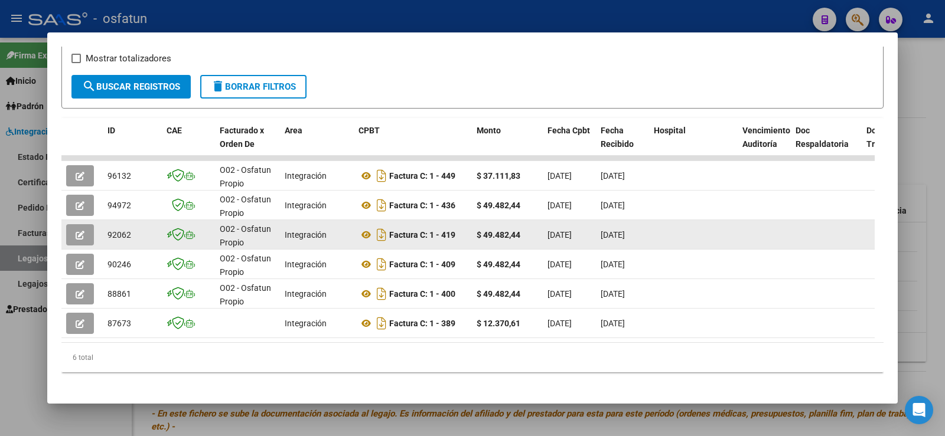
scroll to position [224, 0]
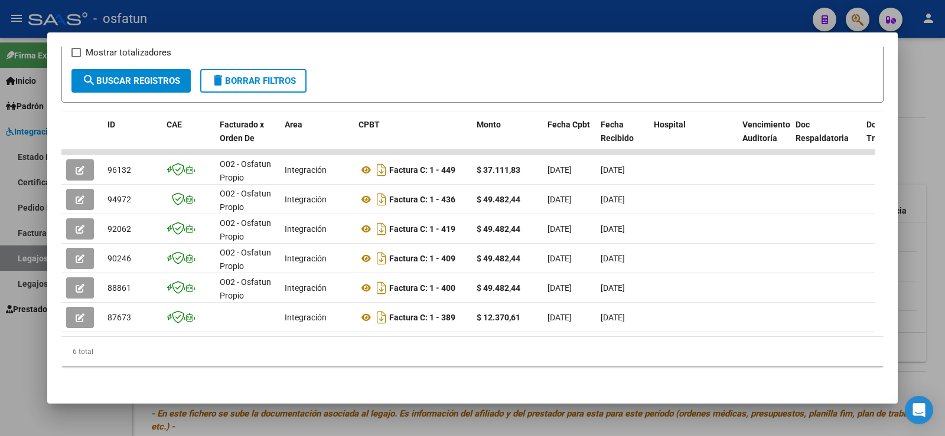
click at [12, 359] on div at bounding box center [472, 218] width 945 height 436
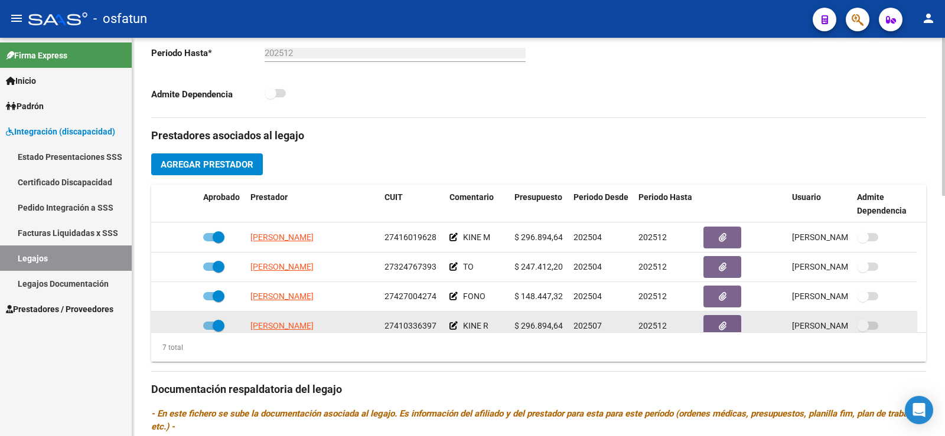
scroll to position [100, 0]
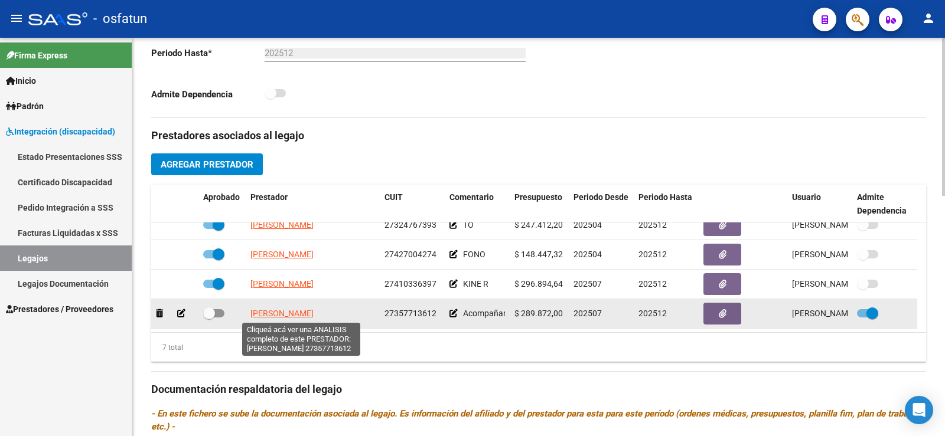
click at [281, 314] on span "[PERSON_NAME]" at bounding box center [281, 313] width 63 height 9
type textarea "27357713612"
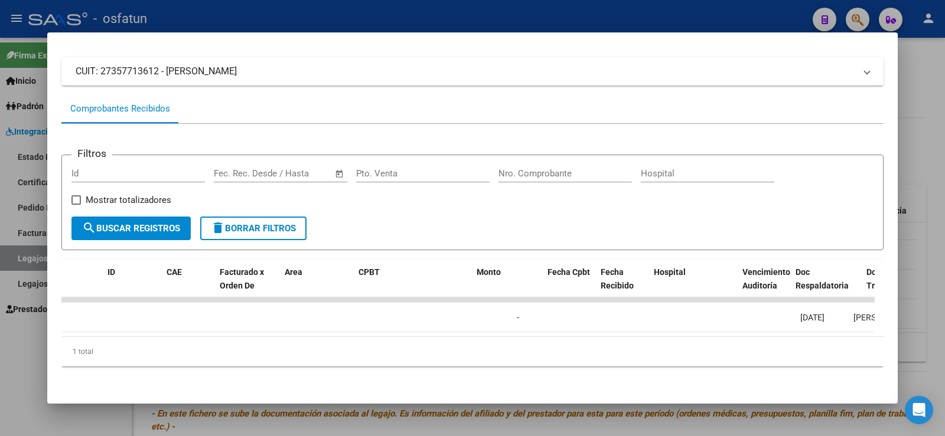
scroll to position [0, 0]
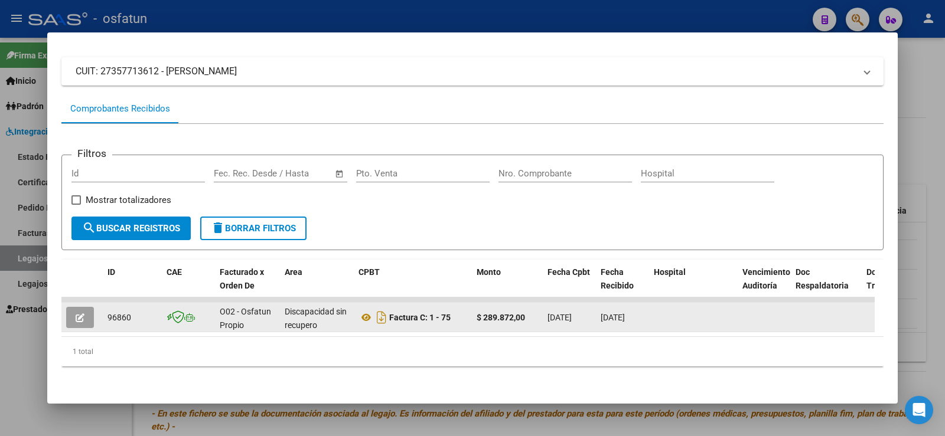
click at [82, 314] on icon "button" at bounding box center [80, 318] width 9 height 9
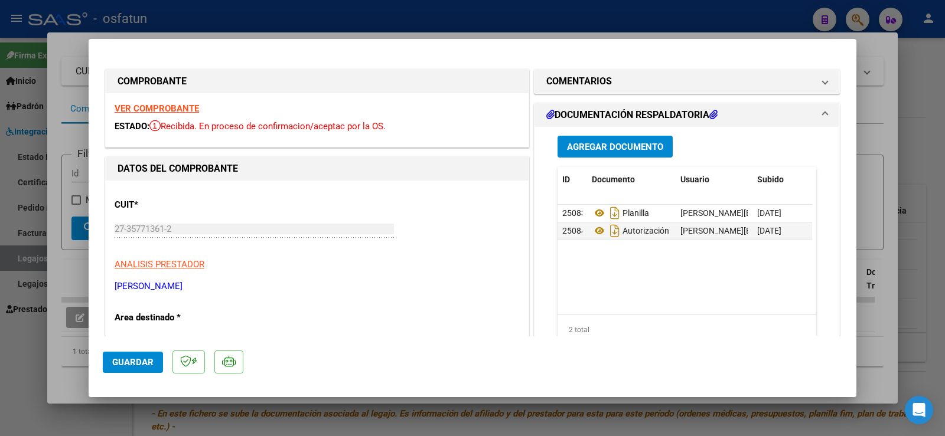
click at [28, 380] on div at bounding box center [472, 218] width 945 height 436
type input "$ 0,00"
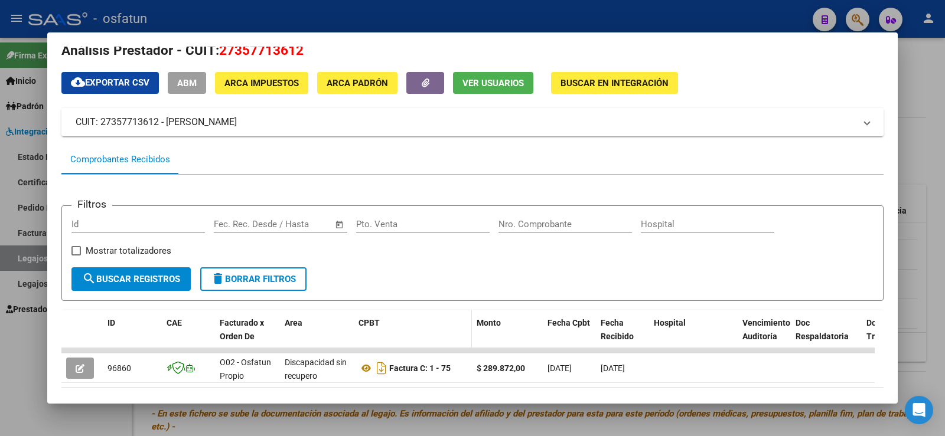
scroll to position [76, 0]
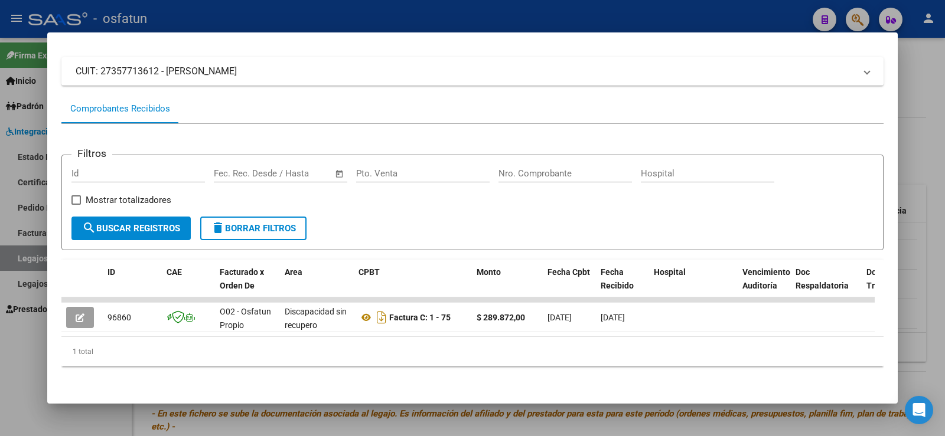
click at [20, 344] on div at bounding box center [472, 218] width 945 height 436
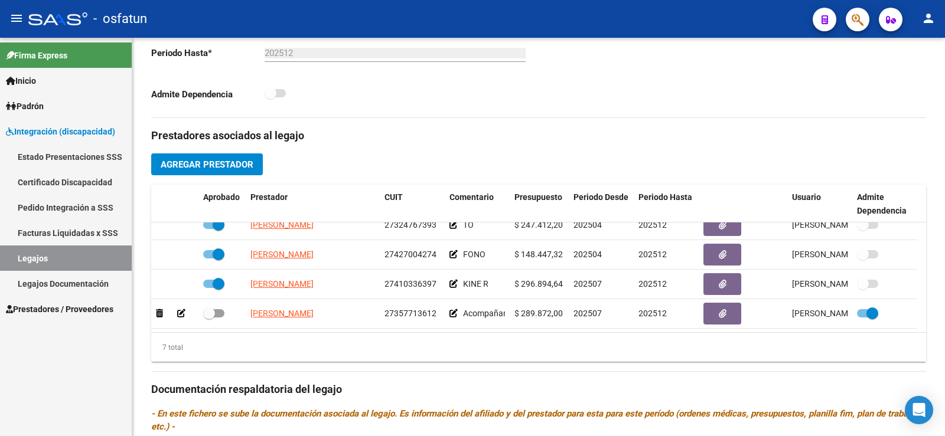
click at [46, 280] on link "Legajos Documentación" at bounding box center [66, 283] width 132 height 25
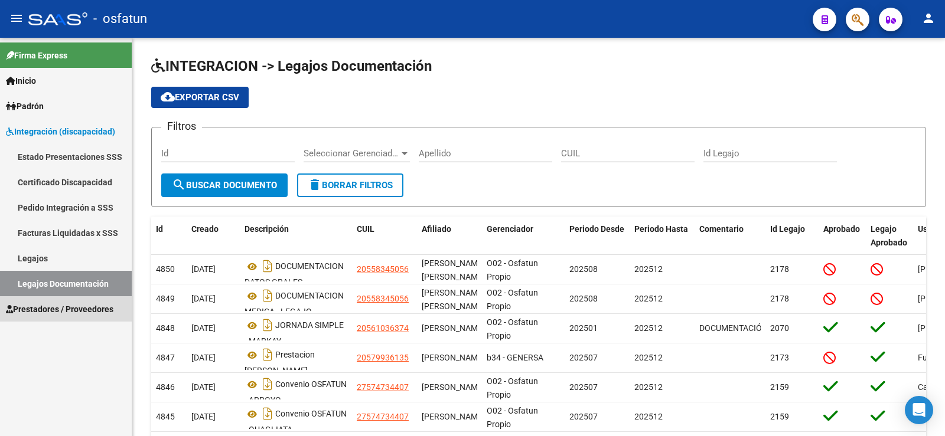
click at [53, 306] on span "Prestadores / Proveedores" at bounding box center [59, 309] width 107 height 13
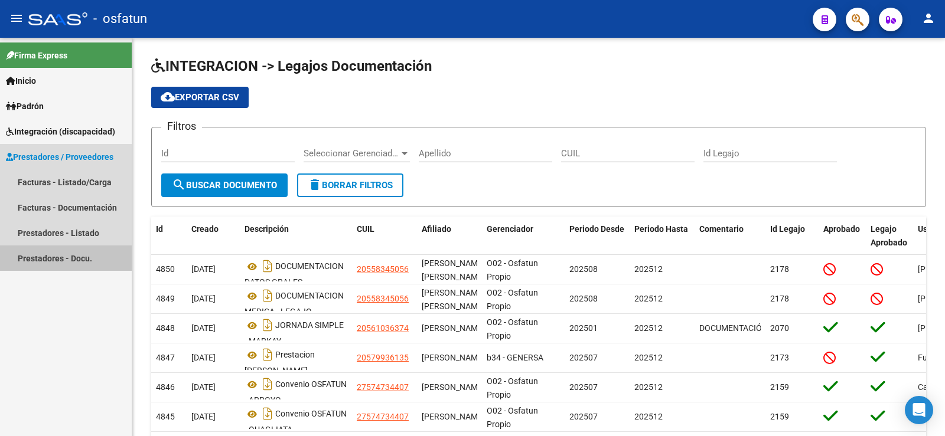
click at [73, 258] on link "Prestadores - Docu." at bounding box center [66, 258] width 132 height 25
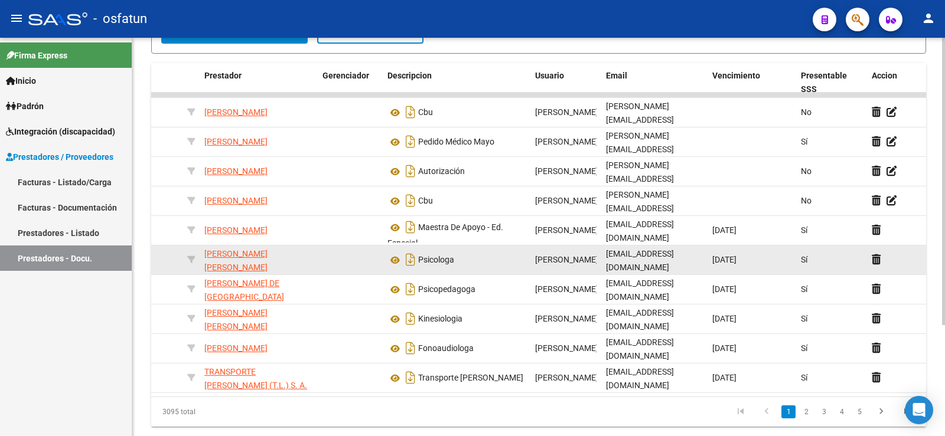
scroll to position [94, 0]
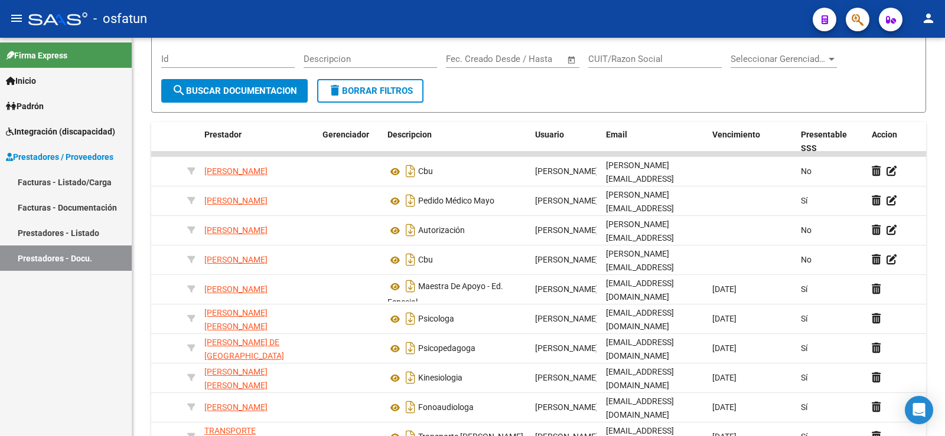
click at [80, 228] on link "Prestadores - Listado" at bounding box center [66, 232] width 132 height 25
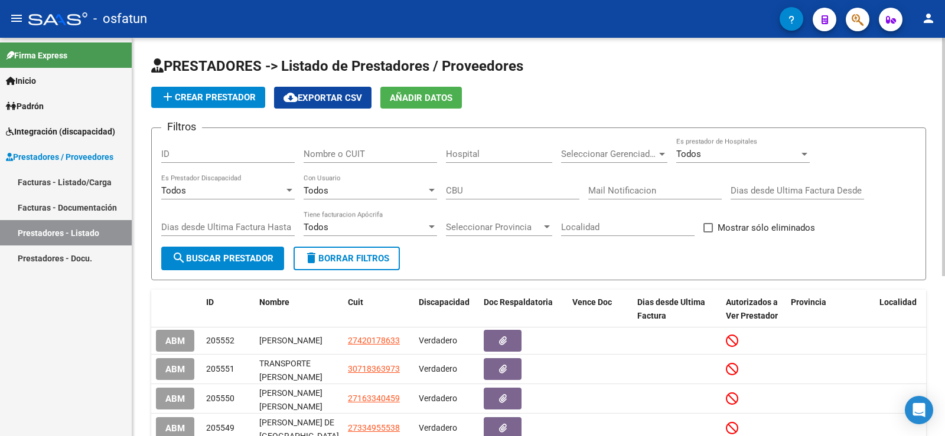
click at [319, 156] on input "Nombre o CUIT" at bounding box center [369, 154] width 133 height 11
paste input "27357713612"
click at [350, 154] on input "27357713612" at bounding box center [369, 154] width 133 height 11
drag, startPoint x: 352, startPoint y: 152, endPoint x: 340, endPoint y: 152, distance: 12.4
click at [340, 152] on input "27357713612" at bounding box center [369, 154] width 133 height 11
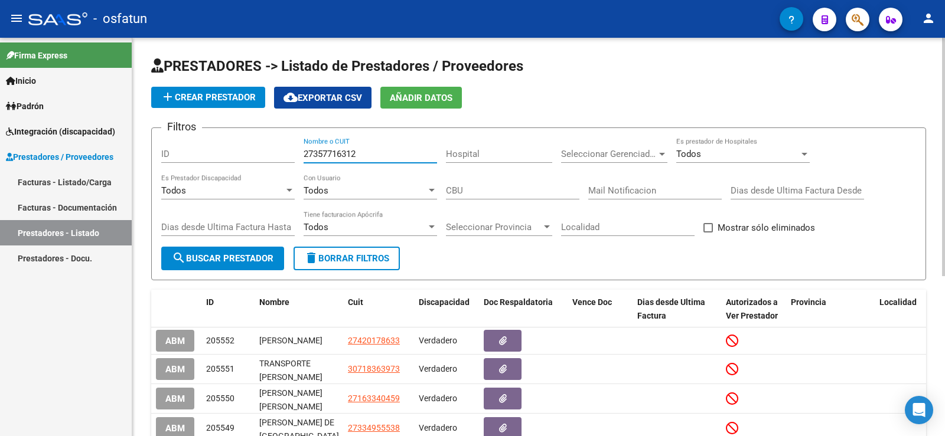
click at [256, 255] on span "search Buscar Prestador" at bounding box center [223, 258] width 102 height 11
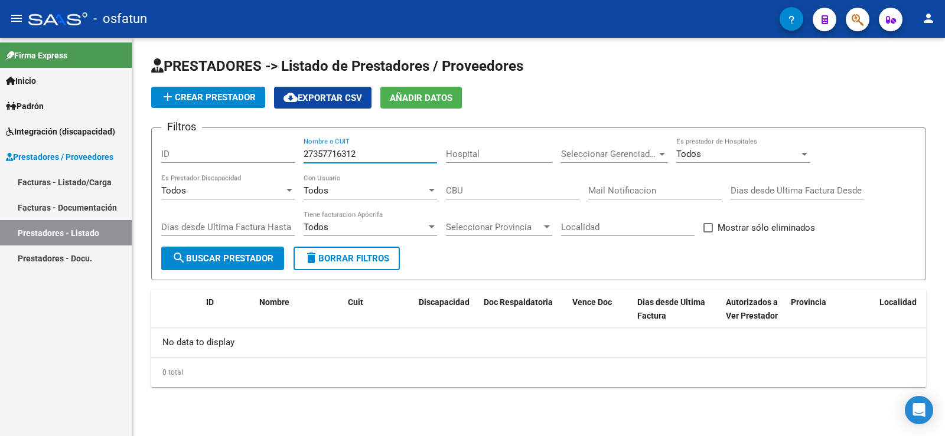
drag, startPoint x: 352, startPoint y: 152, endPoint x: 340, endPoint y: 151, distance: 11.9
click at [340, 151] on input "27357716312" at bounding box center [369, 154] width 133 height 11
type input "27357713612"
click at [225, 252] on button "search Buscar Prestador" at bounding box center [222, 259] width 123 height 24
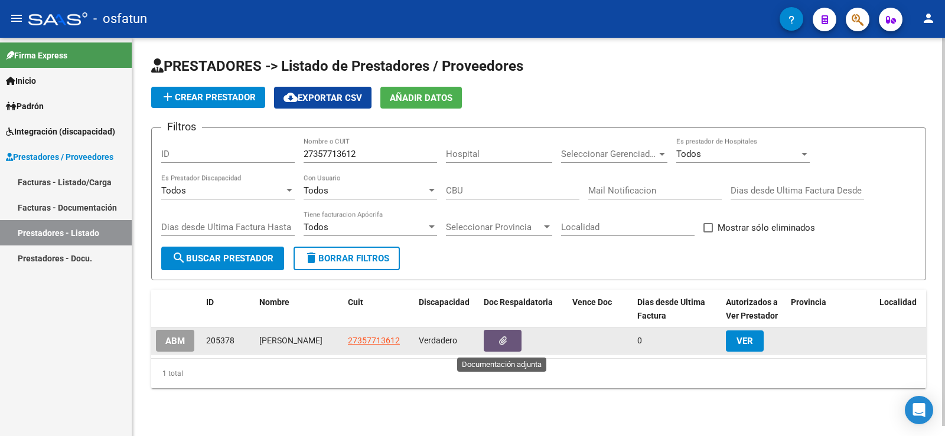
click at [514, 337] on button "button" at bounding box center [503, 341] width 38 height 22
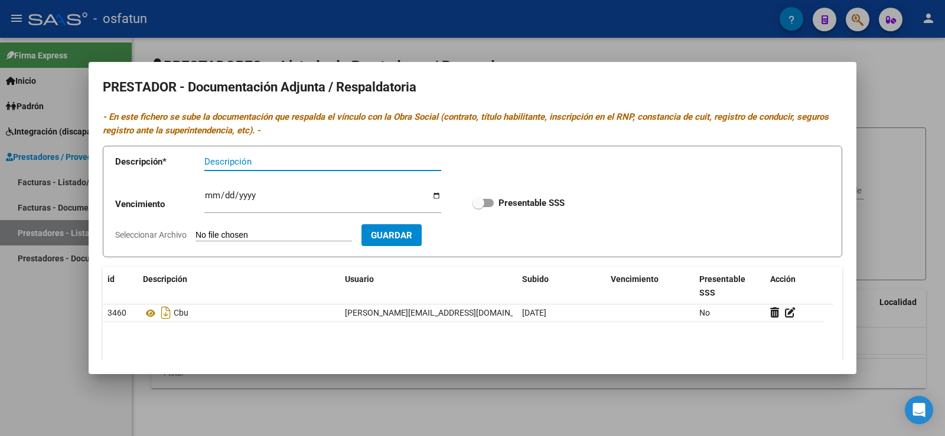
click at [266, 159] on input "Descripción" at bounding box center [322, 161] width 237 height 11
click at [54, 325] on div at bounding box center [472, 218] width 945 height 436
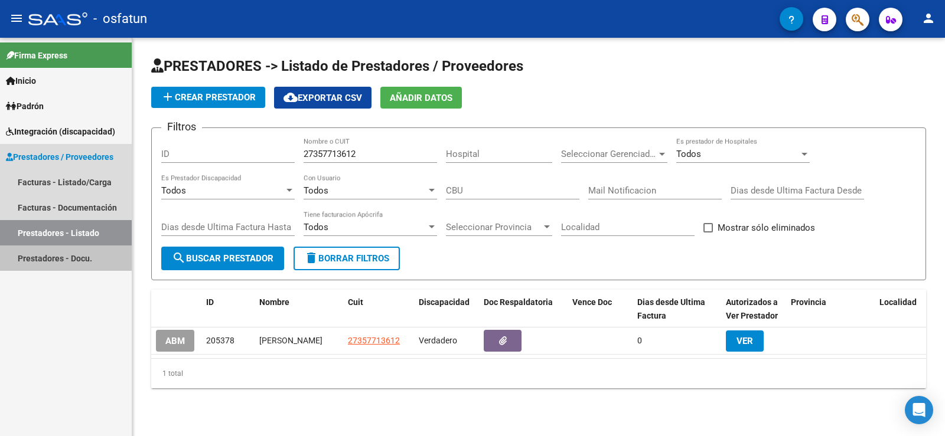
click at [49, 253] on link "Prestadores - Docu." at bounding box center [66, 258] width 132 height 25
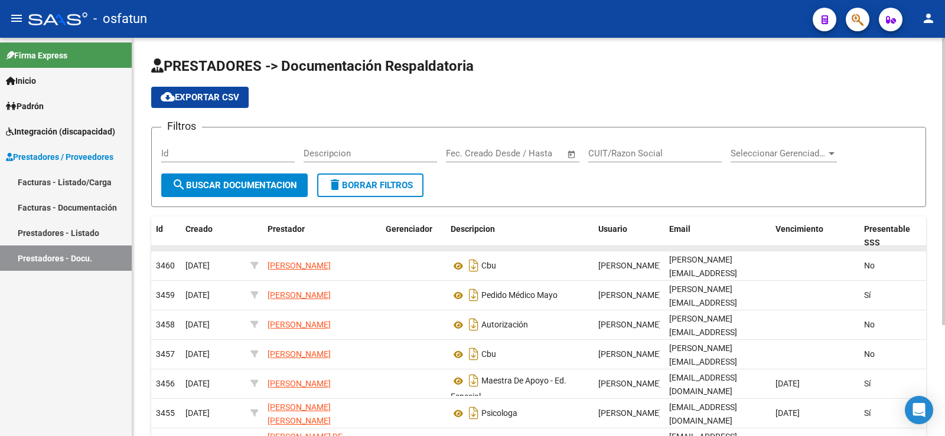
scroll to position [59, 0]
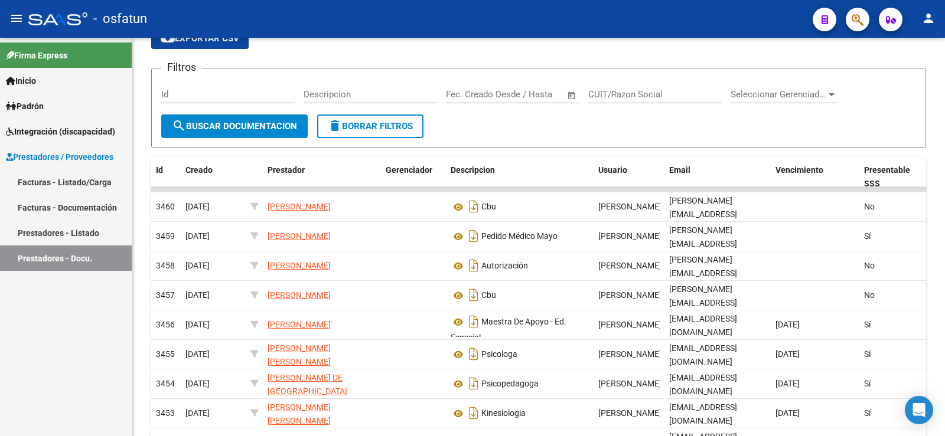
click at [63, 228] on link "Prestadores - Listado" at bounding box center [66, 232] width 132 height 25
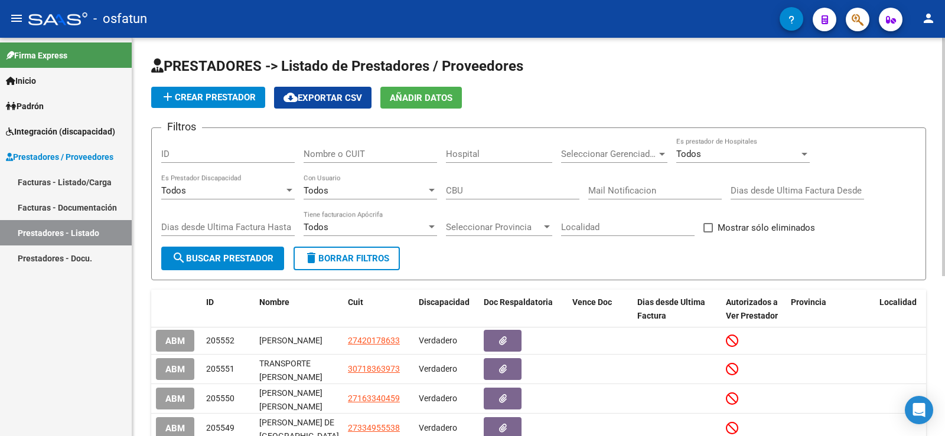
click at [378, 152] on input "Nombre o CUIT" at bounding box center [369, 154] width 133 height 11
paste input "camilo.ventriCI@SIACO.COM.AR"
drag, startPoint x: 429, startPoint y: 152, endPoint x: 218, endPoint y: 154, distance: 210.8
click at [218, 154] on div "Filtros ID camilo.ventriCI@SIACO.COM.AR Nombre o CUIT Hospital Seleccionar Gere…" at bounding box center [538, 192] width 755 height 109
paste input "27357713612"
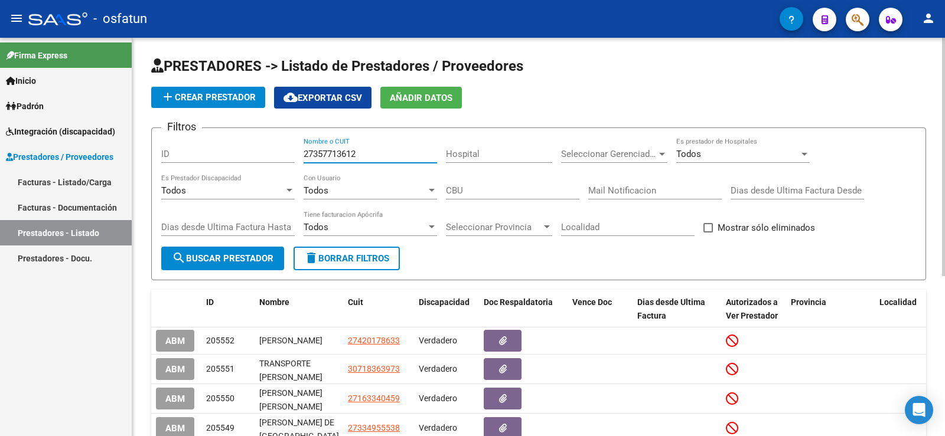
type input "27357713612"
click at [252, 259] on span "search Buscar Prestador" at bounding box center [223, 258] width 102 height 11
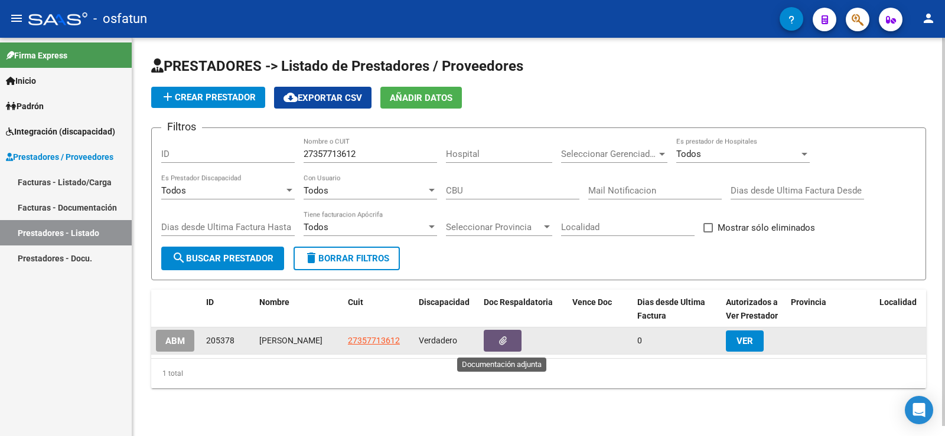
click at [507, 337] on button "button" at bounding box center [503, 341] width 38 height 22
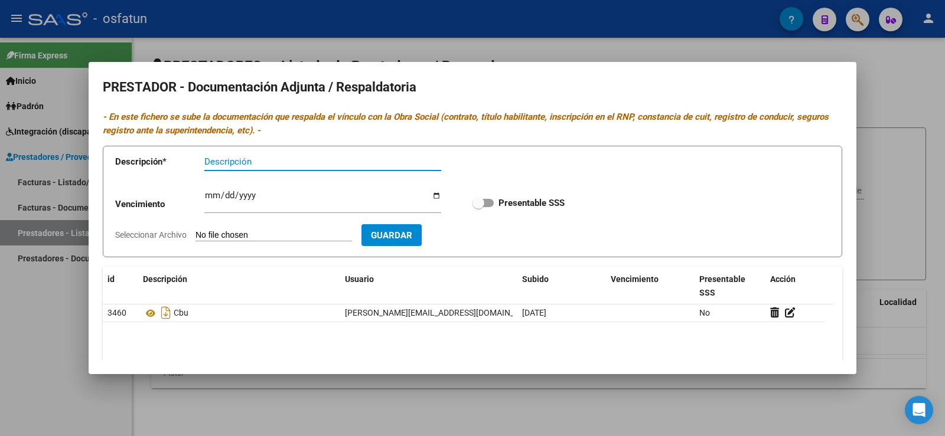
type input "p"
type input "Pedido médico Mayo"
click at [343, 193] on input "Ingresar vencimiento" at bounding box center [322, 200] width 237 height 19
click at [430, 194] on input "Ingresar vencimiento" at bounding box center [322, 200] width 237 height 19
type input "2025-12-01"
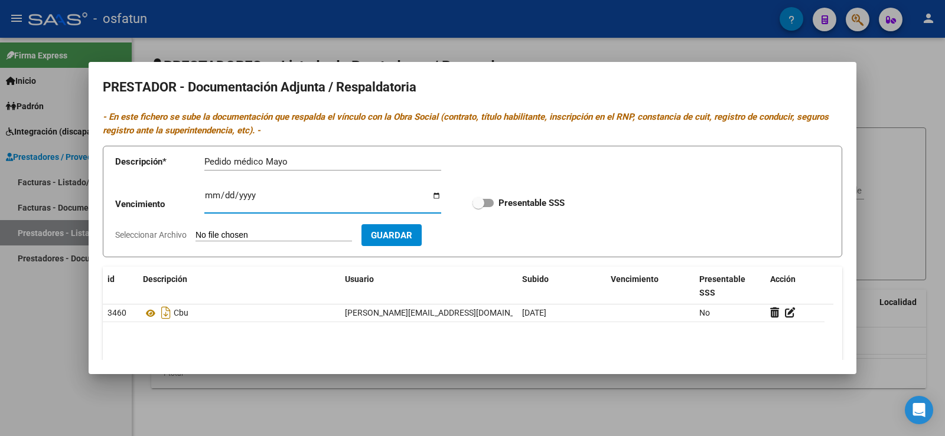
click at [338, 235] on input "Seleccionar Archivo" at bounding box center [273, 235] width 156 height 11
type input "C:\fakepath\Solicitud asistente domiciliario- [PERSON_NAME] [DATE].pdf"
drag, startPoint x: 500, startPoint y: 234, endPoint x: 450, endPoint y: 245, distance: 51.3
click at [481, 234] on span "Guardar" at bounding box center [459, 235] width 41 height 11
checkbox input "true"
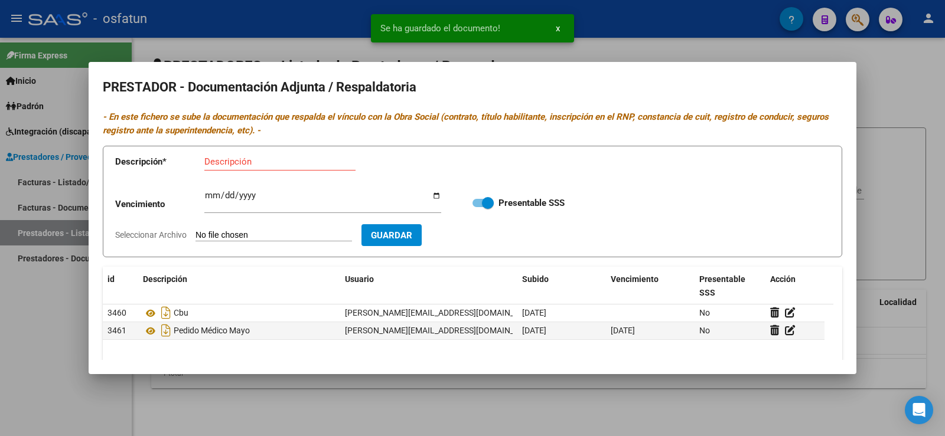
click at [243, 164] on input "Descripción" at bounding box center [279, 161] width 151 height 11
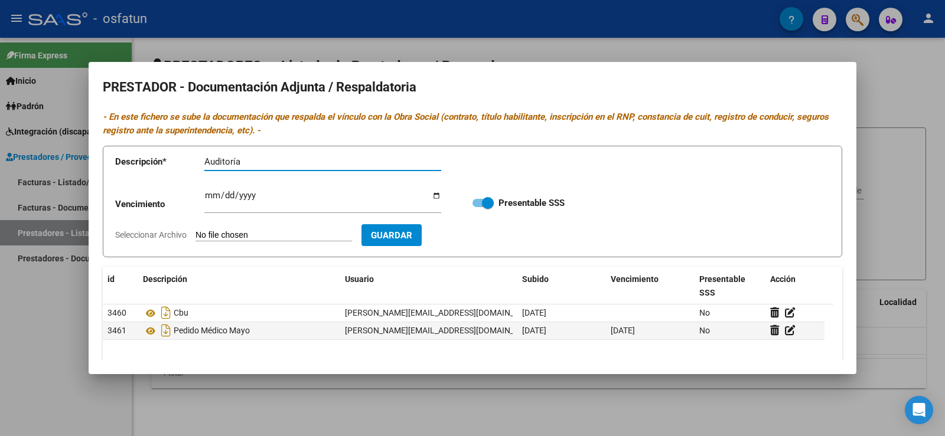
type input "Auditoría"
click at [434, 197] on input "Ingresar vencimiento" at bounding box center [322, 200] width 237 height 19
type input "2025-12-01"
click at [321, 234] on input "Seleccionar Archivo" at bounding box center [273, 235] width 156 height 11
type input "C:\fakepath\Autorización.jpg"
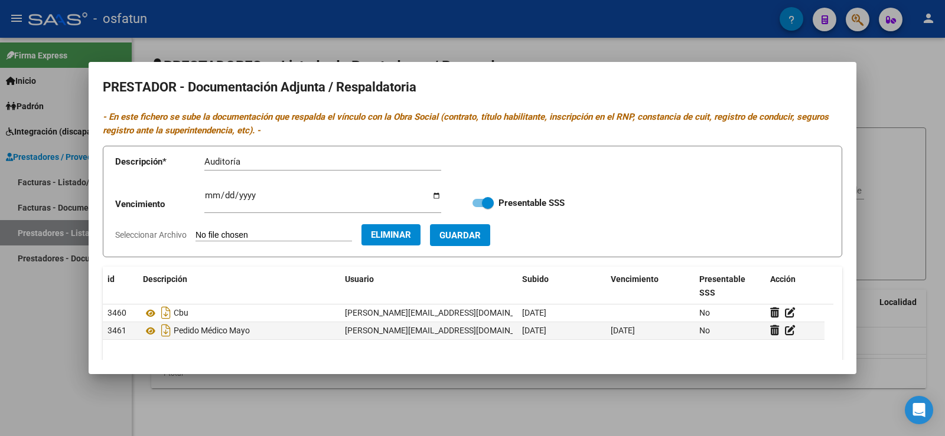
click at [481, 230] on span "Guardar" at bounding box center [459, 235] width 41 height 11
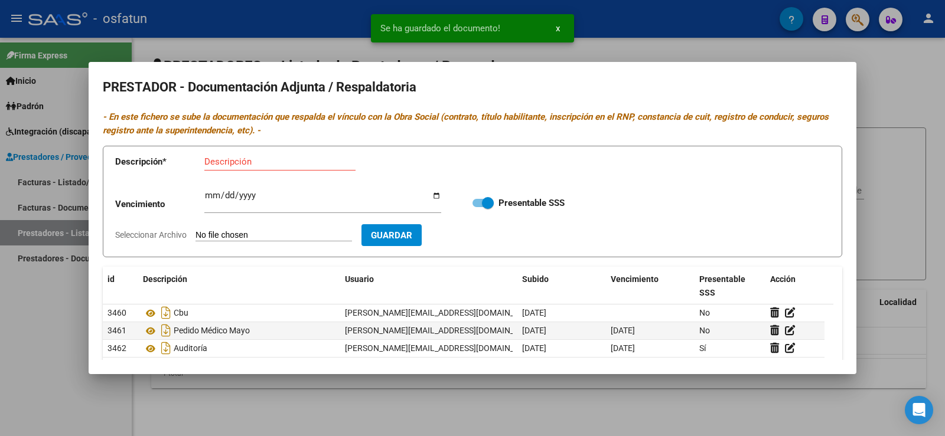
click at [268, 162] on input "Descripción" at bounding box center [279, 161] width 151 height 11
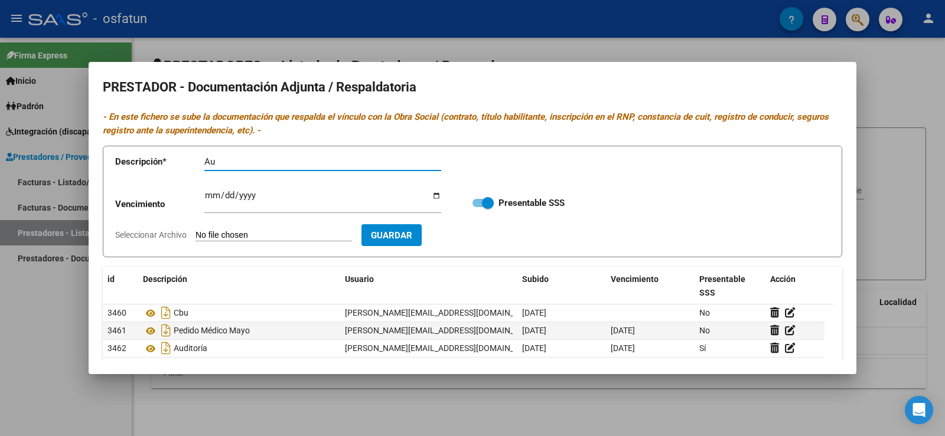
type input "A"
click at [242, 156] on input "Descripción" at bounding box center [279, 161] width 151 height 11
type input "HC"
click at [433, 194] on input "Ingresar vencimiento" at bounding box center [322, 200] width 237 height 19
type input "2025-12-01"
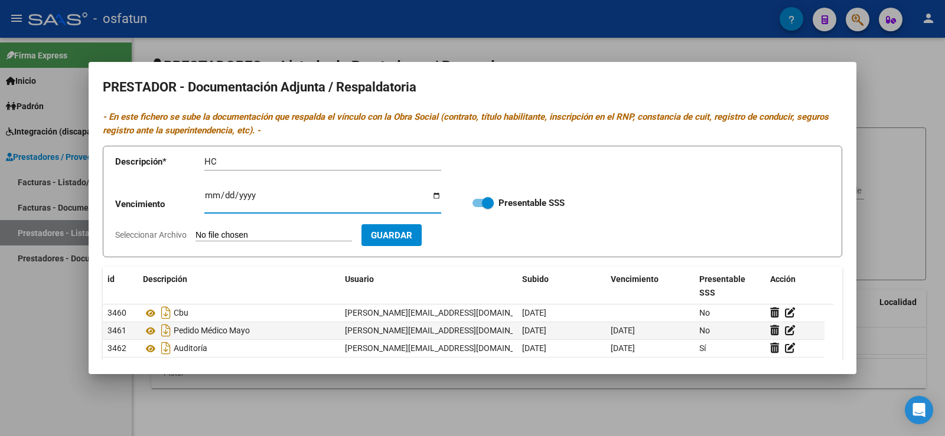
click at [315, 231] on input "Seleccionar Archivo" at bounding box center [273, 235] width 156 height 11
click at [0, 339] on div at bounding box center [472, 218] width 945 height 436
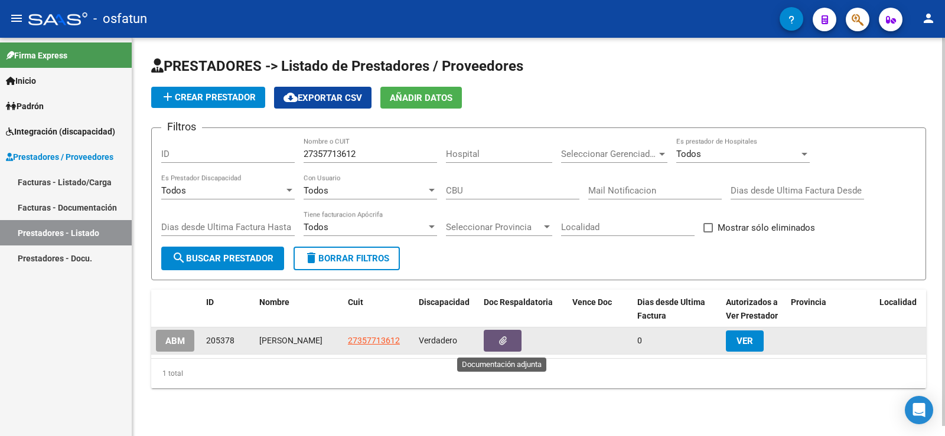
click at [494, 341] on button "button" at bounding box center [503, 341] width 38 height 22
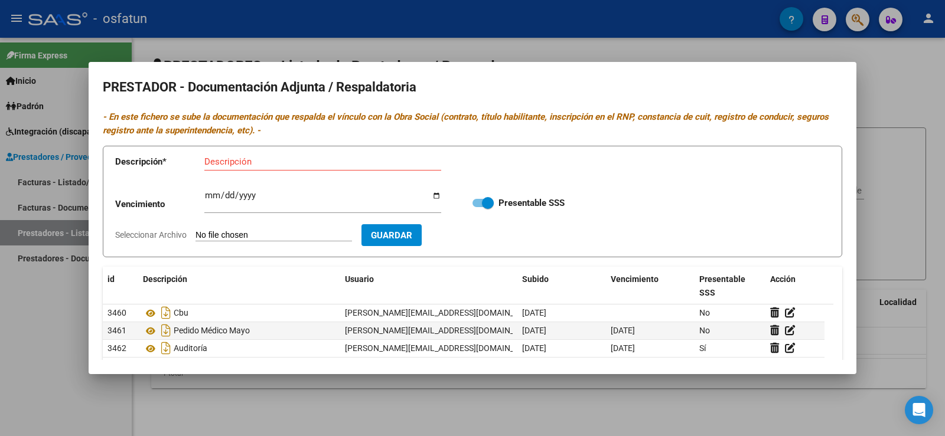
click at [48, 340] on div at bounding box center [472, 218] width 945 height 436
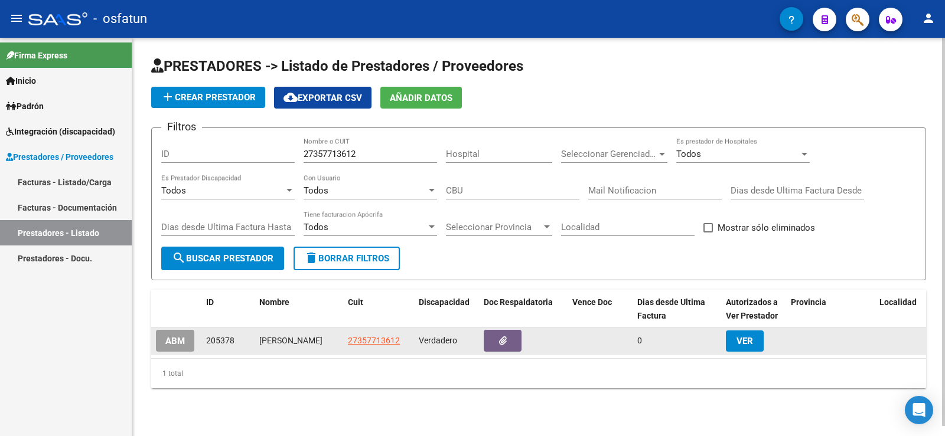
click at [758, 345] on button "VER" at bounding box center [745, 341] width 38 height 21
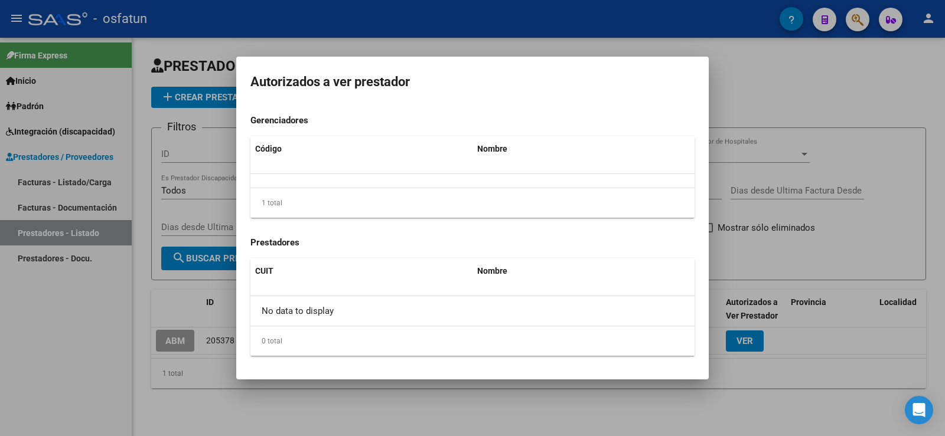
click at [61, 335] on div at bounding box center [472, 218] width 945 height 436
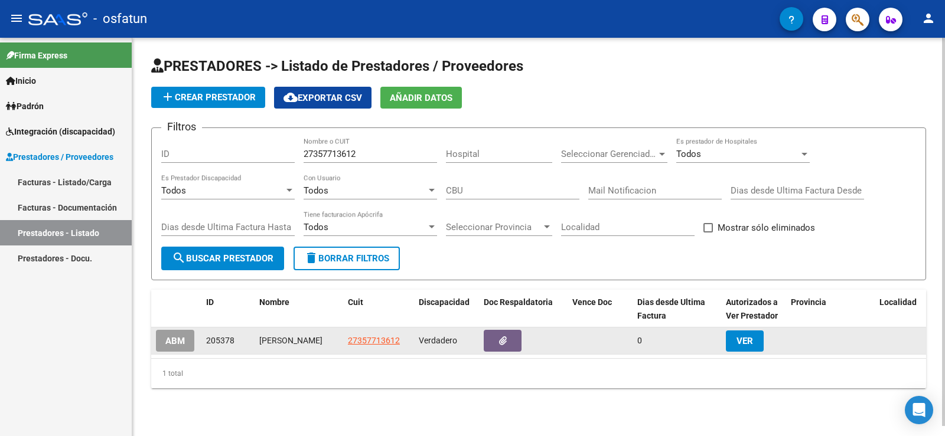
click at [179, 347] on span "ABM" at bounding box center [174, 341] width 19 height 11
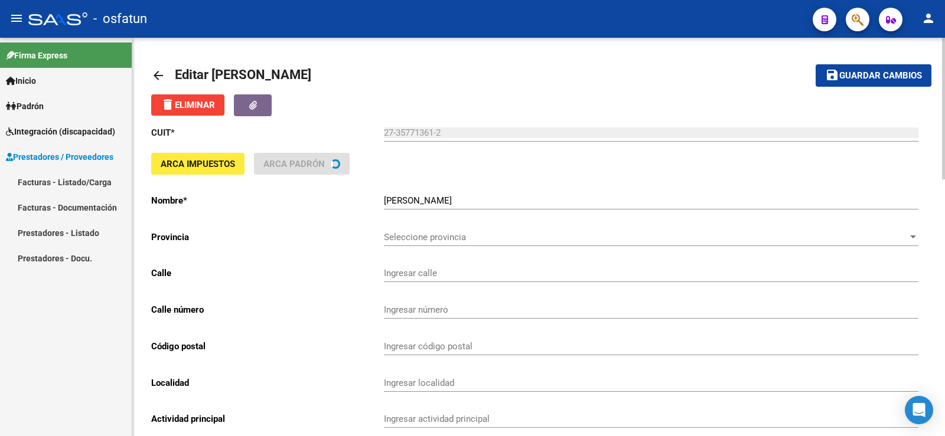
type input "[PERSON_NAME]"
type input "1588"
type input "2300"
type input "RAFAELA"
type input "869090"
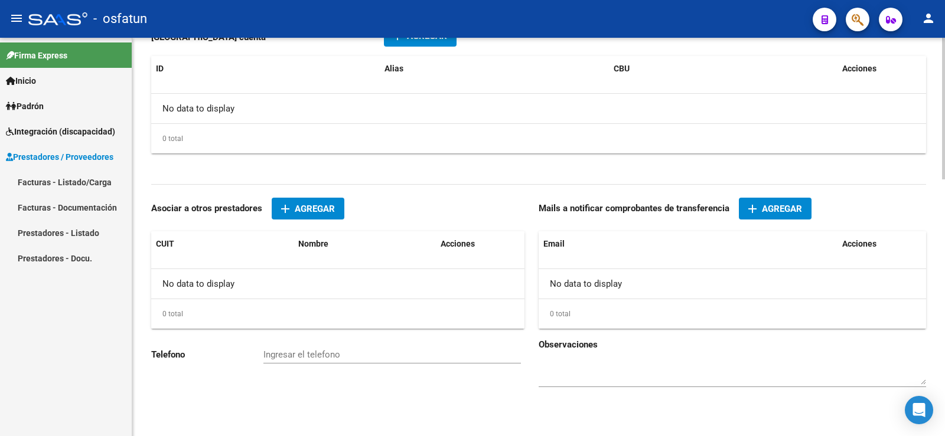
scroll to position [665, 0]
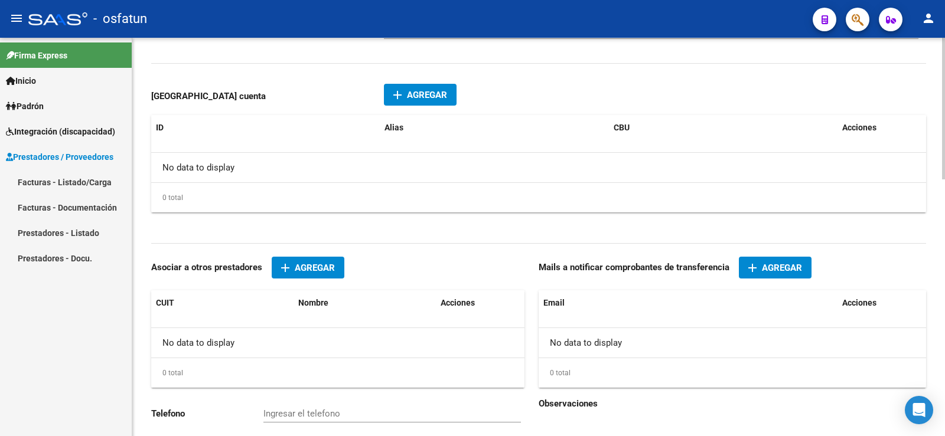
click at [428, 98] on span "Agregar" at bounding box center [427, 95] width 40 height 11
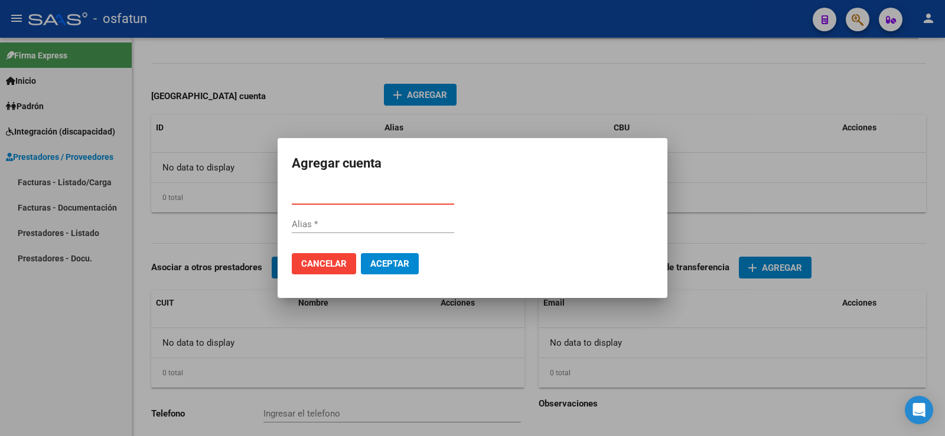
click at [341, 195] on input "CBU *" at bounding box center [373, 195] width 162 height 11
paste input "0110423730042358825547"
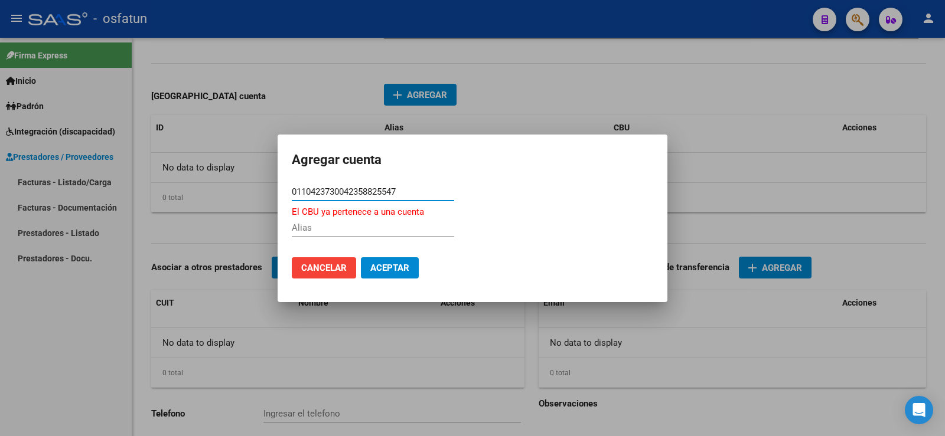
type input "0110423730042358825547"
click at [386, 273] on span "Aceptar" at bounding box center [389, 268] width 39 height 11
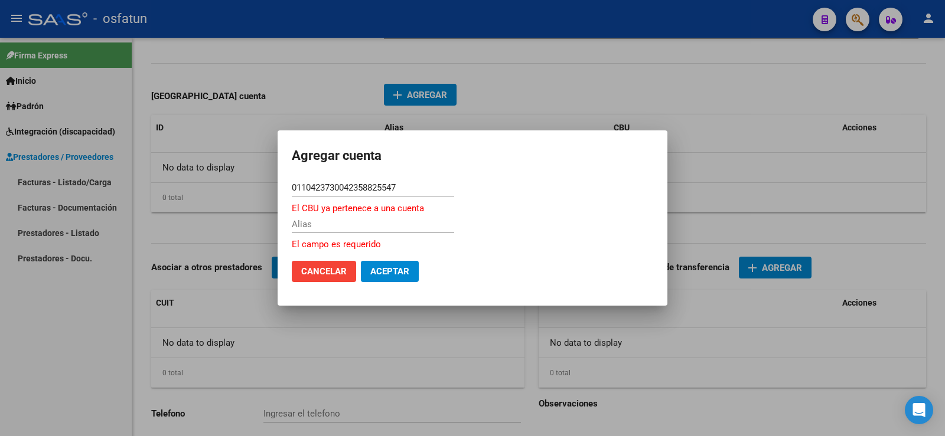
click at [53, 328] on div at bounding box center [472, 218] width 945 height 436
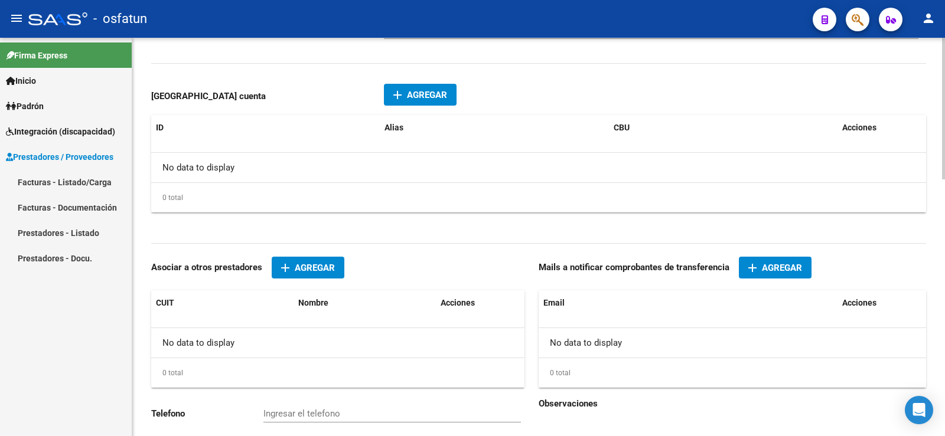
click at [435, 97] on span "Agregar" at bounding box center [427, 95] width 40 height 11
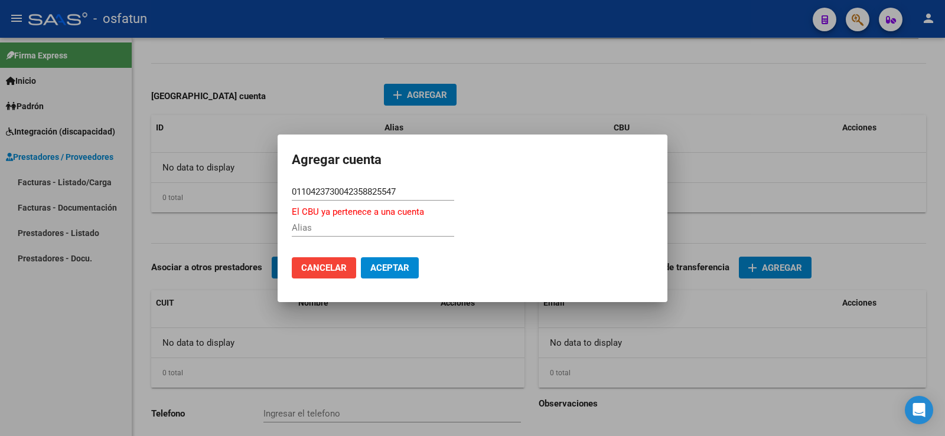
click at [41, 318] on div at bounding box center [472, 218] width 945 height 436
